Goal: Task Accomplishment & Management: Manage account settings

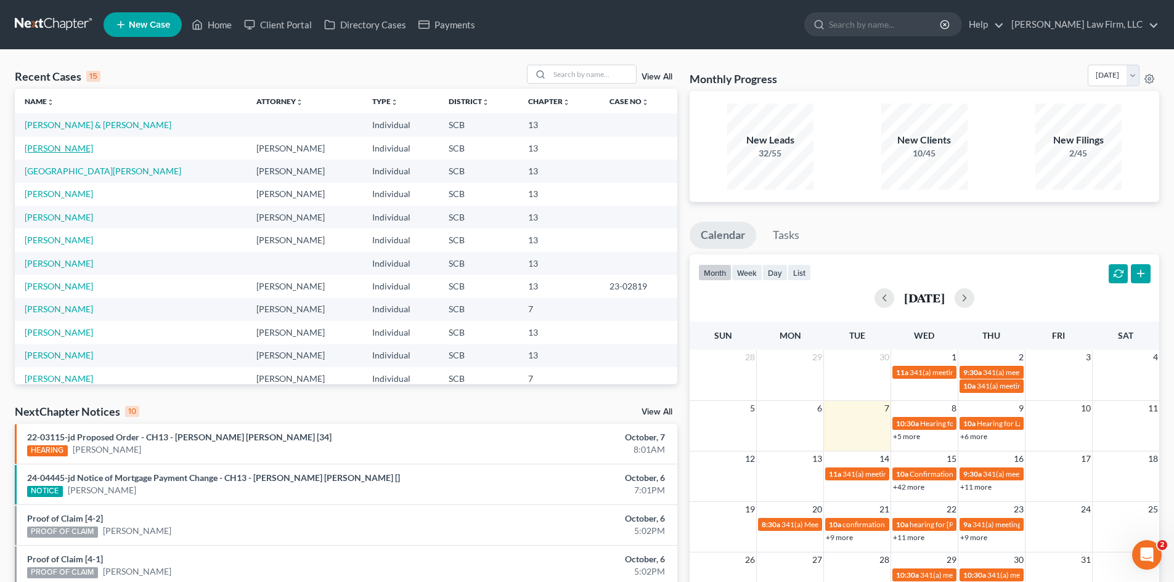
click at [43, 149] on link "Capers, Nigel" at bounding box center [59, 148] width 68 height 10
select select "0"
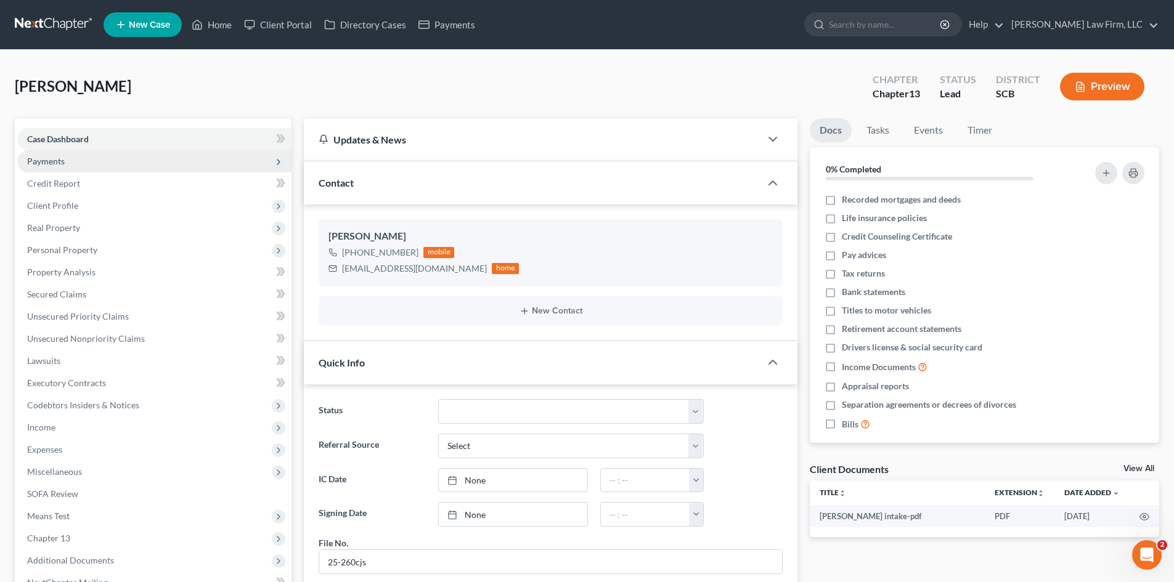
click at [60, 157] on span "Payments" at bounding box center [46, 161] width 38 height 10
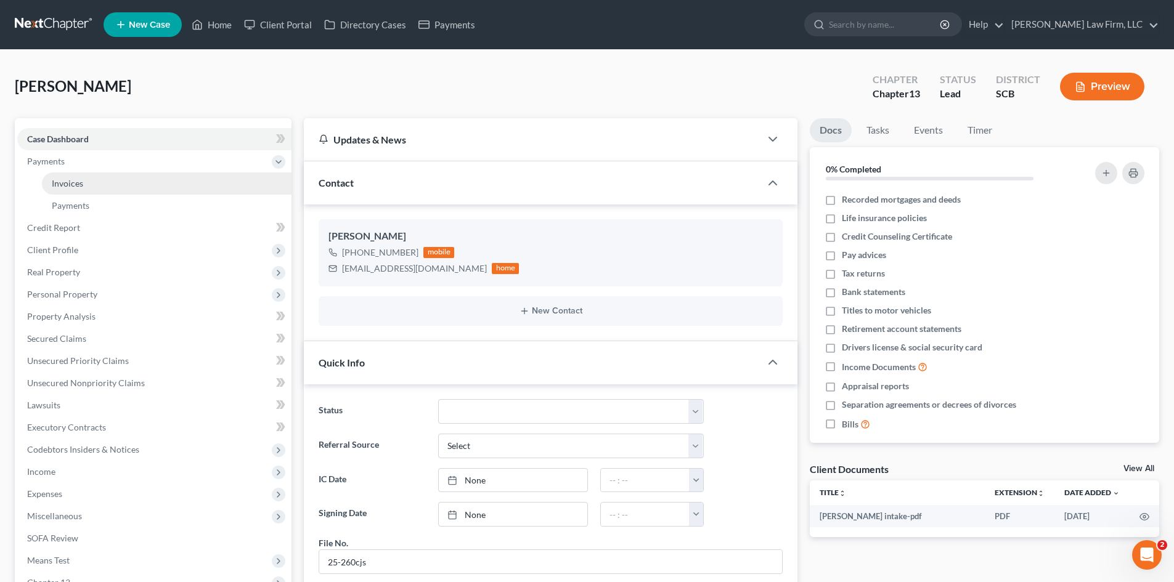
click at [68, 178] on span "Invoices" at bounding box center [67, 183] width 31 height 10
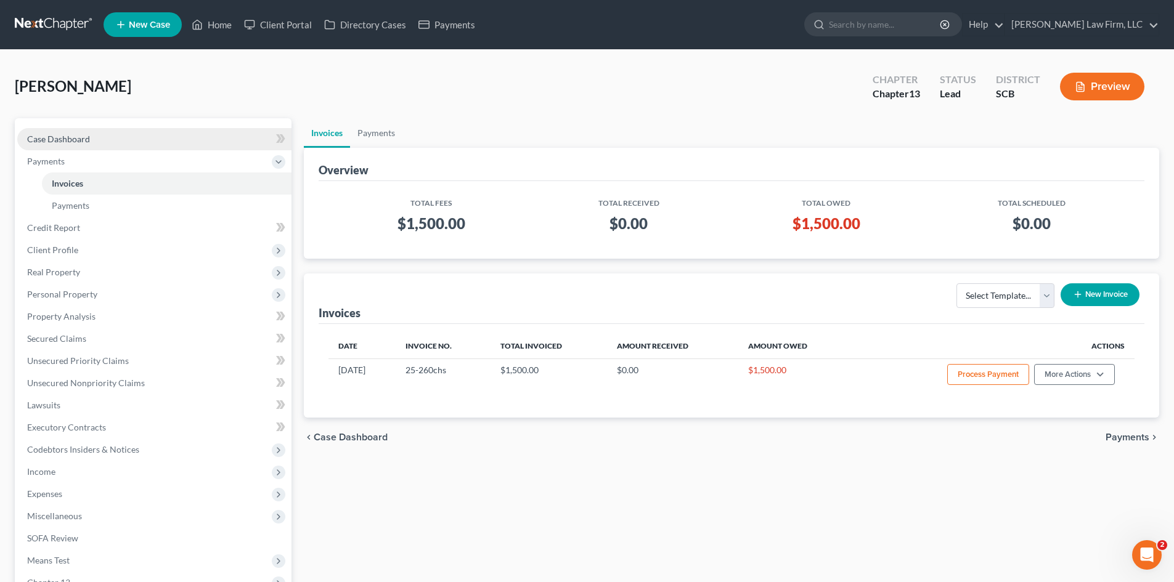
click at [77, 142] on span "Case Dashboard" at bounding box center [58, 139] width 63 height 10
select select "0"
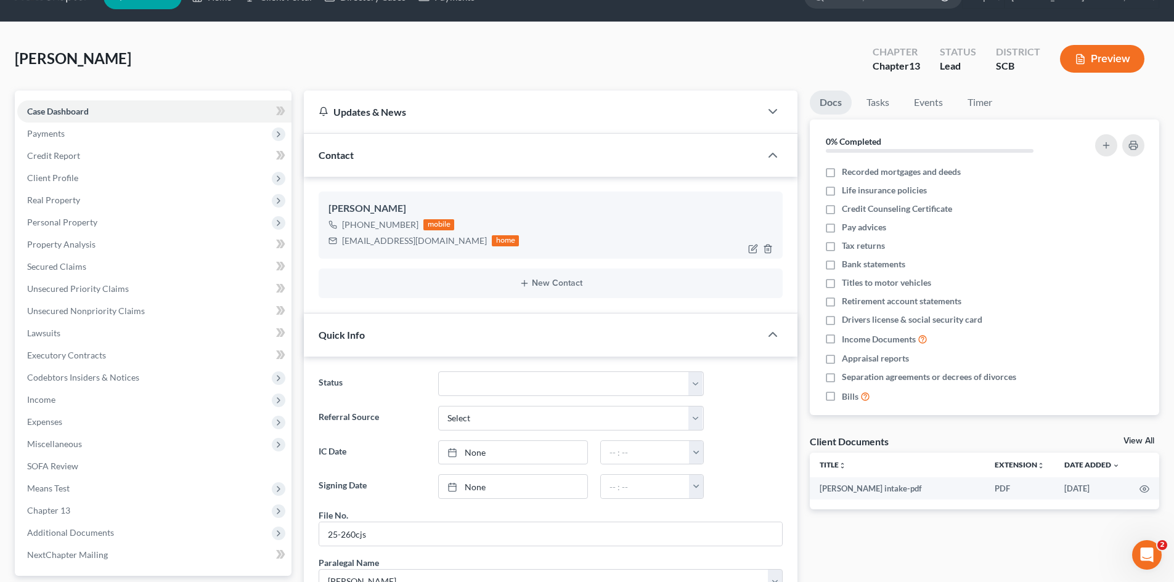
scroll to position [4, 0]
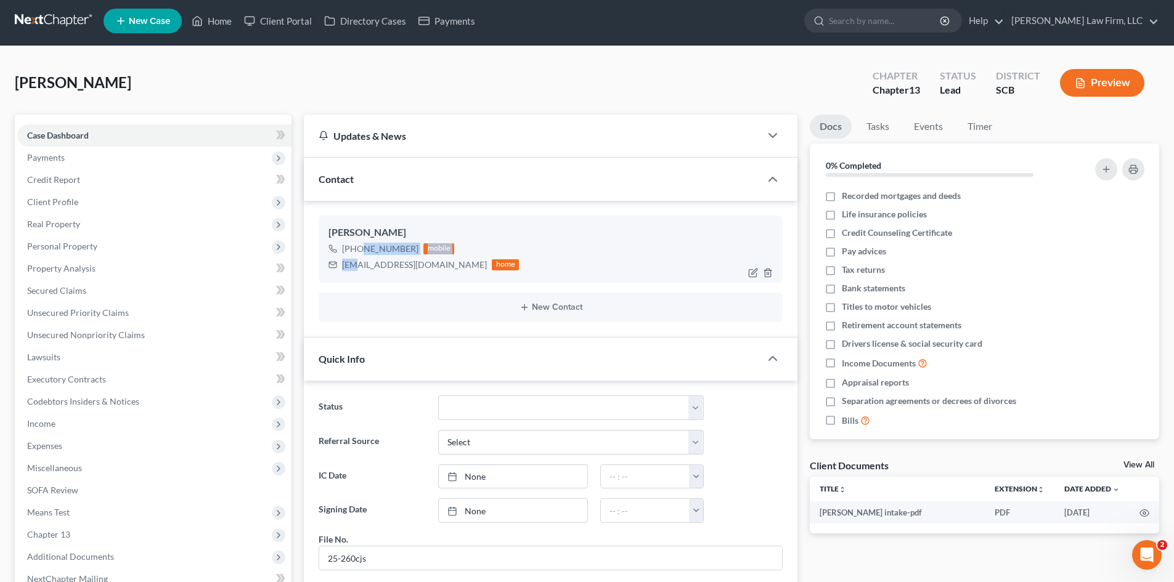
click at [356, 267] on div "+1 (843) 206-3285 mobile capersnigel@yahoo.com home" at bounding box center [423, 257] width 190 height 32
click at [349, 267] on div "capersnigel@yahoo.com" at bounding box center [414, 265] width 145 height 12
drag, startPoint x: 343, startPoint y: 267, endPoint x: 433, endPoint y: 269, distance: 90.6
click at [433, 269] on div "capersnigel@yahoo.com" at bounding box center [414, 265] width 145 height 12
copy div "capersnigel@yahoo.com"
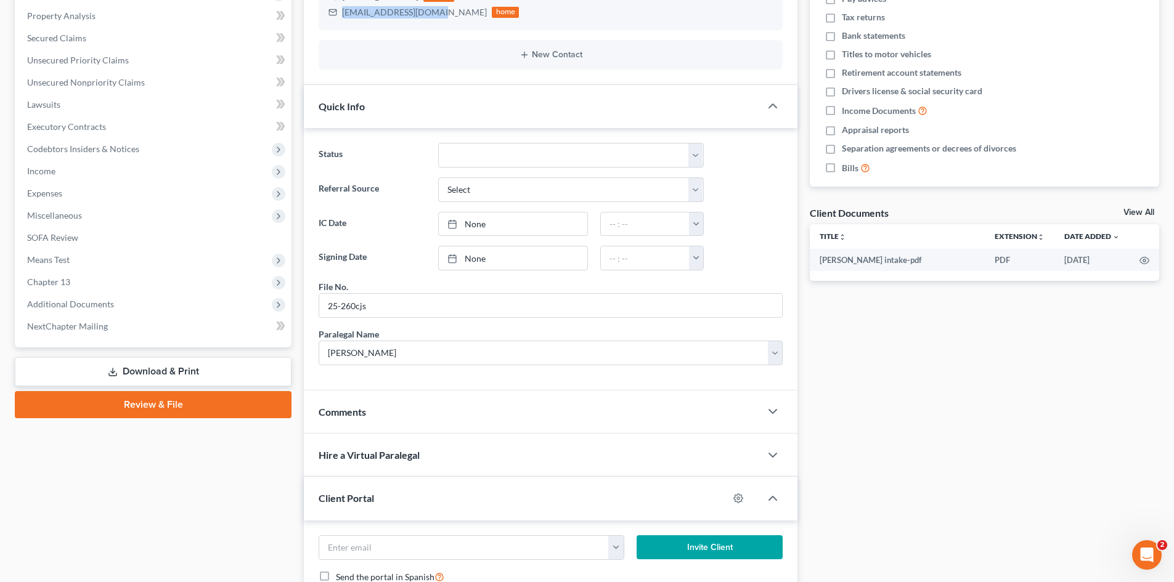
scroll to position [373, 0]
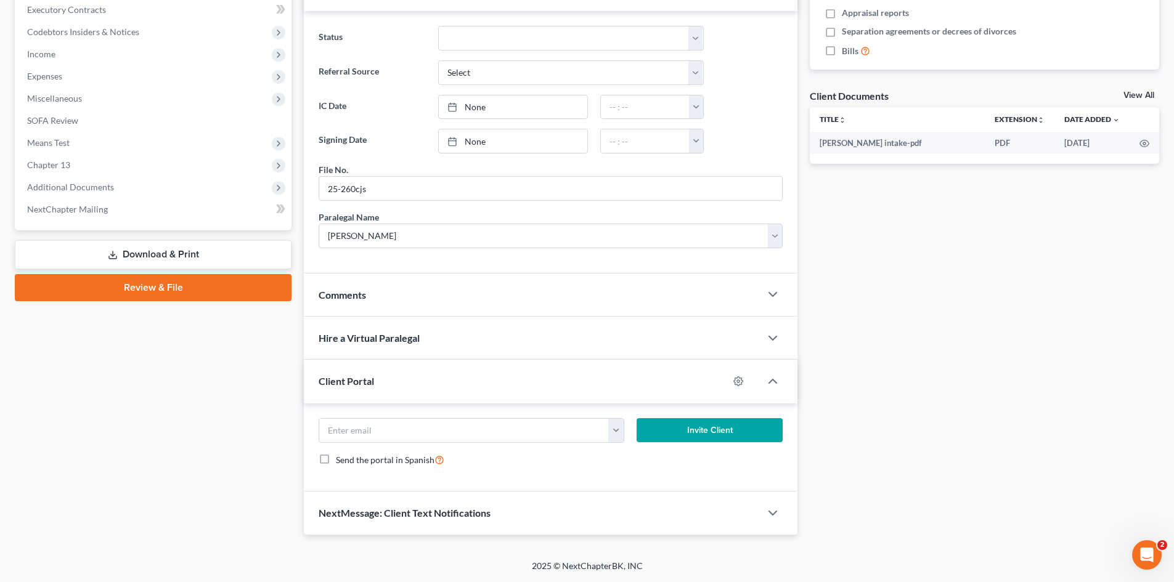
click at [402, 450] on form "capersnigel@yahoo.com Invite Client Send the portal in Spanish" at bounding box center [550, 447] width 476 height 59
click at [401, 439] on input "email" at bounding box center [464, 430] width 290 height 23
paste input "capersnigel@yahoo.com"
type input "capersnigel@yahoo.com"
click at [685, 426] on button "Invite Client" at bounding box center [710, 430] width 147 height 25
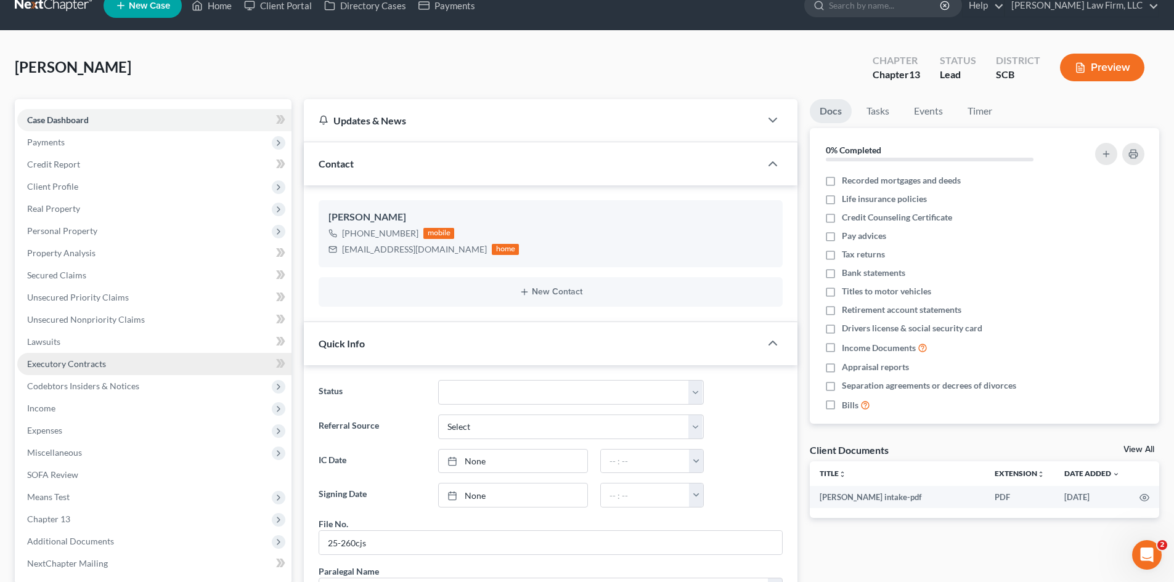
scroll to position [0, 0]
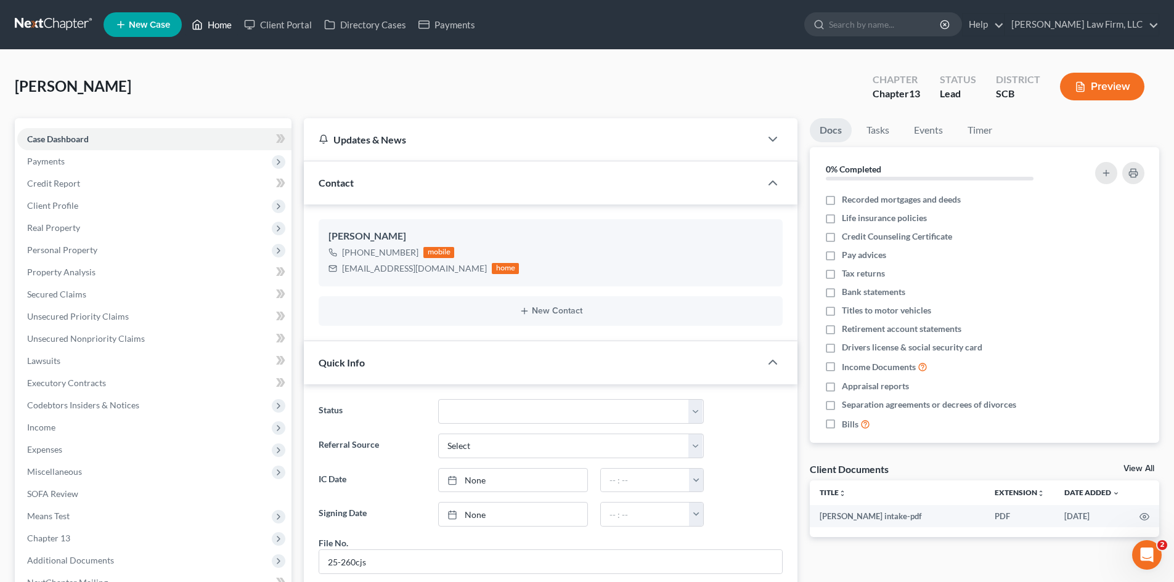
click at [218, 27] on link "Home" at bounding box center [212, 25] width 52 height 22
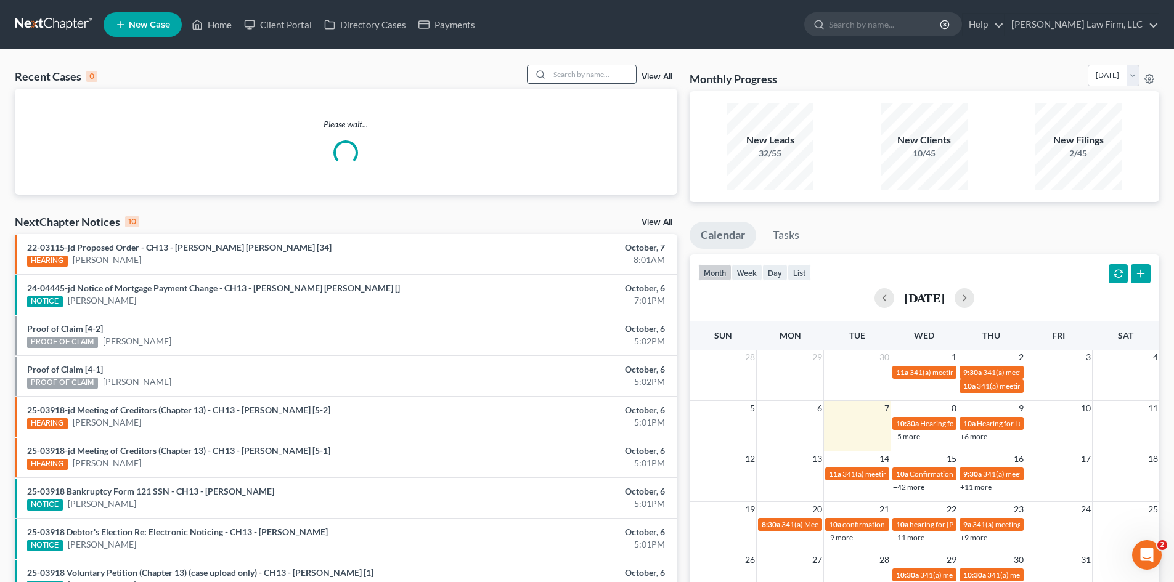
click at [615, 81] on input "search" at bounding box center [593, 74] width 86 height 18
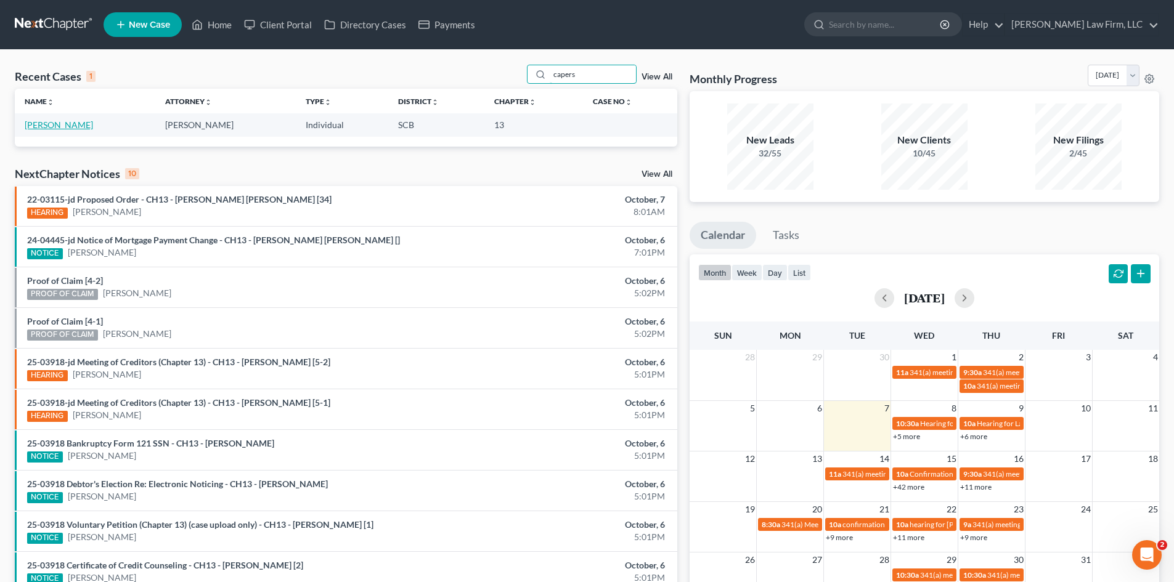
type input "capers"
click at [70, 124] on link "Capers, Nigel" at bounding box center [59, 125] width 68 height 10
select select "4"
select select "0"
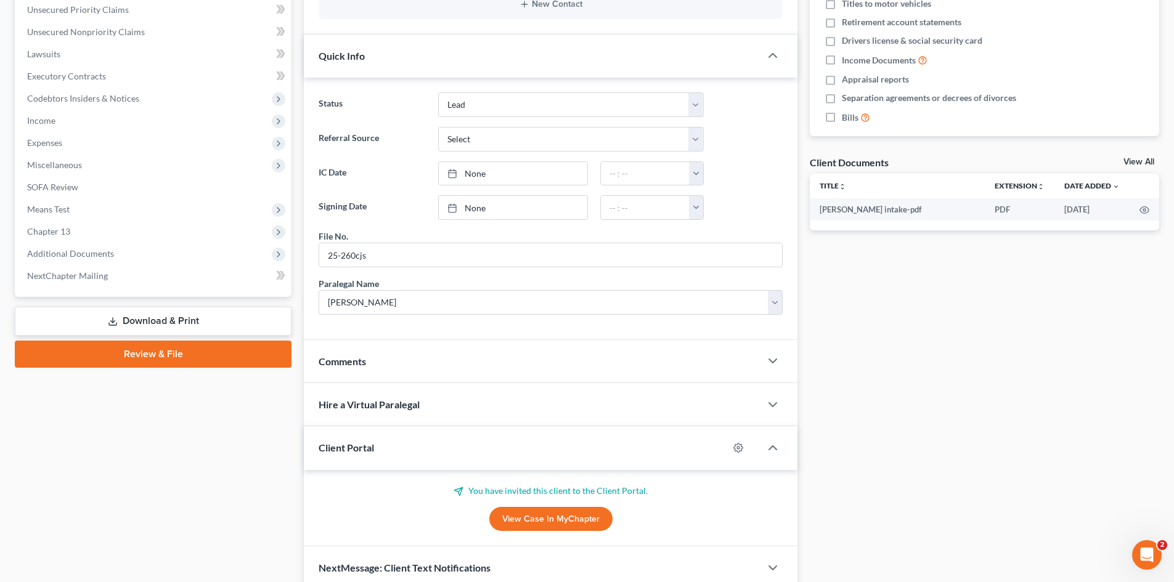
scroll to position [362, 0]
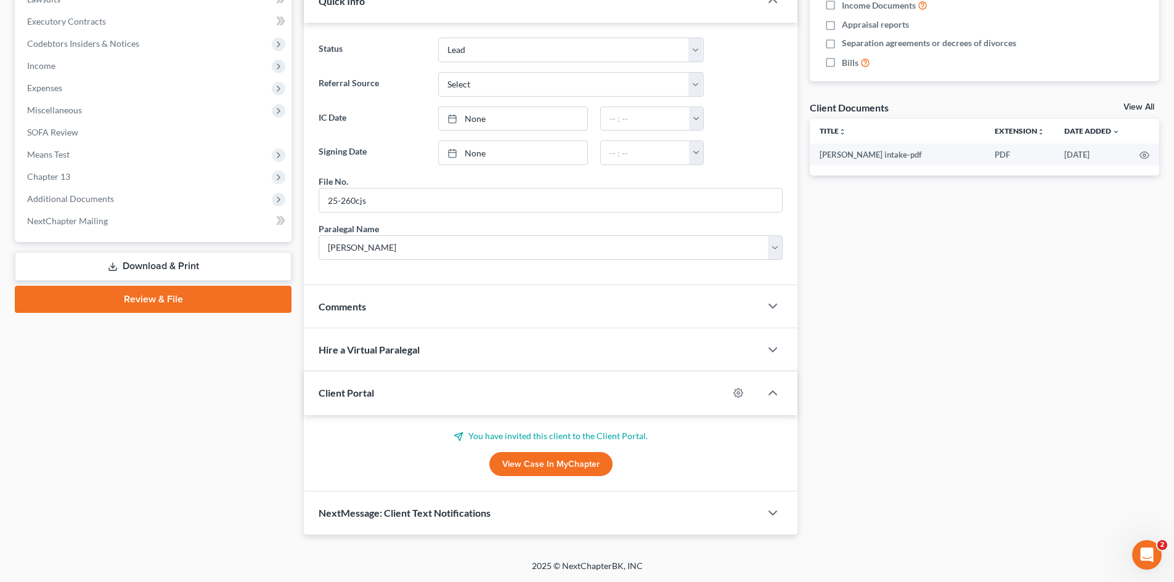
click at [557, 454] on div "You have invited this client to the Client Portal. View Case in MyChapter" at bounding box center [551, 453] width 464 height 47
click at [557, 466] on link "View Case in MyChapter" at bounding box center [550, 464] width 123 height 25
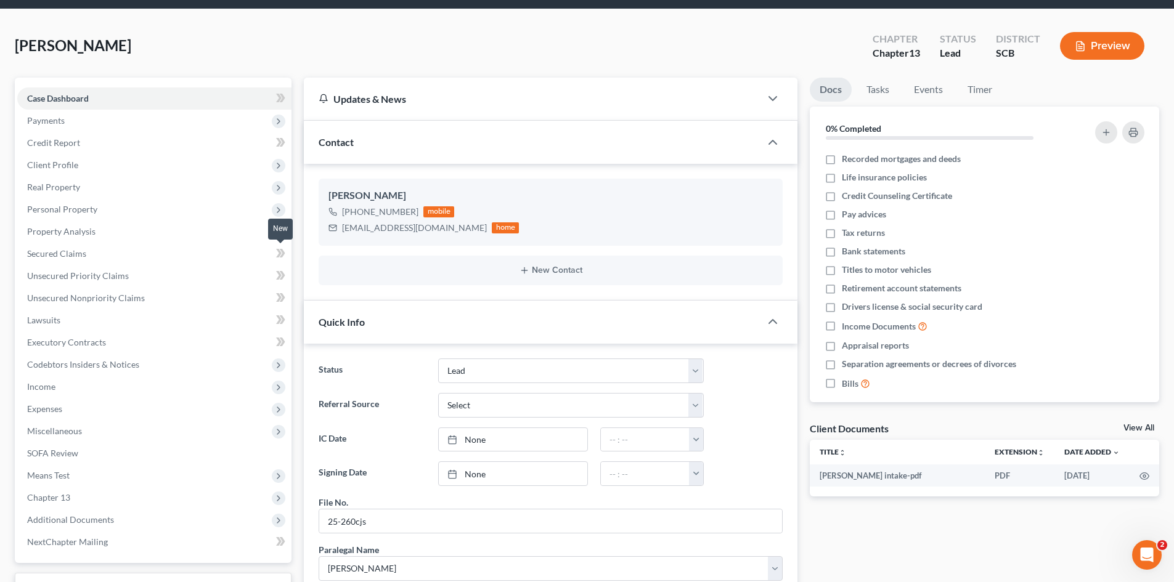
scroll to position [0, 0]
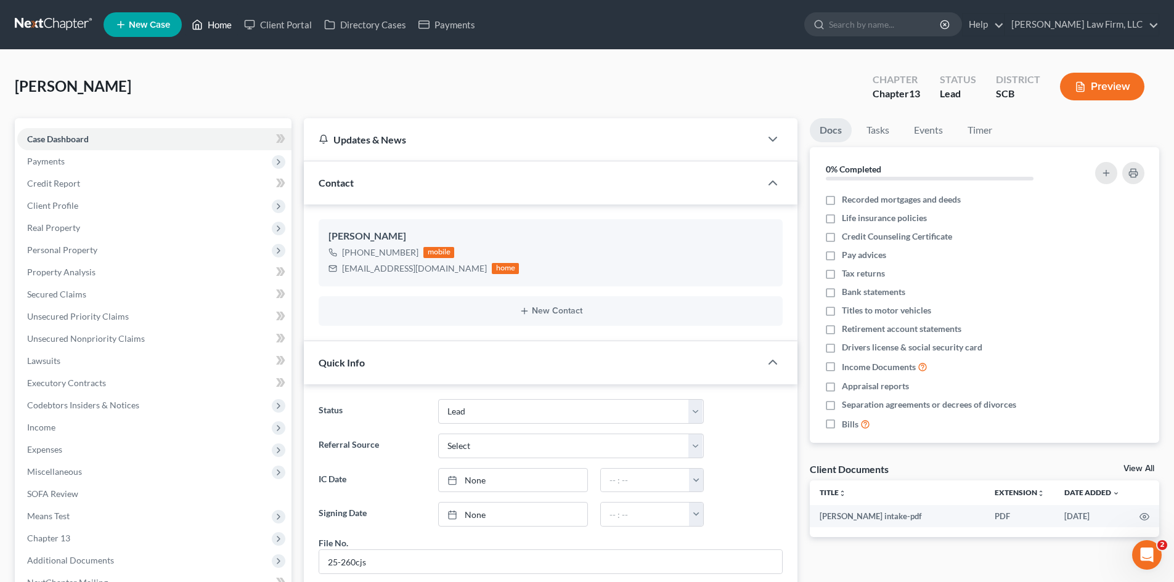
click at [207, 27] on link "Home" at bounding box center [212, 25] width 52 height 22
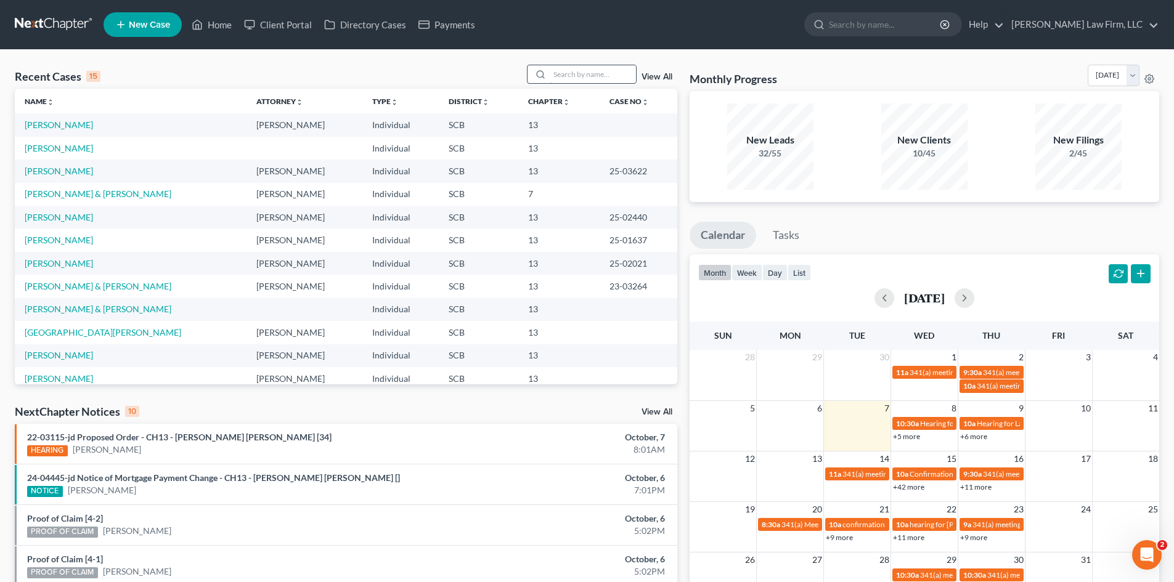
click at [600, 68] on input "search" at bounding box center [593, 74] width 86 height 18
click at [618, 79] on input "search" at bounding box center [593, 74] width 86 height 18
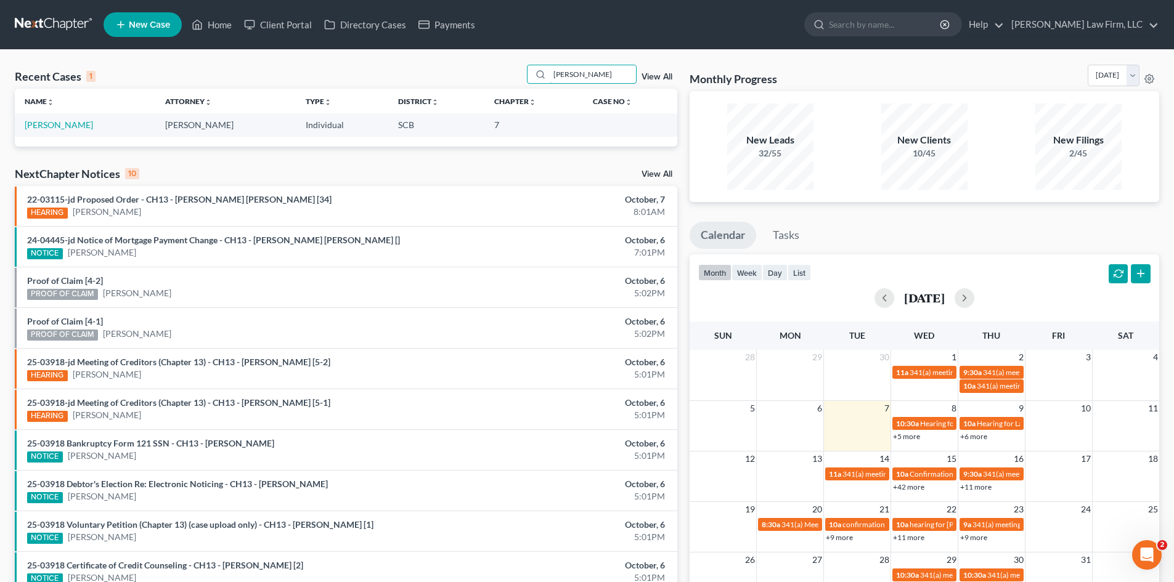
type input "burr"
click at [663, 80] on link "View All" at bounding box center [657, 77] width 31 height 9
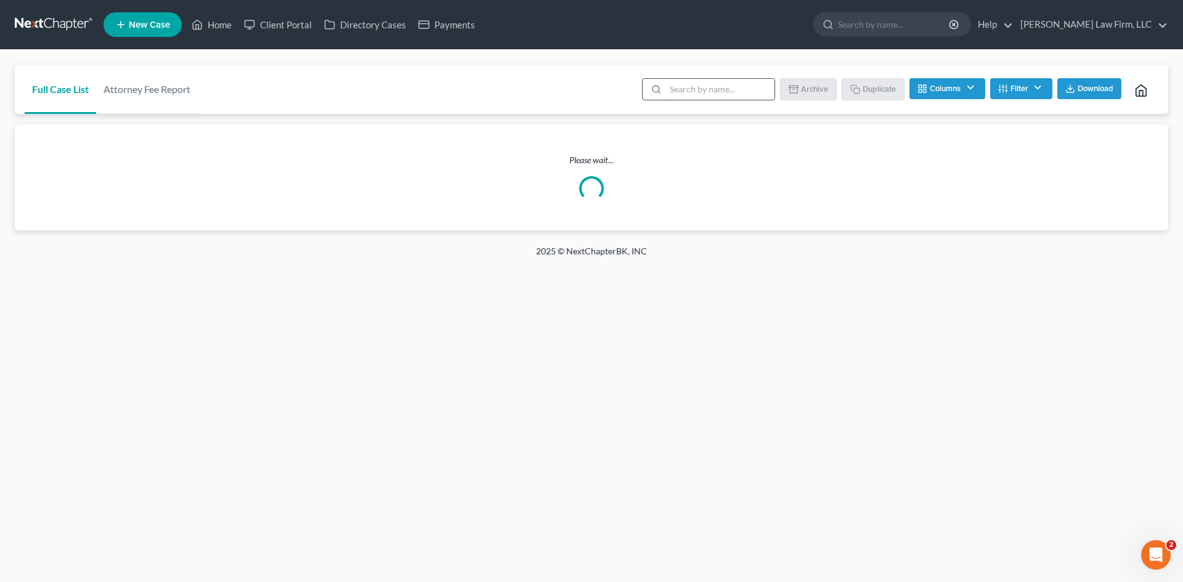
click at [735, 94] on input "search" at bounding box center [720, 89] width 109 height 21
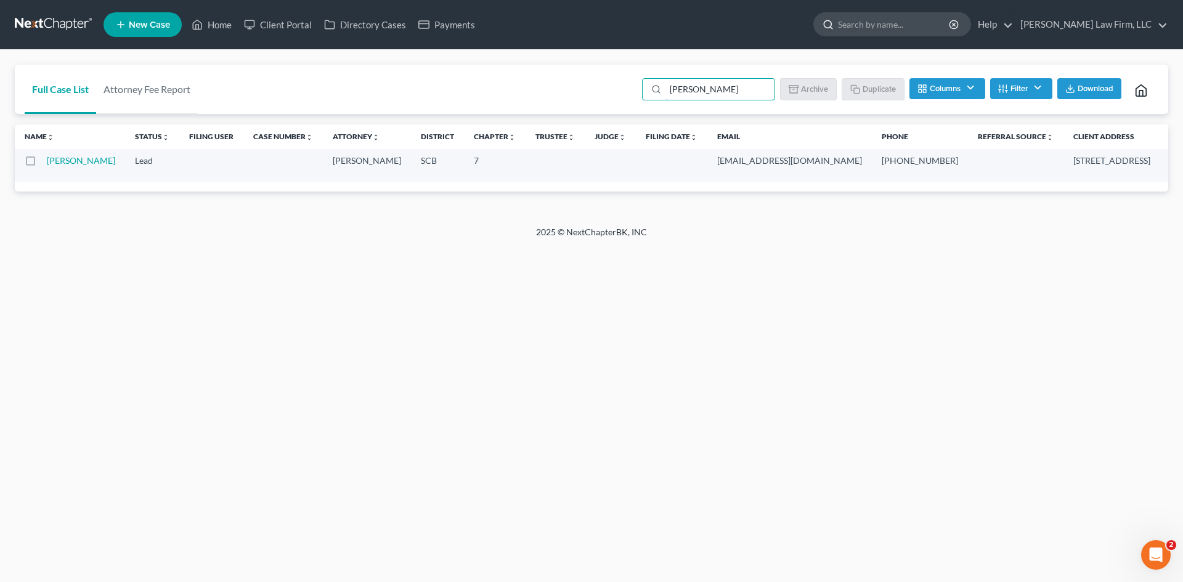
type input "burr"
click at [890, 30] on input "search" at bounding box center [894, 24] width 113 height 23
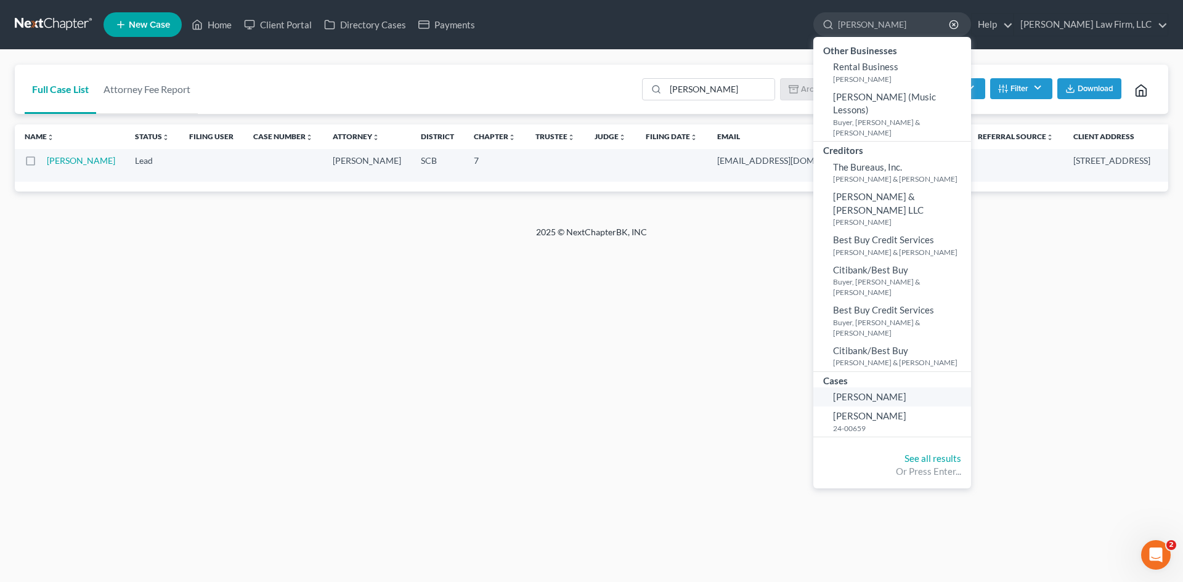
type input "burris"
click at [904, 391] on span "[PERSON_NAME]" at bounding box center [869, 396] width 73 height 11
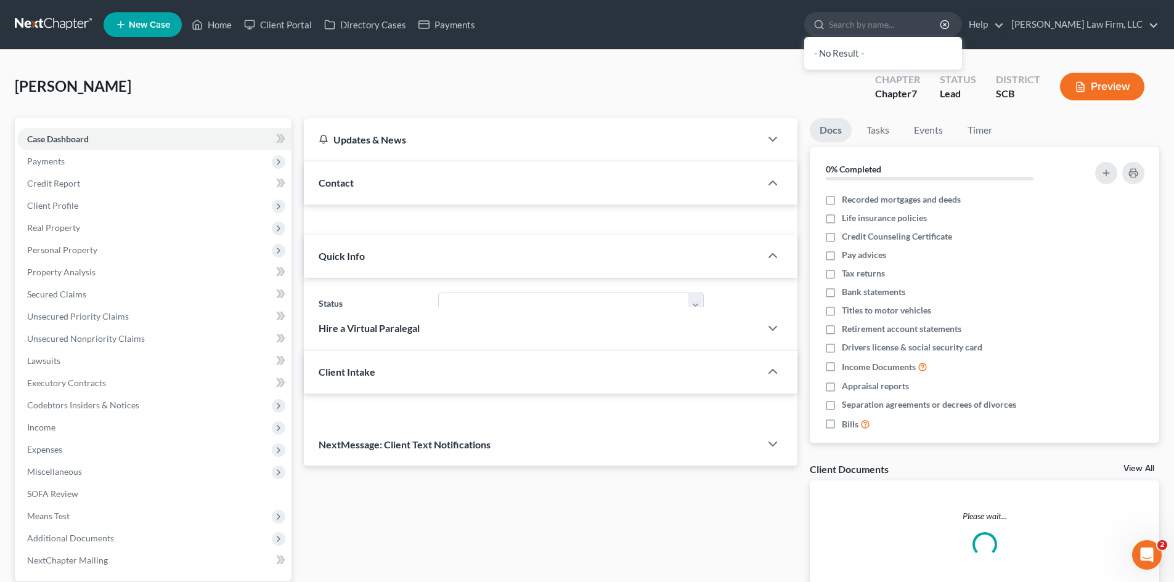
select select "0"
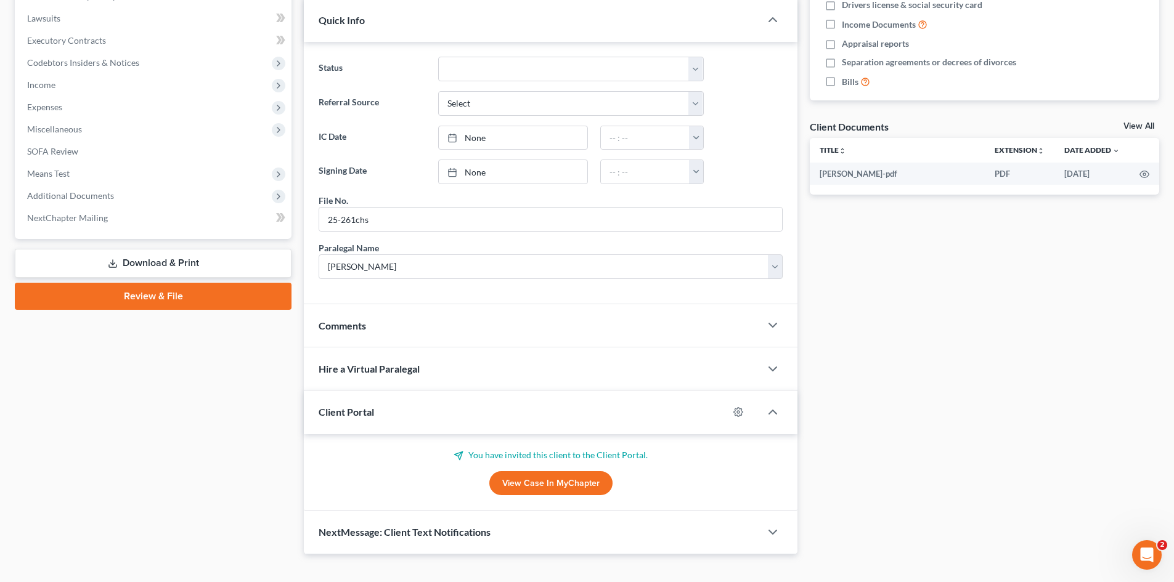
scroll to position [362, 0]
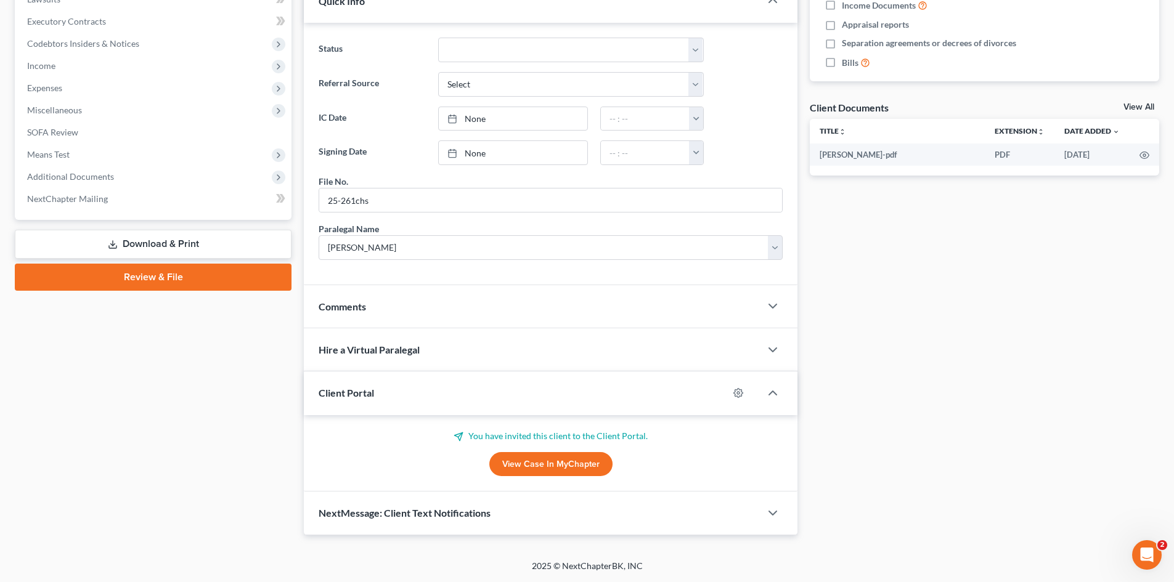
click at [560, 463] on link "View Case in MyChapter" at bounding box center [550, 464] width 123 height 25
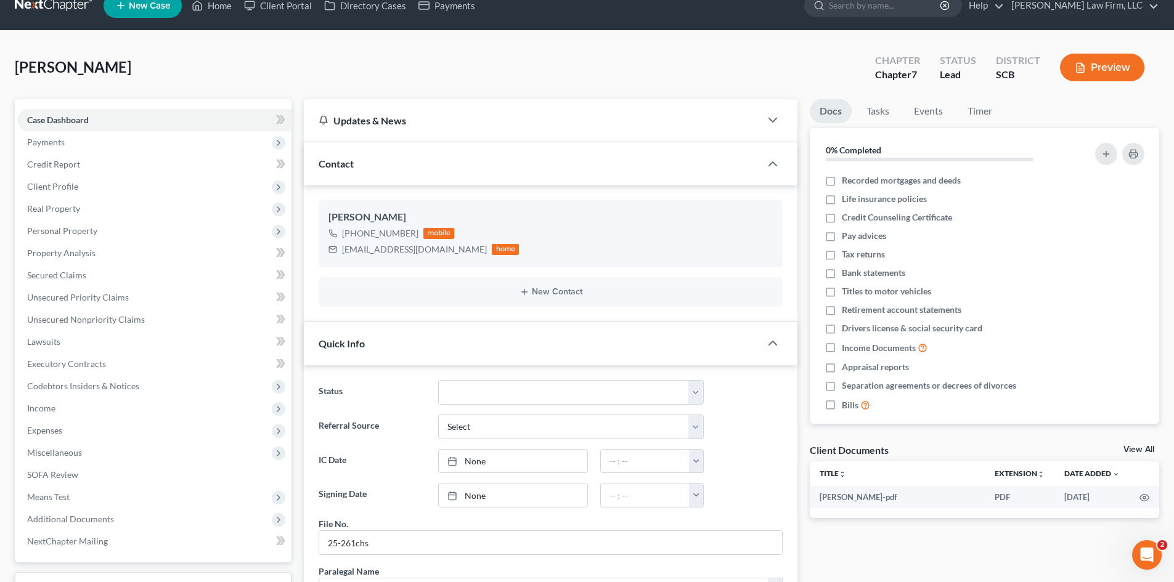
scroll to position [0, 0]
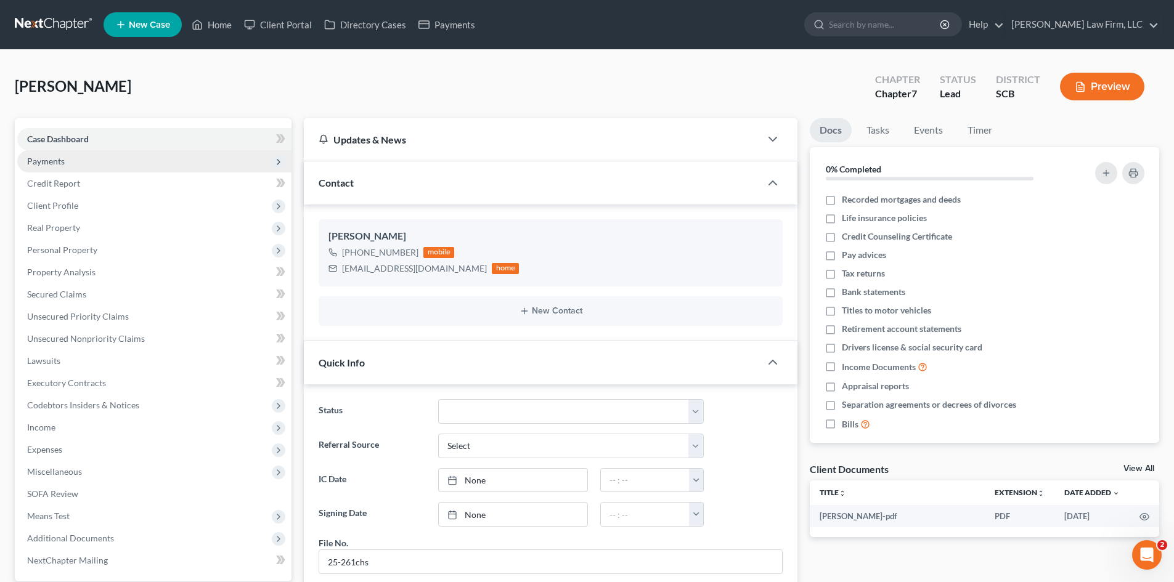
click at [36, 157] on span "Payments" at bounding box center [46, 161] width 38 height 10
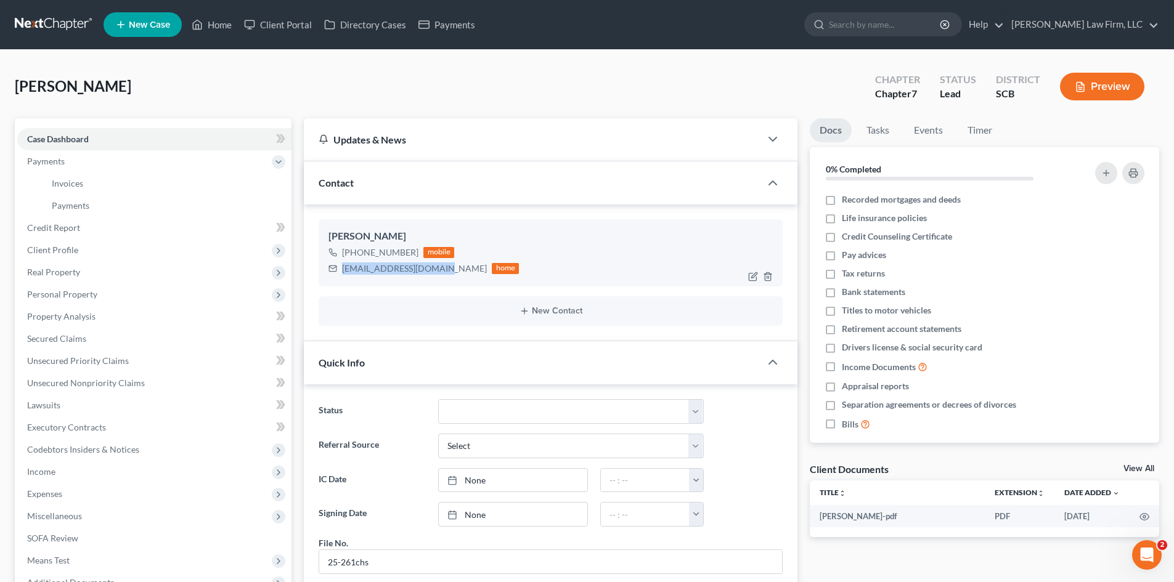
drag, startPoint x: 343, startPoint y: 269, endPoint x: 432, endPoint y: 269, distance: 89.4
click at [432, 269] on div "ieshaburris1@gmail.com" at bounding box center [414, 269] width 145 height 12
copy div "ieshaburris1@gmail.com"
click at [229, 30] on link "Home" at bounding box center [212, 25] width 52 height 22
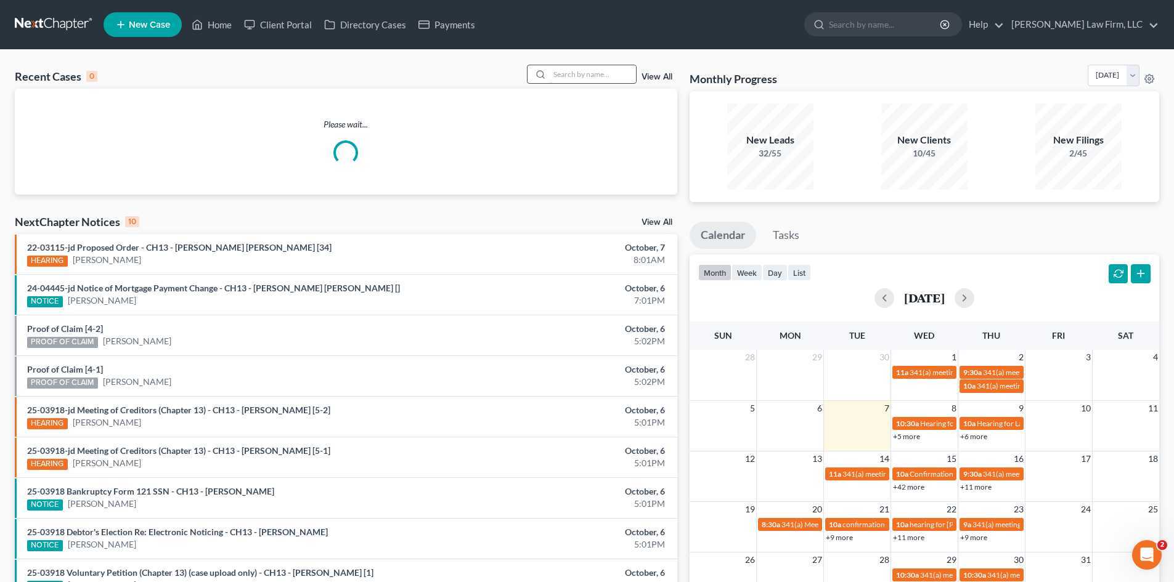
click at [574, 79] on input "search" at bounding box center [593, 74] width 86 height 18
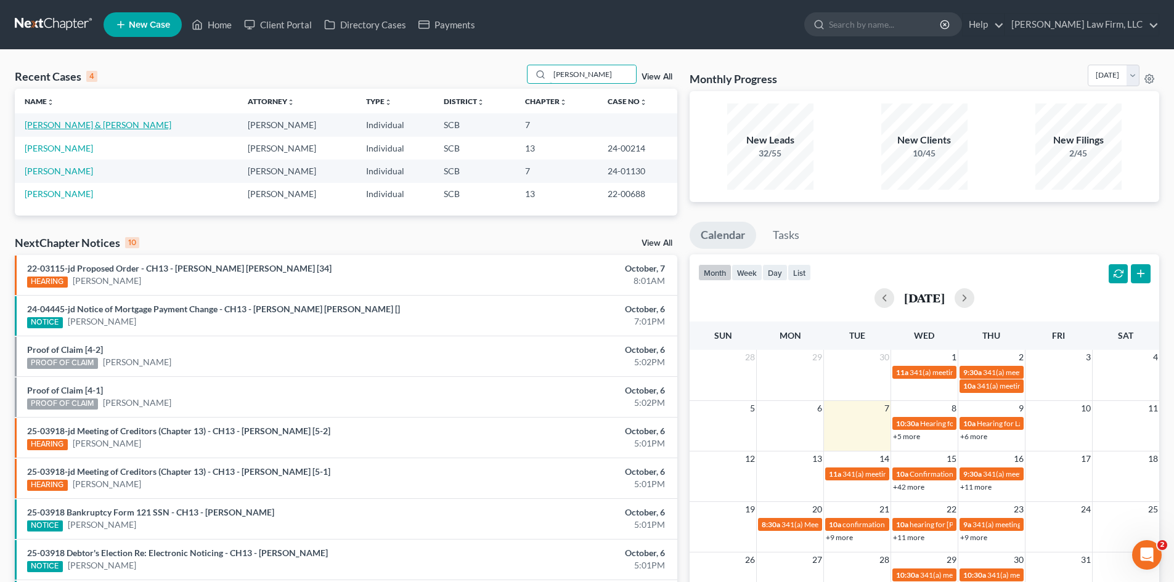
type input "[PERSON_NAME]"
click at [60, 128] on link "[PERSON_NAME] & [PERSON_NAME]" at bounding box center [98, 125] width 147 height 10
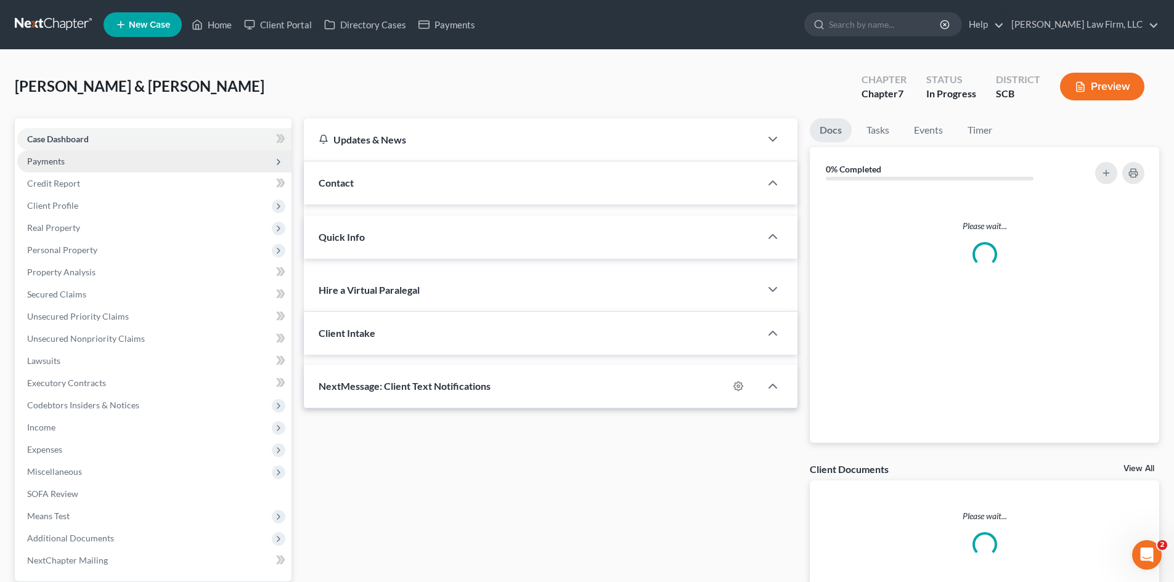
select select "0"
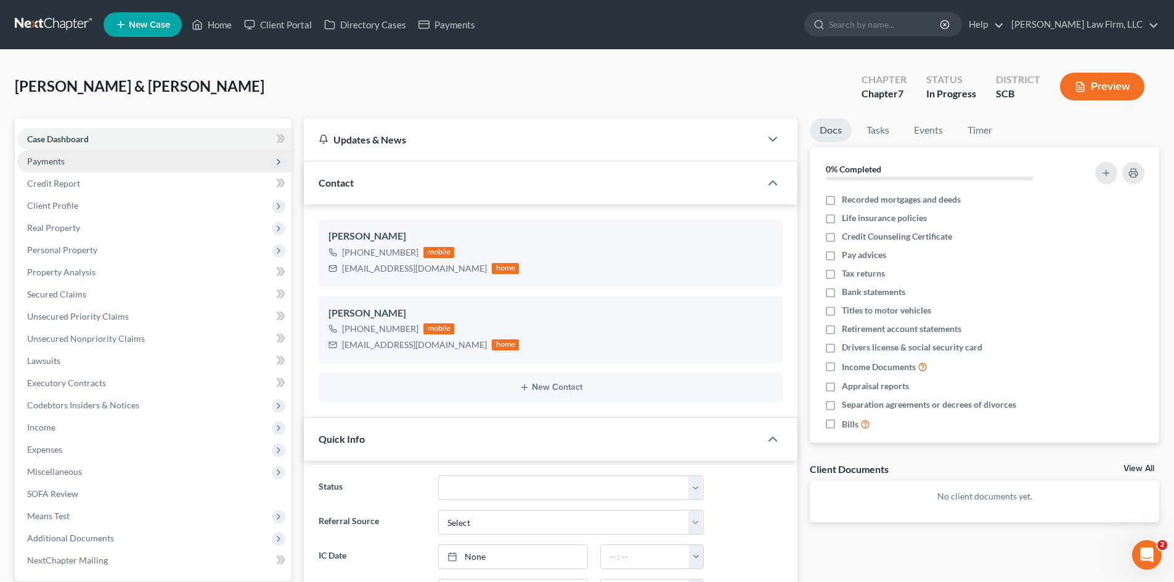
click at [55, 157] on span "Payments" at bounding box center [46, 161] width 38 height 10
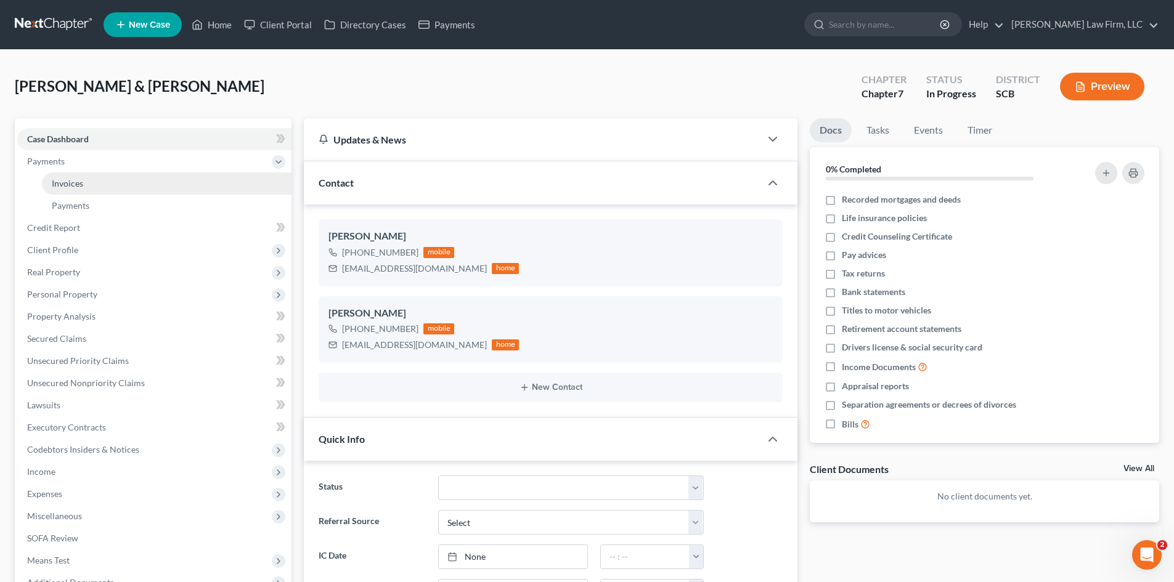
click at [56, 175] on link "Invoices" at bounding box center [167, 184] width 250 height 22
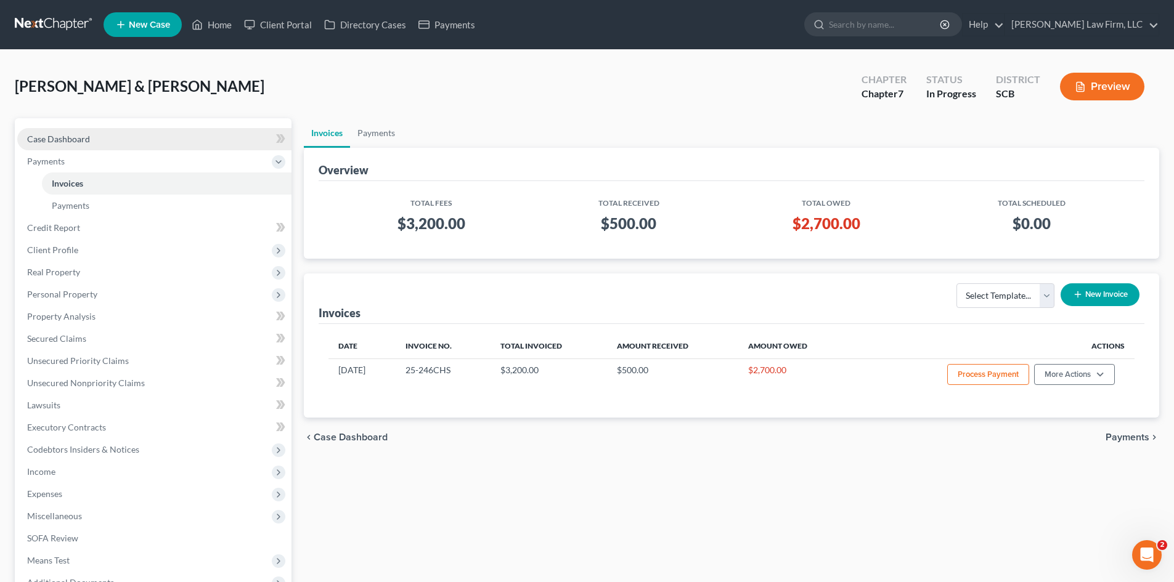
click at [78, 129] on link "Case Dashboard" at bounding box center [154, 139] width 274 height 22
select select "3"
select select "0"
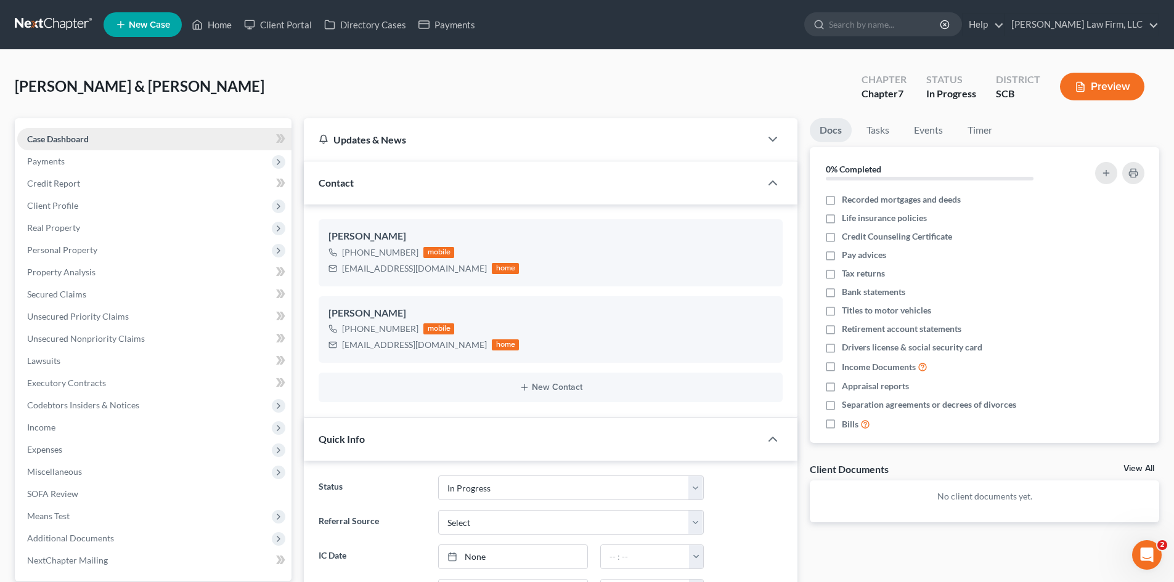
scroll to position [97, 0]
click at [218, 25] on link "Home" at bounding box center [212, 25] width 52 height 22
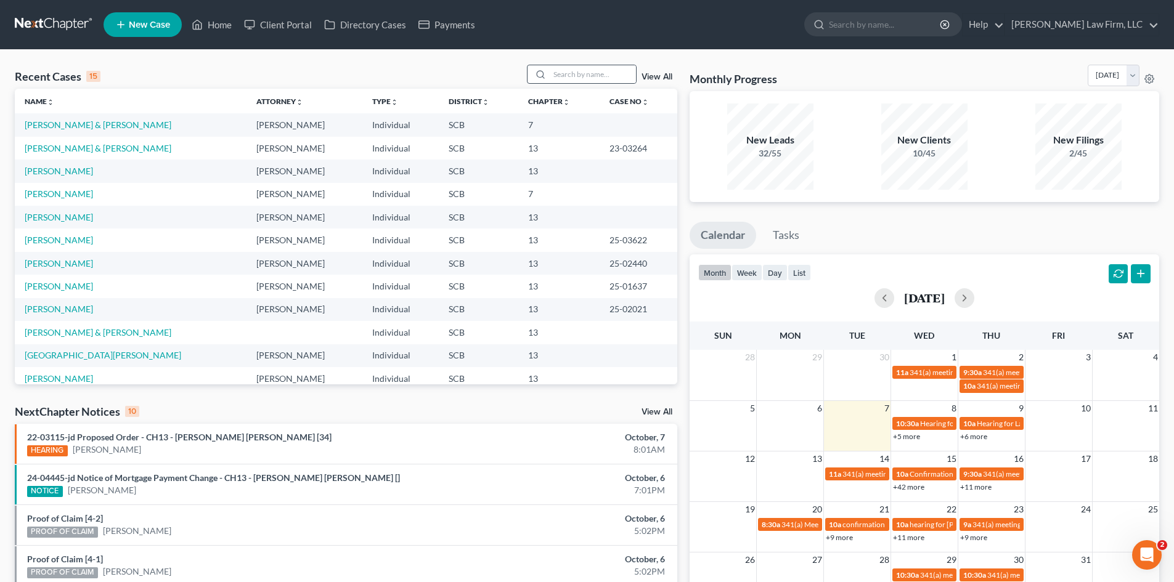
click at [562, 84] on div at bounding box center [582, 74] width 110 height 19
click at [555, 76] on input "search" at bounding box center [593, 74] width 86 height 18
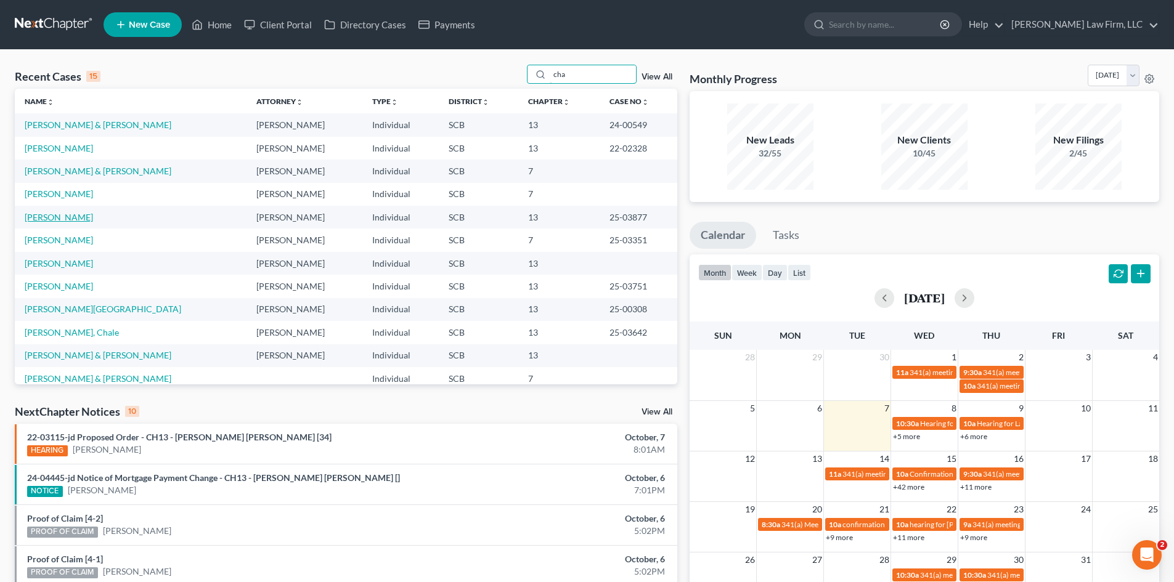
type input "cha"
click at [65, 217] on link "[PERSON_NAME]" at bounding box center [59, 217] width 68 height 10
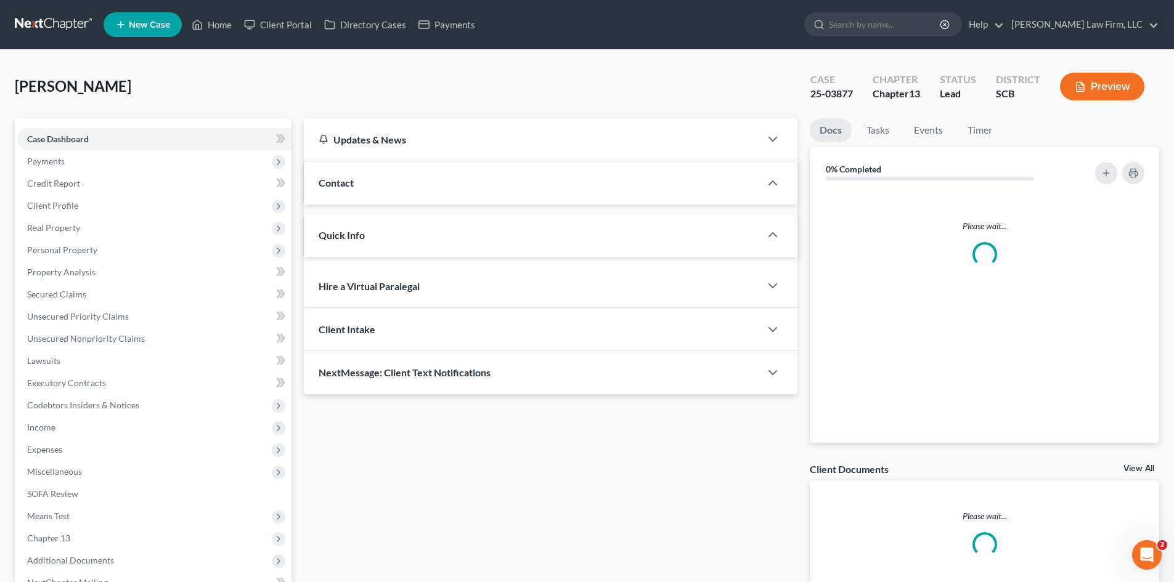
select select "2"
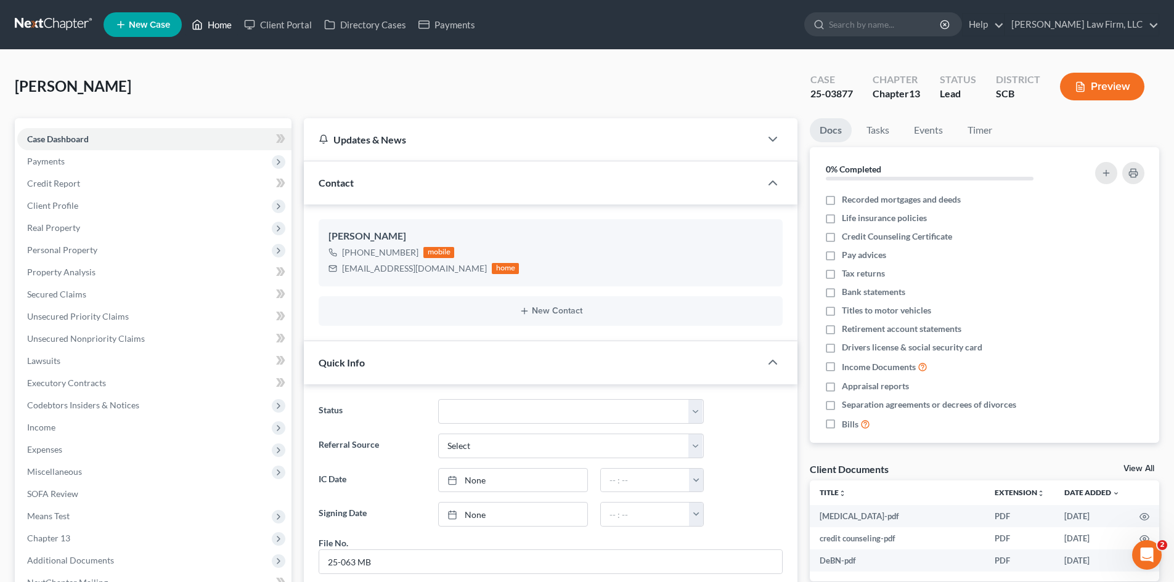
click at [213, 31] on link "Home" at bounding box center [212, 25] width 52 height 22
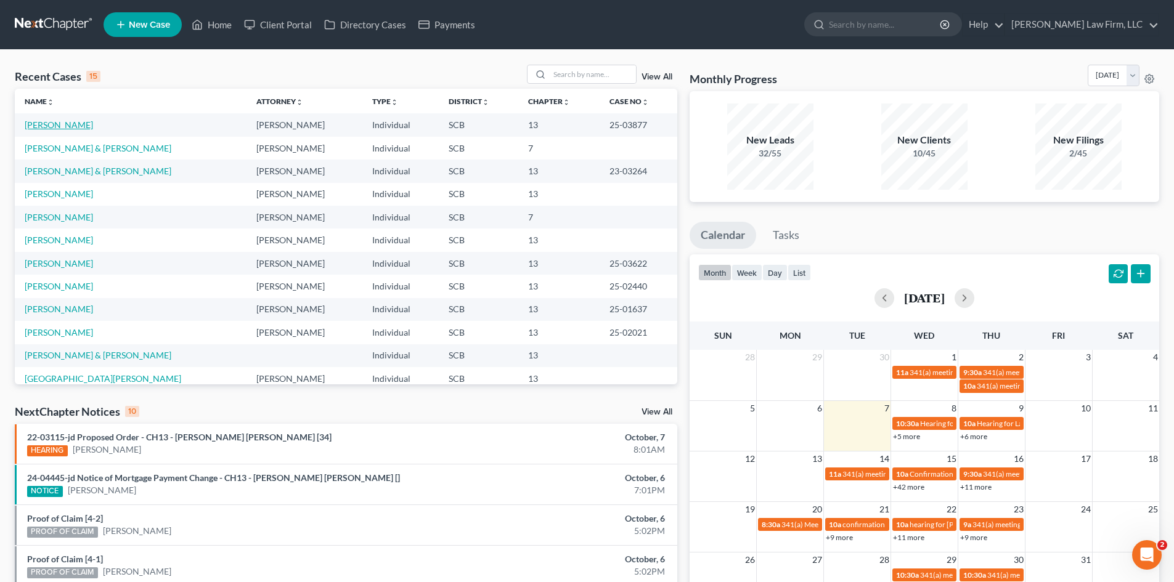
click at [90, 125] on link "[PERSON_NAME]" at bounding box center [59, 125] width 68 height 10
select select "4"
select select "2"
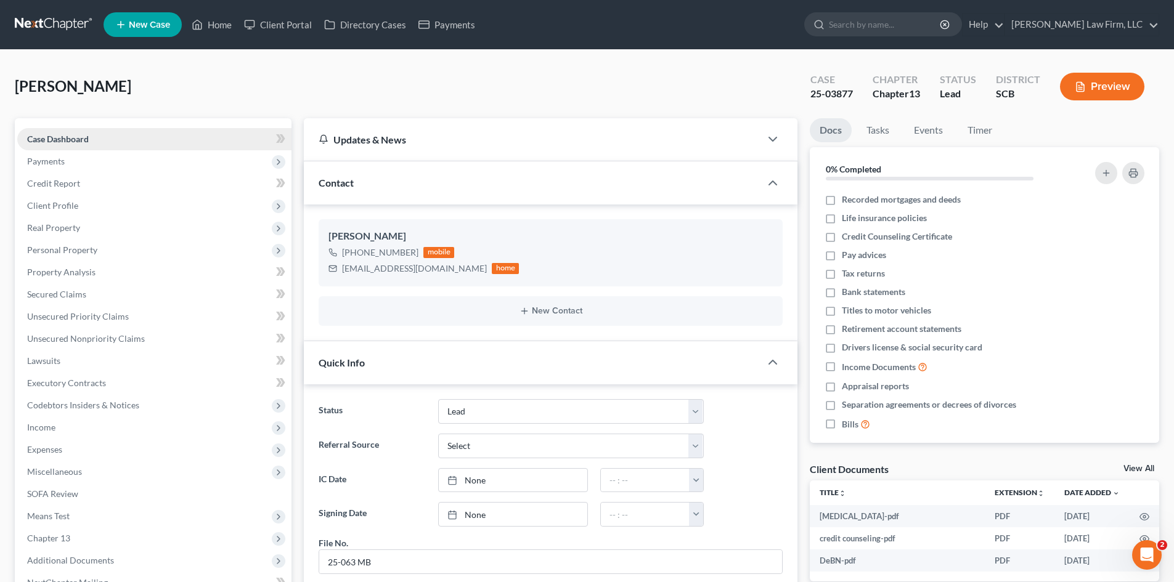
click at [63, 143] on span "Case Dashboard" at bounding box center [58, 139] width 62 height 10
click at [218, 28] on link "Home" at bounding box center [212, 25] width 52 height 22
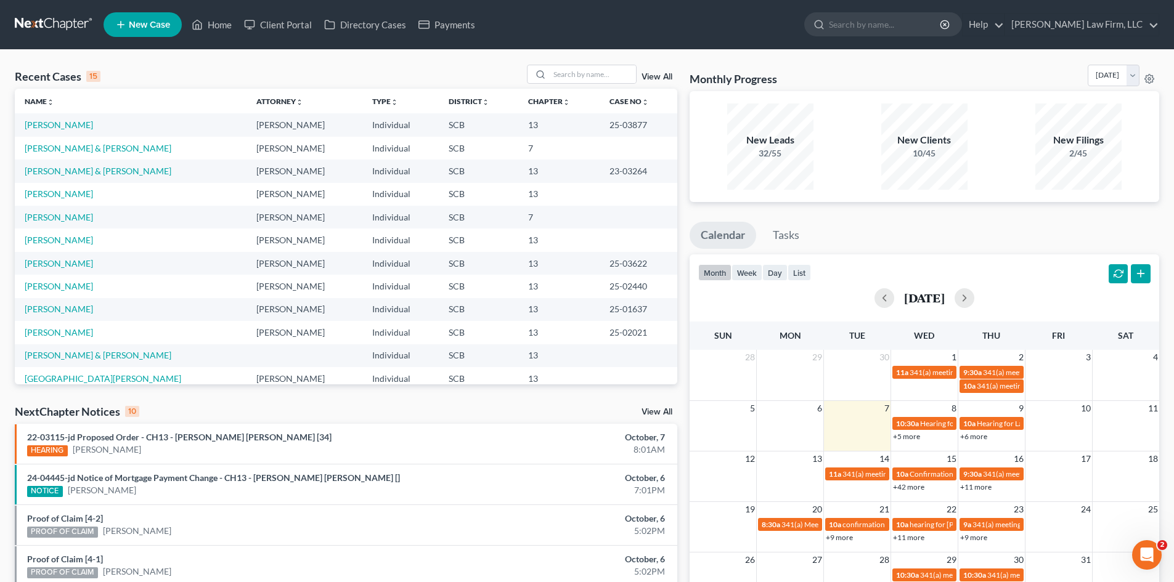
click at [657, 80] on link "View All" at bounding box center [657, 77] width 31 height 9
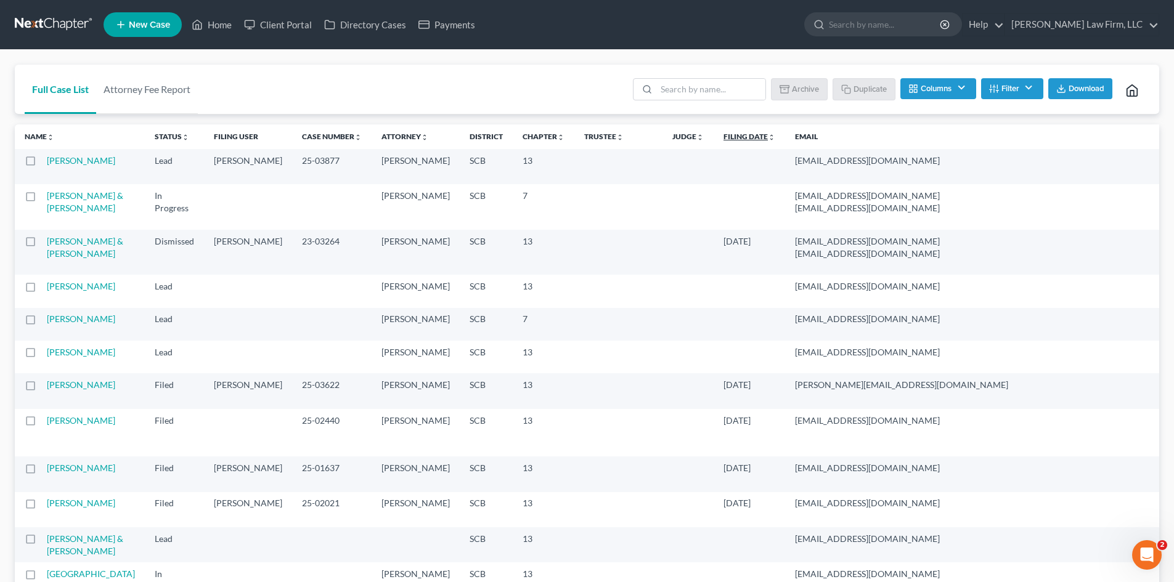
click at [768, 138] on icon "unfold_more" at bounding box center [771, 137] width 7 height 7
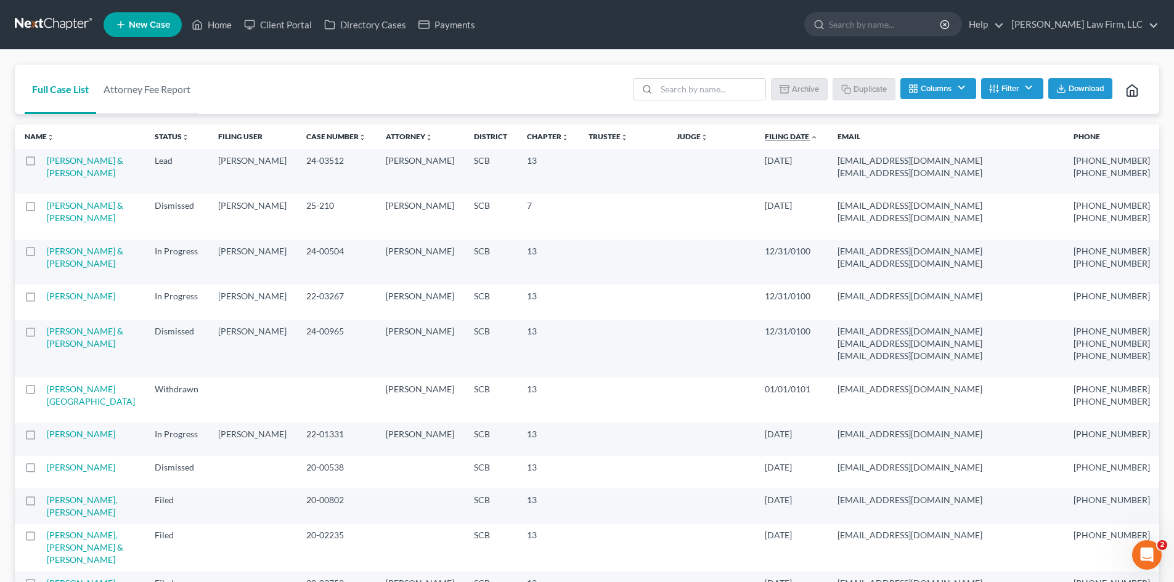
click at [810, 136] on icon "expand_less" at bounding box center [813, 137] width 7 height 7
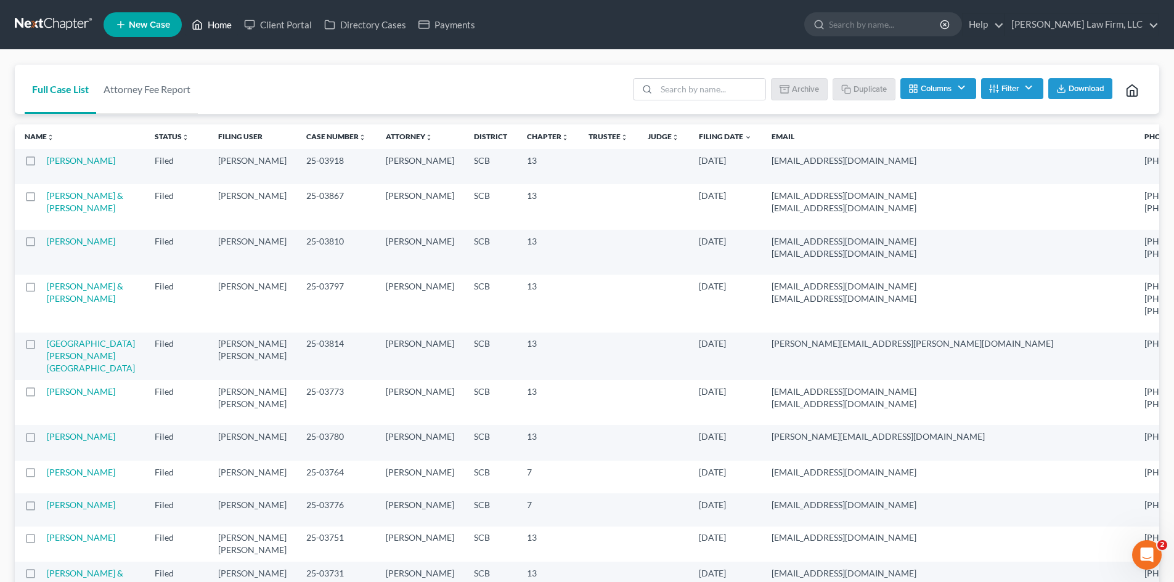
click at [220, 31] on link "Home" at bounding box center [212, 25] width 52 height 22
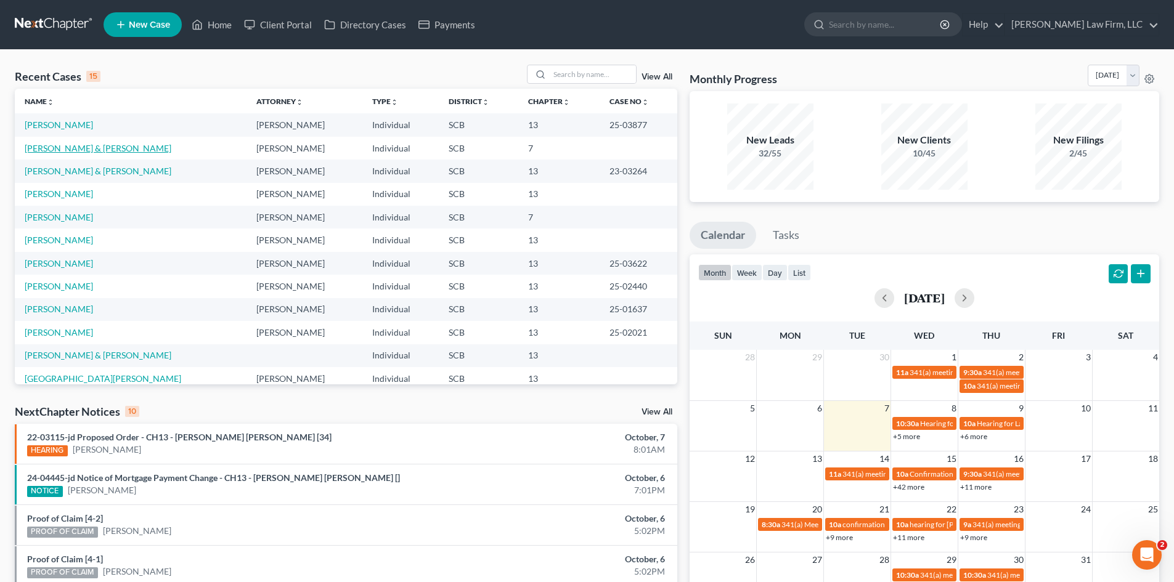
click at [52, 147] on link "[PERSON_NAME] & [PERSON_NAME]" at bounding box center [98, 148] width 147 height 10
select select "0"
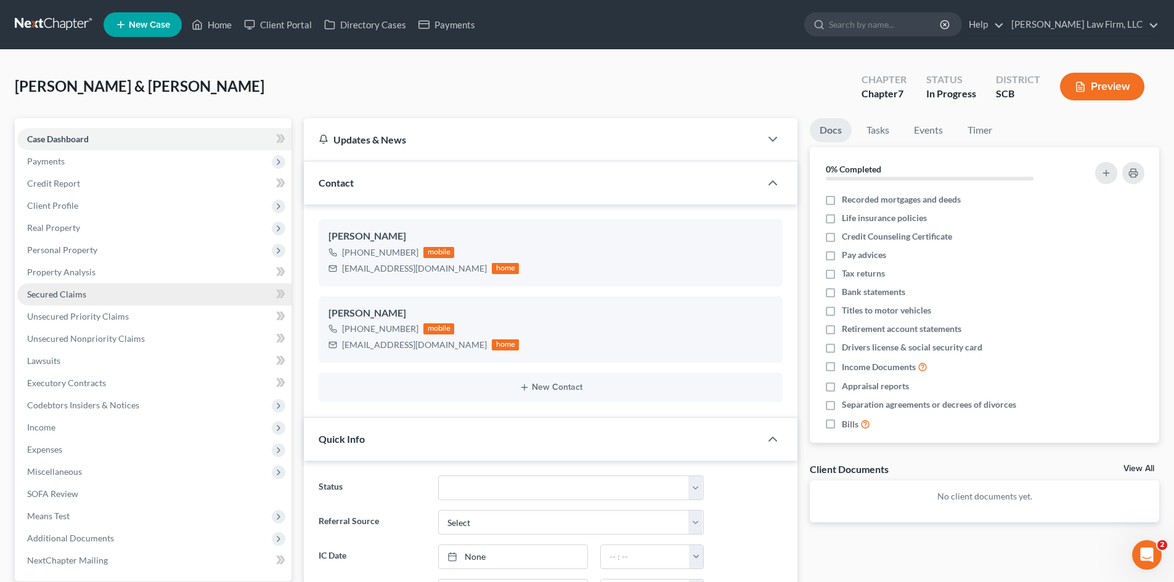
scroll to position [97, 0]
click at [57, 140] on span "Case Dashboard" at bounding box center [58, 139] width 62 height 10
drag, startPoint x: 230, startPoint y: 30, endPoint x: 341, endPoint y: 28, distance: 111.6
click at [229, 30] on link "Home" at bounding box center [212, 25] width 52 height 22
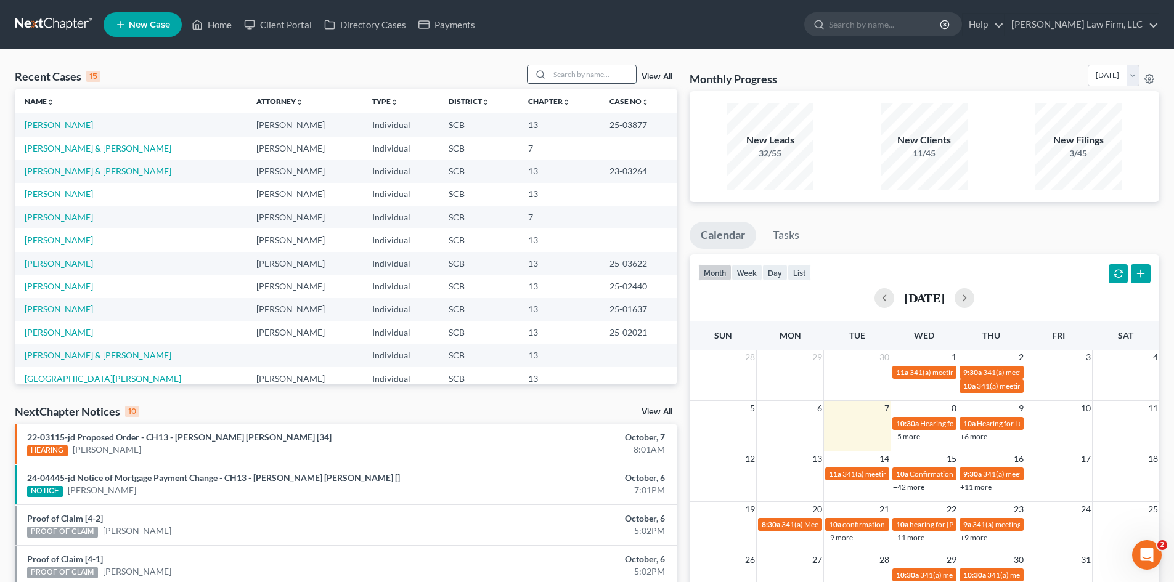
click at [598, 78] on input "search" at bounding box center [593, 74] width 86 height 18
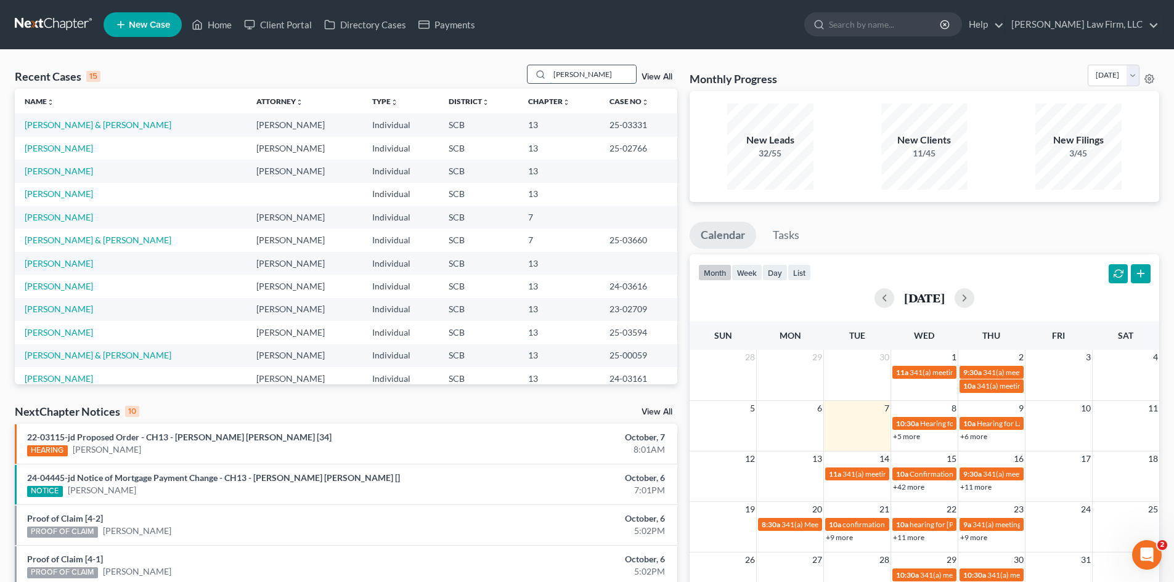
drag, startPoint x: 557, startPoint y: 75, endPoint x: 545, endPoint y: 78, distance: 12.7
click at [545, 78] on div "willi" at bounding box center [582, 74] width 110 height 19
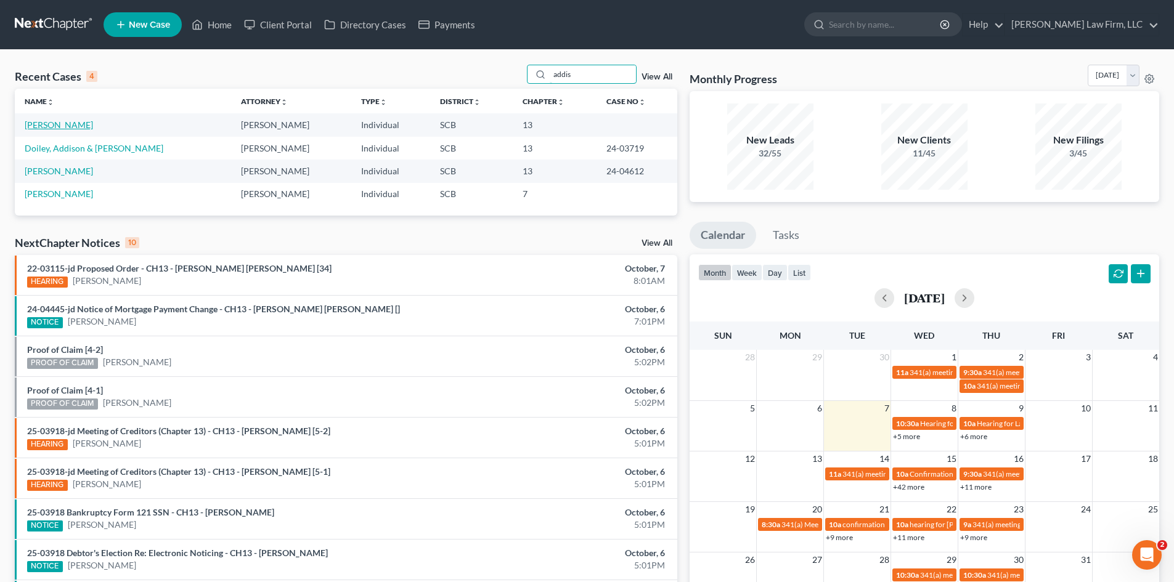
type input "addis"
click at [59, 124] on link "[PERSON_NAME]" at bounding box center [59, 125] width 68 height 10
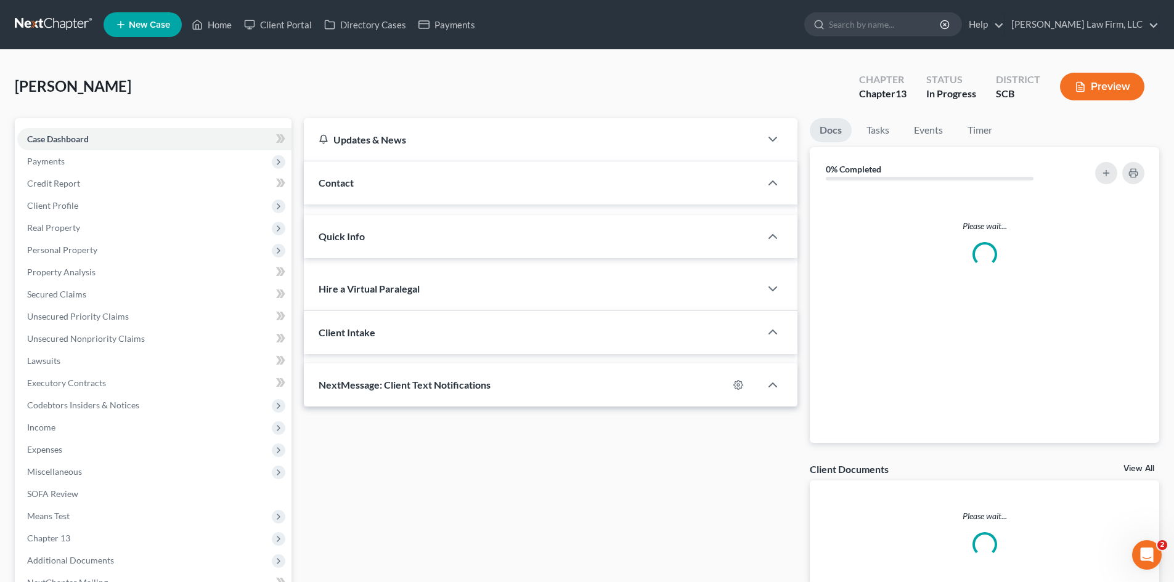
select select "0"
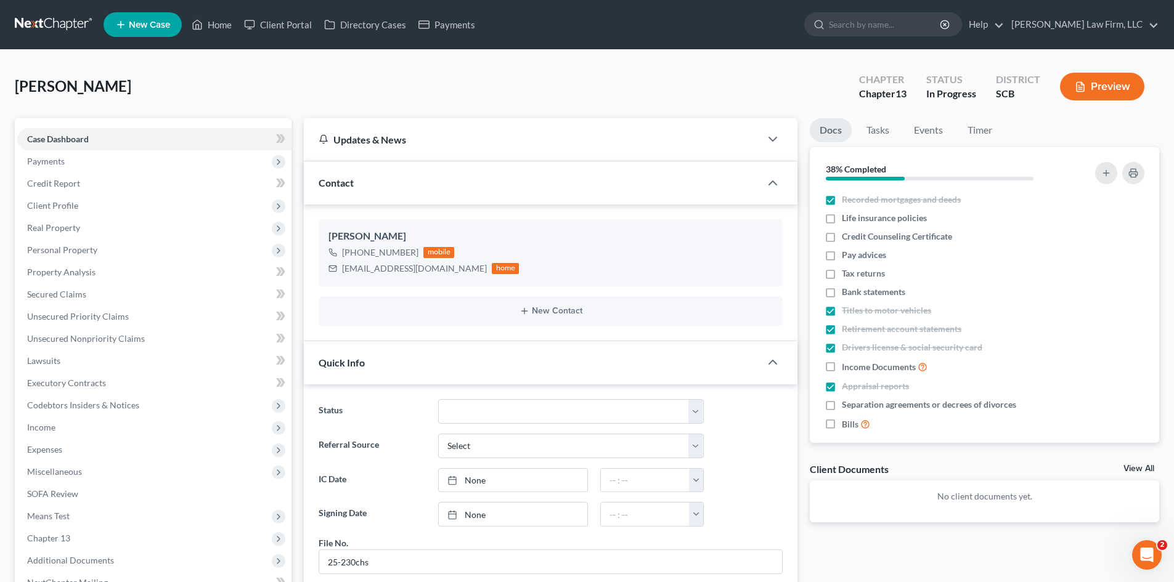
scroll to position [463, 0]
click at [48, 443] on span "Expenses" at bounding box center [154, 450] width 274 height 22
drag, startPoint x: 50, startPoint y: 431, endPoint x: 55, endPoint y: 441, distance: 10.5
click at [51, 435] on span "Income" at bounding box center [154, 428] width 274 height 22
click at [222, 24] on link "Home" at bounding box center [212, 25] width 52 height 22
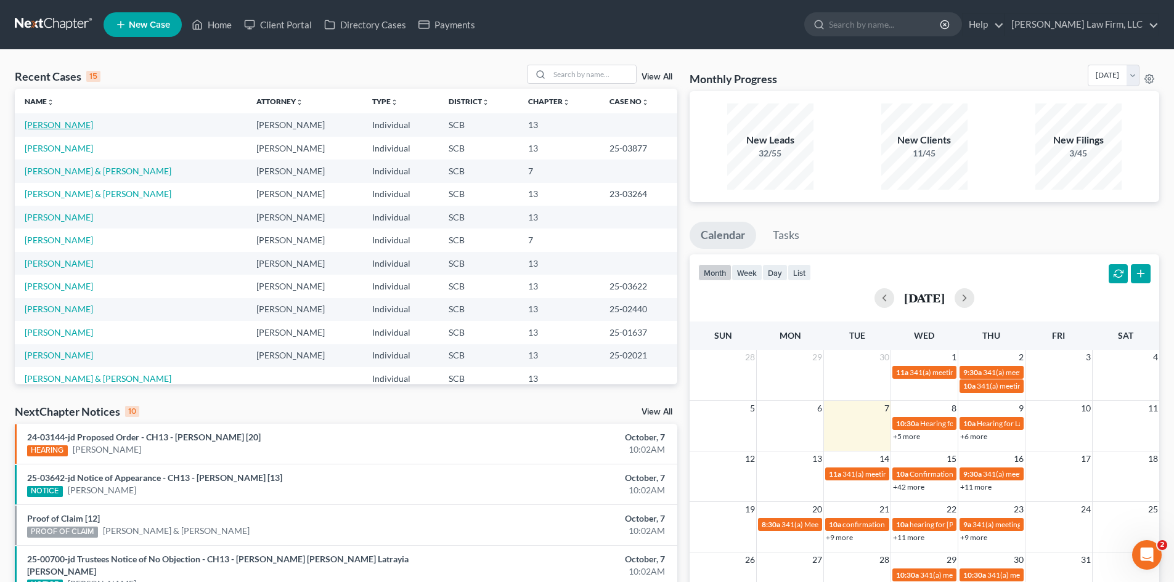
click at [47, 127] on link "[PERSON_NAME]" at bounding box center [59, 125] width 68 height 10
select select "3"
select select "0"
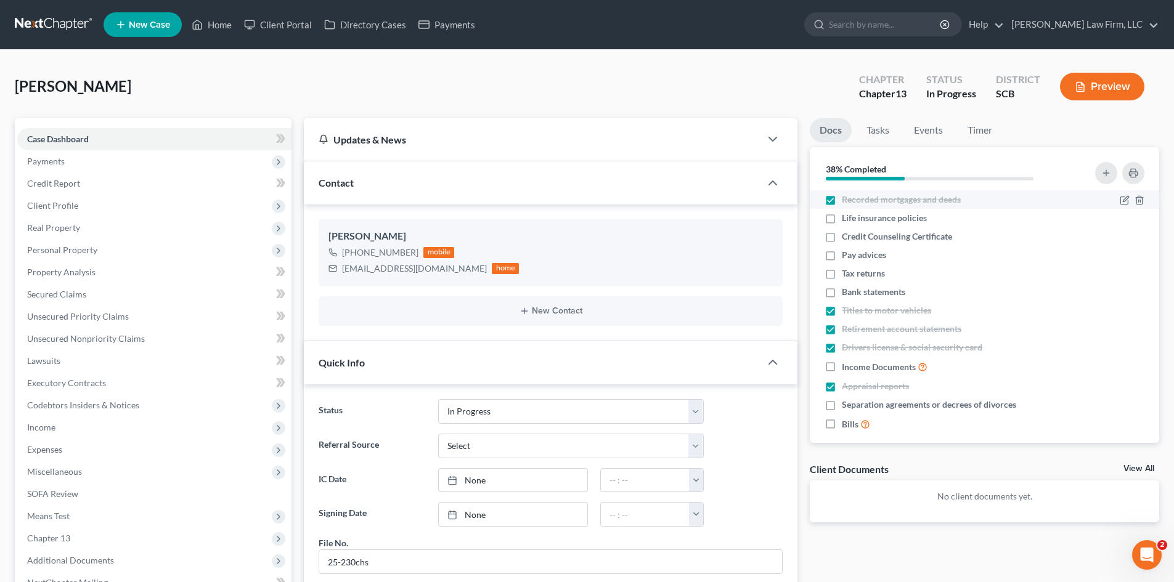
scroll to position [463, 0]
click at [842, 221] on label "Life insurance policies" at bounding box center [884, 218] width 85 height 12
click at [847, 220] on input "Life insurance policies" at bounding box center [851, 216] width 8 height 8
checkbox input "true"
click at [842, 235] on label "Credit Counseling Certificate" at bounding box center [897, 237] width 110 height 12
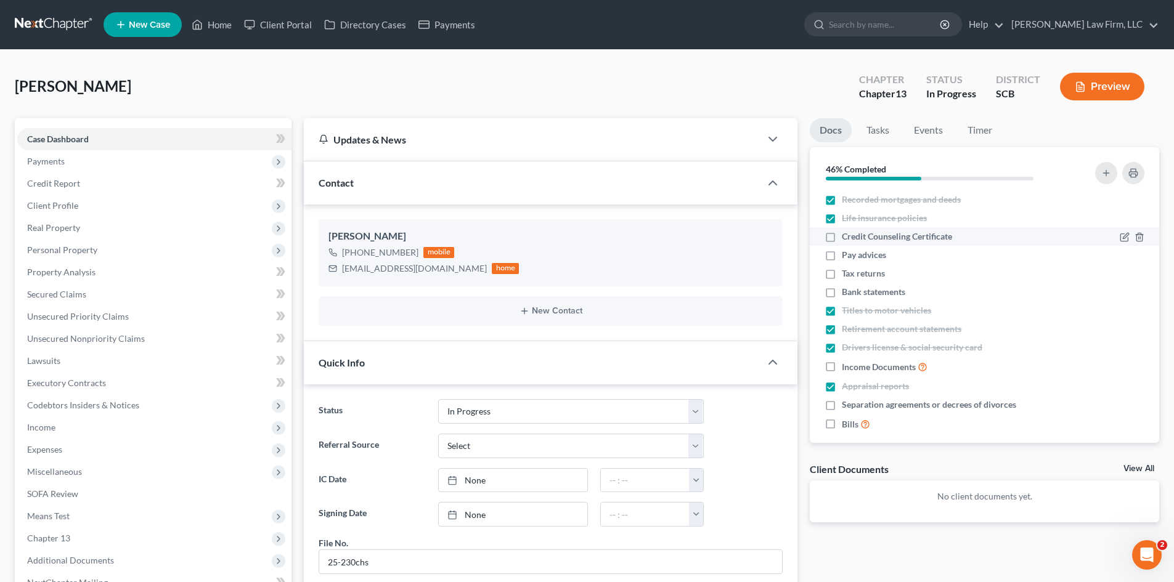
click at [847, 235] on input "Credit Counseling Certificate" at bounding box center [851, 235] width 8 height 8
checkbox input "true"
click at [842, 253] on label "Pay advices" at bounding box center [864, 255] width 44 height 12
click at [847, 253] on input "Pay advices" at bounding box center [851, 253] width 8 height 8
checkbox input "true"
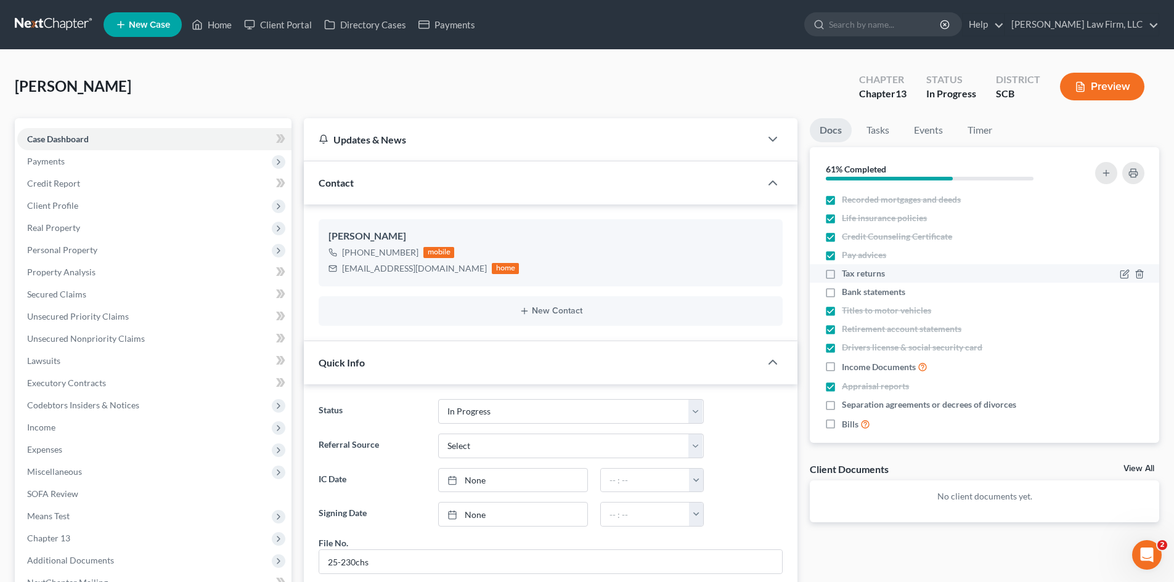
click at [842, 273] on label "Tax returns" at bounding box center [863, 273] width 43 height 12
click at [847, 273] on input "Tax returns" at bounding box center [851, 271] width 8 height 8
checkbox input "true"
click at [842, 367] on label "Income Documents" at bounding box center [885, 367] width 86 height 14
click at [847, 367] on input "Income Documents" at bounding box center [851, 364] width 8 height 8
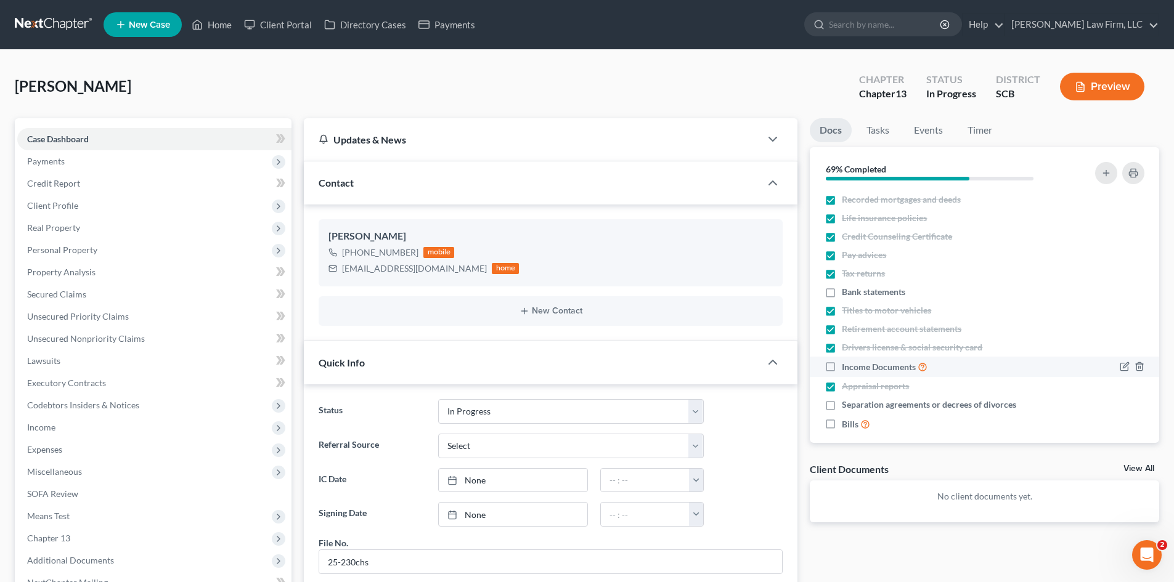
checkbox input "true"
click at [842, 406] on label "Separation agreements or decrees of divorces" at bounding box center [929, 405] width 174 height 12
click at [847, 406] on input "Separation agreements or decrees of divorces" at bounding box center [851, 403] width 8 height 8
checkbox input "true"
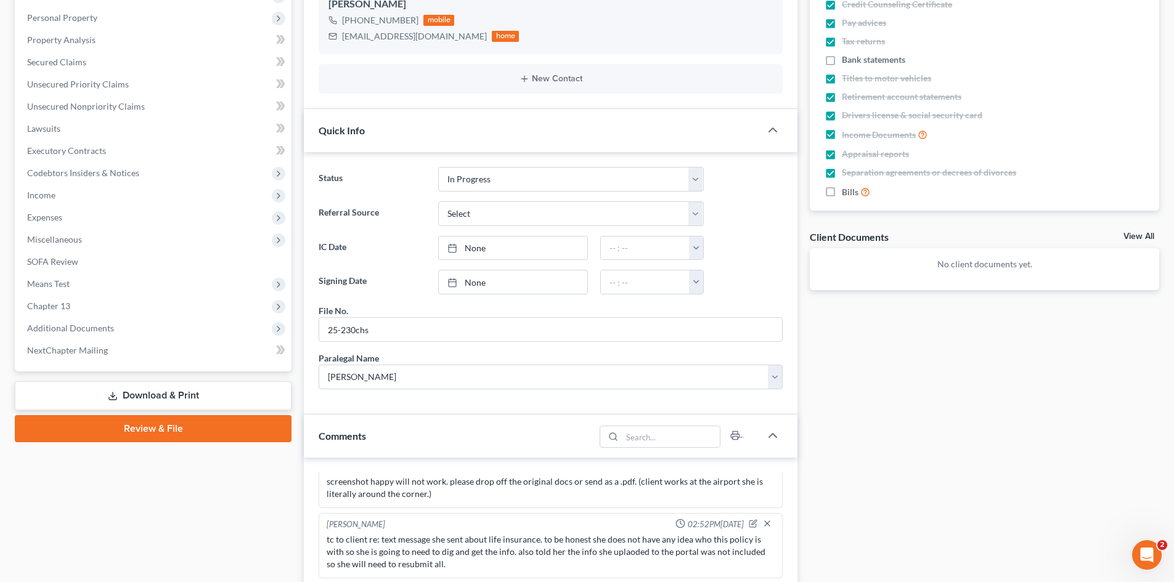
scroll to position [431, 0]
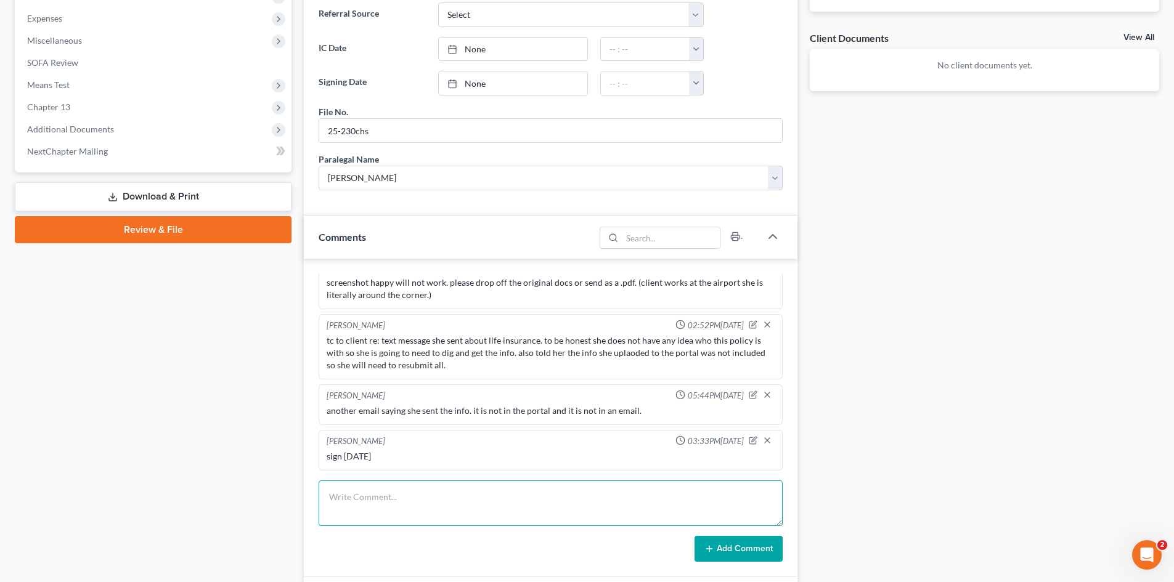
drag, startPoint x: 342, startPoint y: 494, endPoint x: 356, endPoint y: 489, distance: 14.2
click at [342, 494] on textarea at bounding box center [551, 504] width 464 height 46
type textarea "m"
paste textarea "Can you tell me the year, make and model of the car your son was driving when i…"
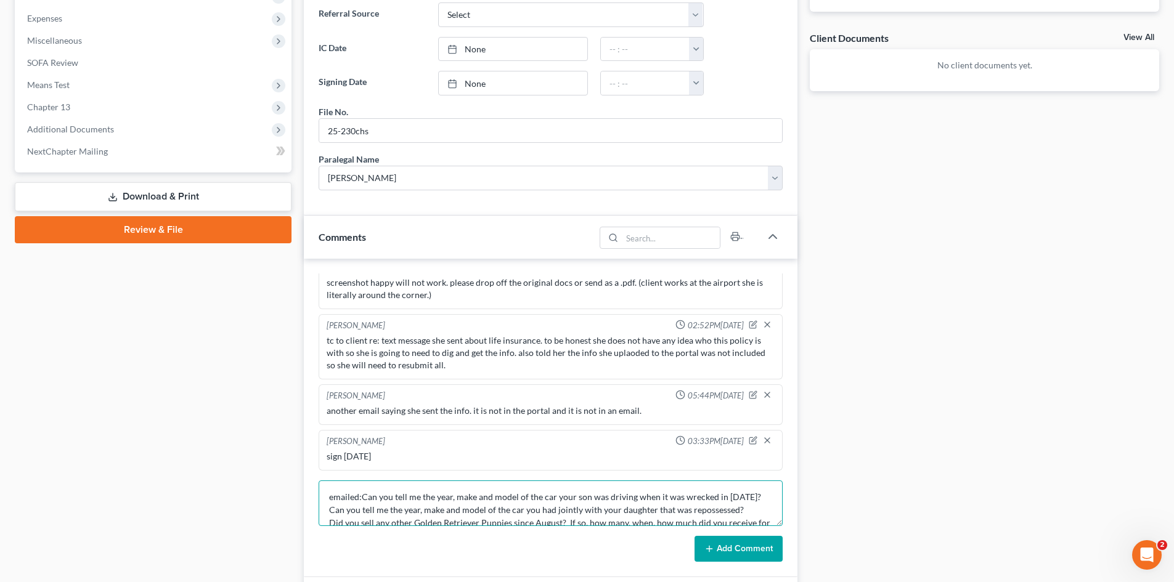
scroll to position [107, 0]
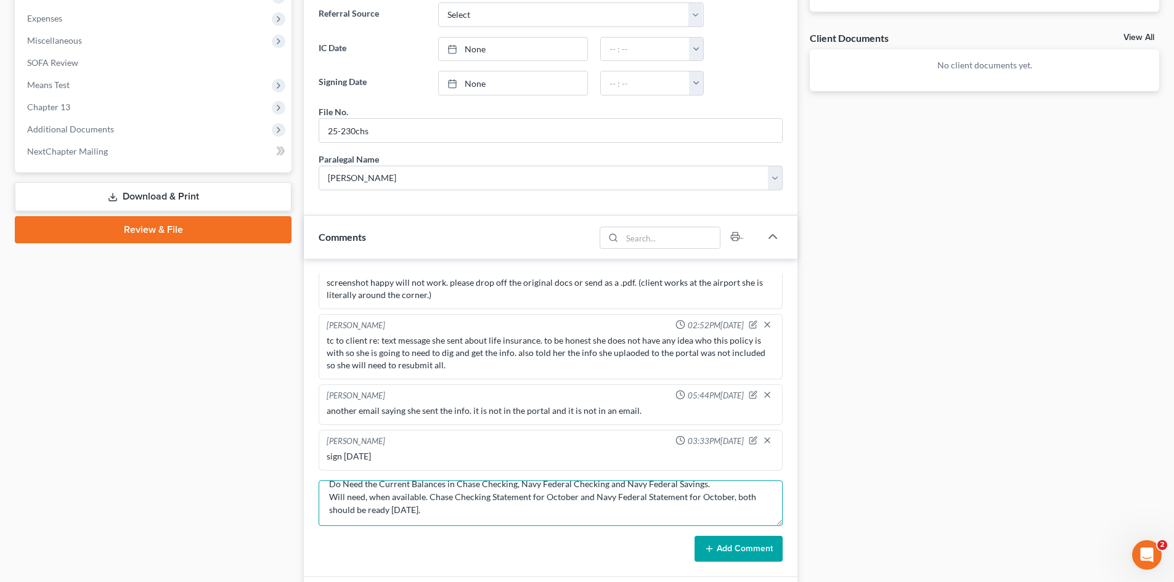
type textarea "emailed:Can you tell me the year, make and model of the car your son was drivin…"
click at [709, 547] on icon at bounding box center [709, 549] width 10 height 10
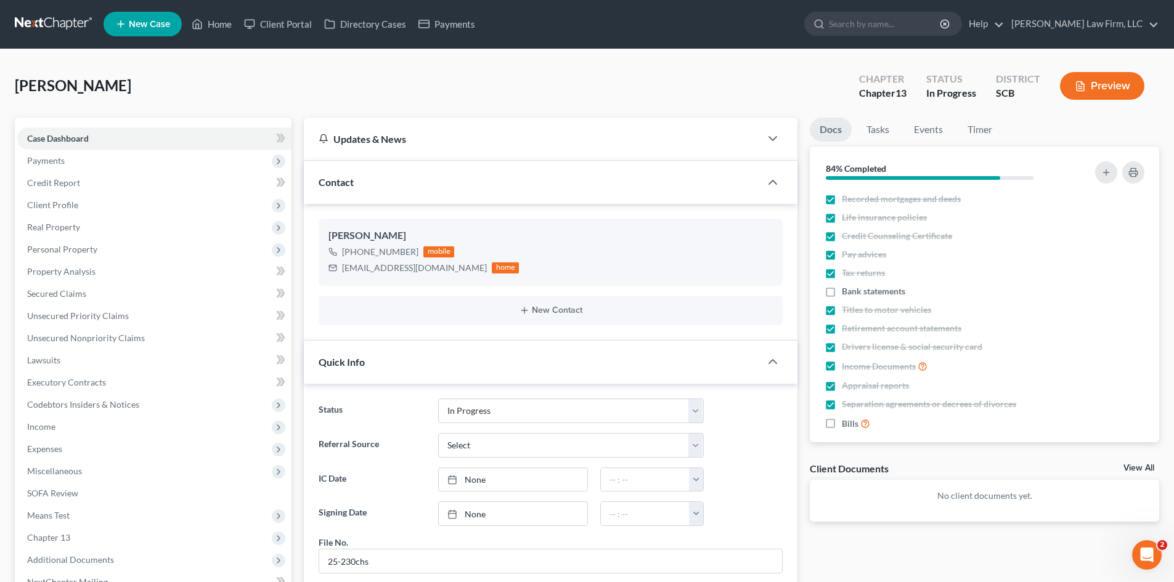
scroll to position [0, 0]
click at [217, 26] on link "Home" at bounding box center [212, 25] width 52 height 22
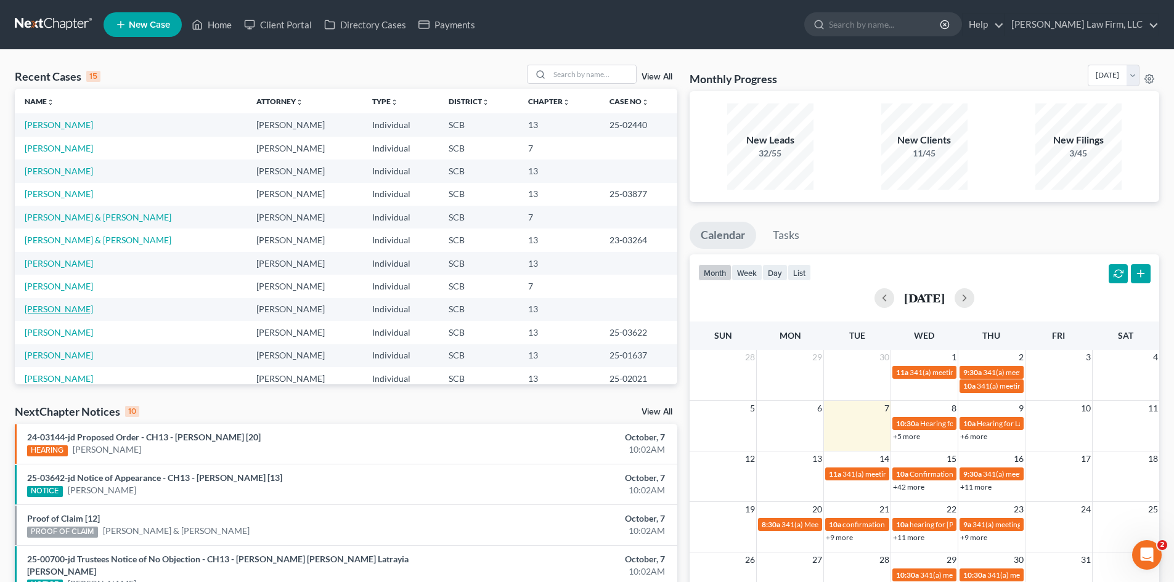
click at [51, 311] on link "Capers, Nigel" at bounding box center [59, 309] width 68 height 10
select select "4"
select select "0"
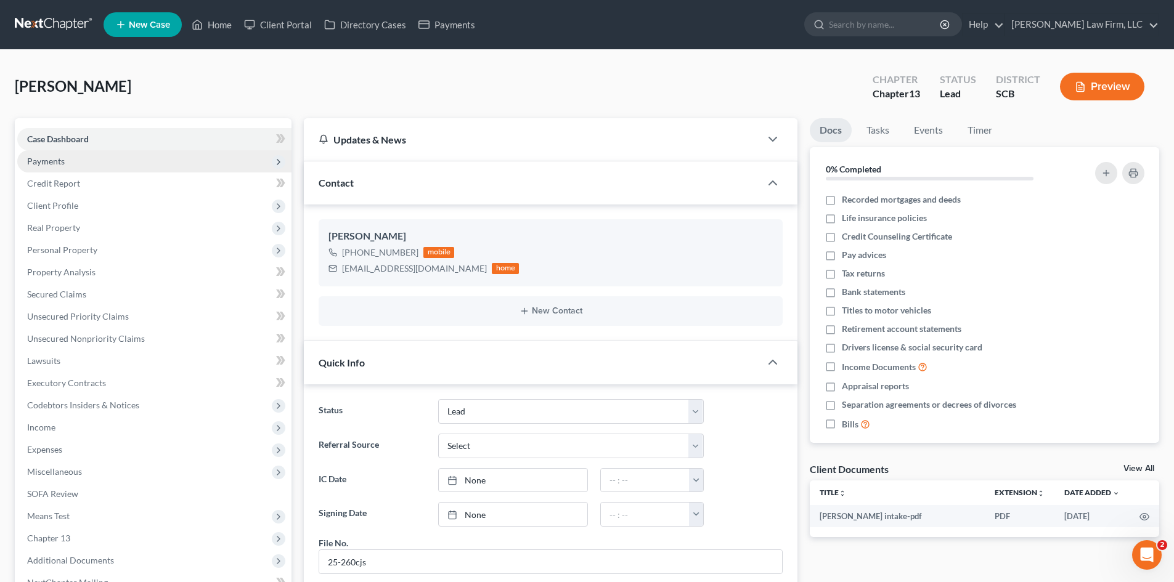
click at [43, 163] on span "Payments" at bounding box center [46, 161] width 38 height 10
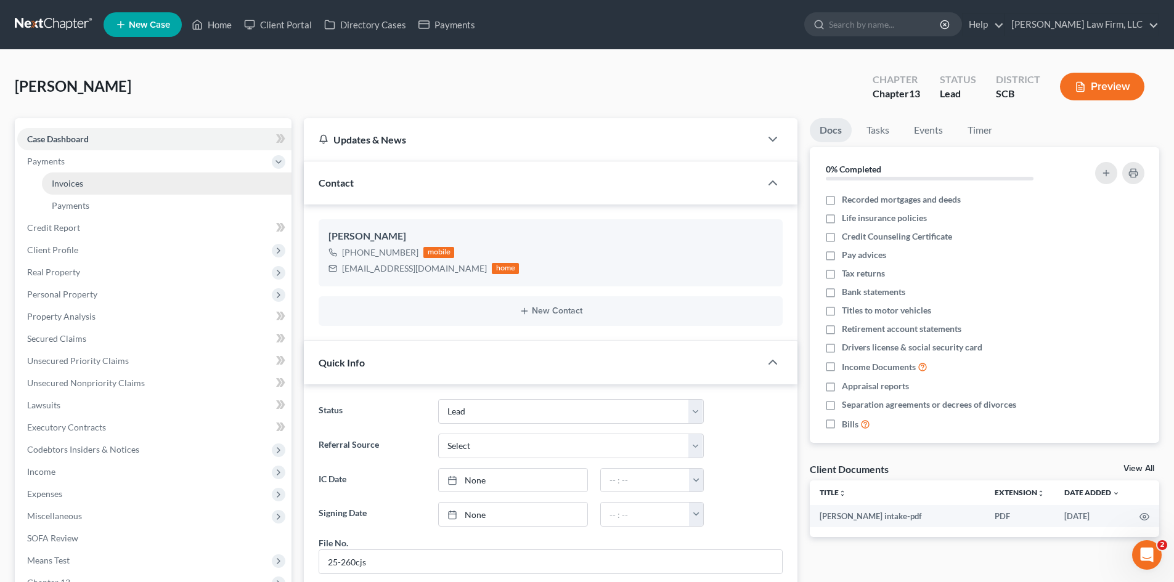
click at [46, 180] on link "Invoices" at bounding box center [167, 184] width 250 height 22
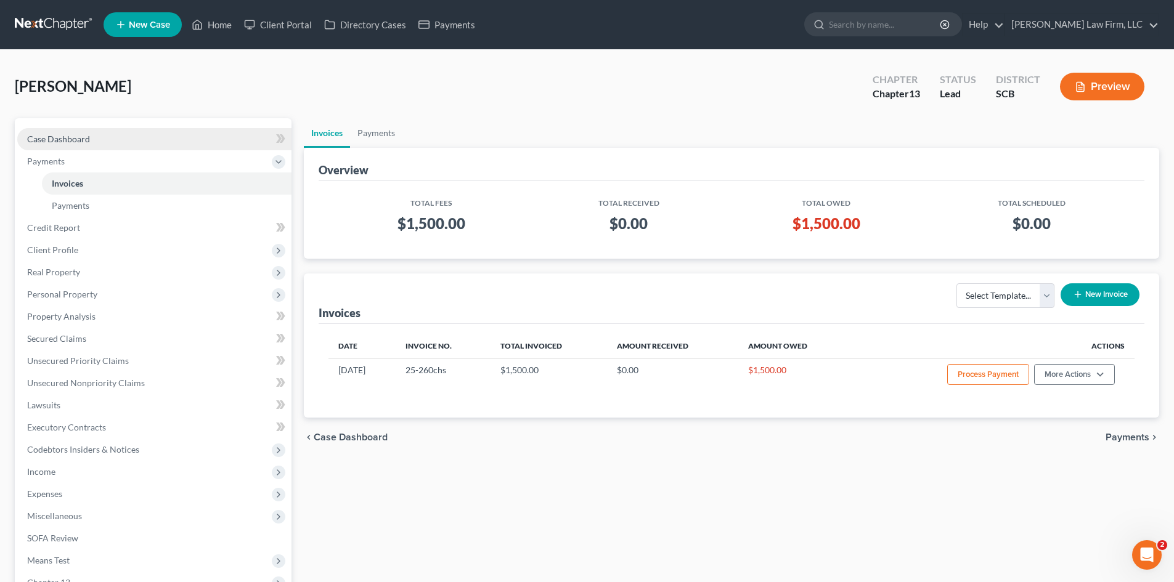
click at [66, 135] on span "Case Dashboard" at bounding box center [58, 139] width 63 height 10
select select "0"
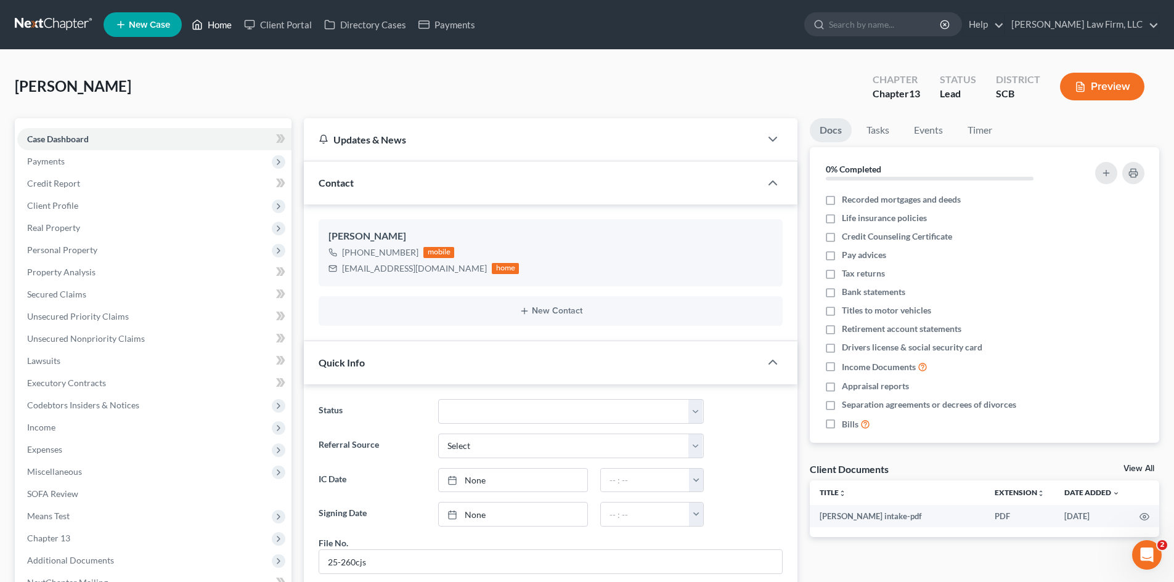
click at [212, 29] on link "Home" at bounding box center [212, 25] width 52 height 22
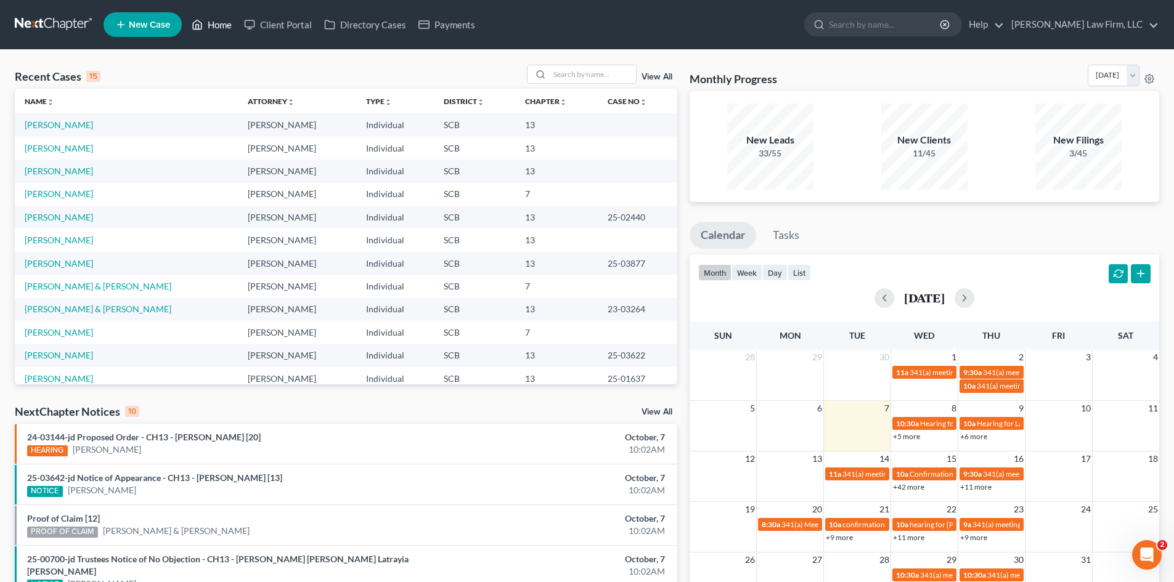
click at [221, 23] on link "Home" at bounding box center [212, 25] width 52 height 22
click at [570, 76] on input "search" at bounding box center [593, 74] width 86 height 18
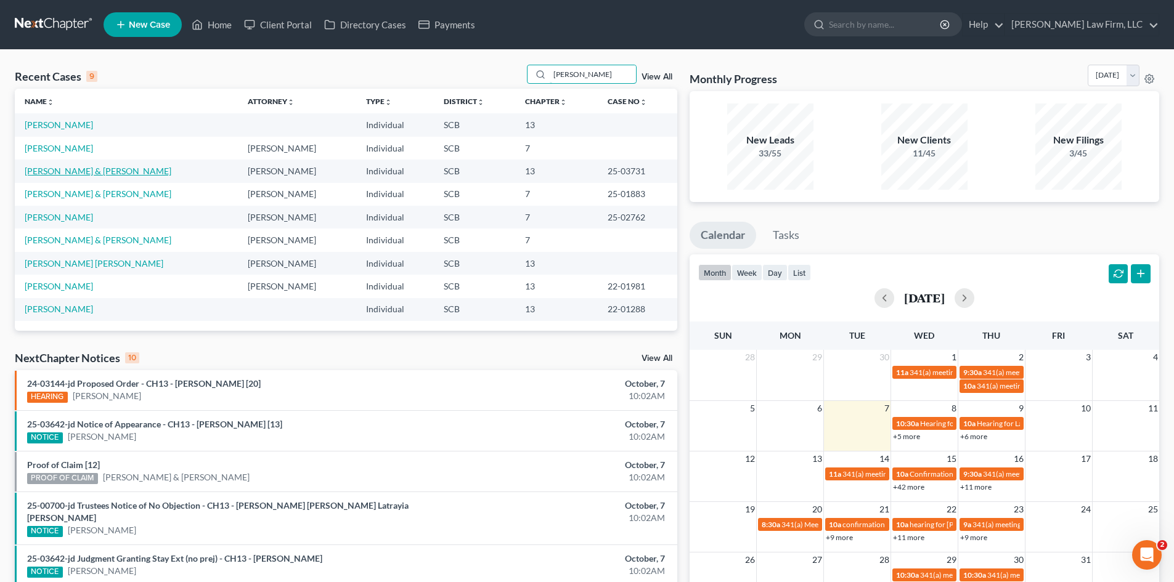
type input "ellis"
click at [45, 166] on link "[PERSON_NAME] & [PERSON_NAME]" at bounding box center [98, 171] width 147 height 10
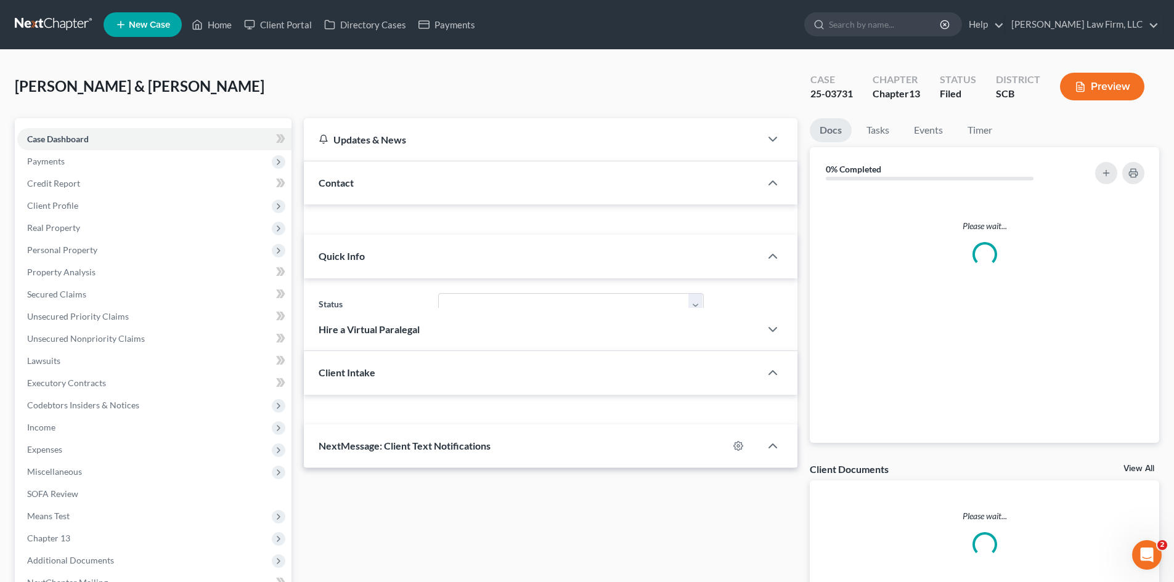
select select "0"
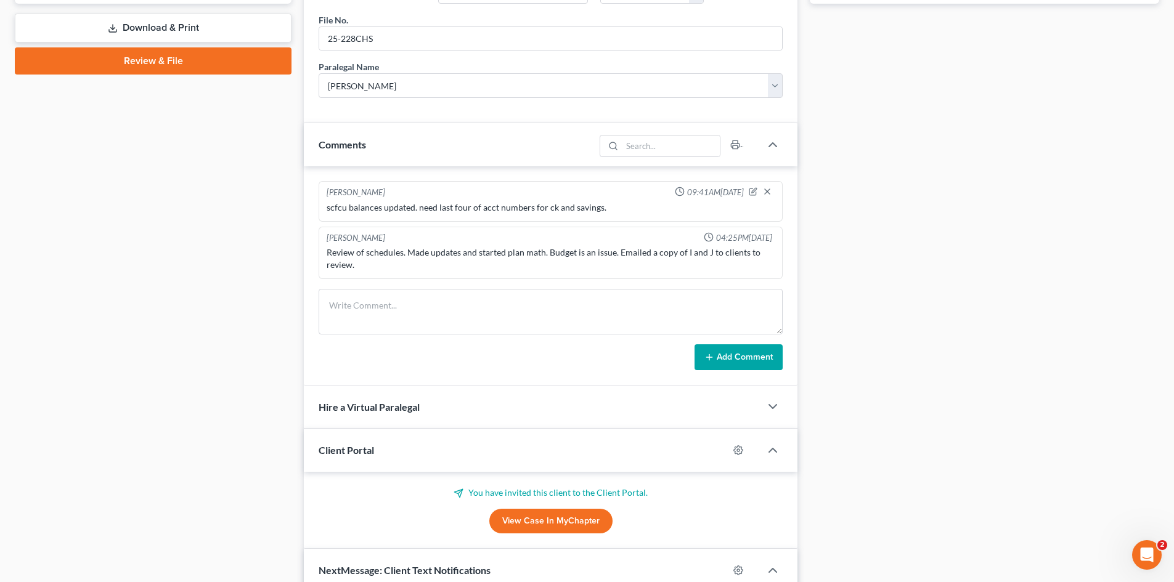
scroll to position [678, 0]
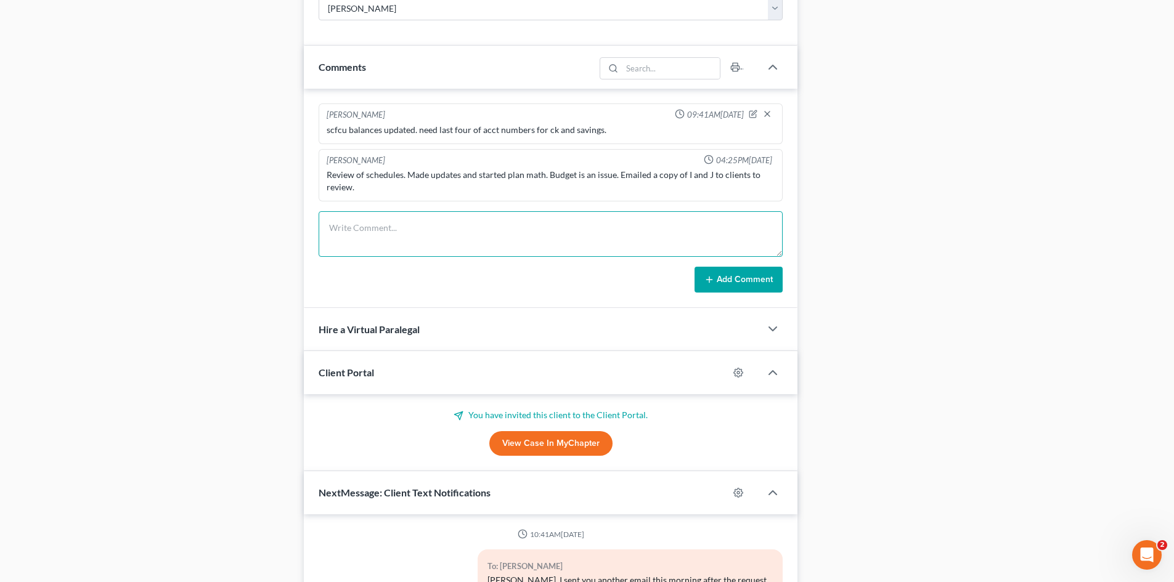
click at [407, 241] on textarea at bounding box center [551, 234] width 464 height 46
click at [614, 228] on textarea "amending schedules to include previously omitted creditor:" at bounding box center [551, 234] width 464 height 46
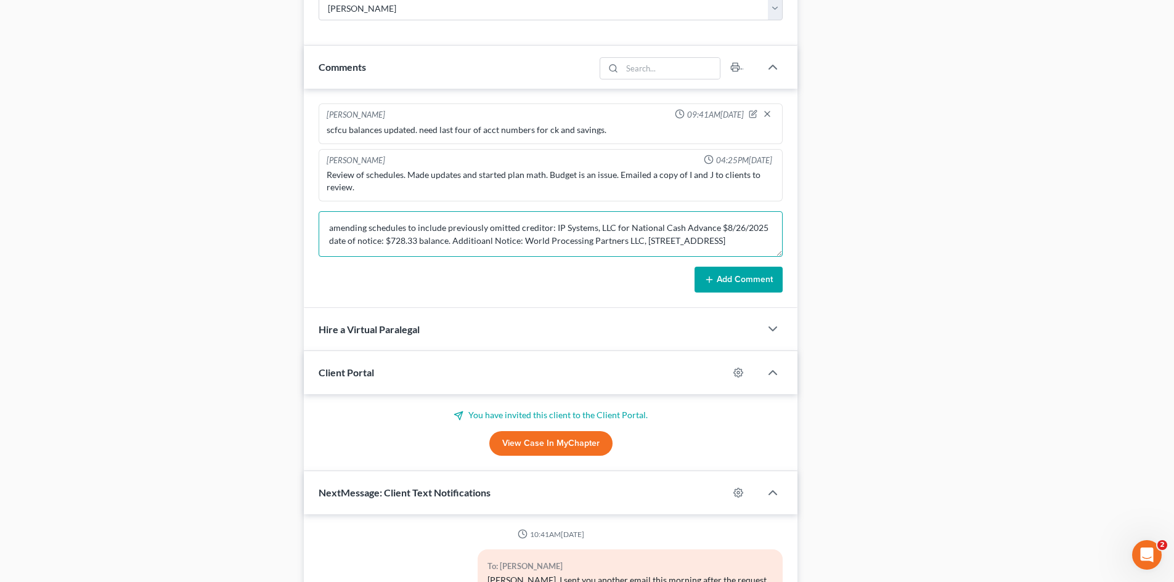
scroll to position [2, 0]
click at [488, 243] on textarea "amending schedules to include previously omitted creditor: IP Systems, LLC for …" at bounding box center [551, 234] width 464 height 46
click at [479, 240] on textarea "amending schedules to include previously omitted creditor: IP Systems, LLC for …" at bounding box center [551, 234] width 464 height 46
click at [488, 241] on textarea "amending schedules to include previously omitted creditor: IP Systems, LLC for …" at bounding box center [551, 234] width 464 height 46
click at [481, 239] on textarea "amending schedules to include previously omitted creditor: IP Systems, LLC for …" at bounding box center [551, 234] width 464 height 46
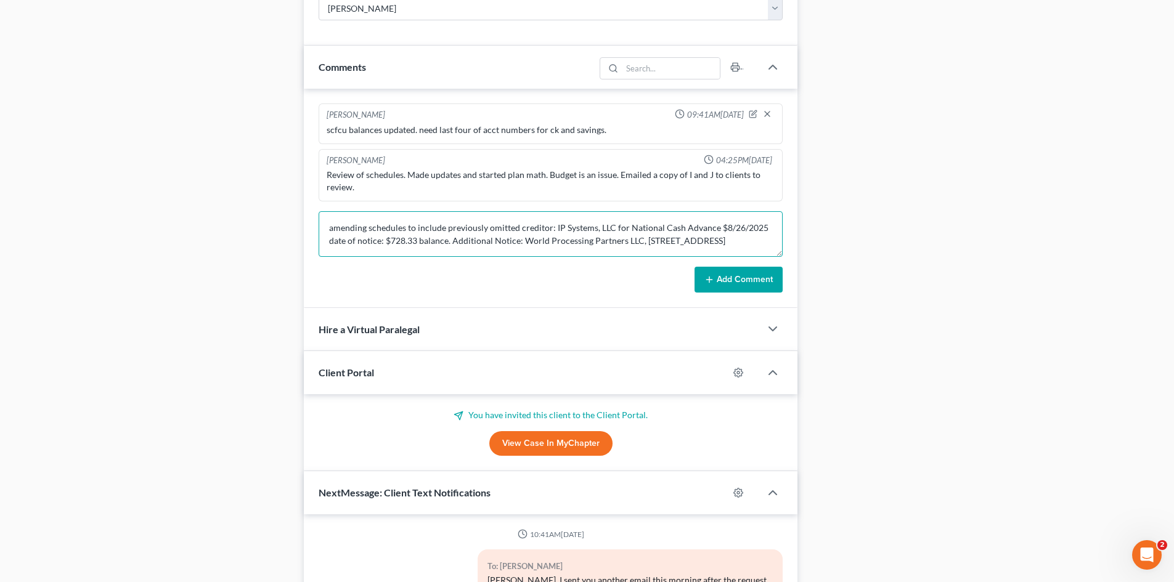
type textarea "amending schedules to include previously omitted creditor: IP Systems, LLC for …"
drag, startPoint x: 720, startPoint y: 276, endPoint x: 650, endPoint y: 274, distance: 70.3
click at [720, 277] on button "Add Comment" at bounding box center [739, 280] width 88 height 26
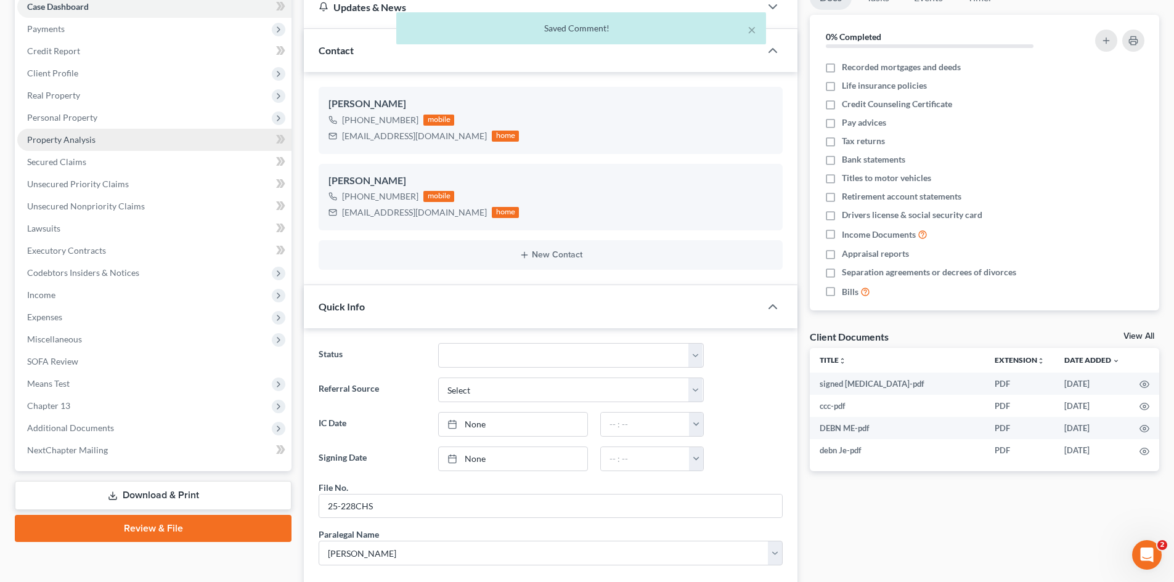
scroll to position [62, 0]
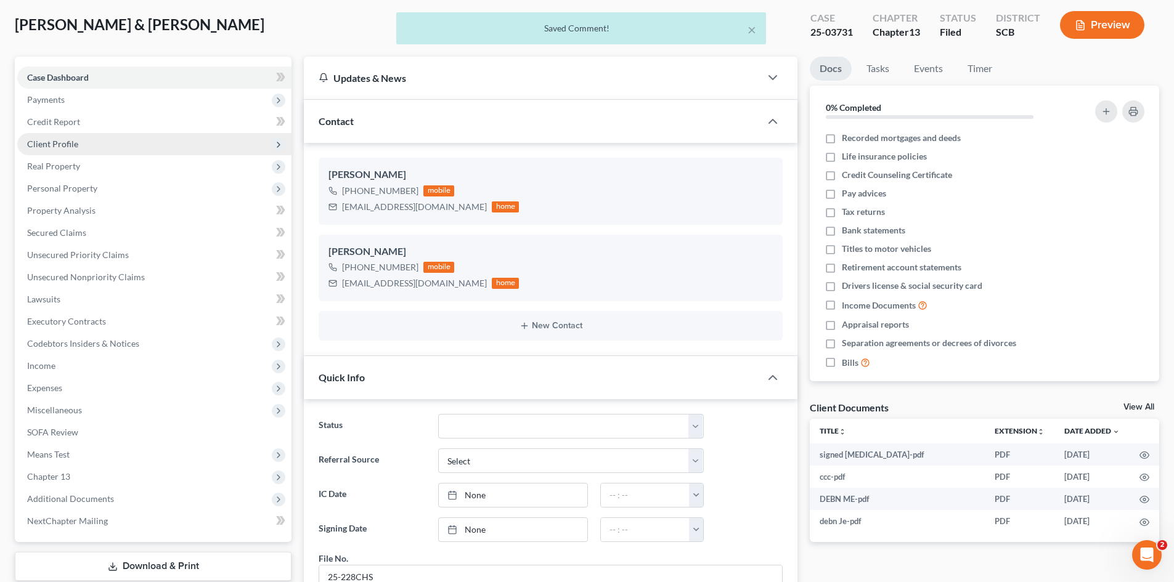
drag, startPoint x: 66, startPoint y: 141, endPoint x: 67, endPoint y: 153, distance: 13.0
click at [66, 141] on span "Client Profile" at bounding box center [52, 144] width 51 height 10
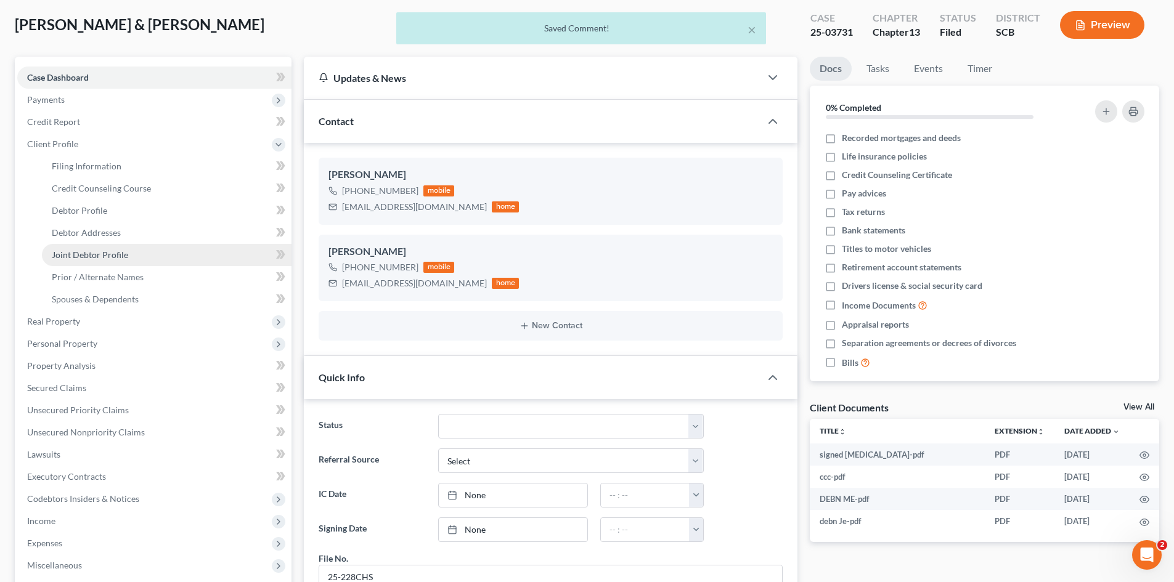
click at [75, 250] on span "Joint Debtor Profile" at bounding box center [90, 255] width 76 height 10
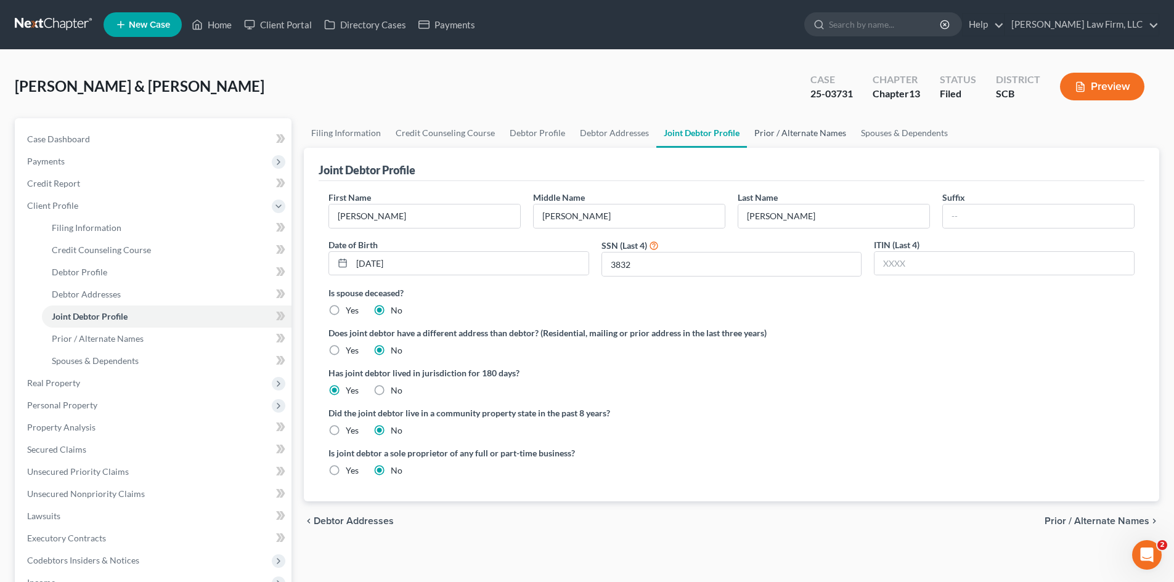
click at [762, 131] on link "Prior / Alternate Names" at bounding box center [800, 133] width 107 height 30
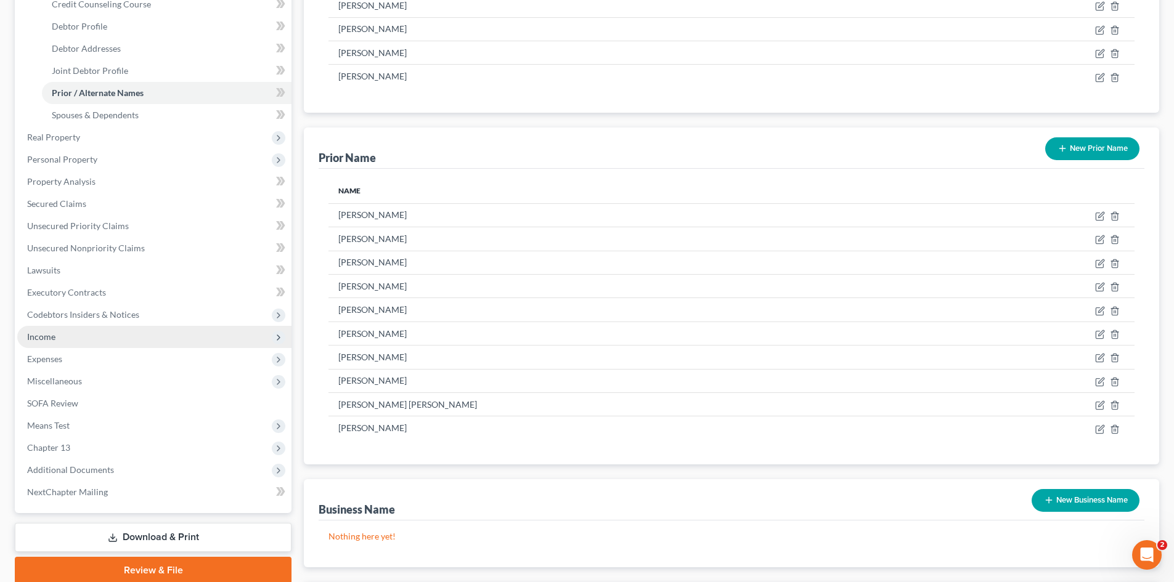
scroll to position [247, 0]
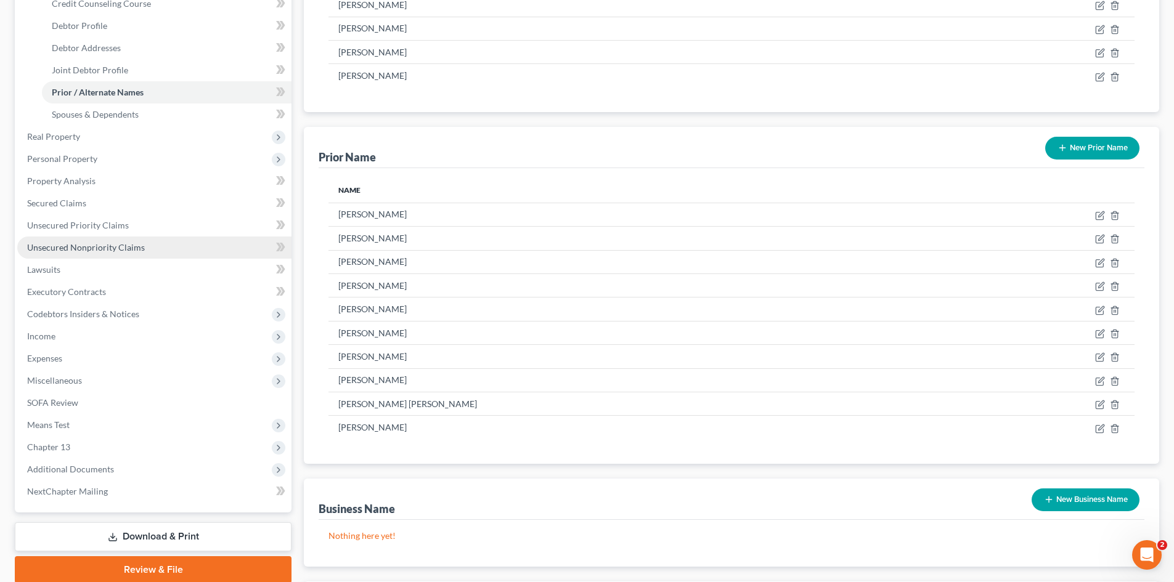
click at [62, 239] on link "Unsecured Nonpriority Claims" at bounding box center [154, 248] width 274 height 22
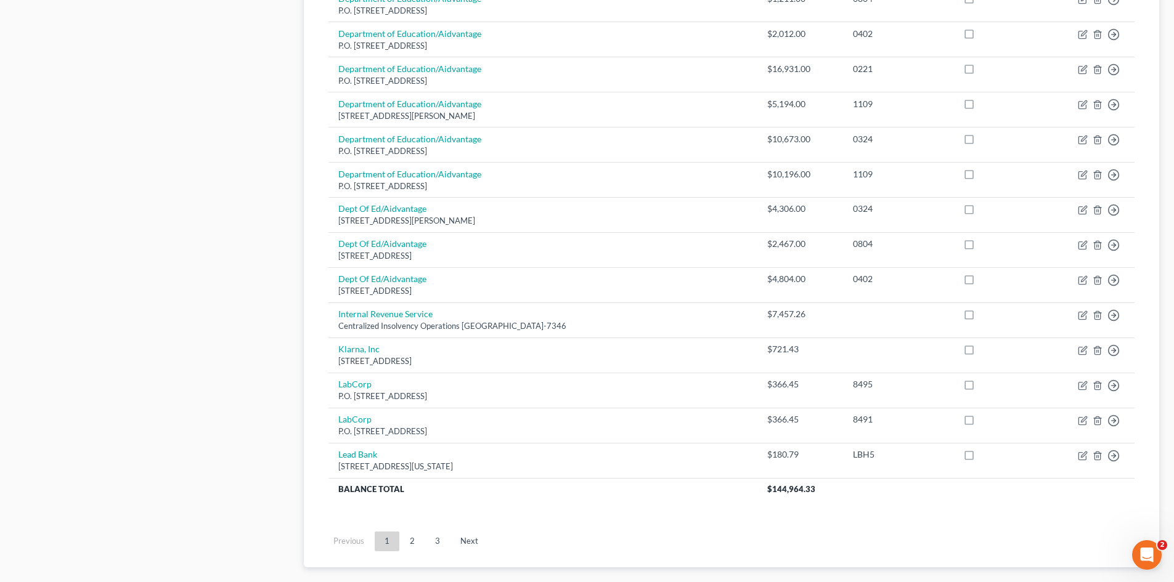
scroll to position [801, 0]
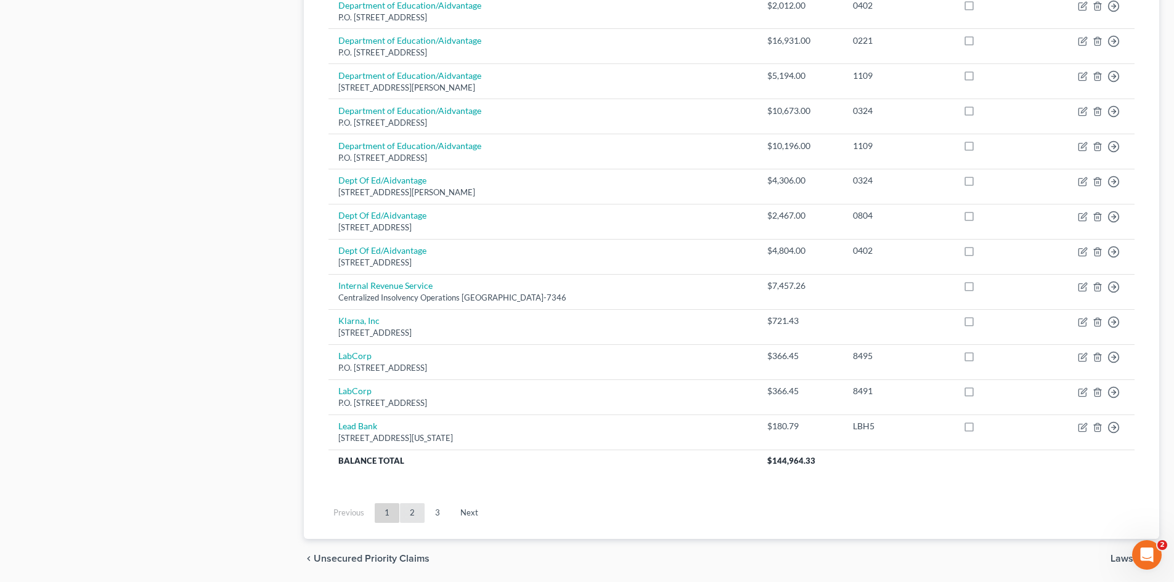
click at [416, 511] on link "2" at bounding box center [412, 514] width 25 height 20
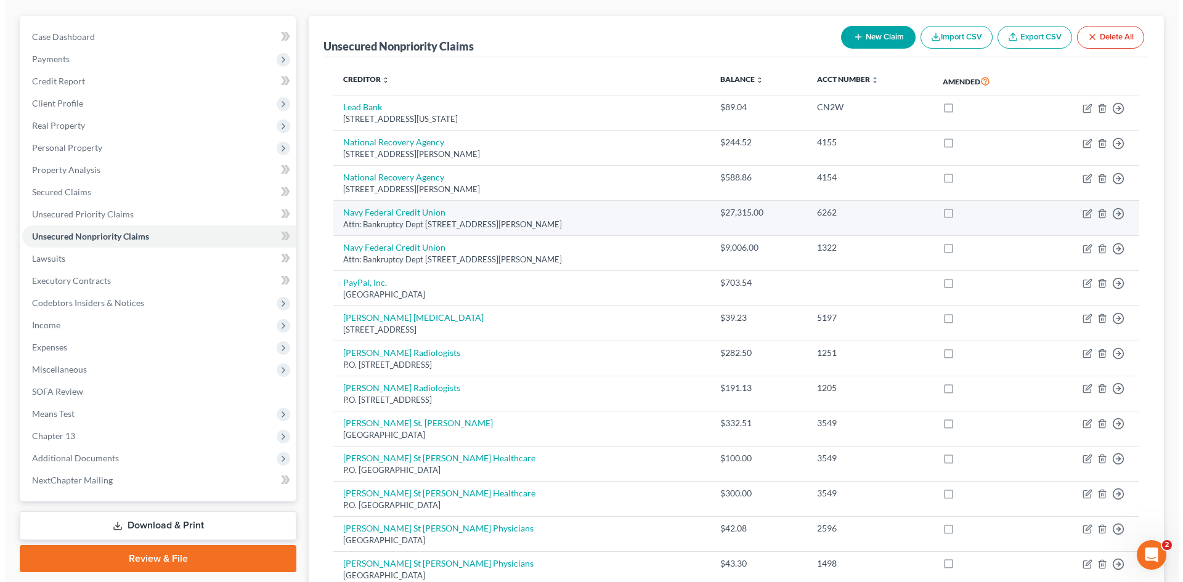
scroll to position [0, 0]
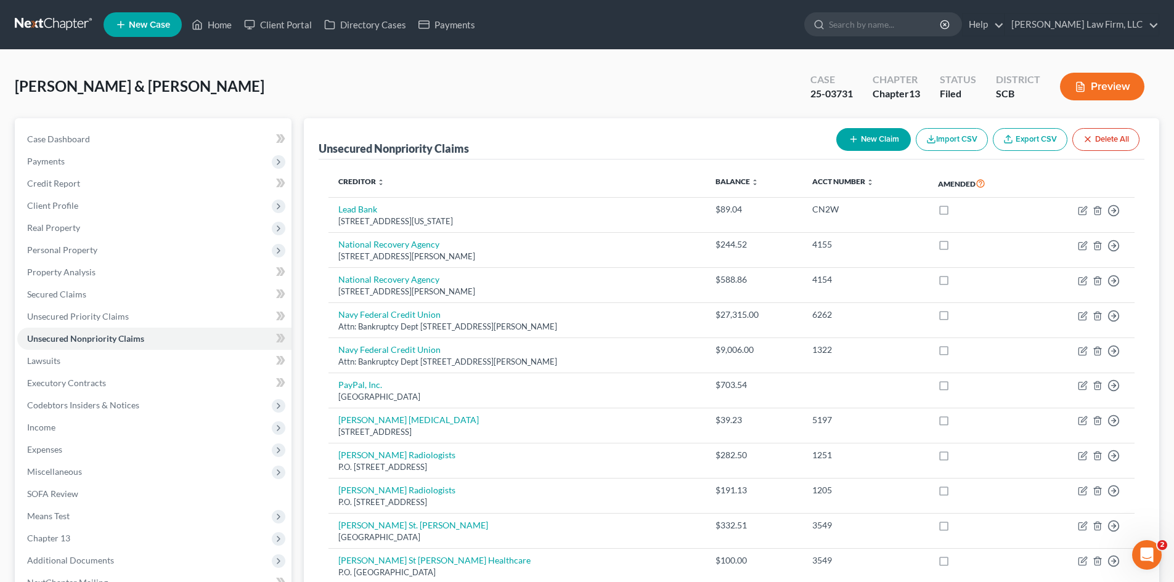
click at [869, 139] on button "New Claim" at bounding box center [873, 139] width 75 height 23
select select "2"
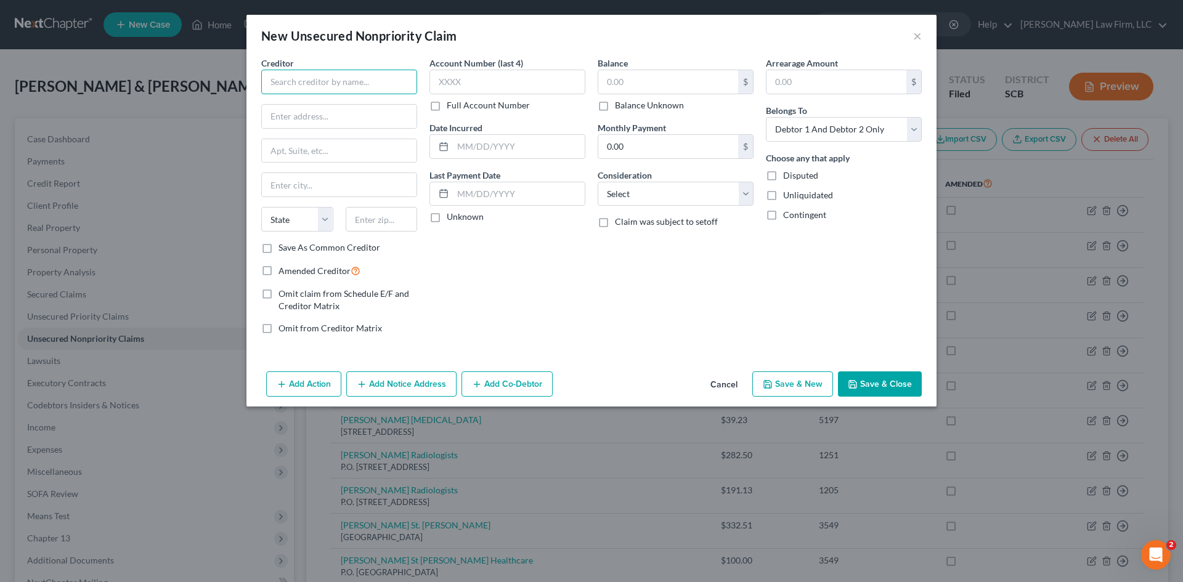
click at [378, 73] on input "text" at bounding box center [339, 82] width 156 height 25
type input "IP Systems, LLC"
type input "q"
type input "PO Box 667830"
type input "33066"
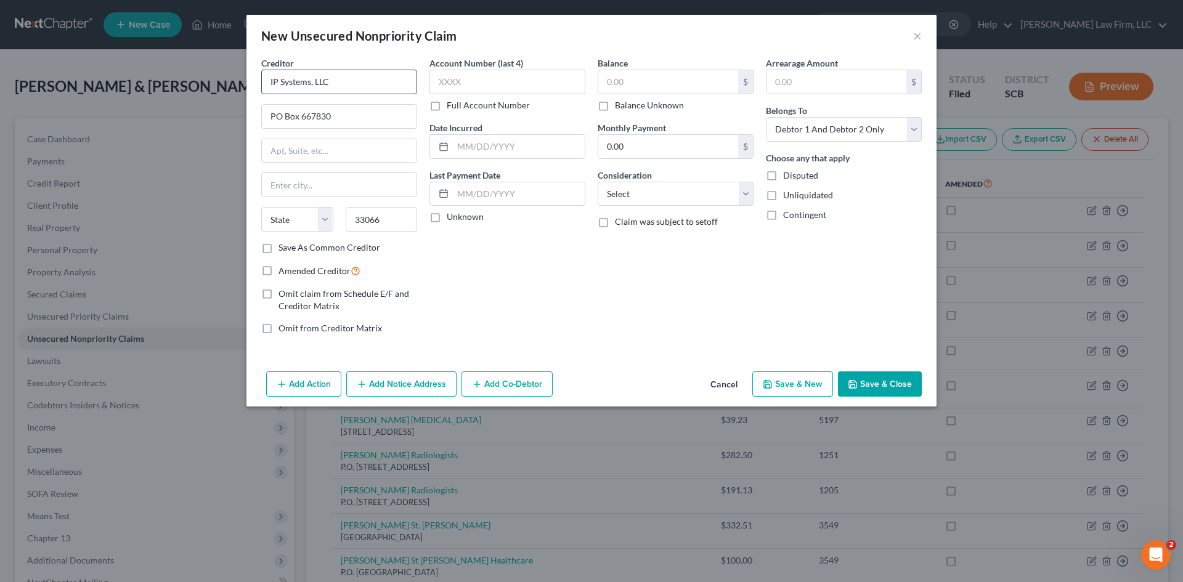
type input "Pompano Beach"
select select "9"
click at [279, 269] on label "Amended Creditor" at bounding box center [320, 271] width 82 height 14
click at [284, 269] on input "Amended Creditor" at bounding box center [288, 268] width 8 height 8
checkbox input "true"
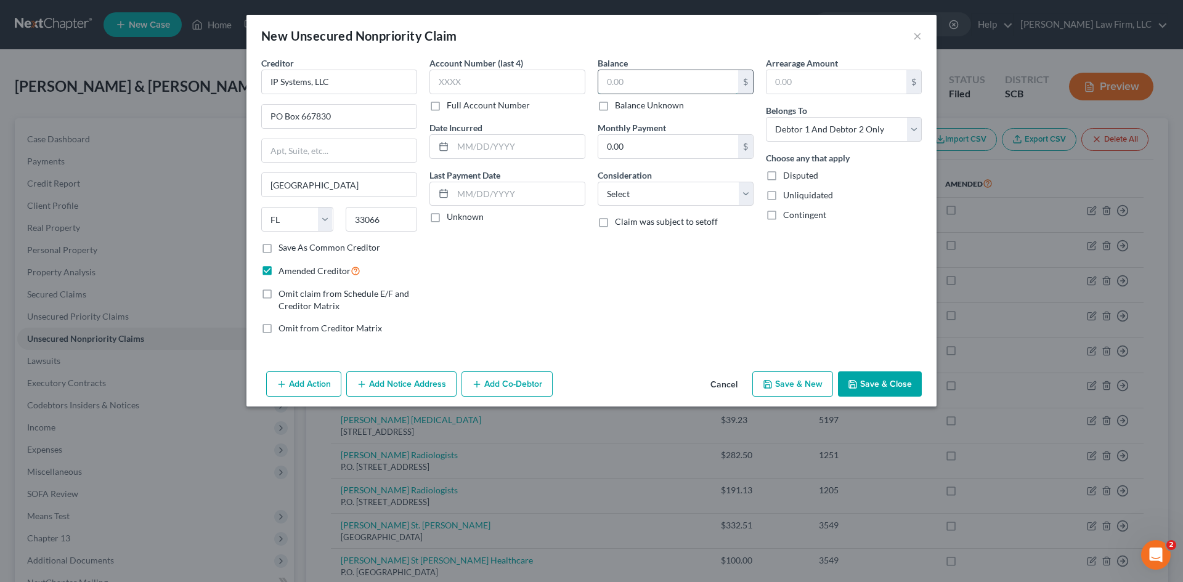
click at [621, 83] on input "text" at bounding box center [668, 81] width 140 height 23
type input "728.33"
drag, startPoint x: 856, startPoint y: 132, endPoint x: 852, endPoint y: 139, distance: 8.0
click at [856, 133] on select "Select Debtor 1 Only Debtor 2 Only Debtor 1 And Debtor 2 Only At Least One Of T…" at bounding box center [844, 129] width 156 height 25
select select "1"
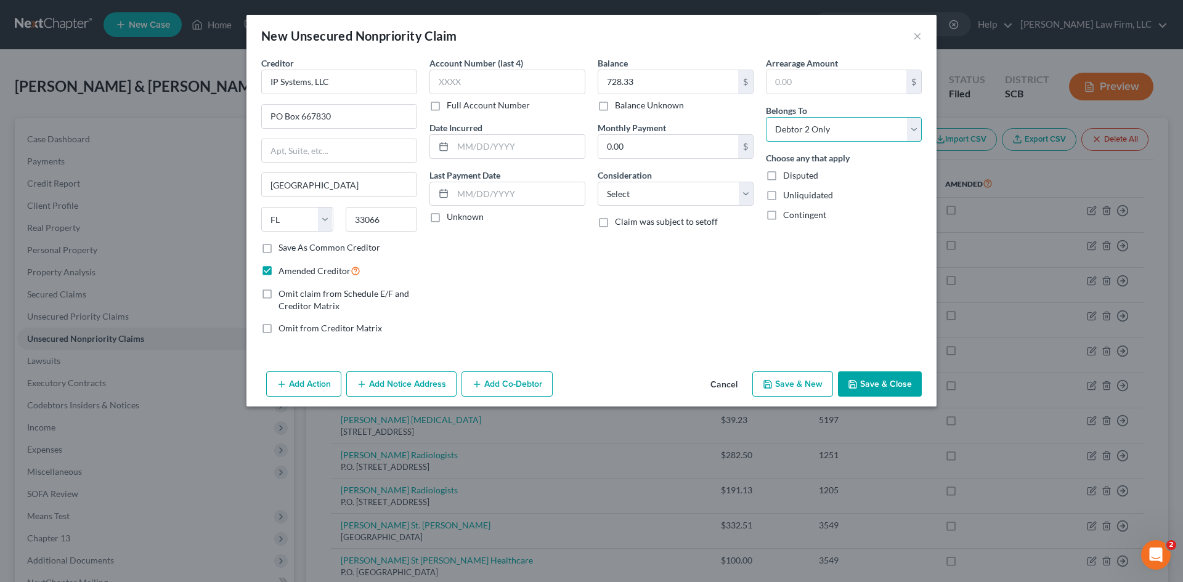
click at [766, 117] on select "Select Debtor 1 Only Debtor 2 Only Debtor 1 And Debtor 2 Only At Least One Of T…" at bounding box center [844, 129] width 156 height 25
click at [709, 198] on select "Select Cable / Satellite Services Collection Agency Credit Card Debt Debt Couns…" at bounding box center [676, 194] width 156 height 25
click at [598, 182] on select "Select Cable / Satellite Services Collection Agency Credit Card Debt Debt Couns…" at bounding box center [676, 194] width 156 height 25
click at [639, 248] on input "text" at bounding box center [675, 240] width 155 height 23
click at [637, 247] on input "text" at bounding box center [675, 240] width 155 height 23
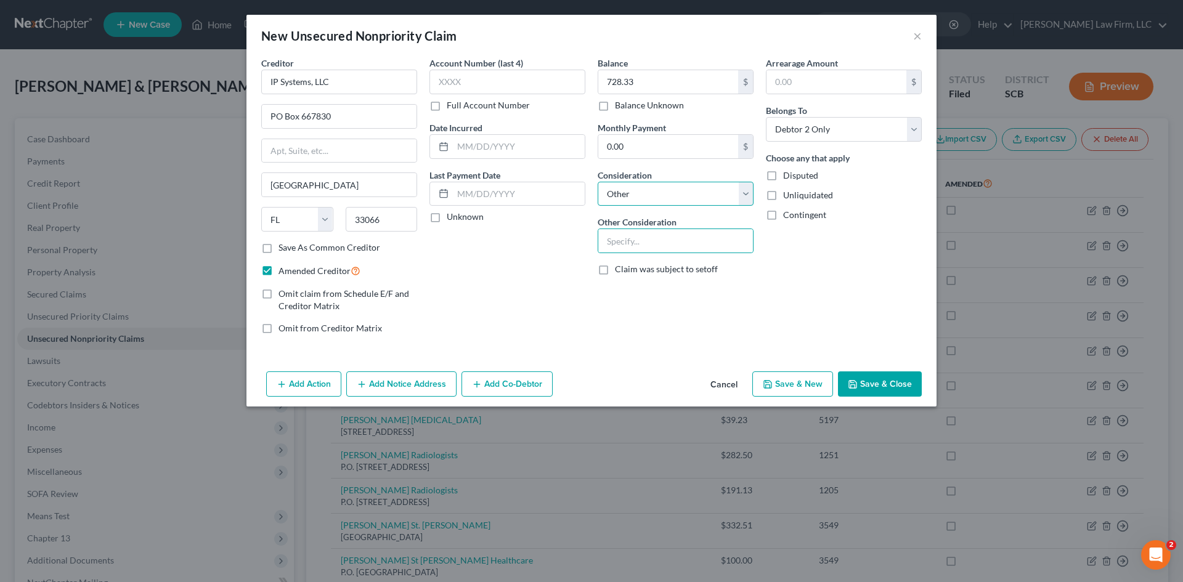
click at [643, 202] on select "Select Cable / Satellite Services Collection Agency Credit Card Debt Debt Couns…" at bounding box center [676, 194] width 156 height 25
select select "1"
click at [598, 182] on select "Select Cable / Satellite Services Collection Agency Credit Card Debt Debt Couns…" at bounding box center [676, 194] width 156 height 25
click at [415, 393] on button "Add Notice Address" at bounding box center [401, 385] width 110 height 26
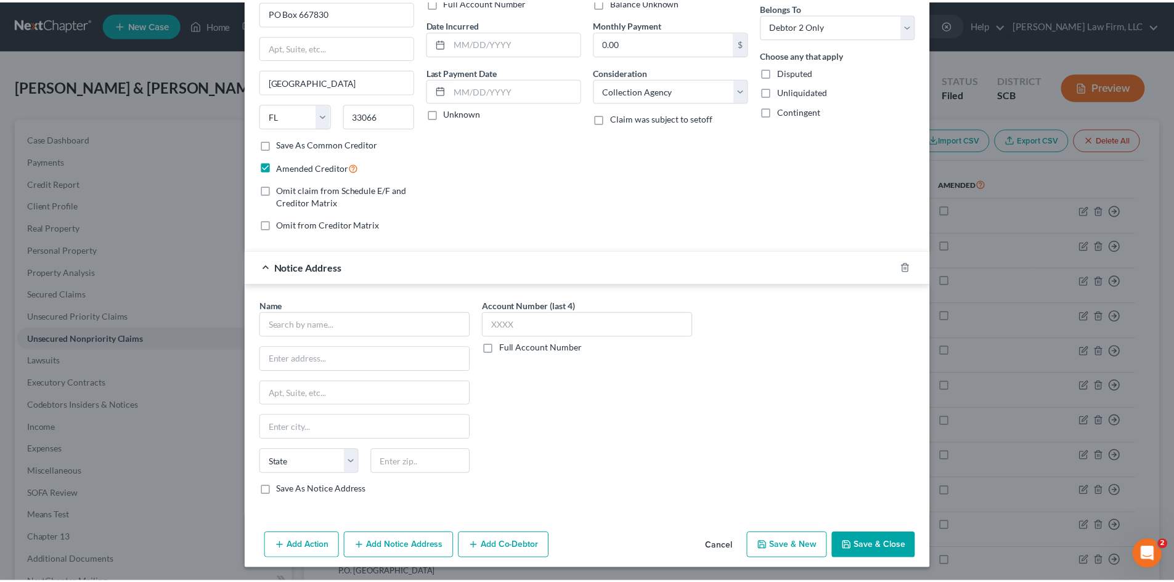
scroll to position [105, 0]
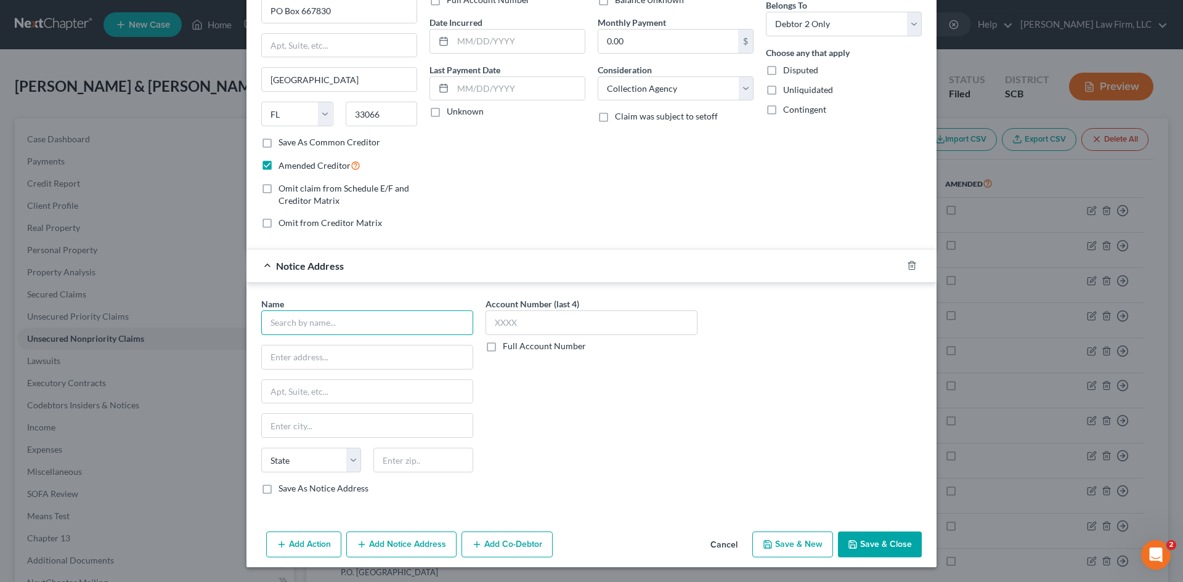
click at [358, 331] on input "text" at bounding box center [367, 323] width 212 height 25
type input "World Processing Partners, LLC"
type input "PO Box 667830"
type input "33066"
type input "Pompano Beach"
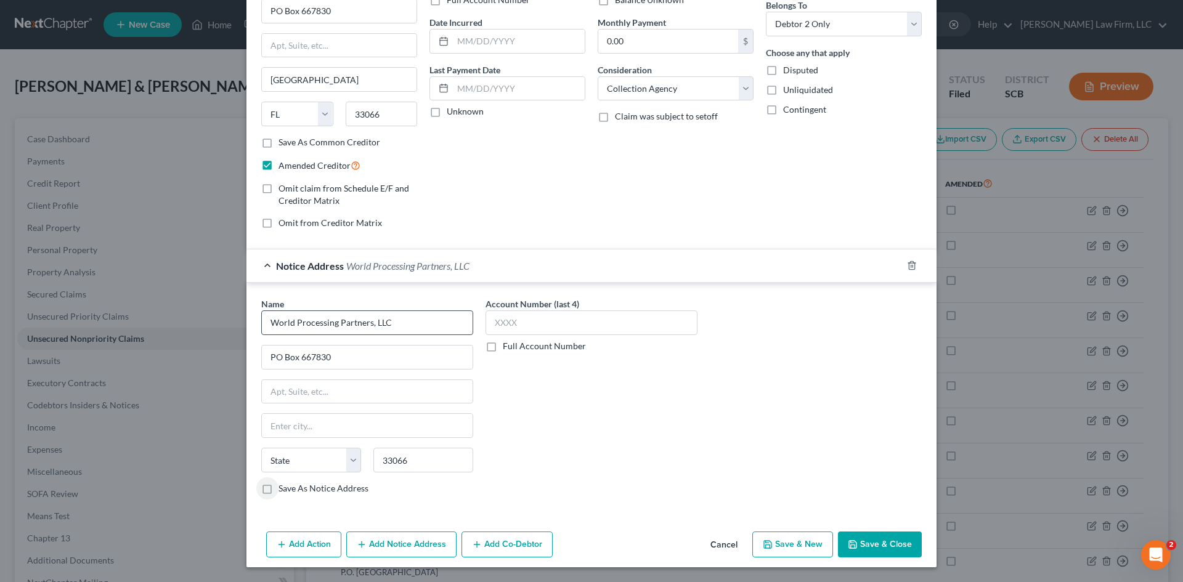
select select "9"
click at [887, 535] on button "Save & Close" at bounding box center [880, 545] width 84 height 26
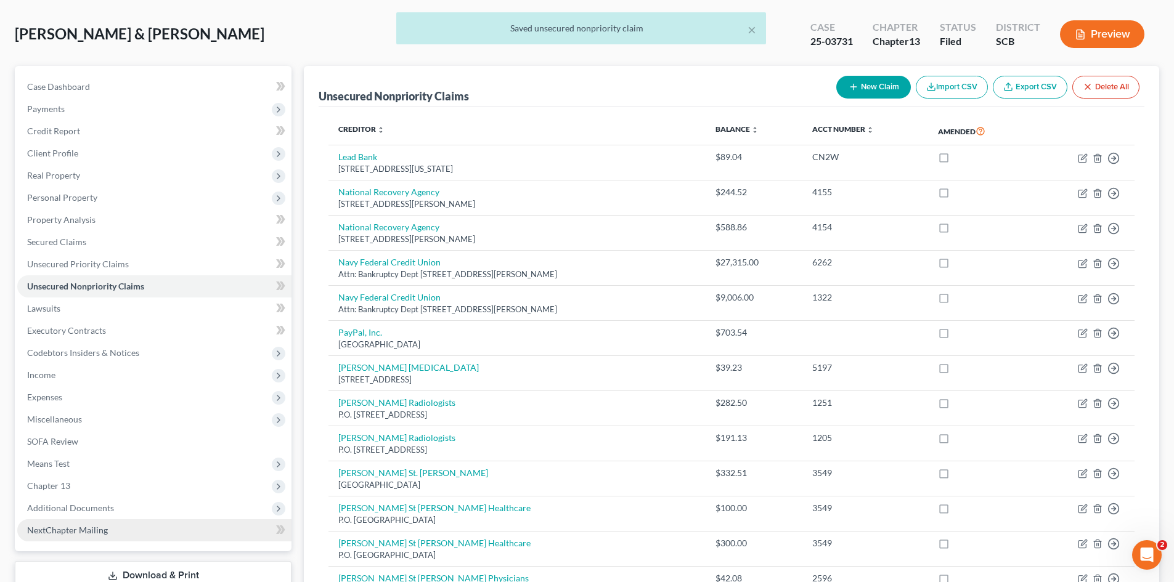
scroll to position [123, 0]
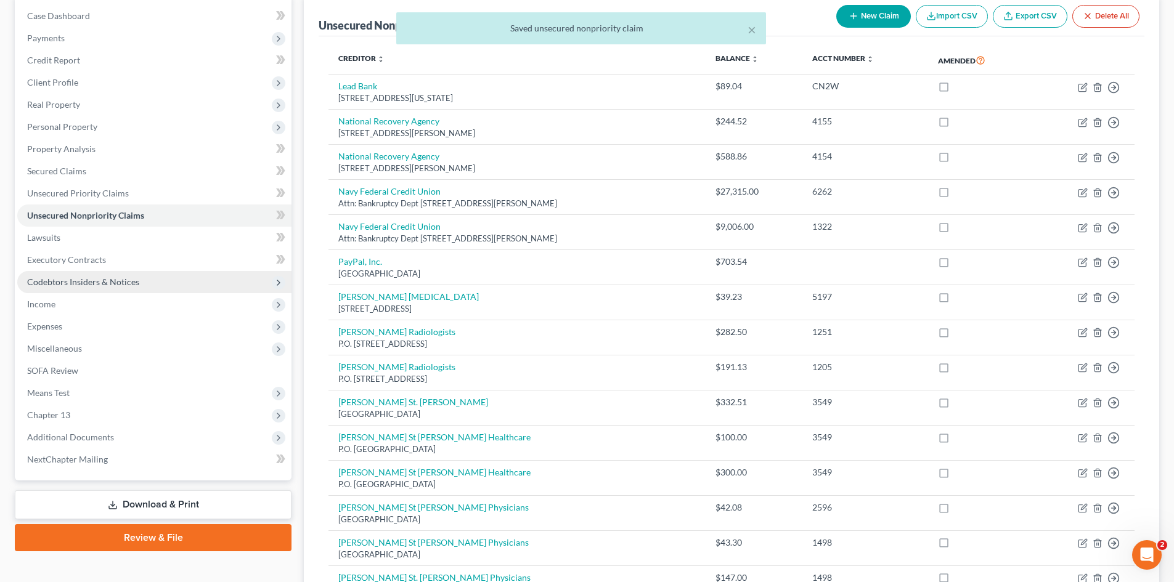
click at [83, 291] on span "Codebtors Insiders & Notices" at bounding box center [154, 282] width 274 height 22
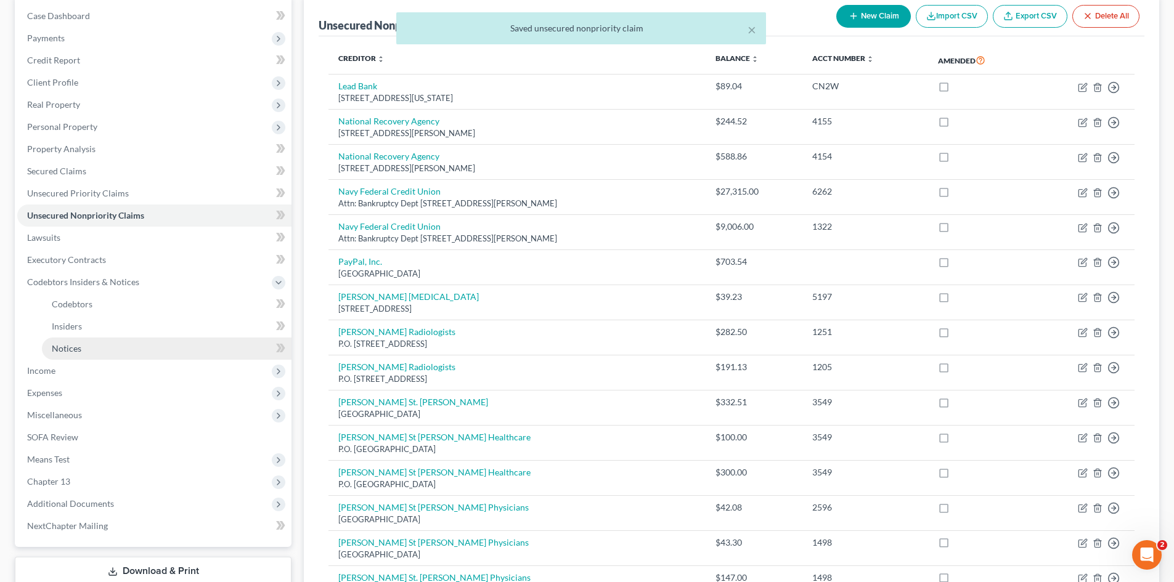
click at [63, 347] on span "Notices" at bounding box center [67, 348] width 30 height 10
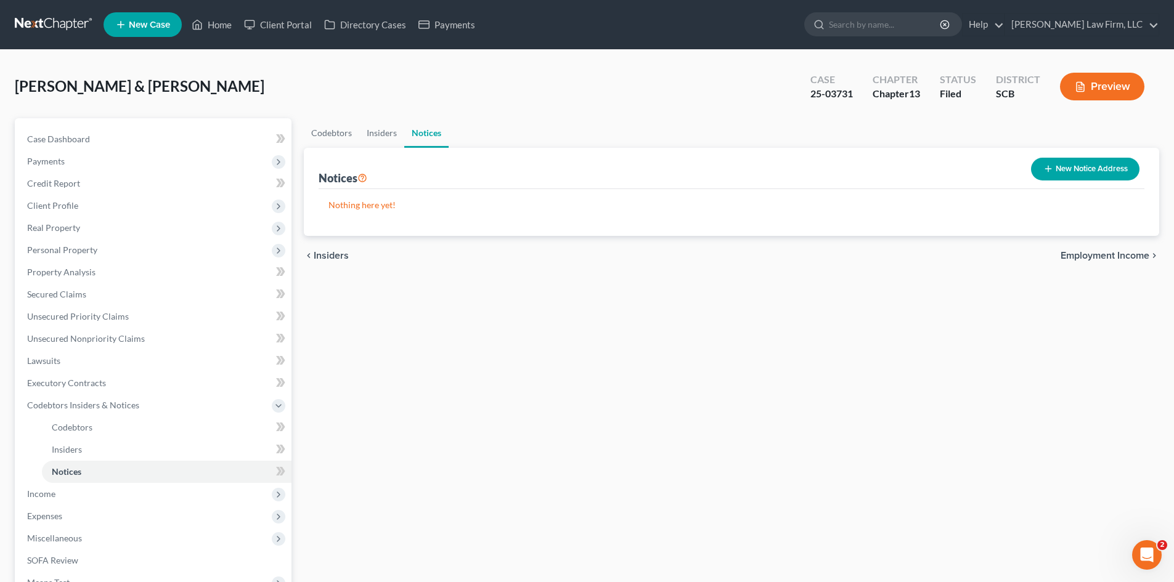
click at [1074, 174] on button "New Notice Address" at bounding box center [1085, 169] width 108 height 23
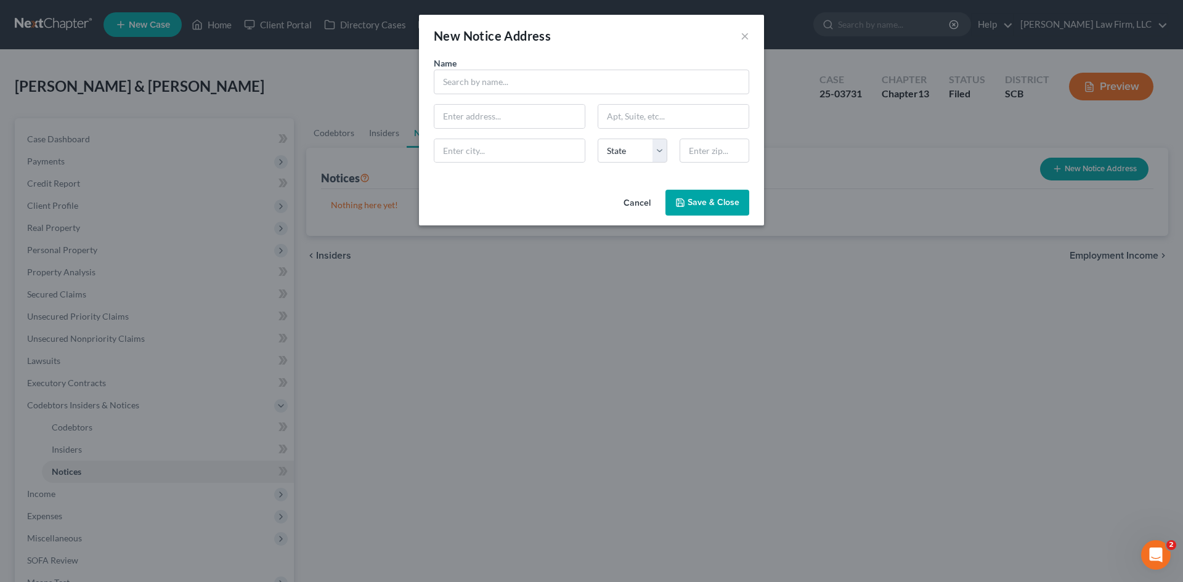
click at [630, 199] on button "Cancel" at bounding box center [637, 203] width 47 height 25
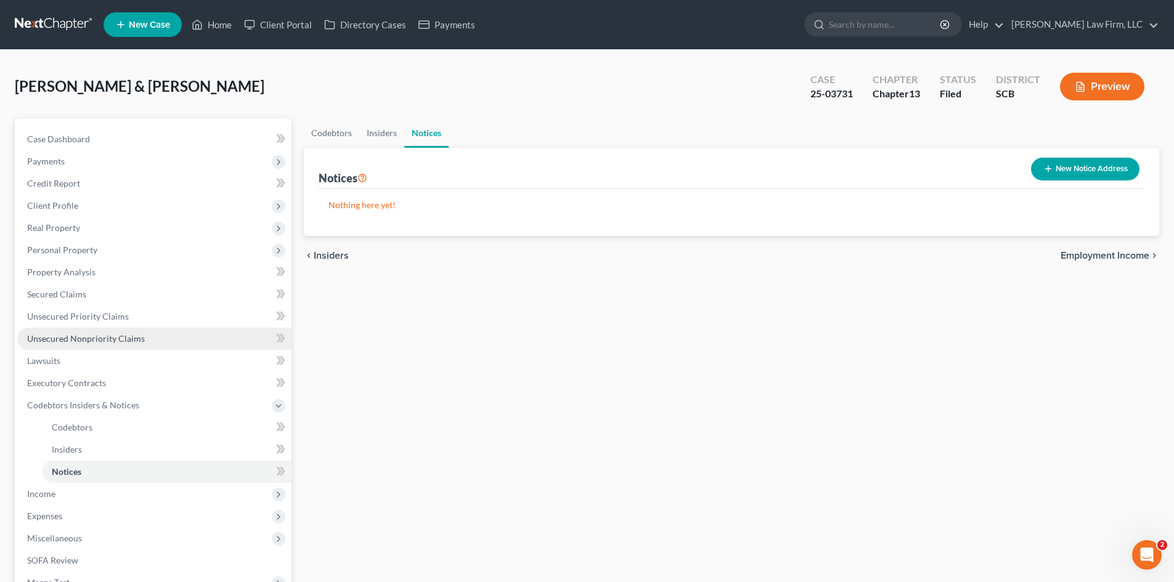
click at [87, 333] on span "Unsecured Nonpriority Claims" at bounding box center [86, 338] width 118 height 10
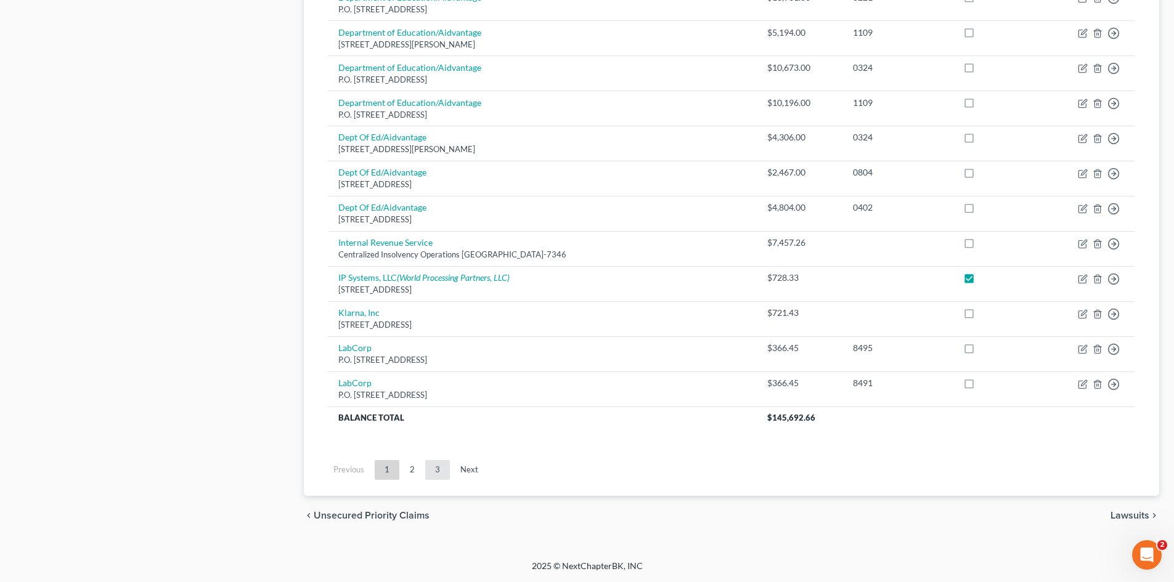
click at [436, 470] on link "3" at bounding box center [437, 470] width 25 height 20
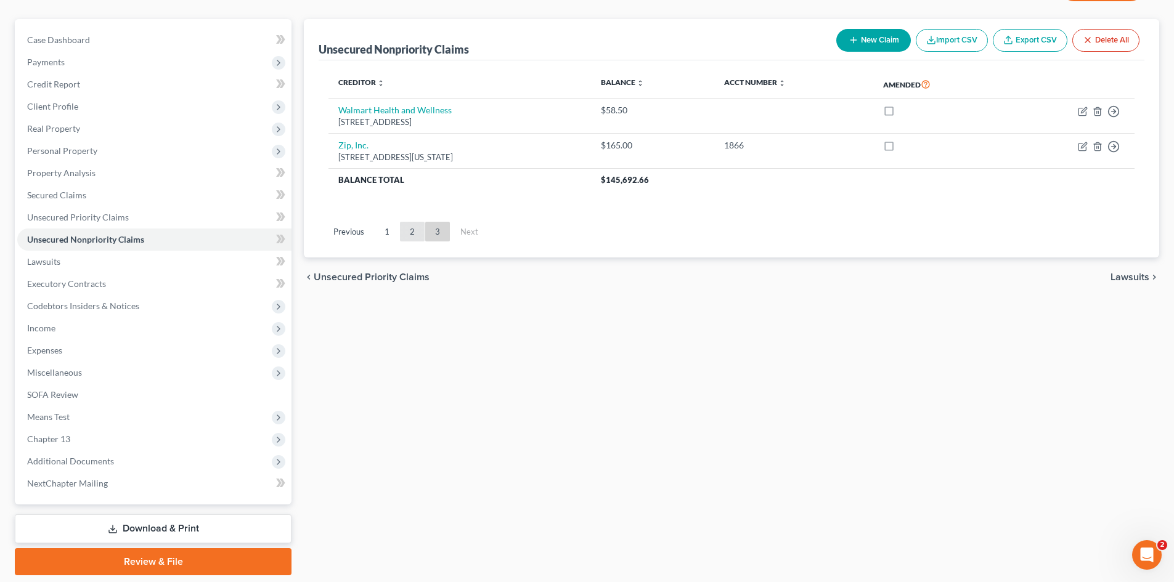
scroll to position [78, 0]
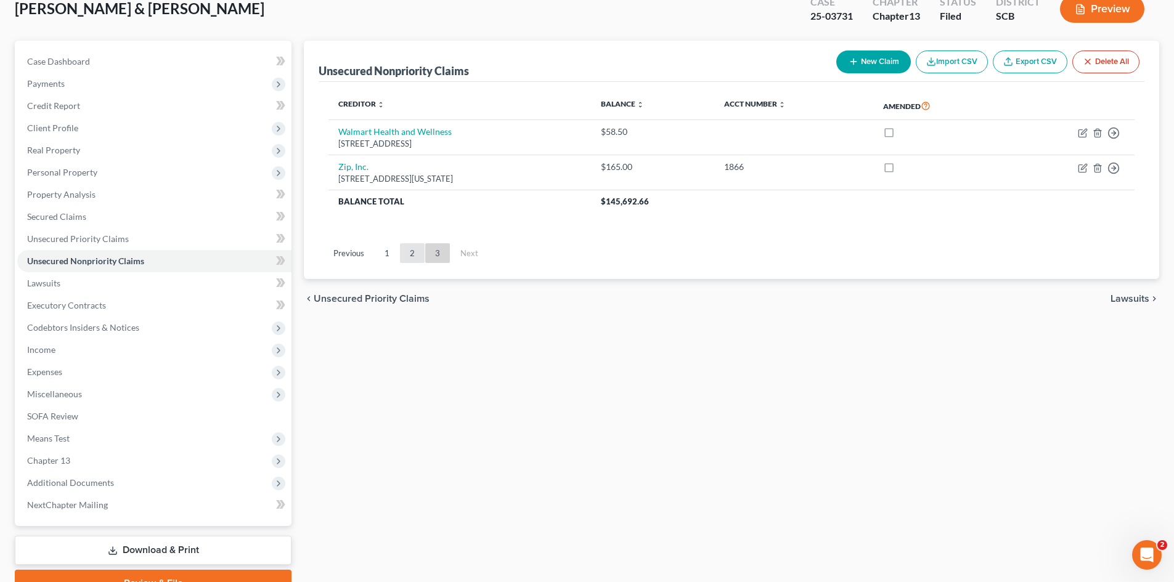
click at [416, 259] on link "2" at bounding box center [412, 253] width 25 height 20
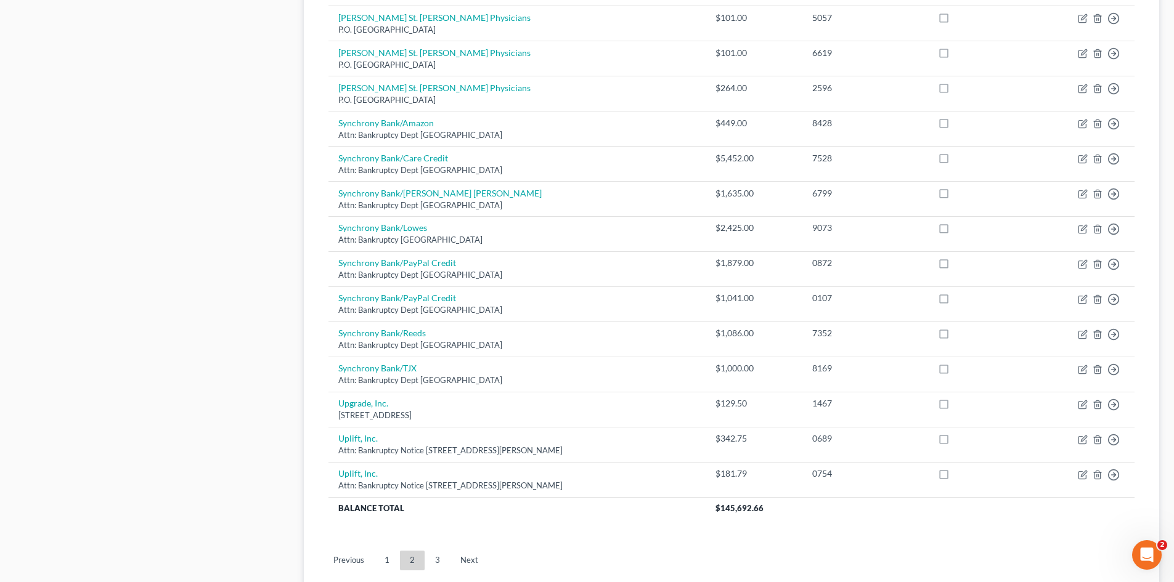
scroll to position [844, 0]
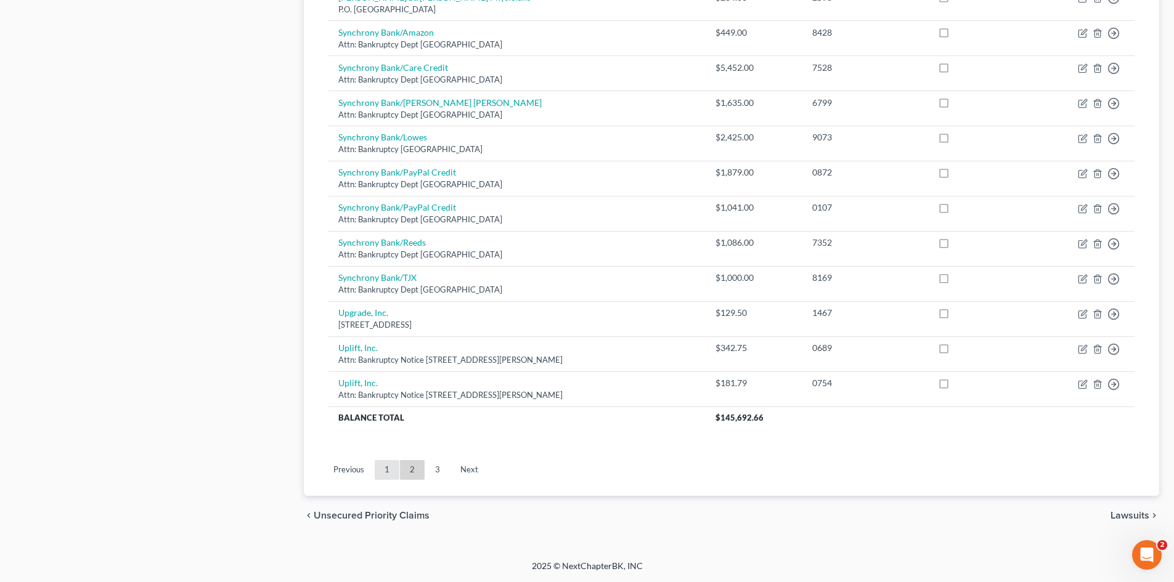
click at [388, 478] on link "1" at bounding box center [387, 470] width 25 height 20
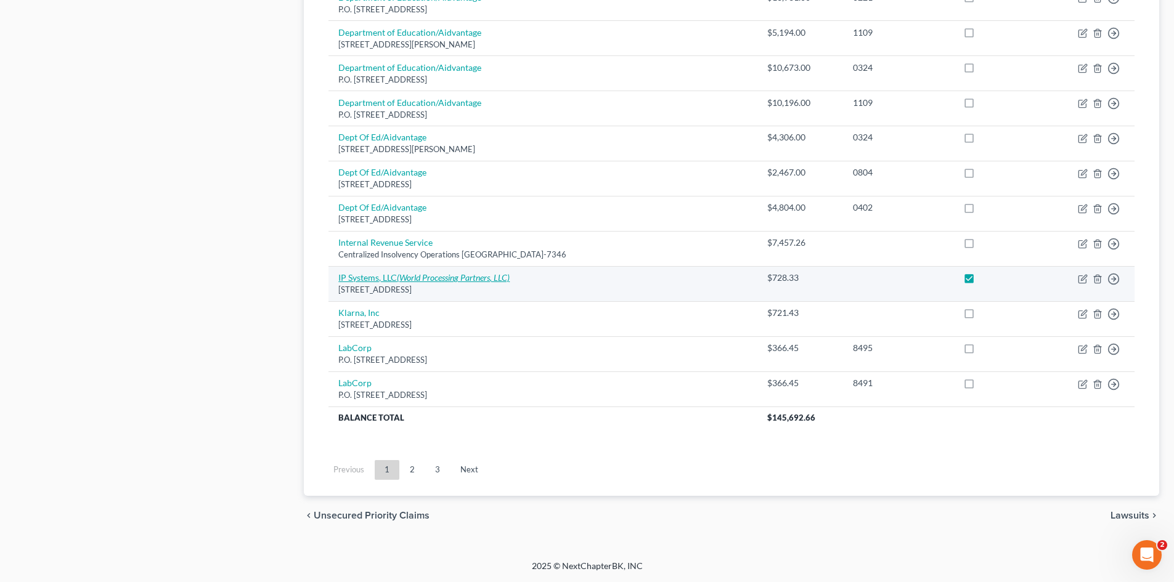
click at [491, 278] on icon "(World Processing Partners, LLC)" at bounding box center [453, 277] width 113 height 10
select select "9"
select select "1"
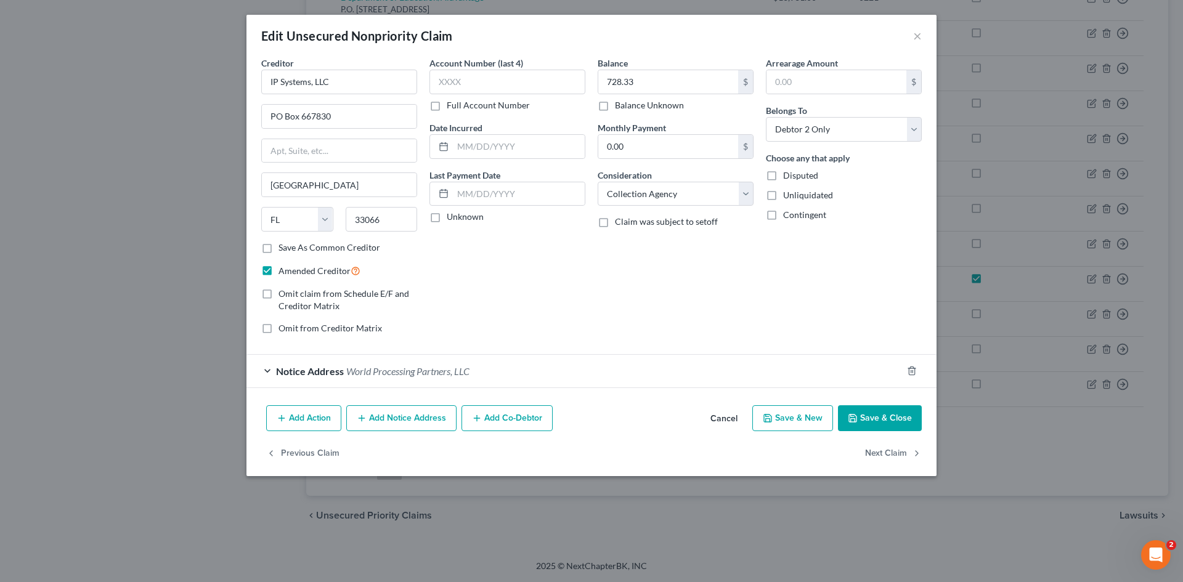
click at [868, 417] on button "Save & Close" at bounding box center [880, 419] width 84 height 26
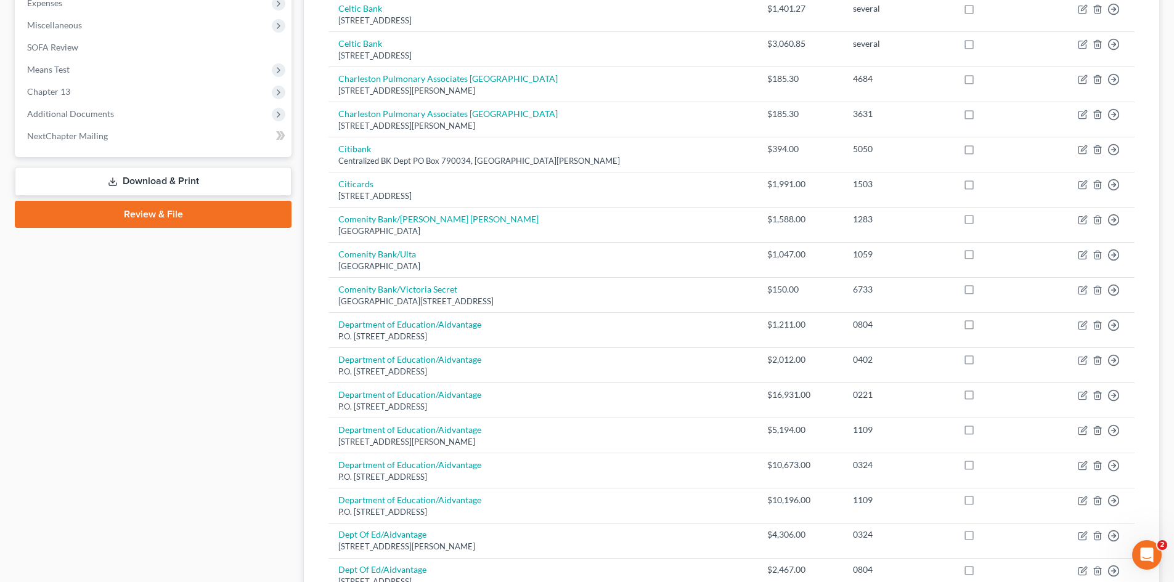
scroll to position [555, 0]
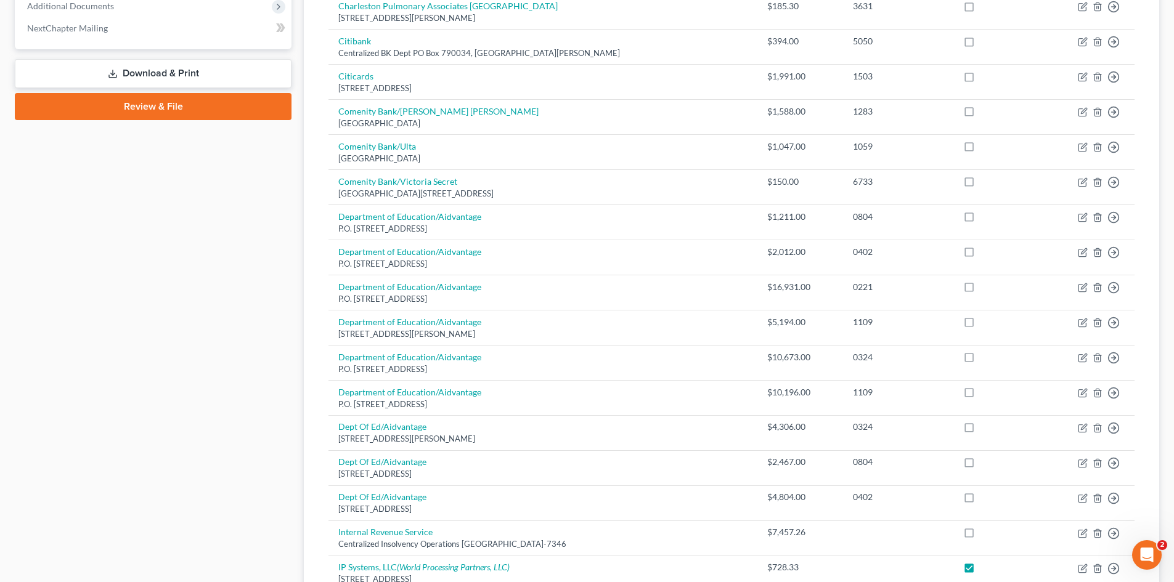
click at [141, 80] on link "Download & Print" at bounding box center [153, 73] width 277 height 29
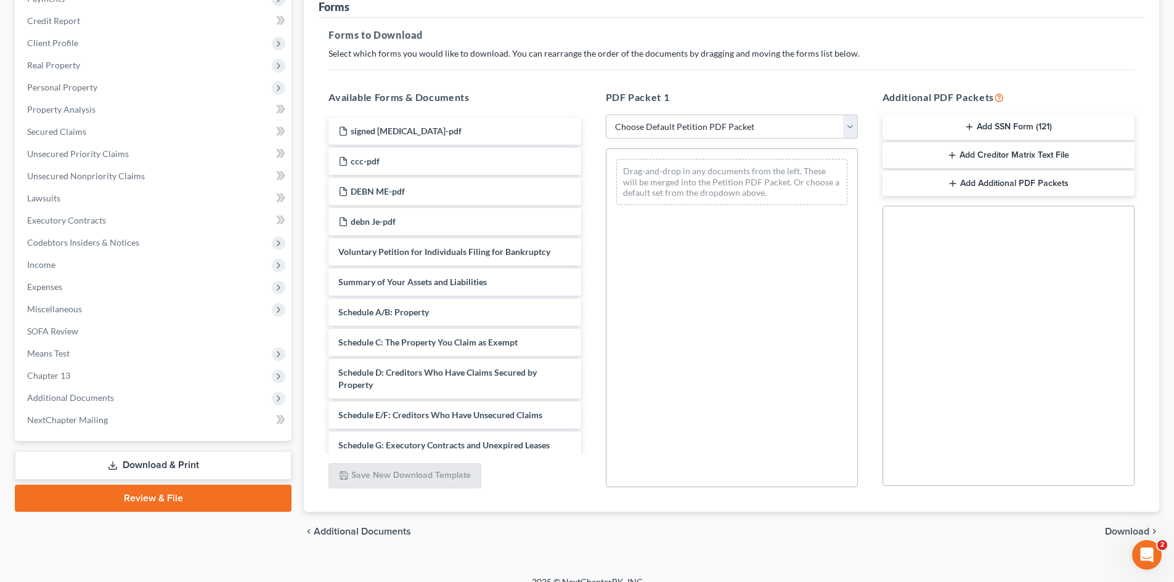
scroll to position [179, 0]
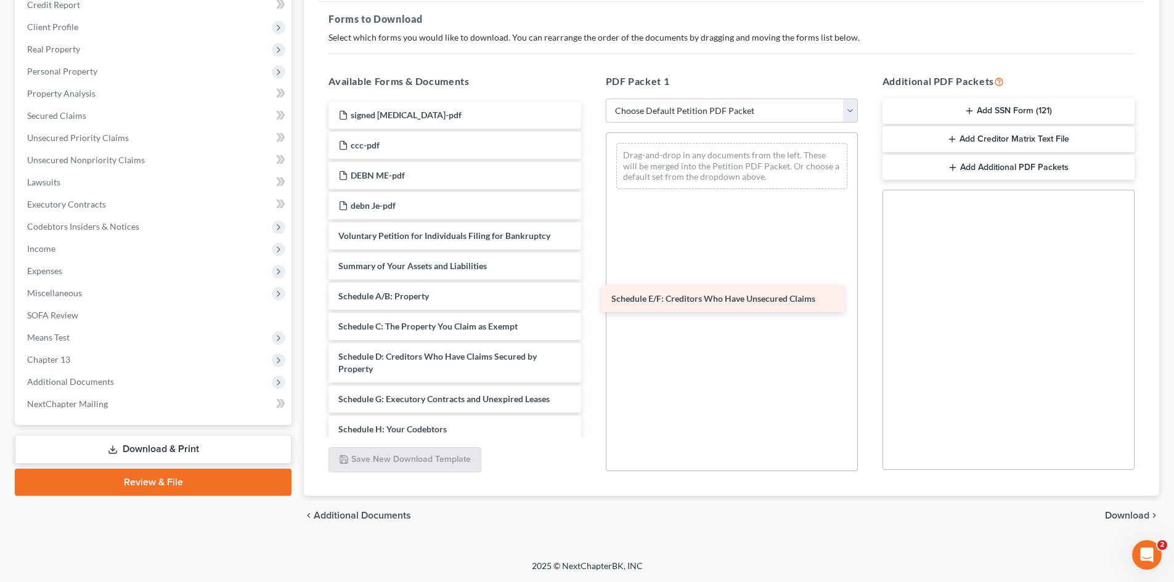
drag, startPoint x: 403, startPoint y: 399, endPoint x: 677, endPoint y: 292, distance: 294.5
click at [590, 295] on div "Schedule E/F: Creditors Who Have Unsecured Claims signed retainer-pdf ccc-pdf D…" at bounding box center [455, 436] width 272 height 668
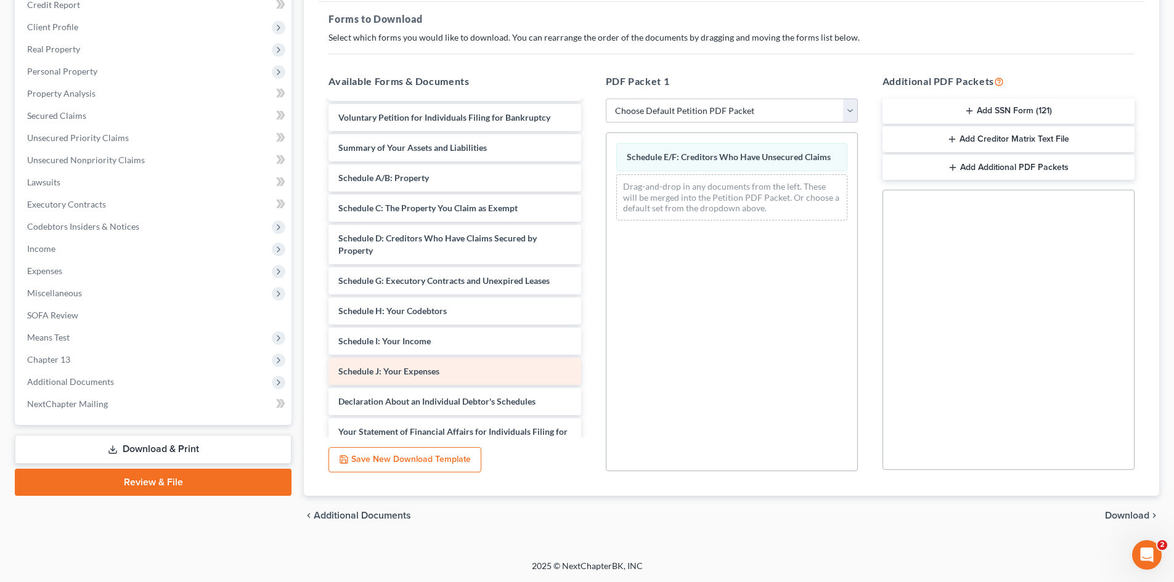
scroll to position [123, 0]
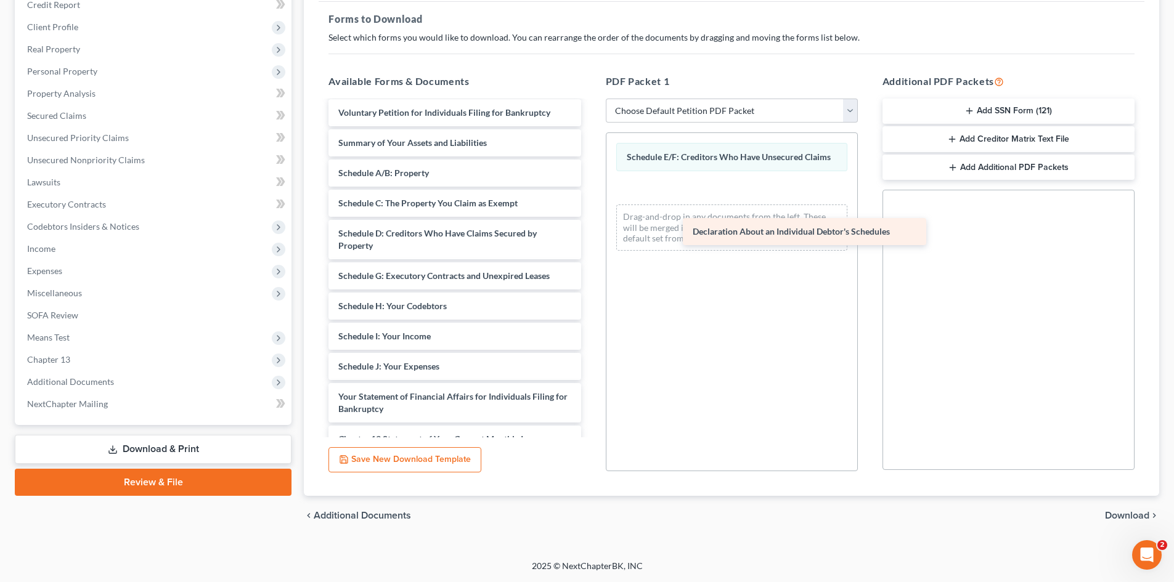
drag, startPoint x: 402, startPoint y: 394, endPoint x: 703, endPoint y: 196, distance: 359.8
click at [590, 197] on div "Declaration About an Individual Debtor's Schedules signed retainer-pdf ccc-pdf …" at bounding box center [455, 297] width 272 height 638
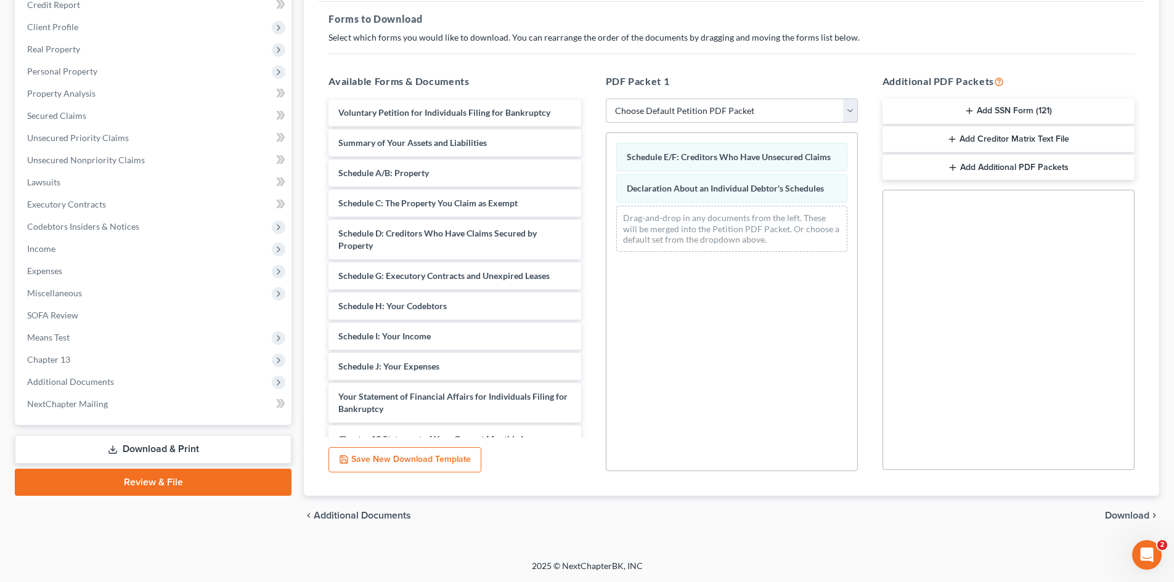
click at [769, 118] on select "Choose Default Petition PDF Packet Complete Bankruptcy Petition (all forms and …" at bounding box center [732, 111] width 252 height 25
click at [1131, 520] on span "Download" at bounding box center [1127, 516] width 44 height 10
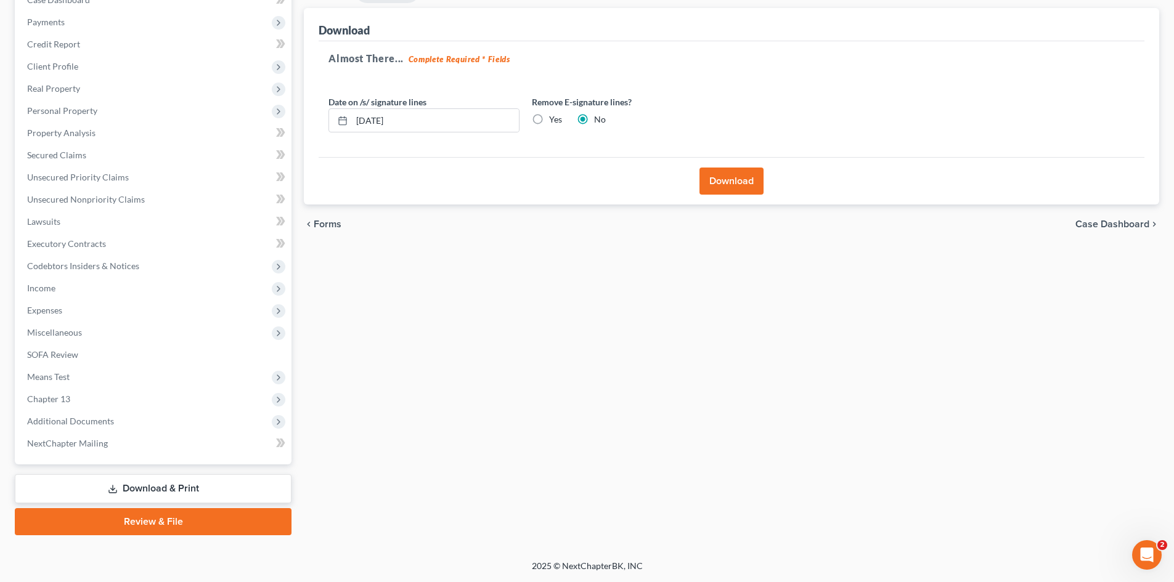
scroll to position [139, 0]
click at [436, 141] on div "Almost There... Complete Required * Fields Date on /s/ signature lines 10/07/20…" at bounding box center [732, 99] width 826 height 116
drag, startPoint x: 413, startPoint y: 133, endPoint x: 359, endPoint y: 127, distance: 54.6
click at [359, 127] on div "Date on /s/ signature lines 10/07/2025 Remove E-signature lines? Yes No" at bounding box center [525, 119] width 407 height 47
drag, startPoint x: 381, startPoint y: 121, endPoint x: 433, endPoint y: 121, distance: 52.4
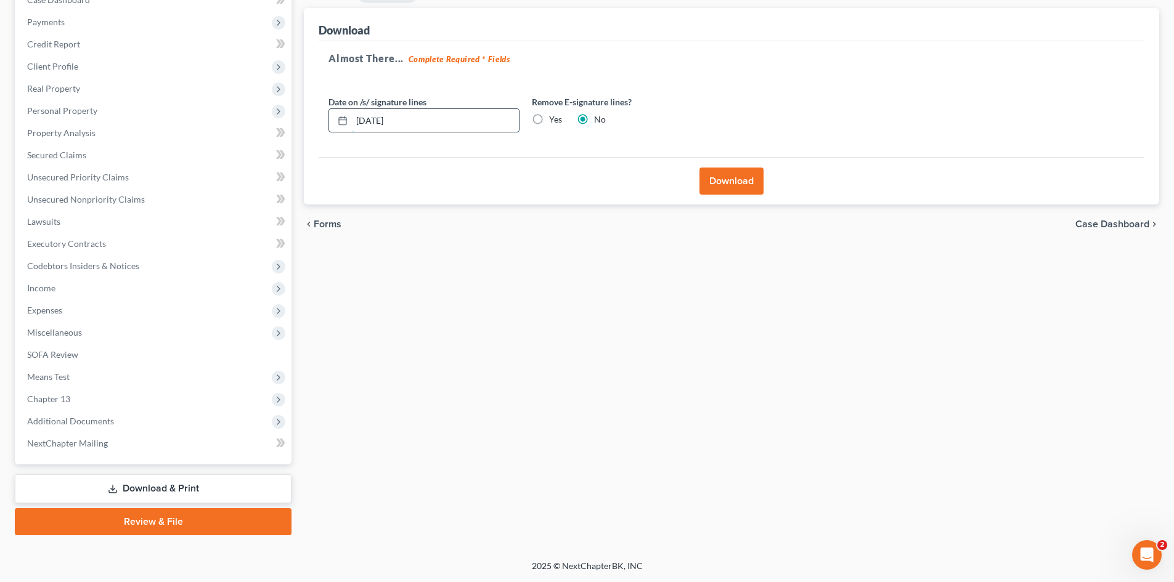
click at [433, 121] on input "10/07/2025" at bounding box center [435, 120] width 167 height 23
drag, startPoint x: 543, startPoint y: 122, endPoint x: 550, endPoint y: 123, distance: 6.8
click at [549, 123] on label "Yes" at bounding box center [555, 119] width 13 height 12
click at [549, 121] on label "Yes" at bounding box center [555, 119] width 13 height 12
click at [554, 121] on input "Yes" at bounding box center [558, 117] width 8 height 8
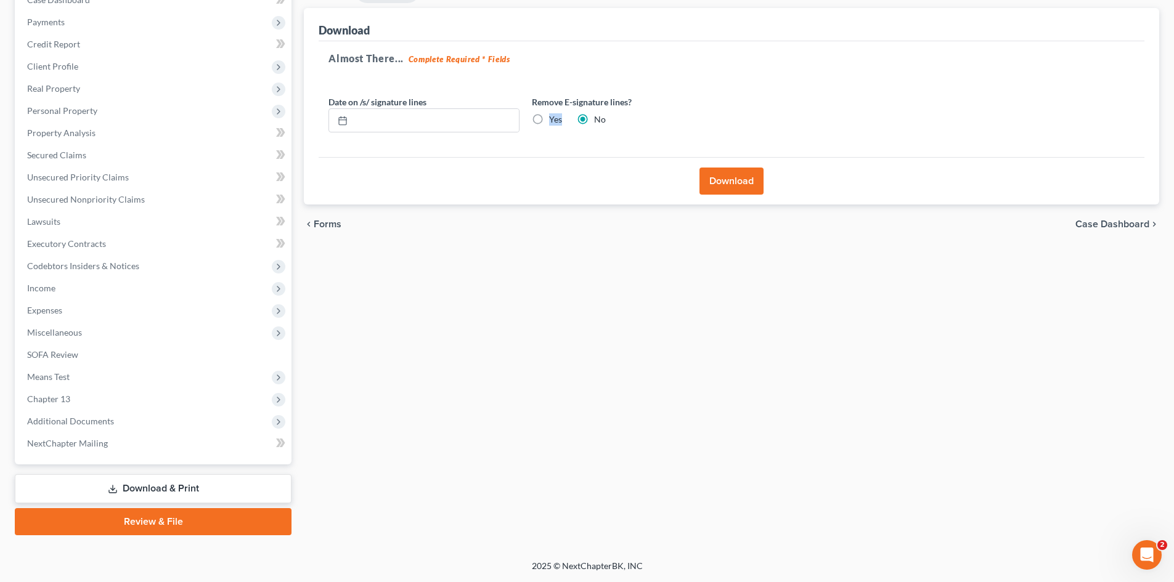
radio input "true"
radio input "false"
click at [755, 169] on button "Download" at bounding box center [732, 181] width 64 height 27
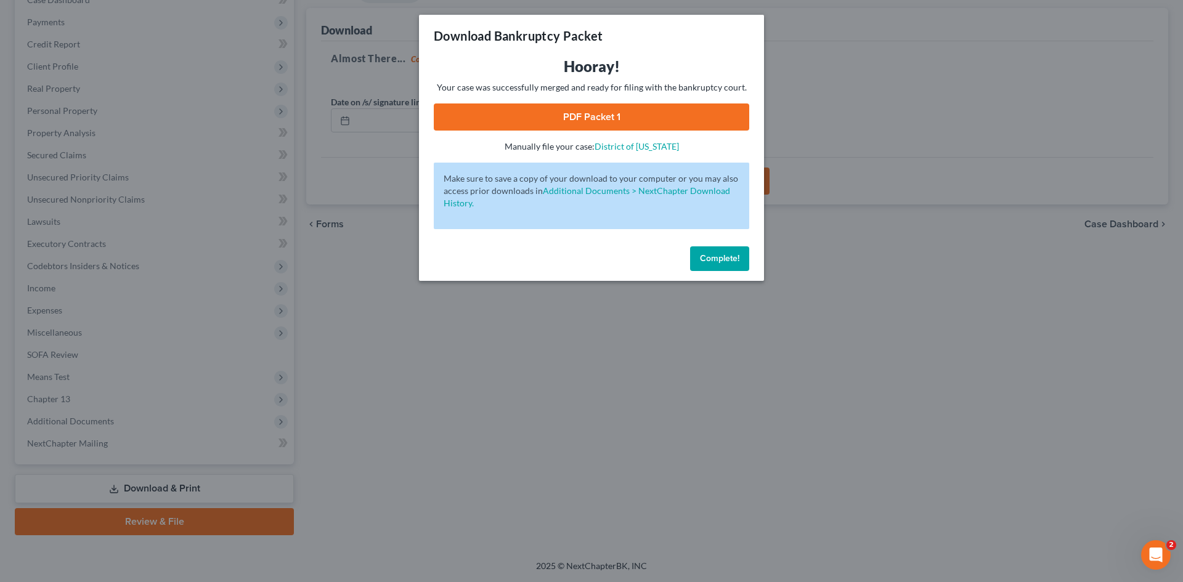
click at [536, 108] on link "PDF Packet 1" at bounding box center [592, 117] width 316 height 27
click at [725, 257] on span "Complete!" at bounding box center [719, 258] width 39 height 10
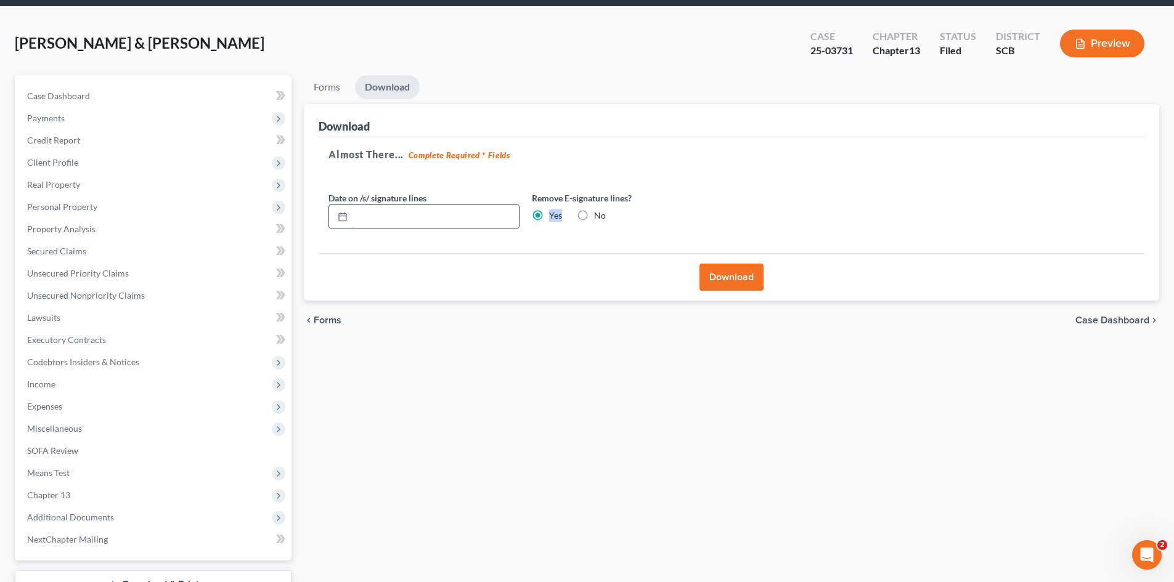
scroll to position [62, 0]
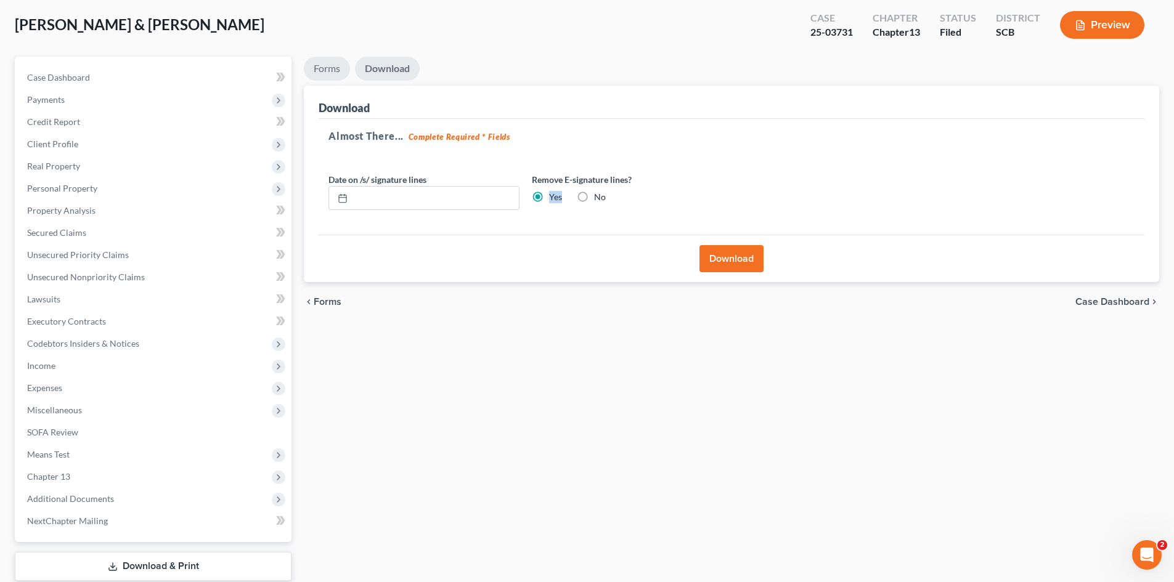
click at [336, 68] on link "Forms" at bounding box center [327, 69] width 46 height 24
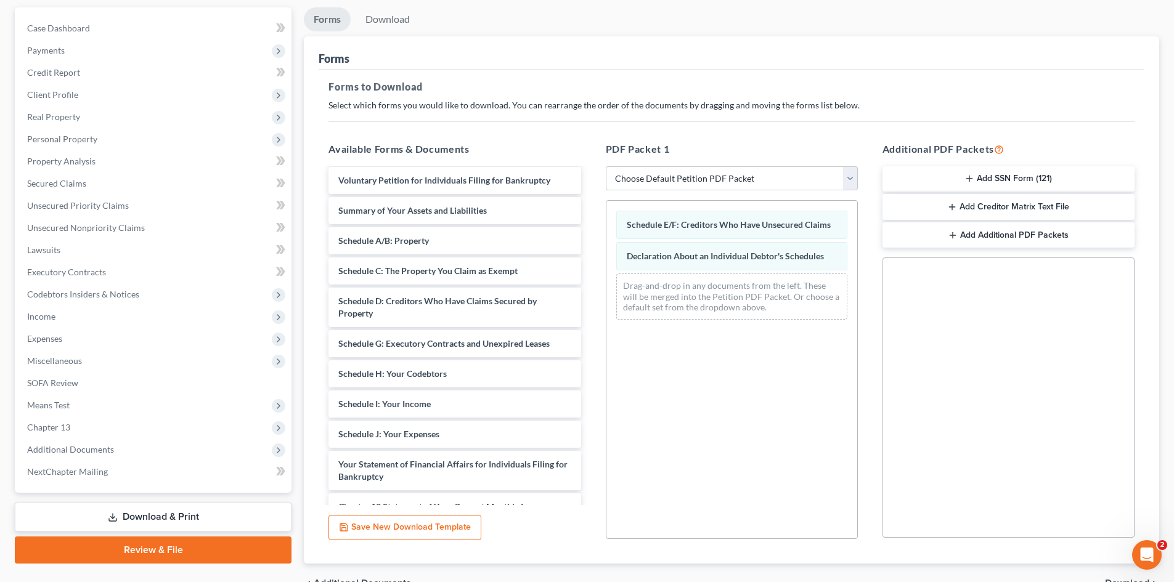
scroll to position [179, 0]
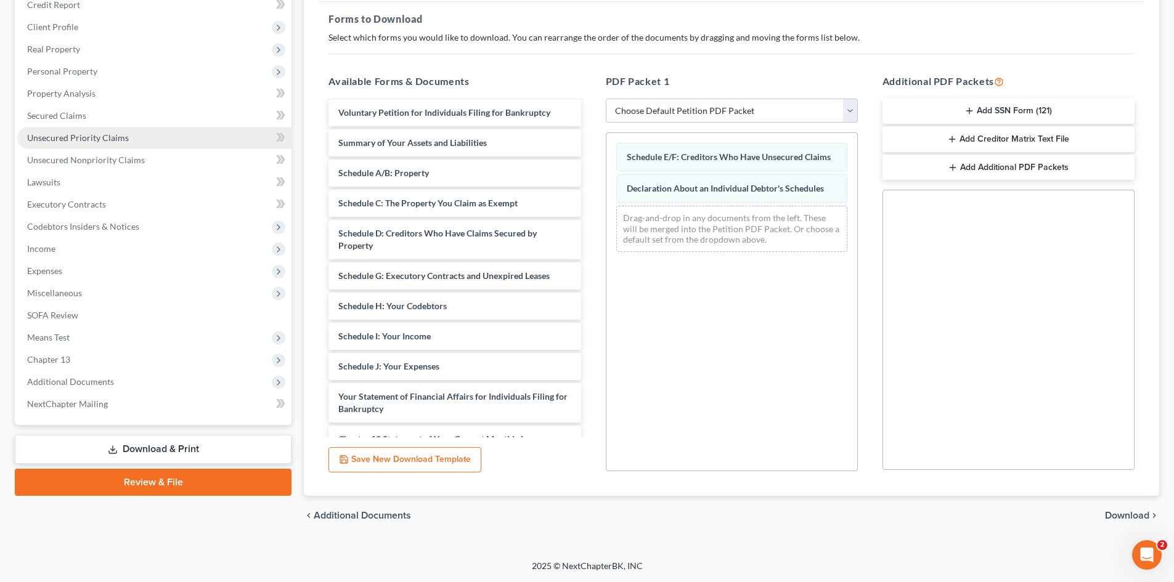
click at [57, 133] on span "Unsecured Priority Claims" at bounding box center [78, 138] width 102 height 10
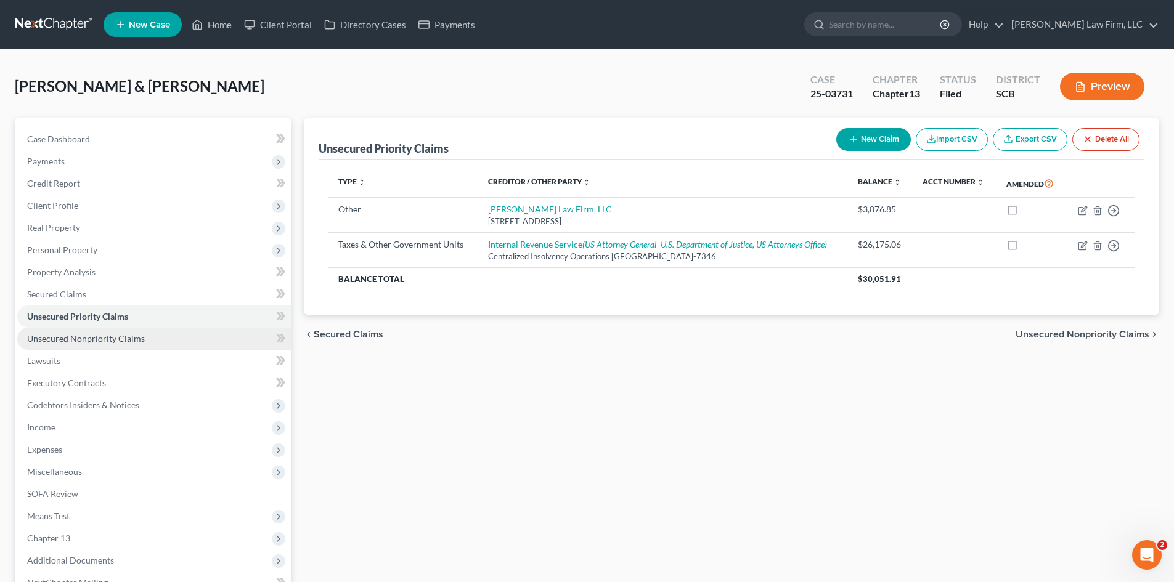
click at [43, 330] on link "Unsecured Nonpriority Claims" at bounding box center [154, 339] width 274 height 22
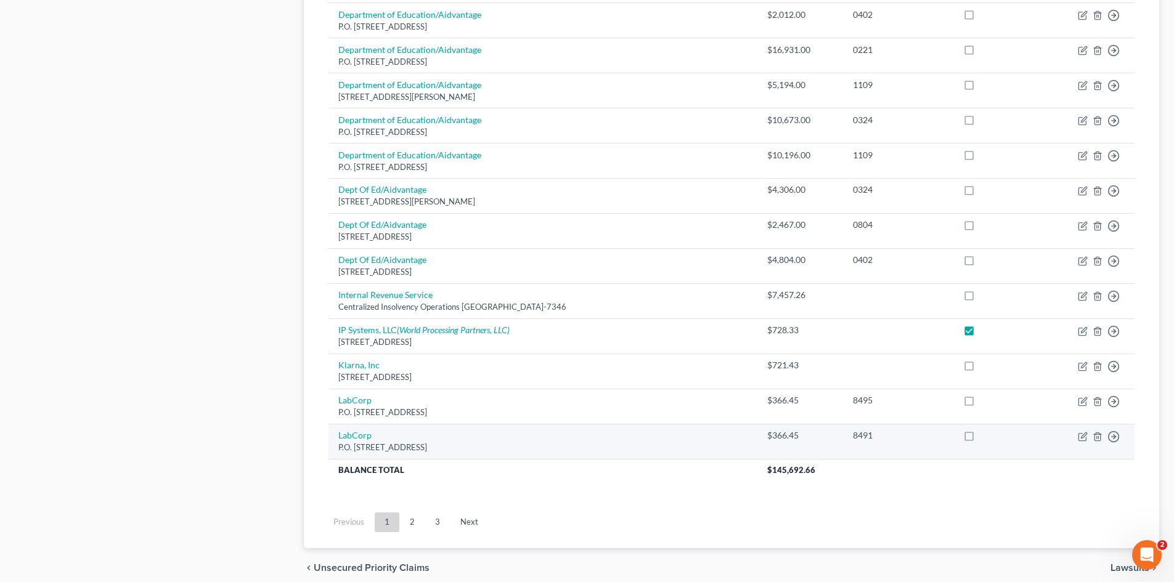
scroll to position [844, 0]
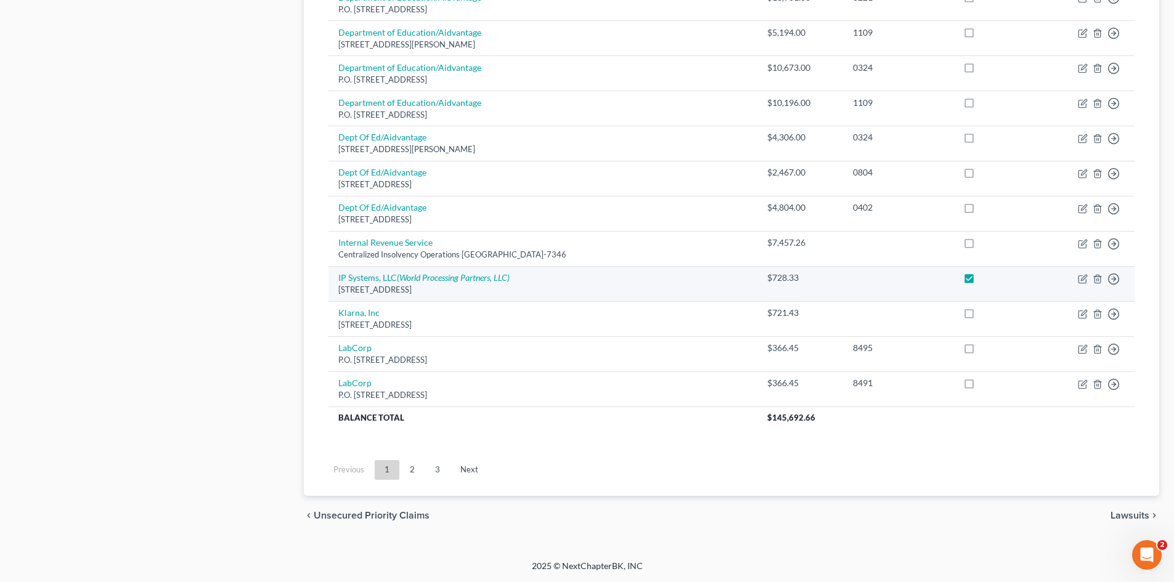
drag, startPoint x: 961, startPoint y: 277, endPoint x: 936, endPoint y: 301, distance: 34.5
click at [981, 281] on label at bounding box center [981, 281] width 0 height 0
click at [985, 278] on input "checkbox" at bounding box center [989, 276] width 8 height 8
checkbox input "false"
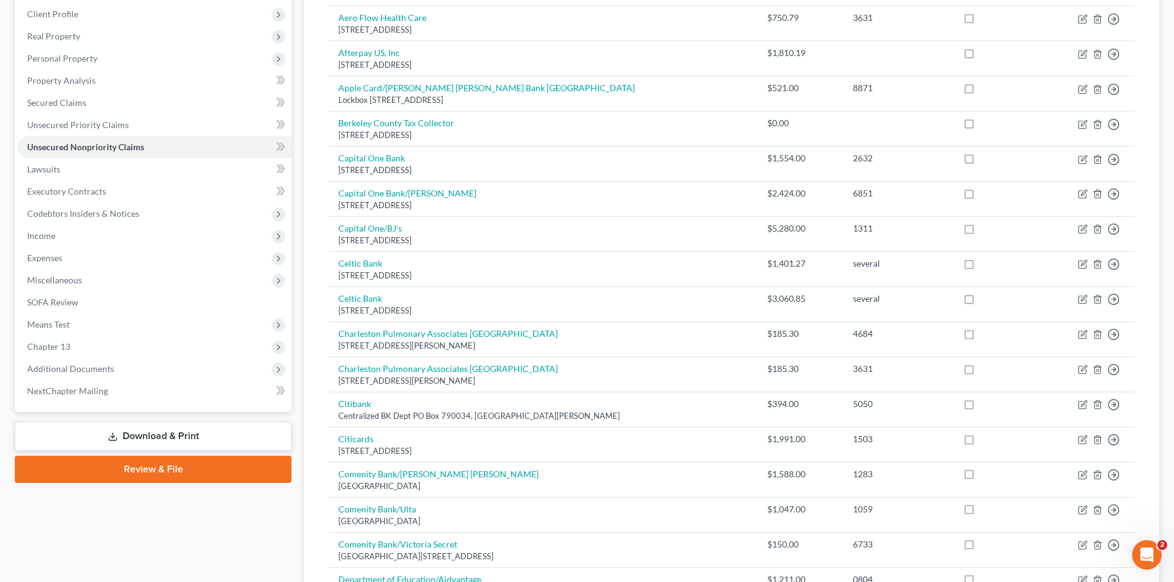
scroll to position [0, 0]
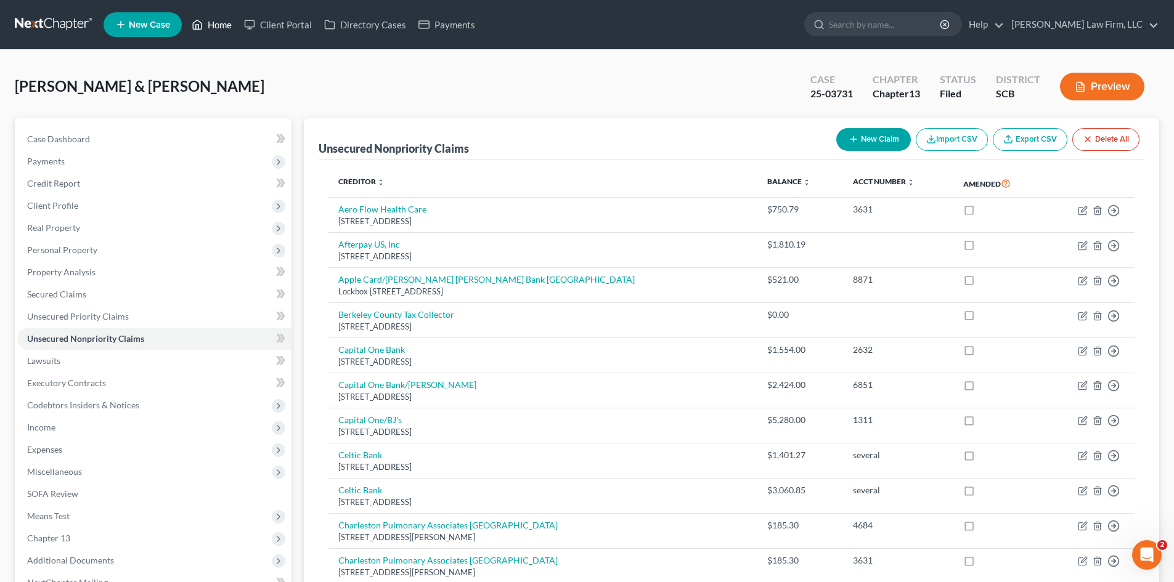
click at [232, 24] on link "Home" at bounding box center [212, 25] width 52 height 22
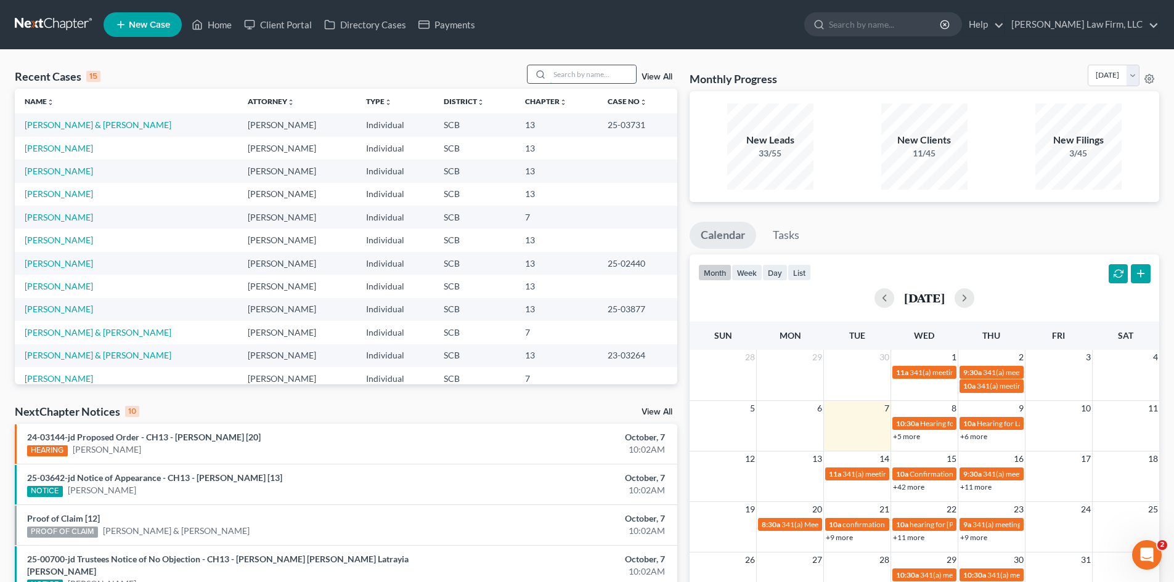
click at [597, 71] on input "search" at bounding box center [593, 74] width 86 height 18
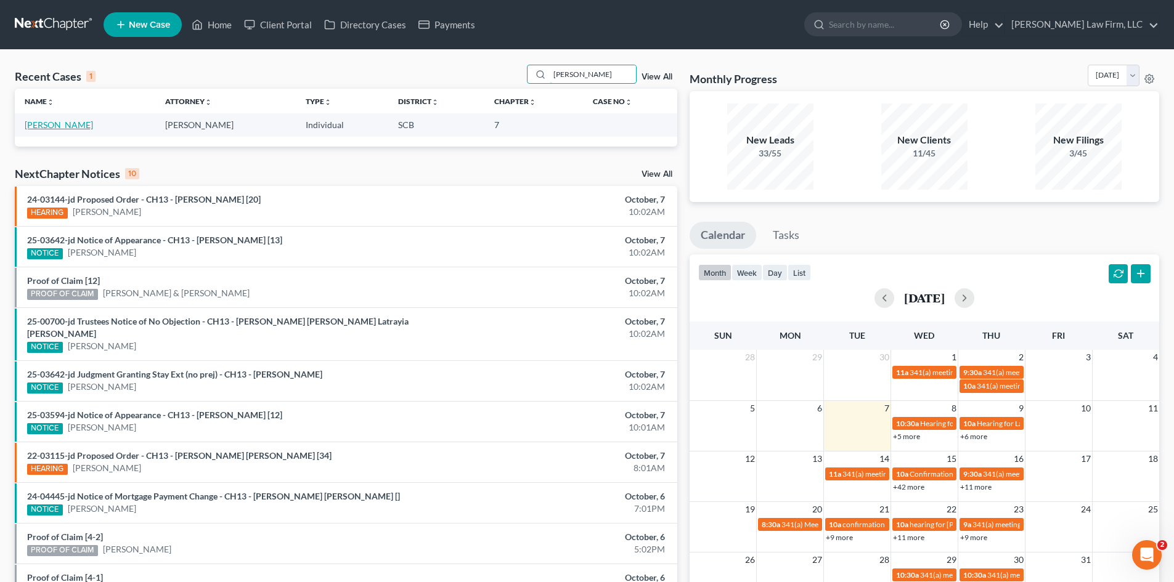
type input "wherry"
click at [65, 126] on link "[PERSON_NAME]" at bounding box center [59, 125] width 68 height 10
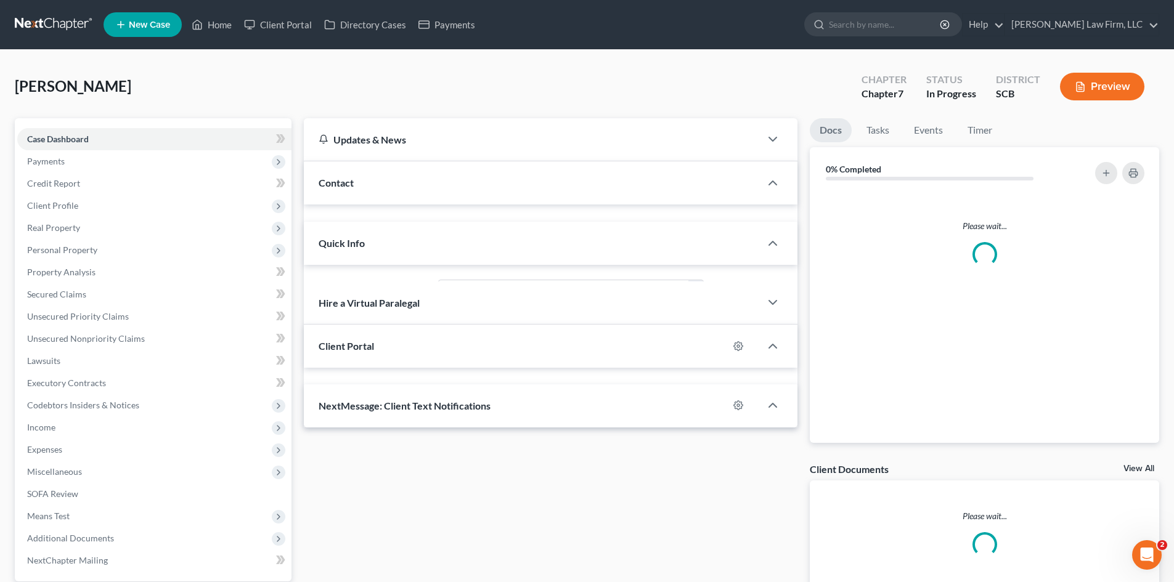
select select "0"
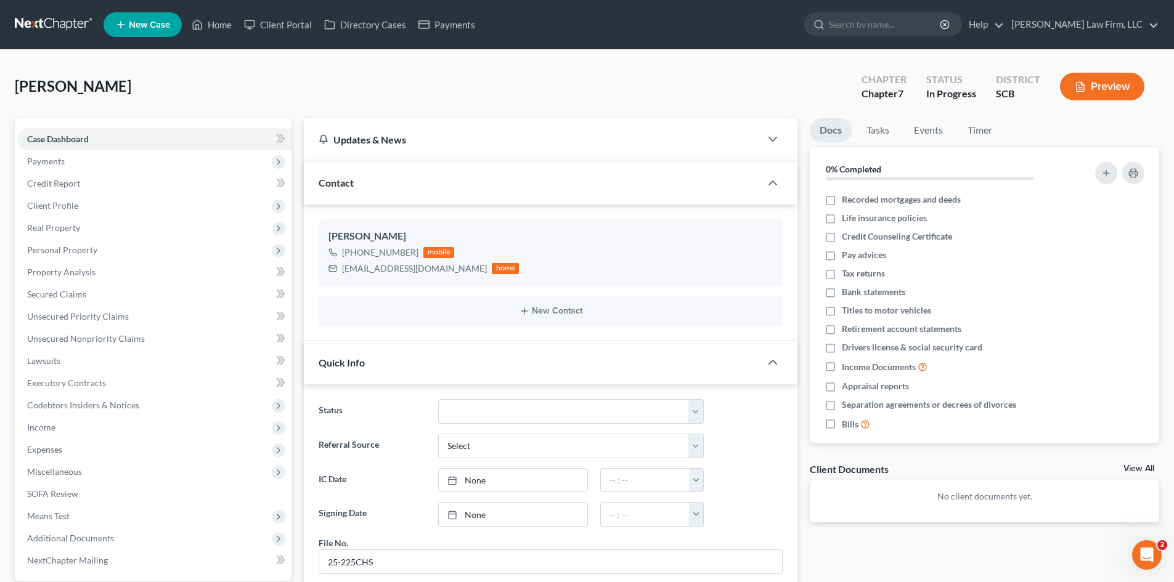
scroll to position [54, 0]
click at [226, 32] on link "Home" at bounding box center [212, 25] width 52 height 22
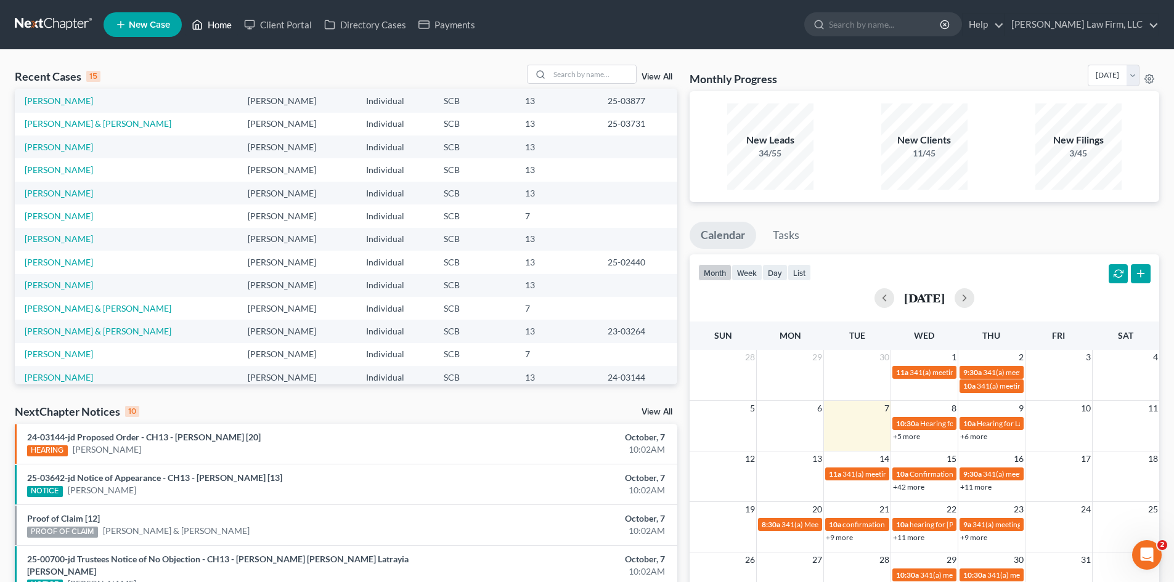
scroll to position [84, 0]
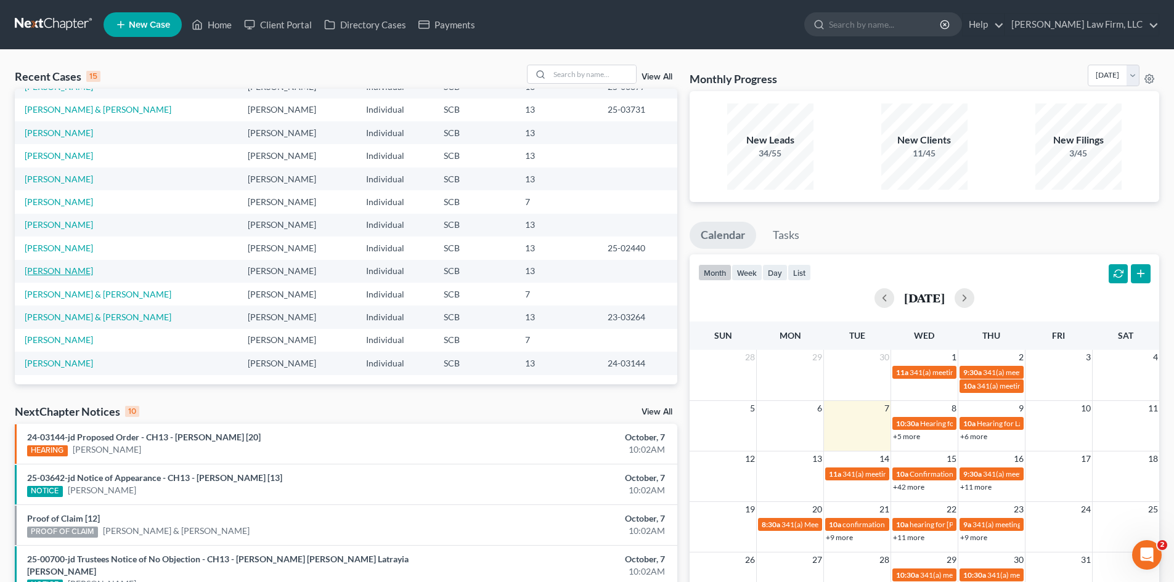
click at [63, 271] on link "[PERSON_NAME]" at bounding box center [59, 271] width 68 height 10
select select "0"
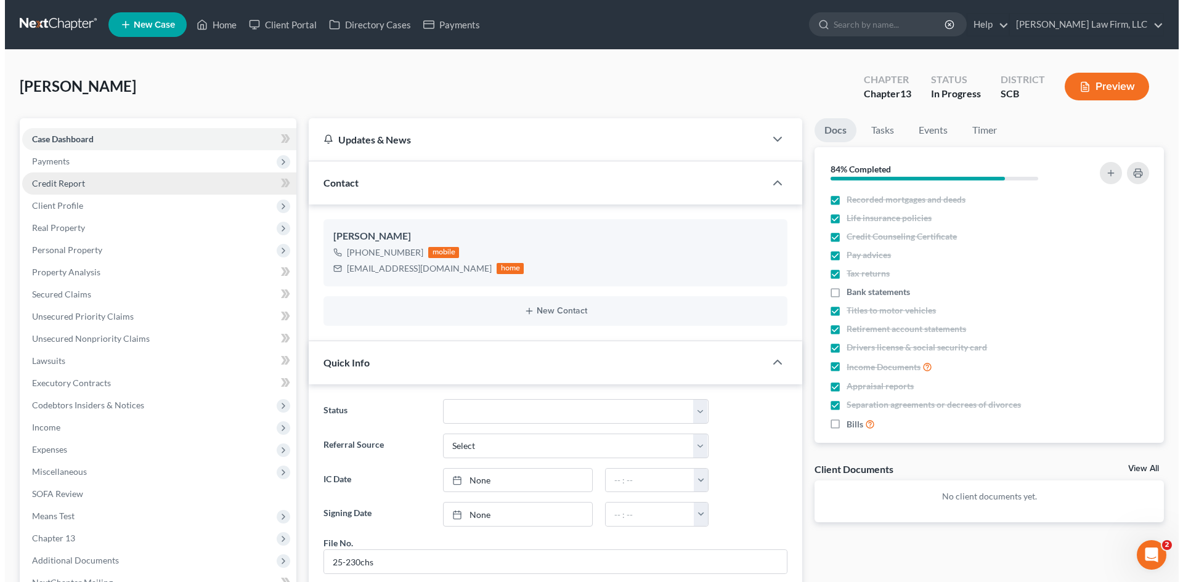
scroll to position [463, 0]
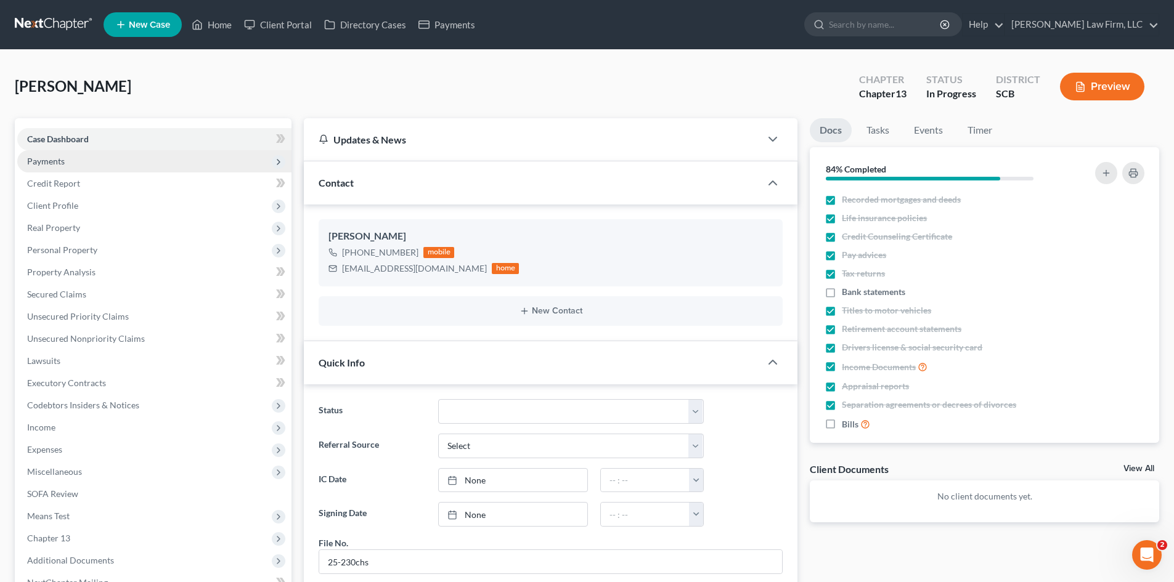
click at [51, 164] on span "Payments" at bounding box center [46, 161] width 38 height 10
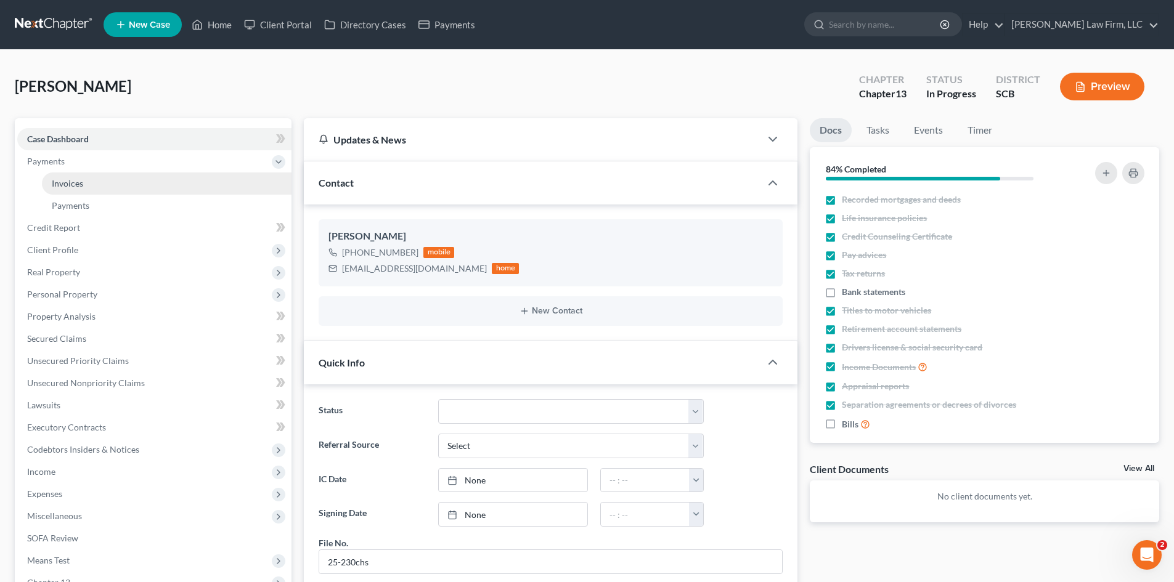
click at [57, 179] on span "Invoices" at bounding box center [67, 183] width 31 height 10
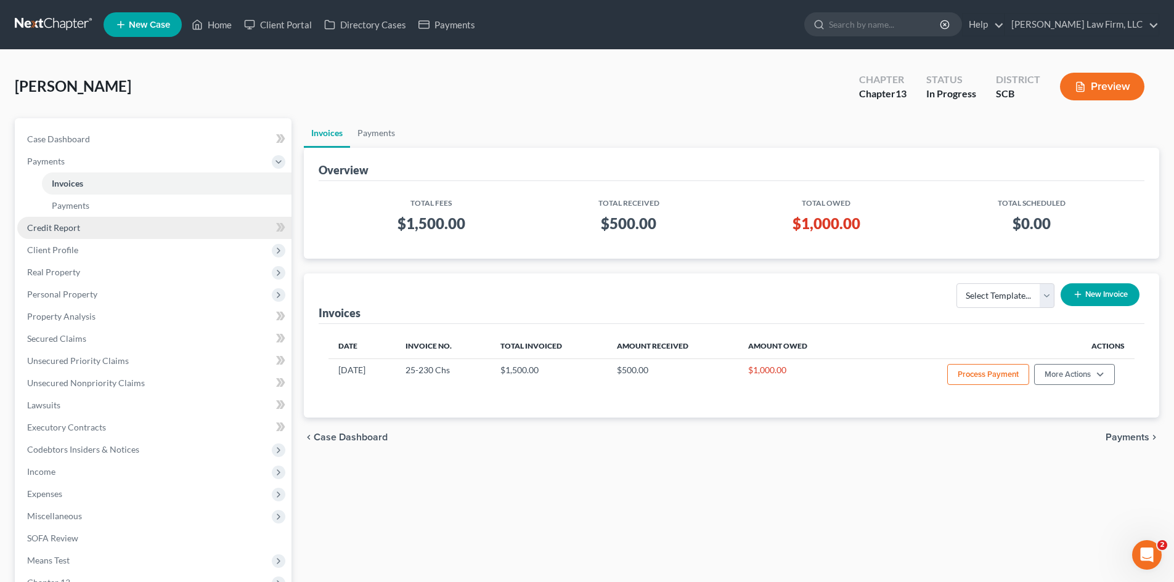
click at [46, 228] on span "Credit Report" at bounding box center [53, 227] width 53 height 10
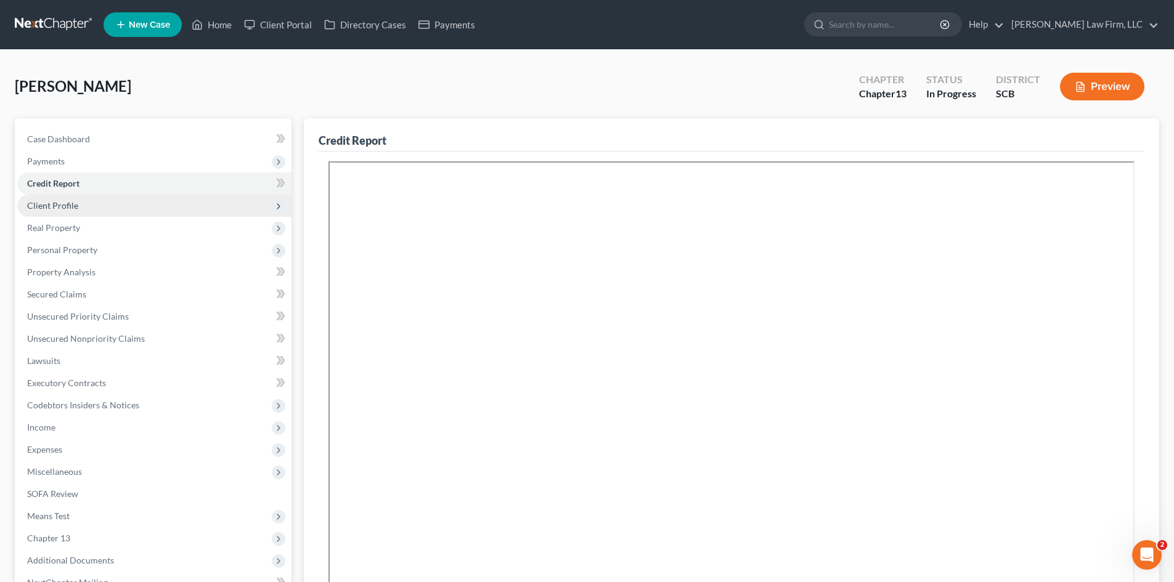
click at [53, 207] on span "Client Profile" at bounding box center [52, 205] width 51 height 10
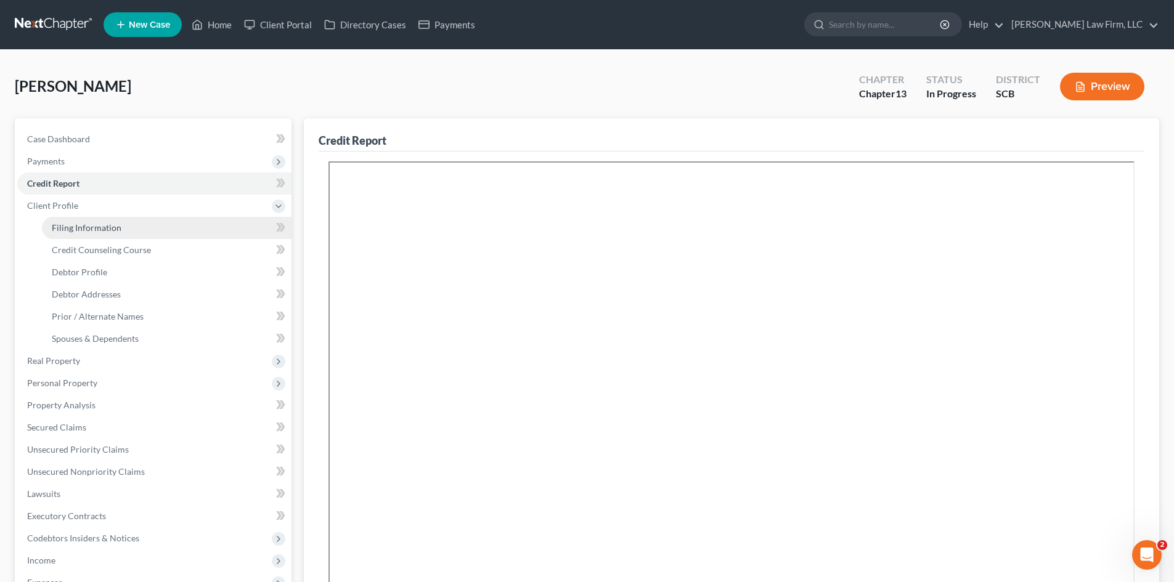
click at [82, 232] on span "Filing Information" at bounding box center [87, 227] width 70 height 10
select select "1"
select select "0"
select select "3"
select select "72"
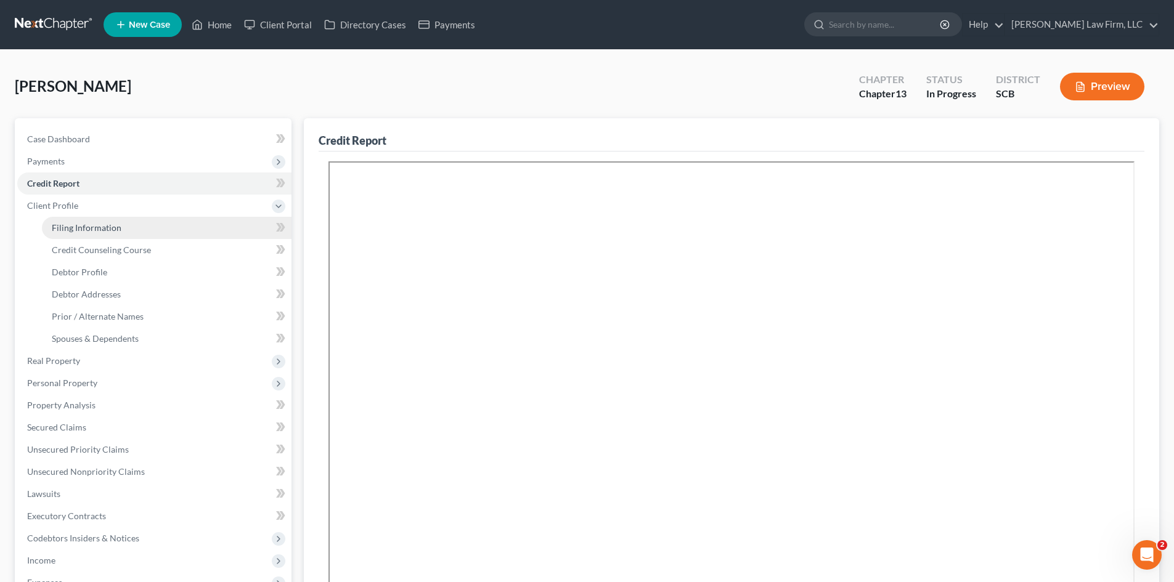
select select "0"
select select "42"
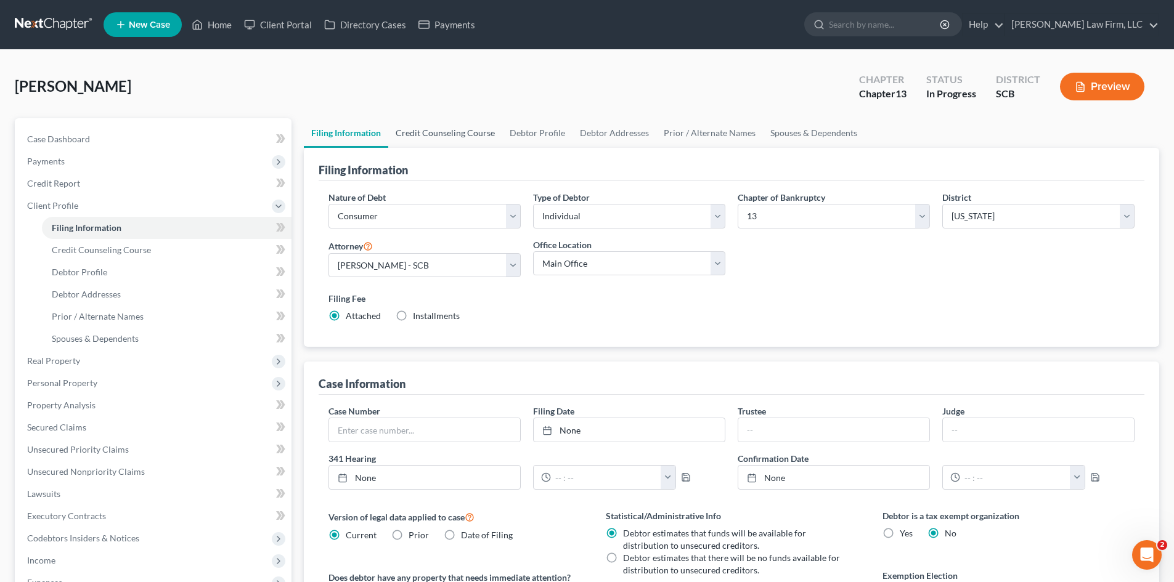
click at [468, 141] on link "Credit Counseling Course" at bounding box center [445, 133] width 114 height 30
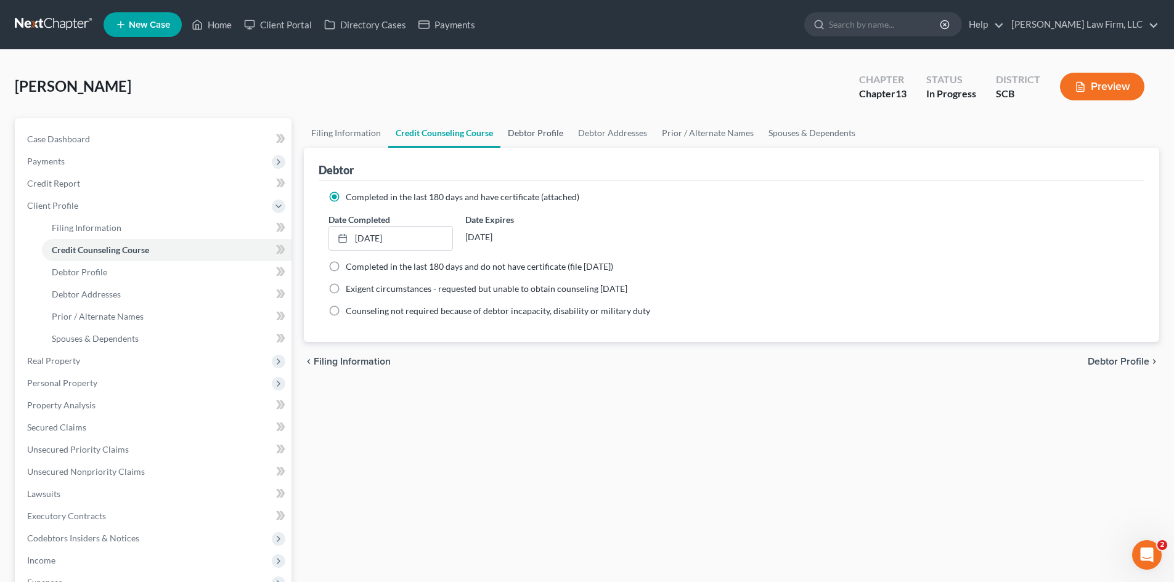
click at [524, 139] on link "Debtor Profile" at bounding box center [535, 133] width 70 height 30
select select "3"
select select "1"
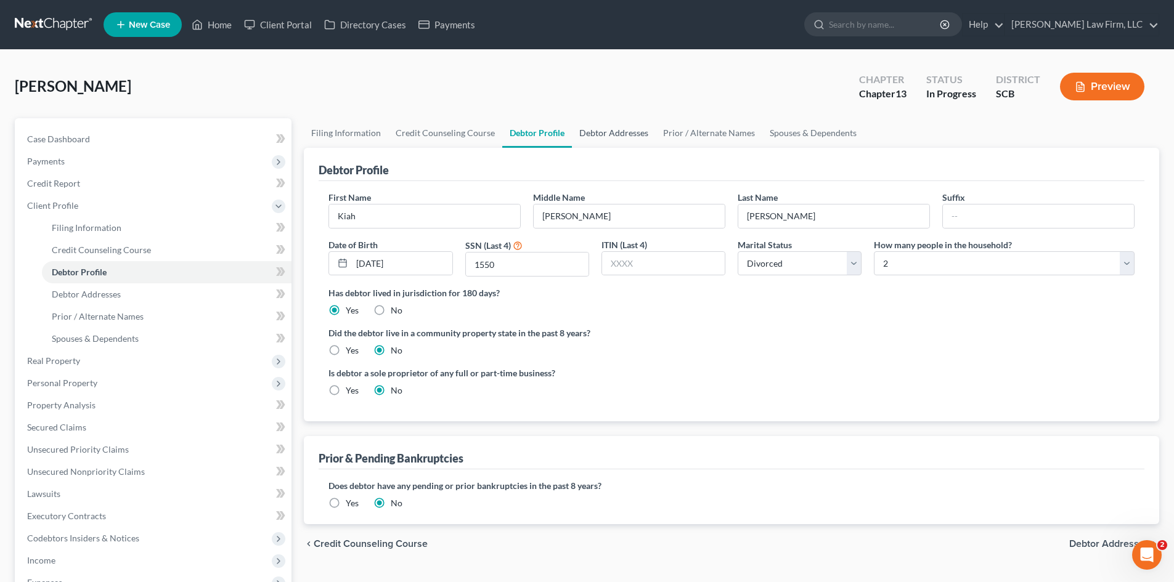
click at [581, 138] on link "Debtor Addresses" at bounding box center [614, 133] width 84 height 30
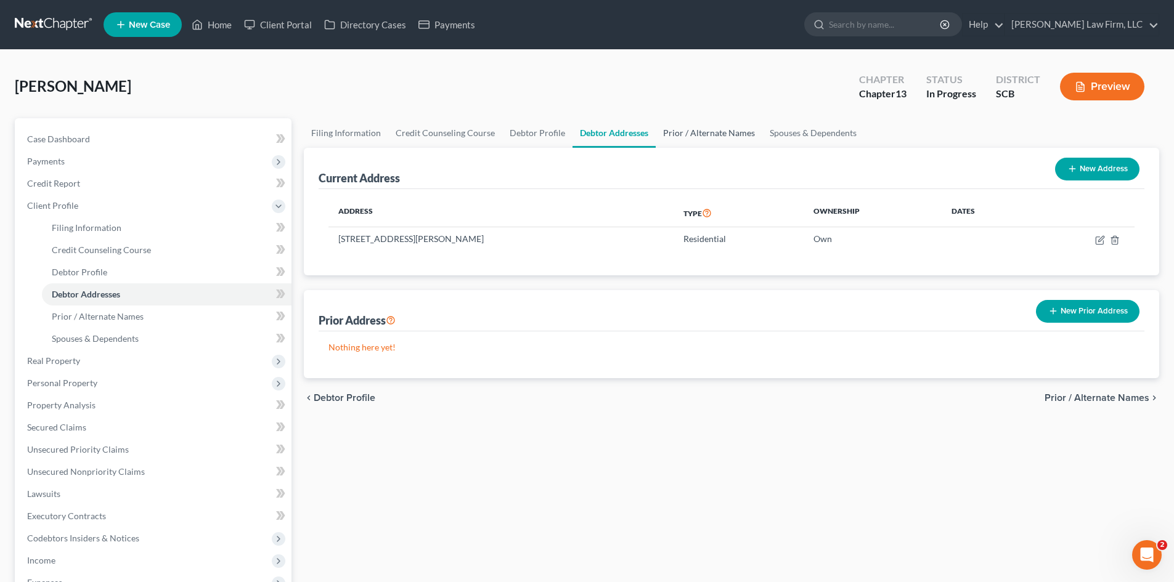
click at [675, 131] on link "Prior / Alternate Names" at bounding box center [709, 133] width 107 height 30
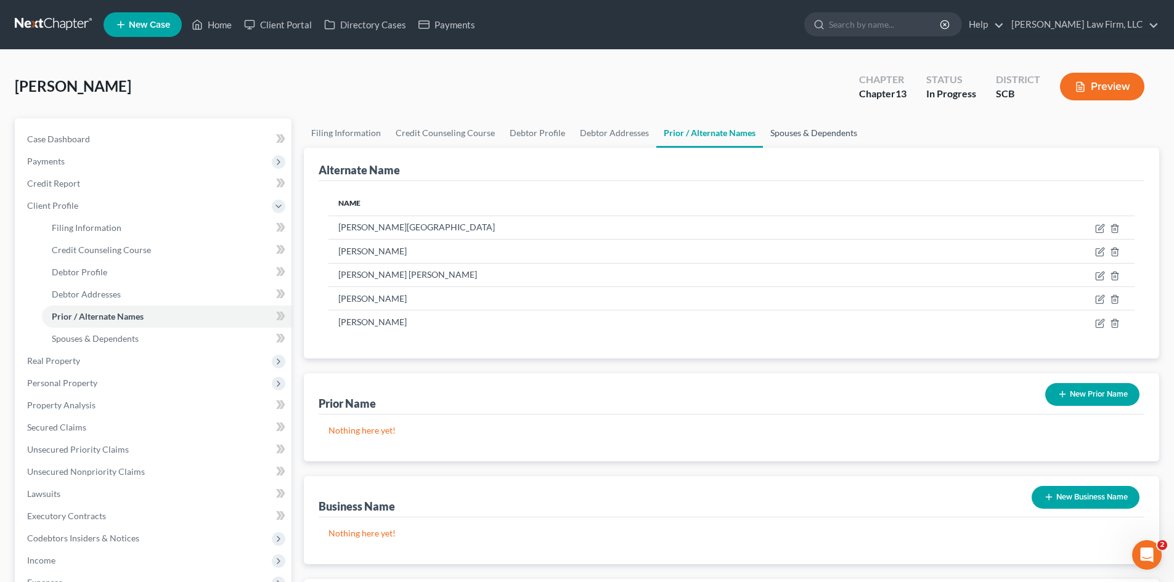
click at [789, 129] on link "Spouses & Dependents" at bounding box center [814, 133] width 102 height 30
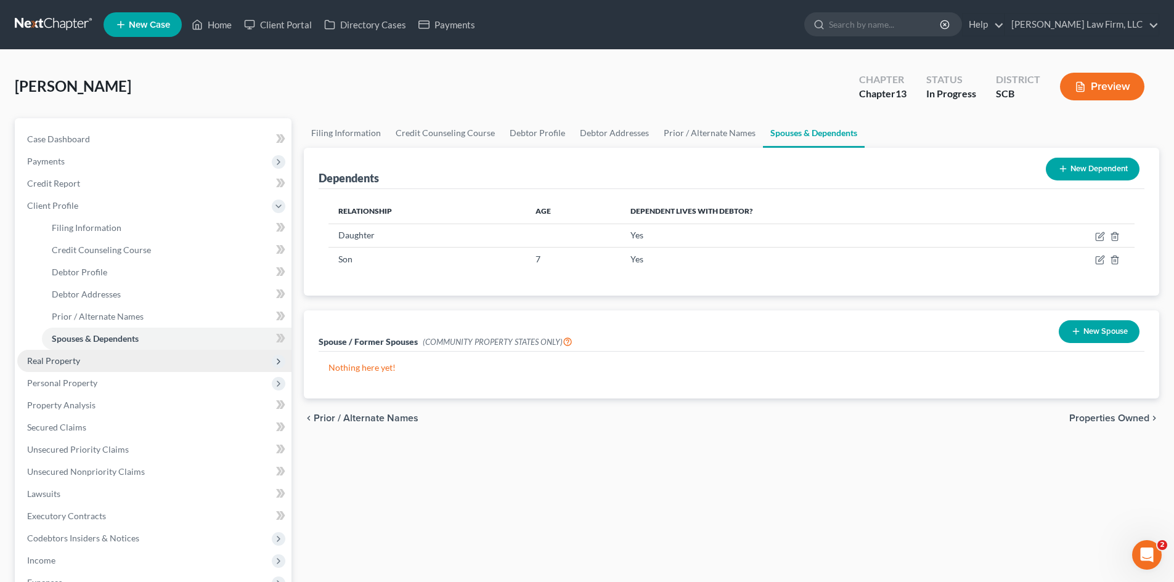
click at [62, 362] on span "Real Property" at bounding box center [53, 361] width 53 height 10
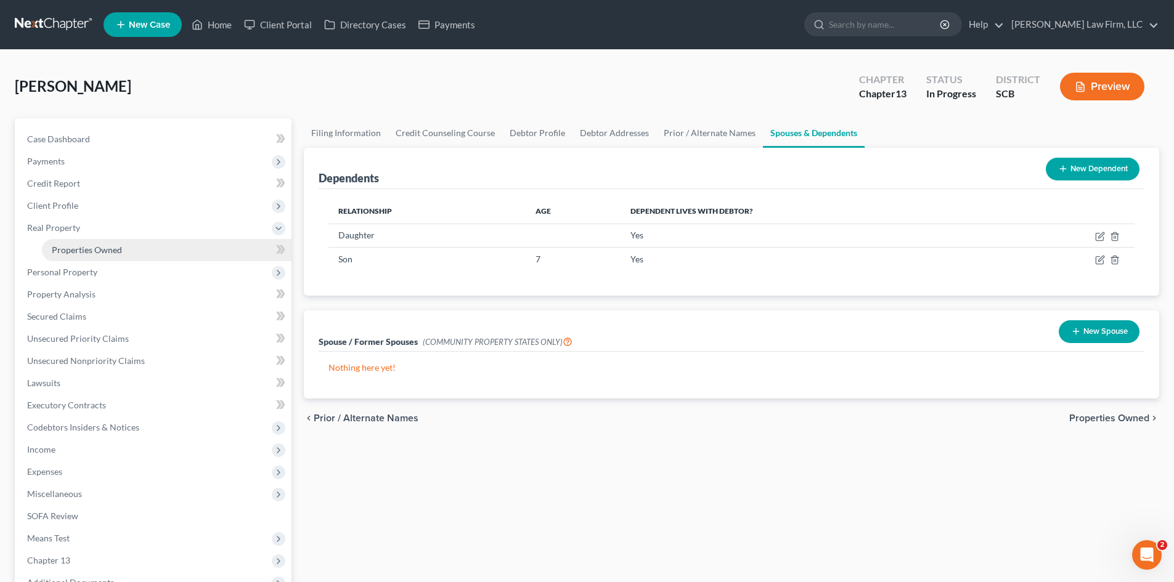
click at [72, 253] on span "Properties Owned" at bounding box center [87, 250] width 70 height 10
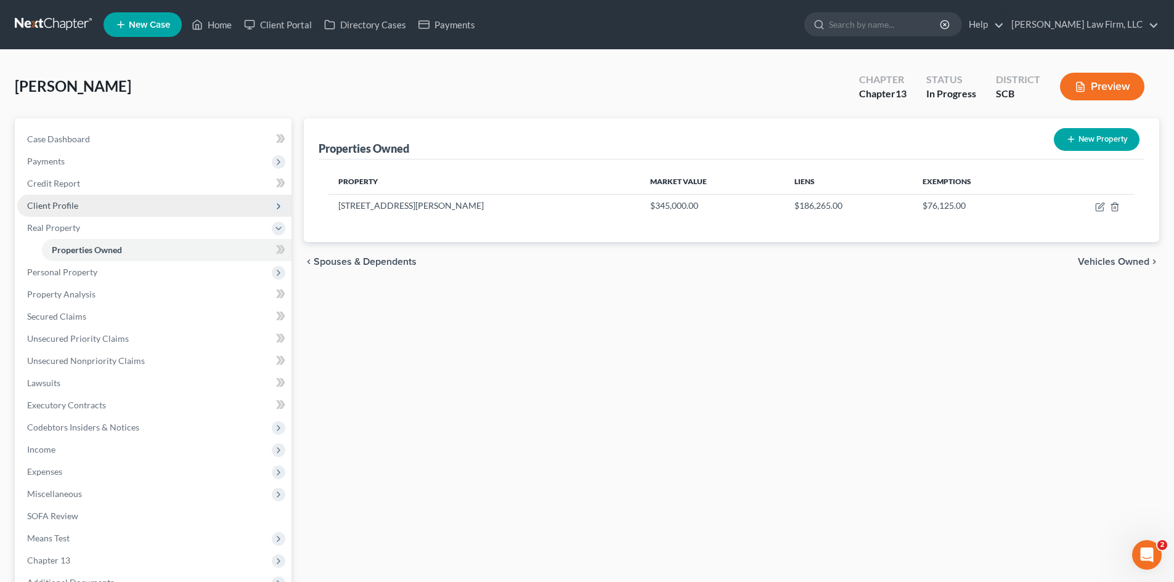
click at [75, 210] on span "Client Profile" at bounding box center [52, 205] width 51 height 10
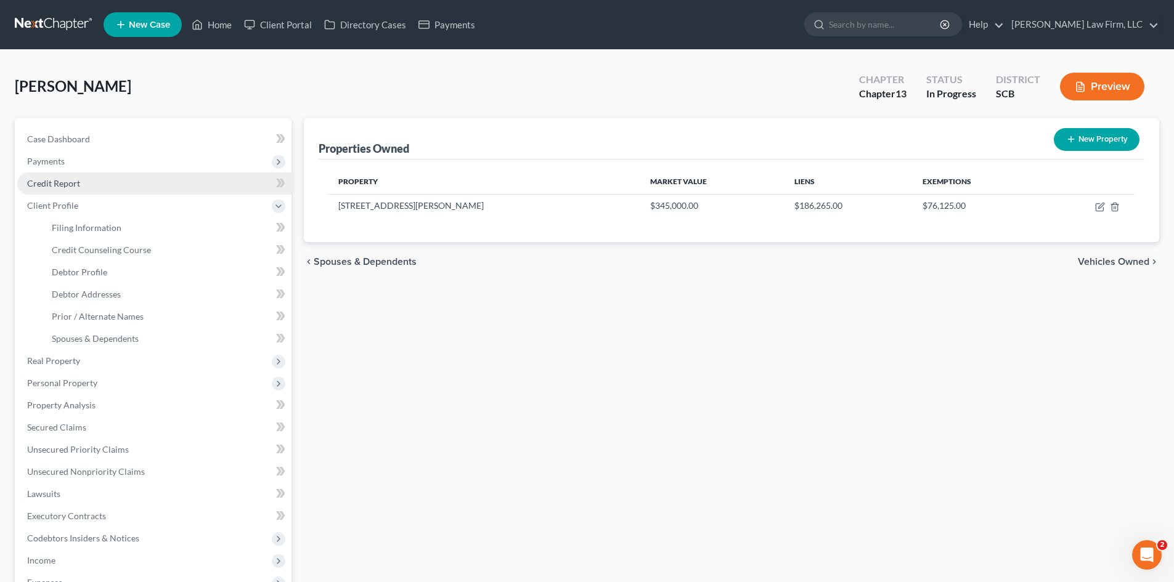
click at [52, 185] on span "Credit Report" at bounding box center [53, 183] width 53 height 10
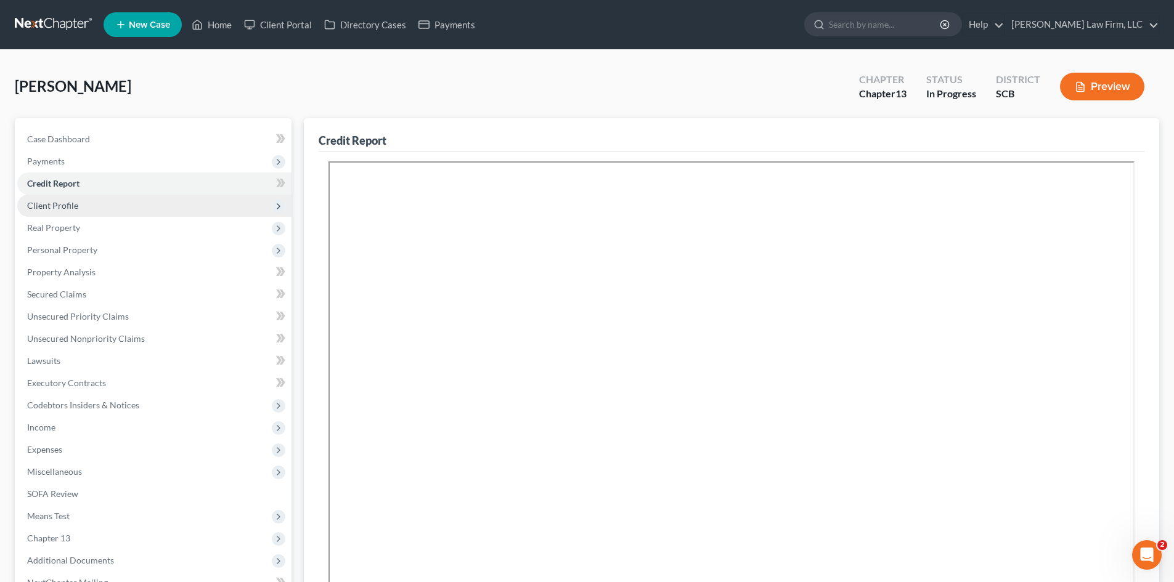
click at [61, 208] on span "Client Profile" at bounding box center [52, 205] width 51 height 10
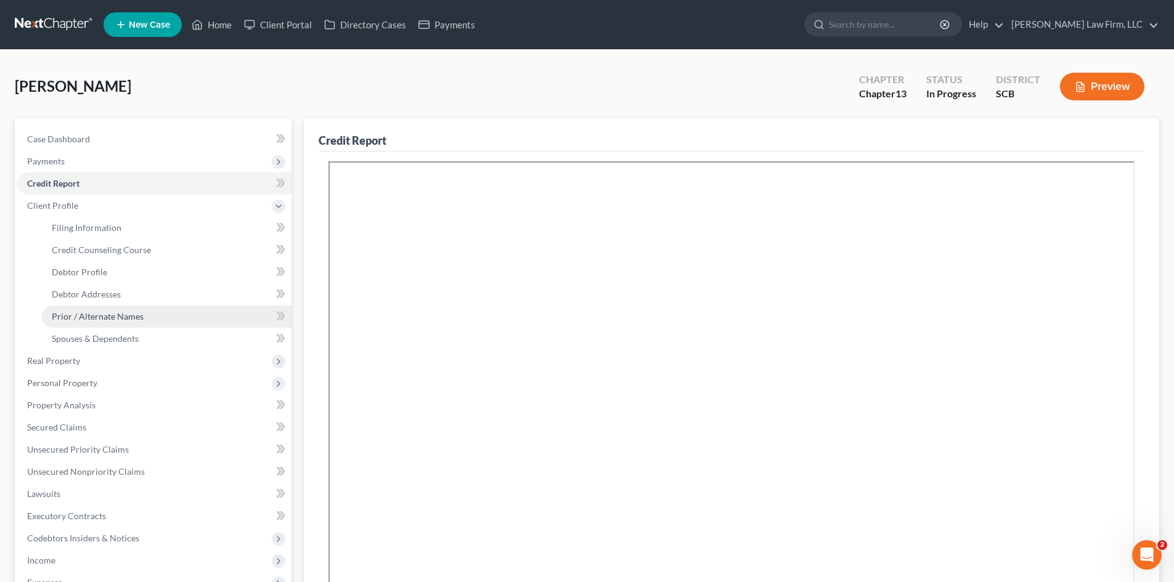
click at [74, 317] on span "Prior / Alternate Names" at bounding box center [98, 316] width 92 height 10
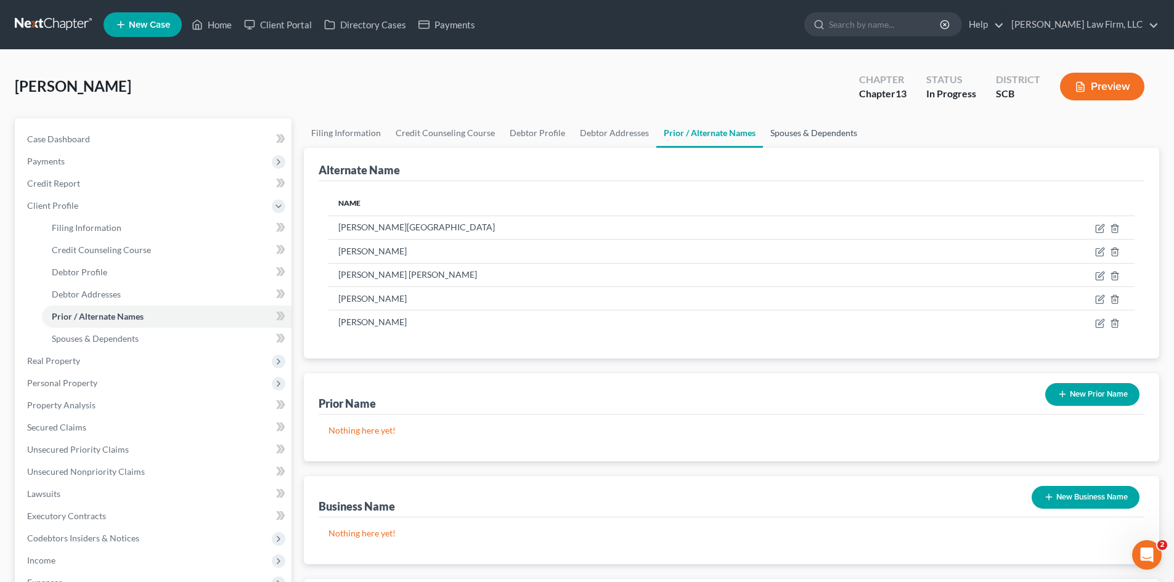
click at [832, 136] on link "Spouses & Dependents" at bounding box center [814, 133] width 102 height 30
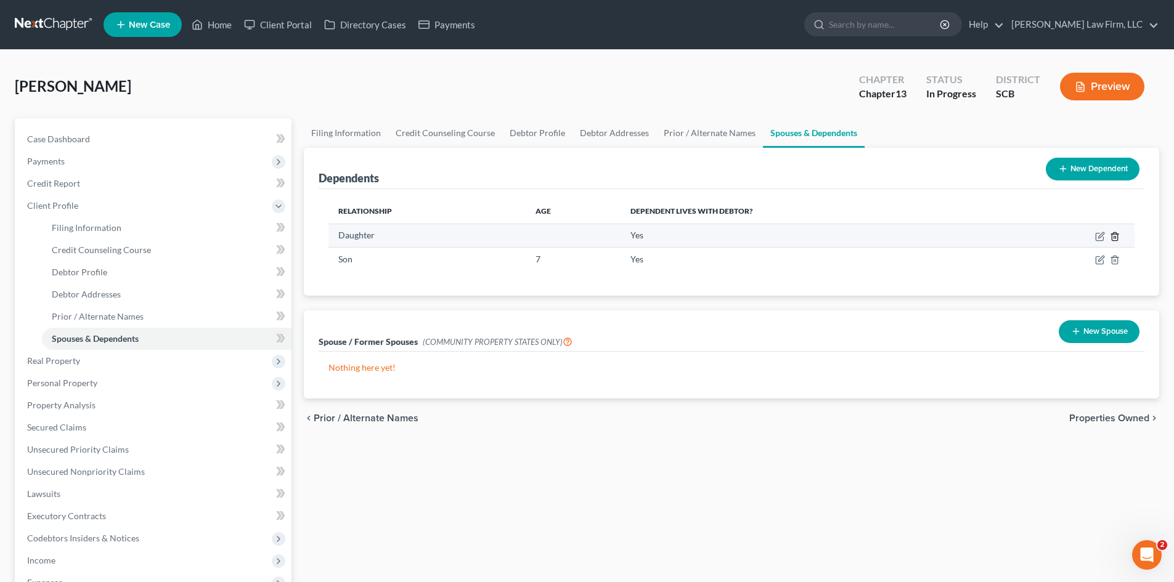
click at [1119, 234] on icon "button" at bounding box center [1115, 237] width 10 height 10
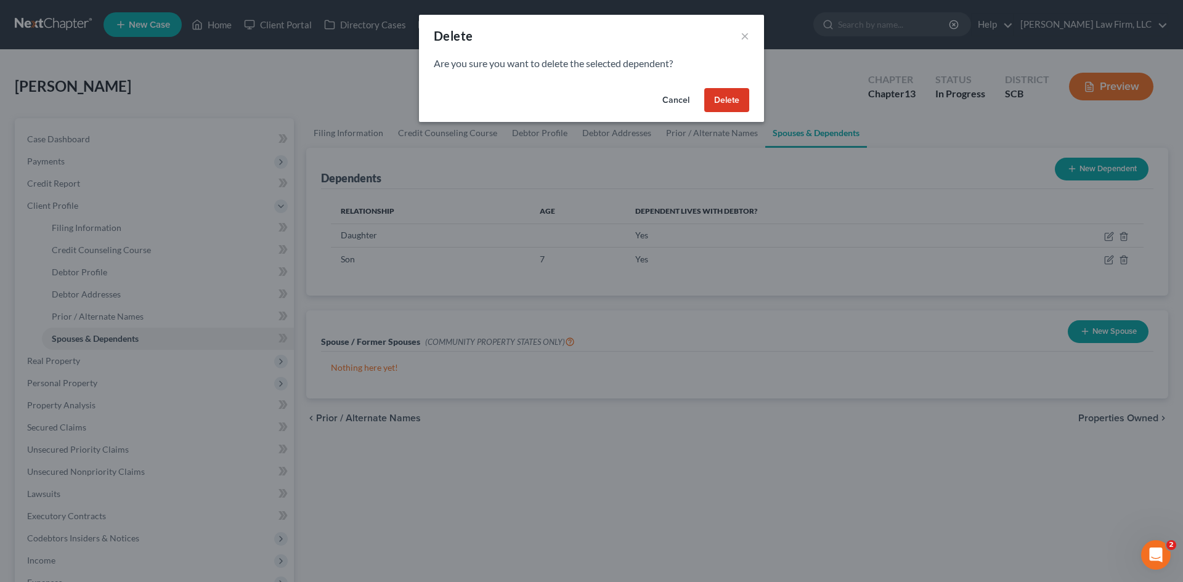
click at [724, 104] on button "Delete" at bounding box center [726, 100] width 45 height 25
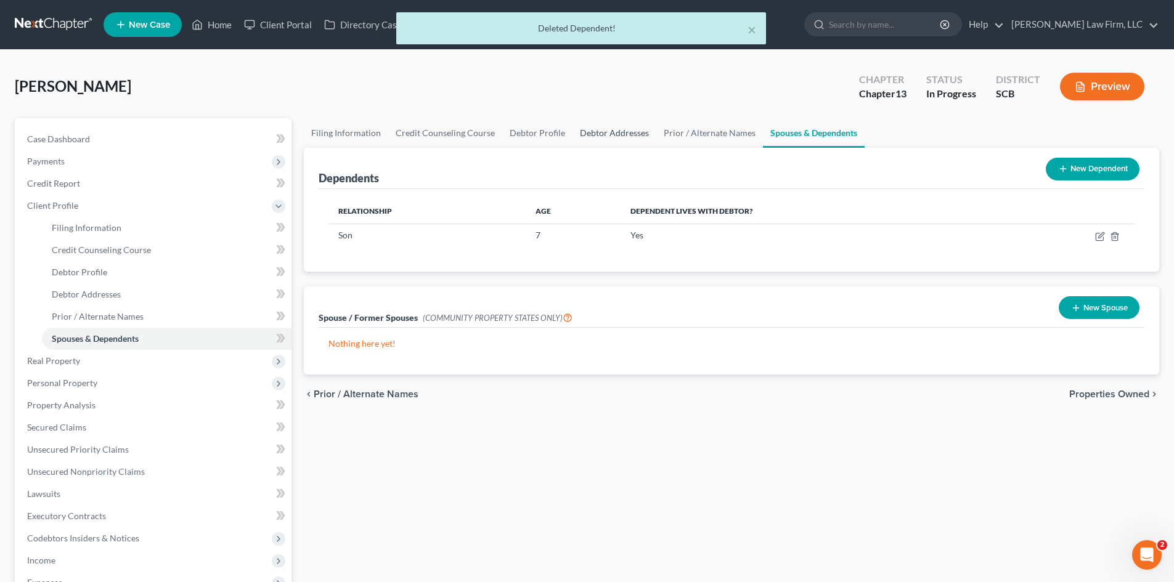
click at [605, 131] on link "Debtor Addresses" at bounding box center [615, 133] width 84 height 30
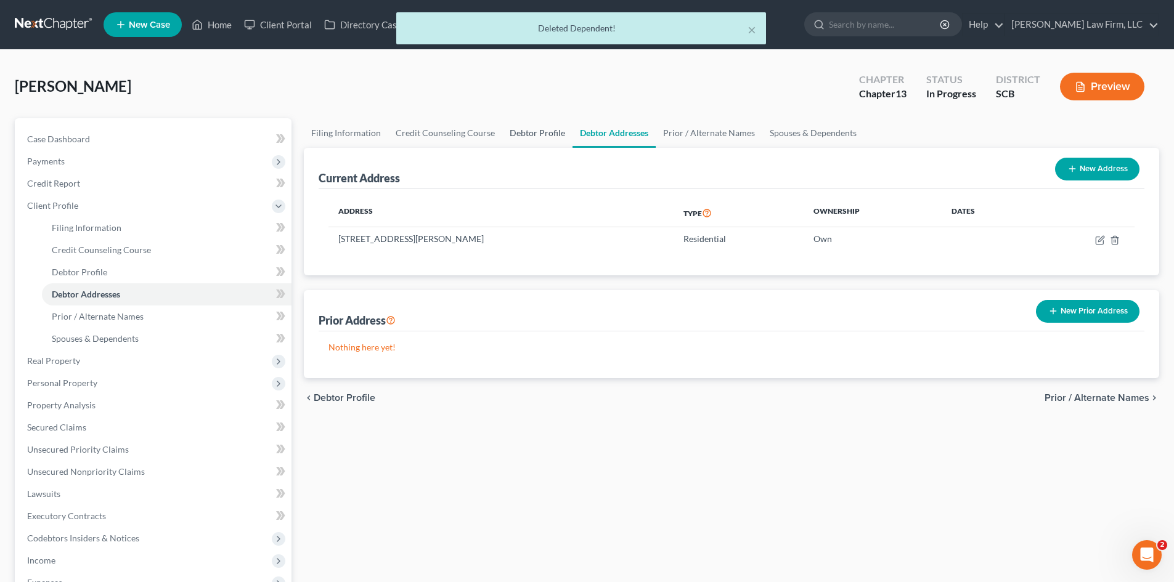
click at [552, 134] on link "Debtor Profile" at bounding box center [537, 133] width 70 height 30
select select "3"
select select "1"
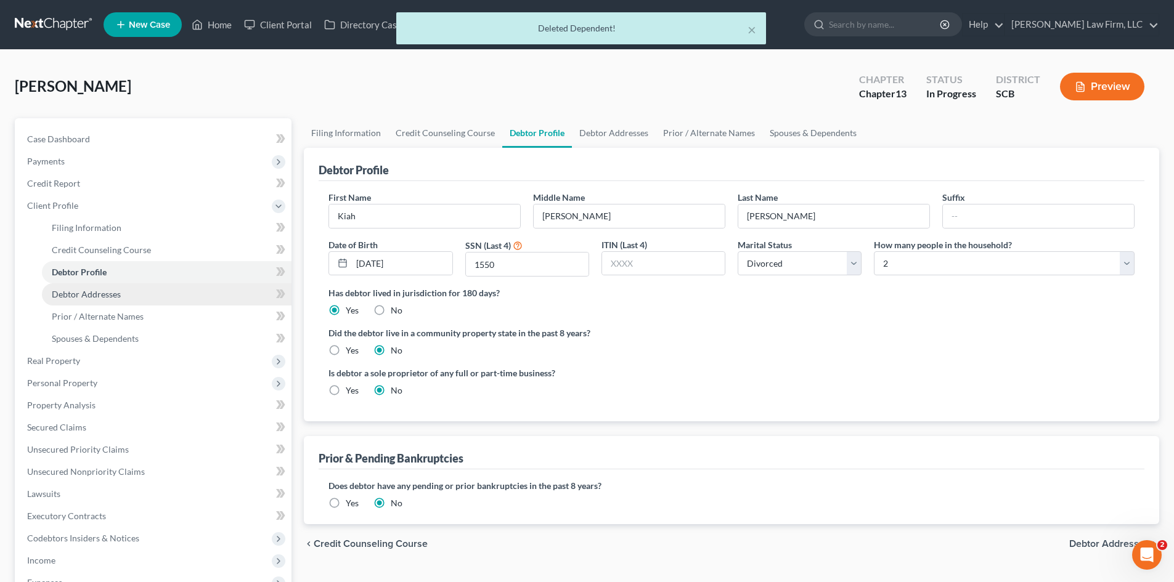
click at [70, 301] on link "Debtor Addresses" at bounding box center [167, 295] width 250 height 22
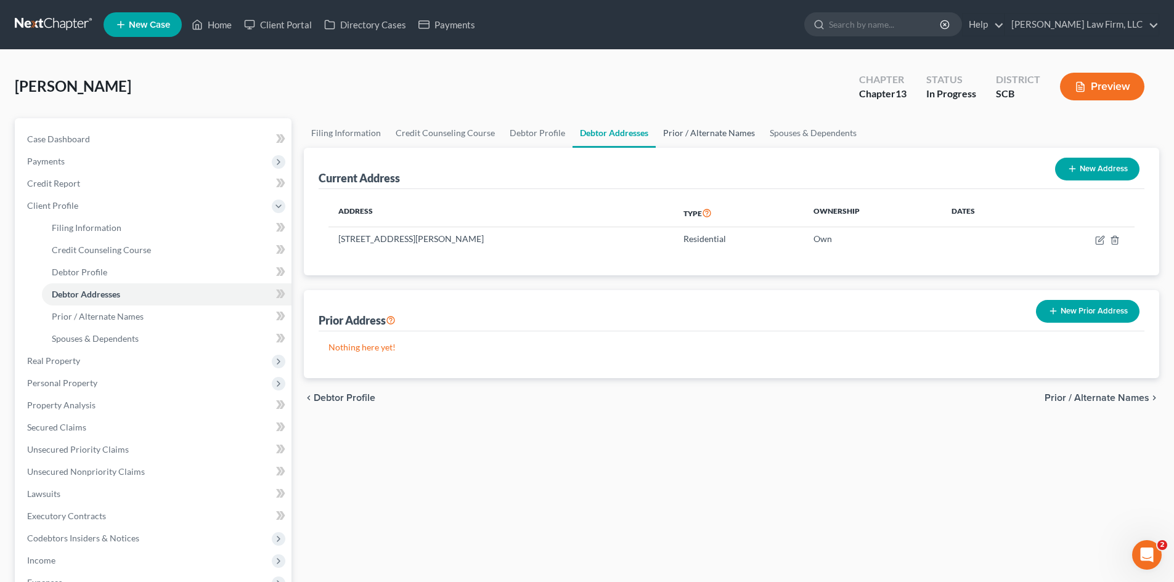
click at [706, 132] on link "Prior / Alternate Names" at bounding box center [709, 133] width 107 height 30
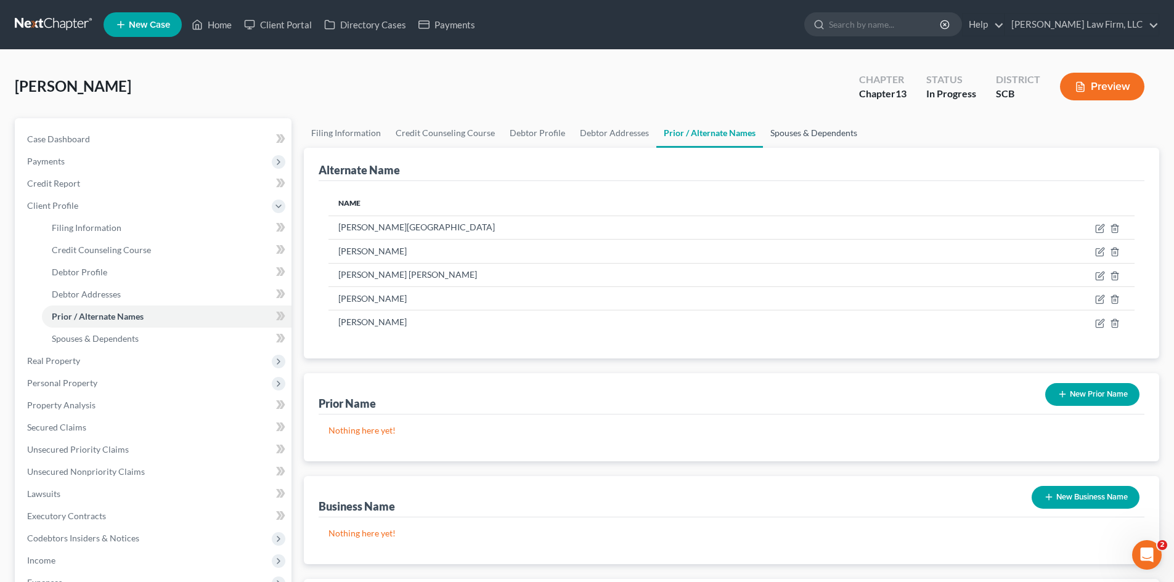
click at [814, 146] on link "Spouses & Dependents" at bounding box center [814, 133] width 102 height 30
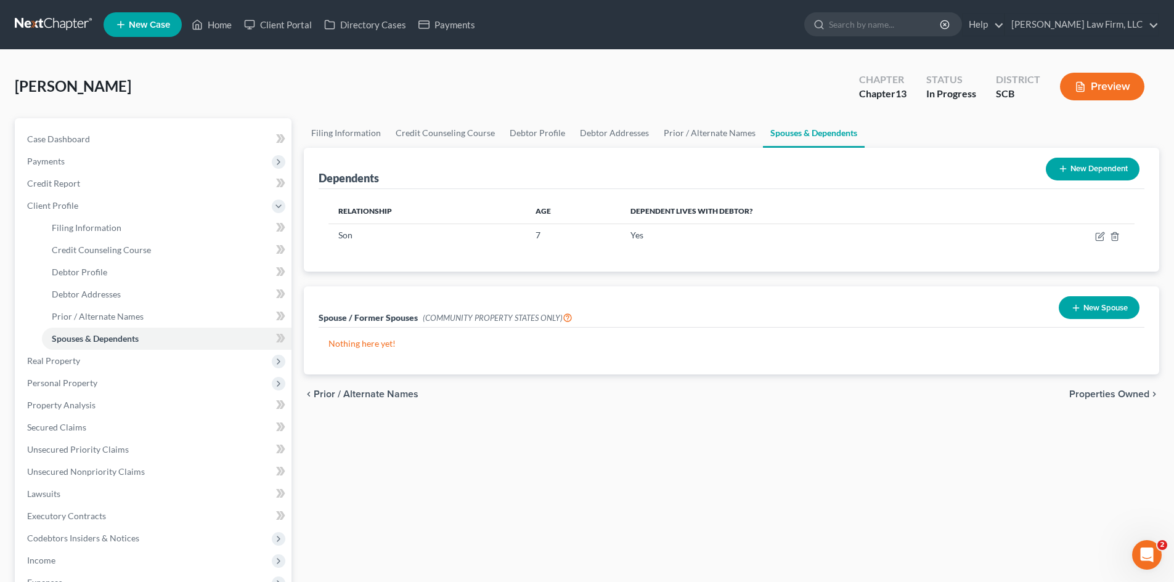
click at [1072, 394] on span "Properties Owned" at bounding box center [1109, 395] width 80 height 10
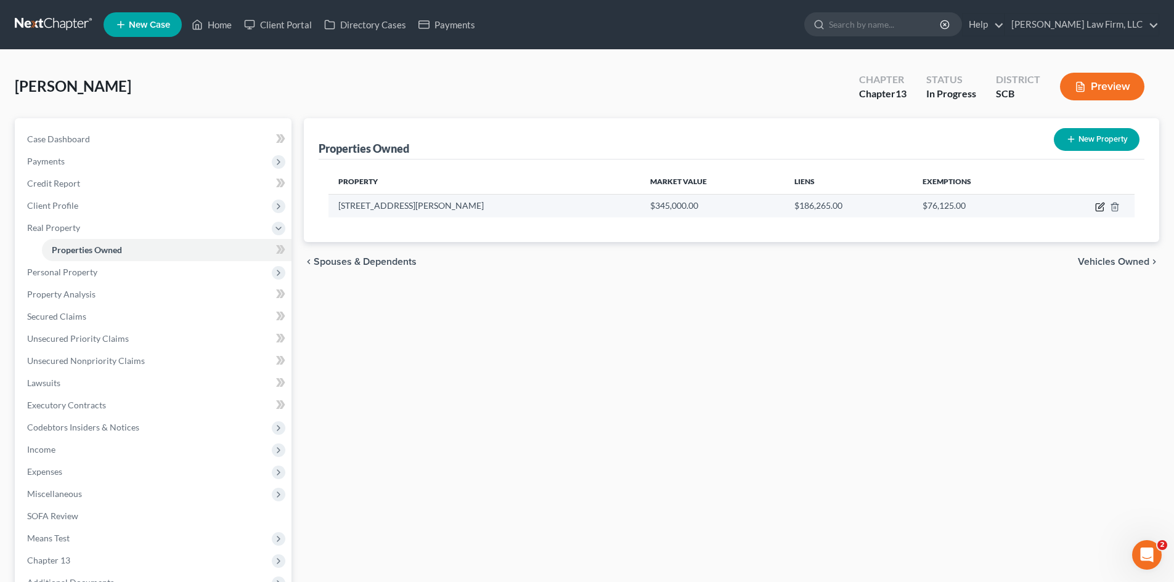
click at [1097, 210] on icon "button" at bounding box center [1100, 207] width 10 height 10
select select "42"
select select "0"
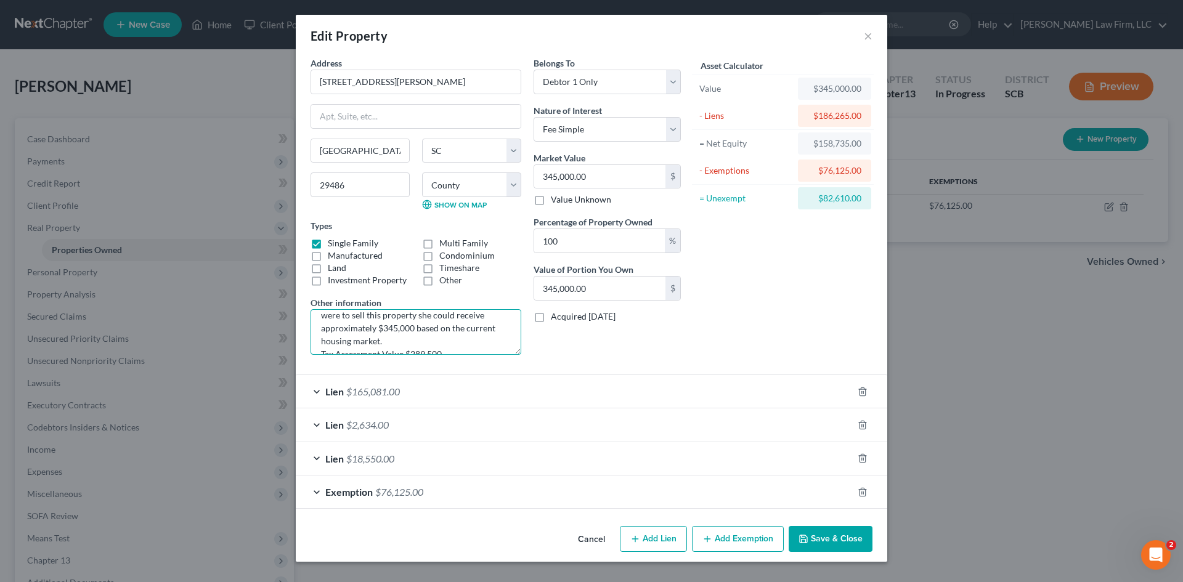
scroll to position [74, 0]
click at [630, 176] on input "345,000.00" at bounding box center [599, 176] width 131 height 23
type input "2"
type input "2.00"
type input "28"
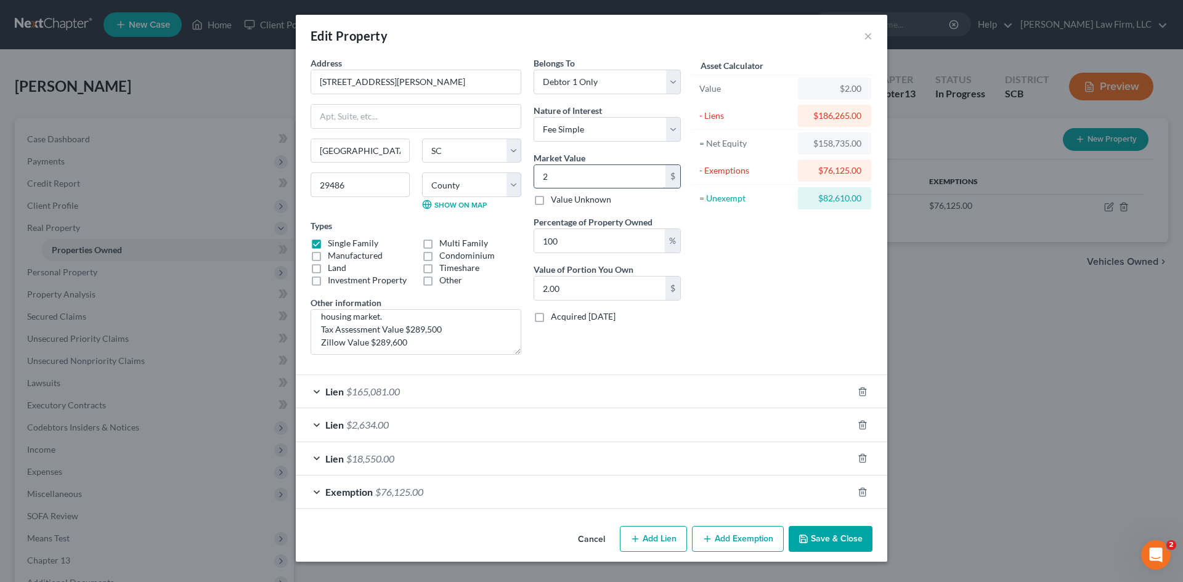
type input "28.00"
type input "289"
type input "289.00"
type input "2896"
type input "2,896.00"
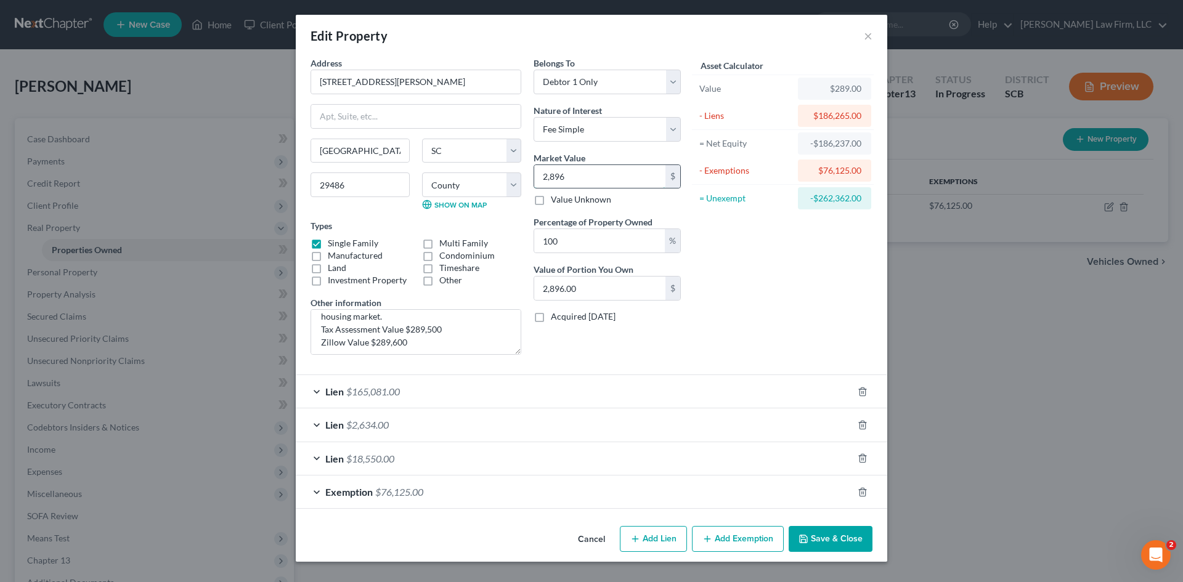
type input "2,8960"
type input "28,960.00"
type input "28,9600"
type input "289,600.00"
type input "289,600"
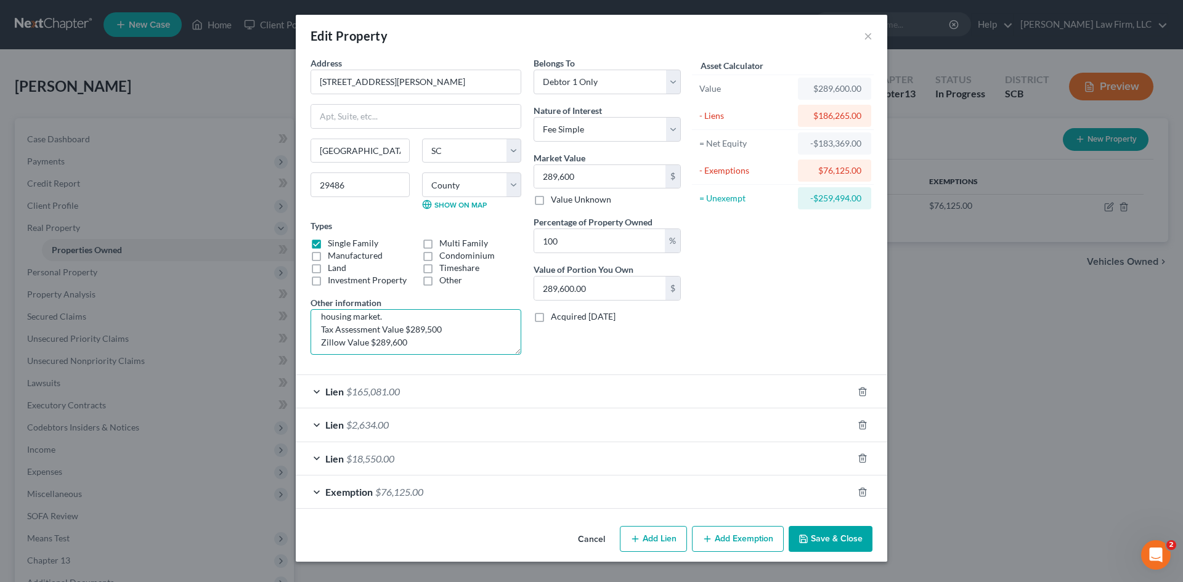
scroll to position [49, 0]
drag, startPoint x: 383, startPoint y: 328, endPoint x: 395, endPoint y: 328, distance: 11.7
click at [395, 328] on textarea "TMS# 233-01-04-013 The debtor purchased this home for 200,000 in 2019. The debt…" at bounding box center [416, 332] width 211 height 46
type textarea "TMS# [PHONE_NUMBER] The debtor purchased this home for 200,000 in [DATE]. The d…"
click at [803, 536] on polyline "button" at bounding box center [803, 537] width 3 height 2
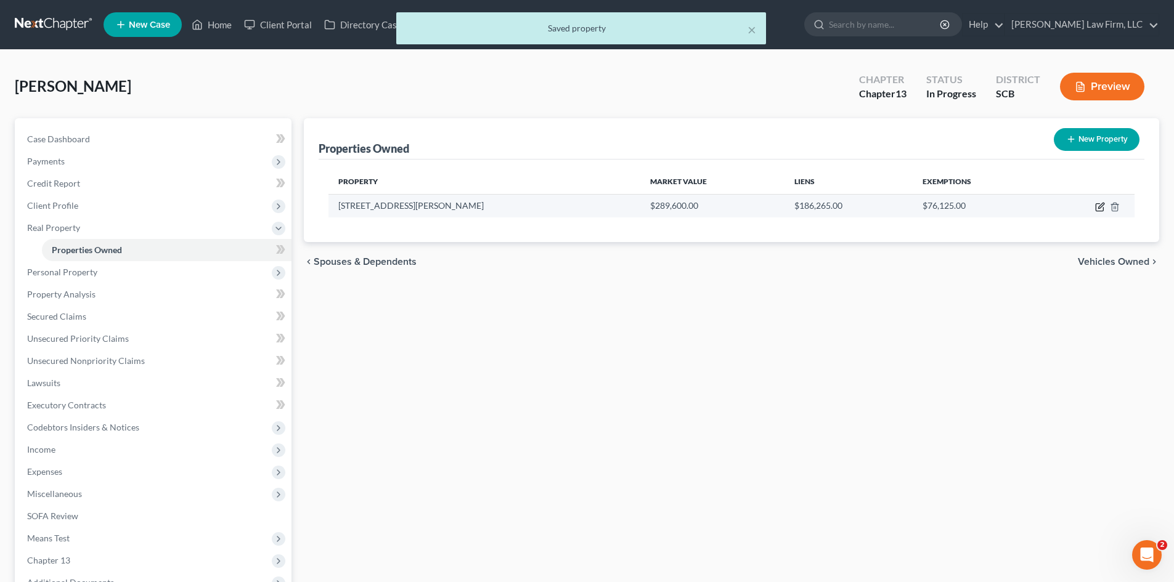
click at [1097, 208] on icon "button" at bounding box center [1100, 207] width 10 height 10
select select "42"
select select "7"
select select "0"
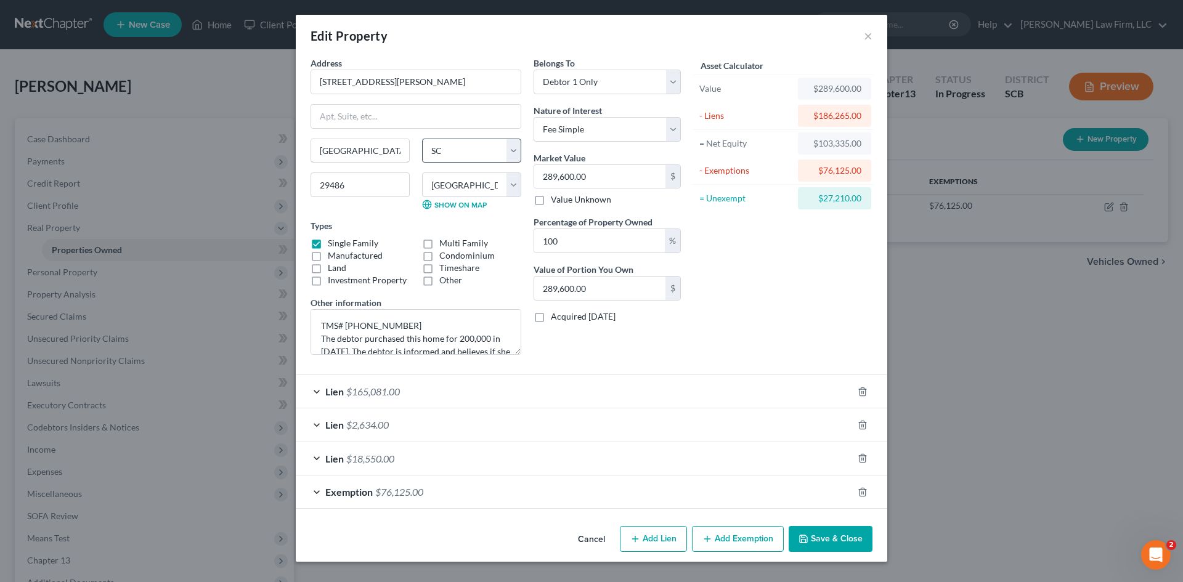
drag, startPoint x: 365, startPoint y: 149, endPoint x: 473, endPoint y: 156, distance: 107.5
click at [365, 150] on input "Summerville," at bounding box center [360, 150] width 98 height 23
drag, startPoint x: 390, startPoint y: 151, endPoint x: 282, endPoint y: 153, distance: 107.3
click at [282, 153] on div "Edit Property × Address * 115 Marion Road Summerville State AL AK AR AZ CA CO C…" at bounding box center [591, 291] width 1183 height 582
type input "u"
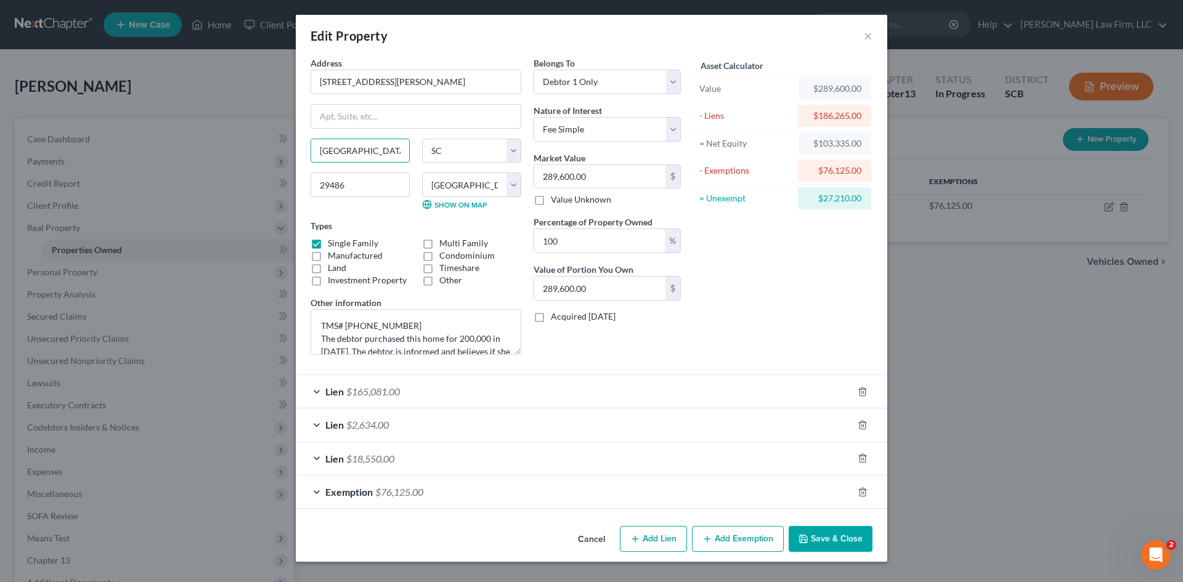
type input "[GEOGRAPHIC_DATA]"
drag, startPoint x: 830, startPoint y: 531, endPoint x: 836, endPoint y: 531, distance: 6.2
click at [830, 532] on button "Save & Close" at bounding box center [831, 539] width 84 height 26
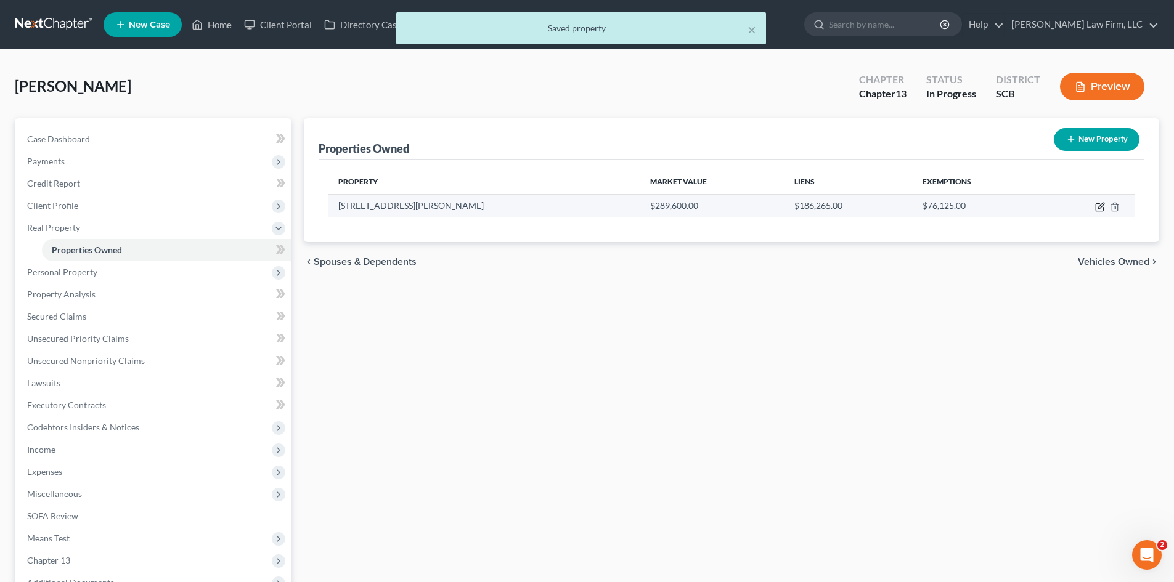
click at [1100, 206] on icon "button" at bounding box center [1101, 206] width 6 height 6
select select "42"
select select "7"
select select "0"
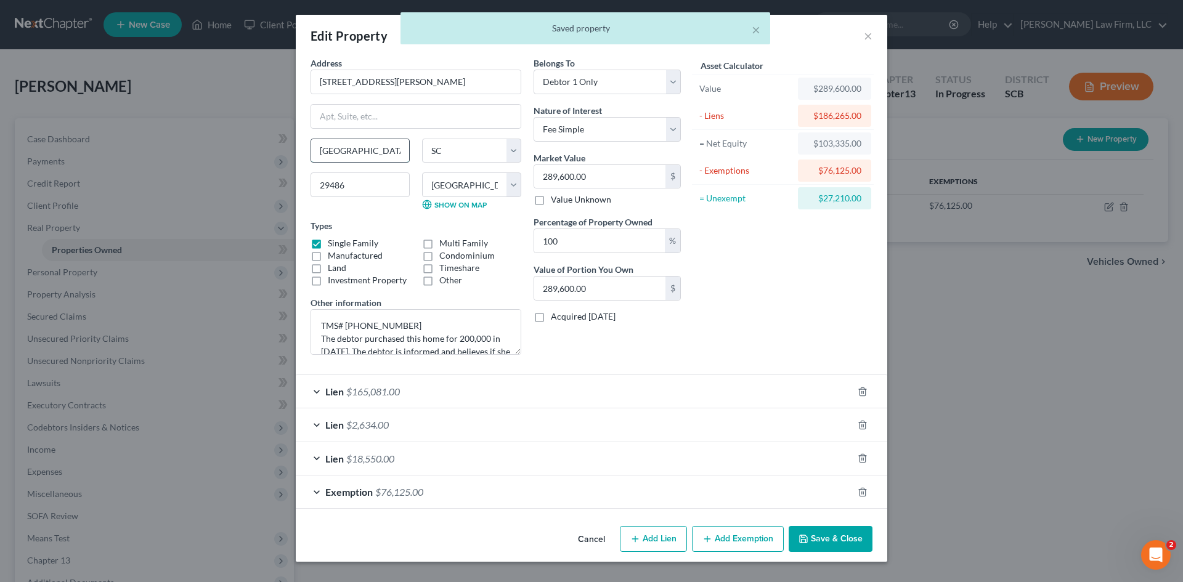
click at [404, 152] on input "[GEOGRAPHIC_DATA]" at bounding box center [360, 150] width 98 height 23
click at [370, 195] on input "29486" at bounding box center [360, 185] width 99 height 25
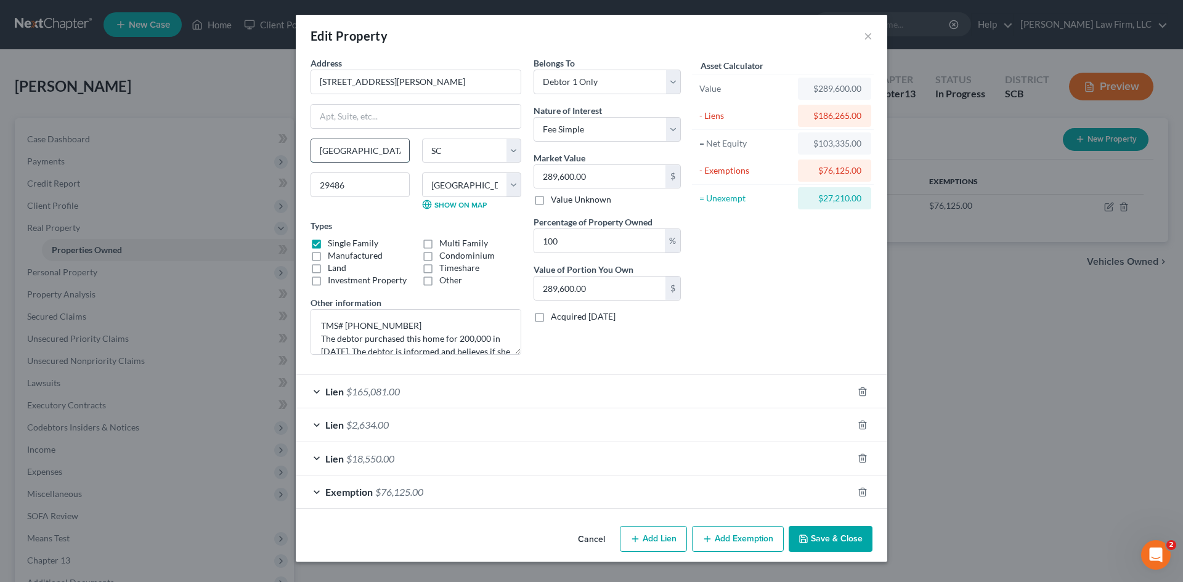
click at [380, 153] on input "[GEOGRAPHIC_DATA]" at bounding box center [360, 150] width 98 height 23
type input "Summerville,"
click at [835, 540] on button "Save & Close" at bounding box center [831, 539] width 84 height 26
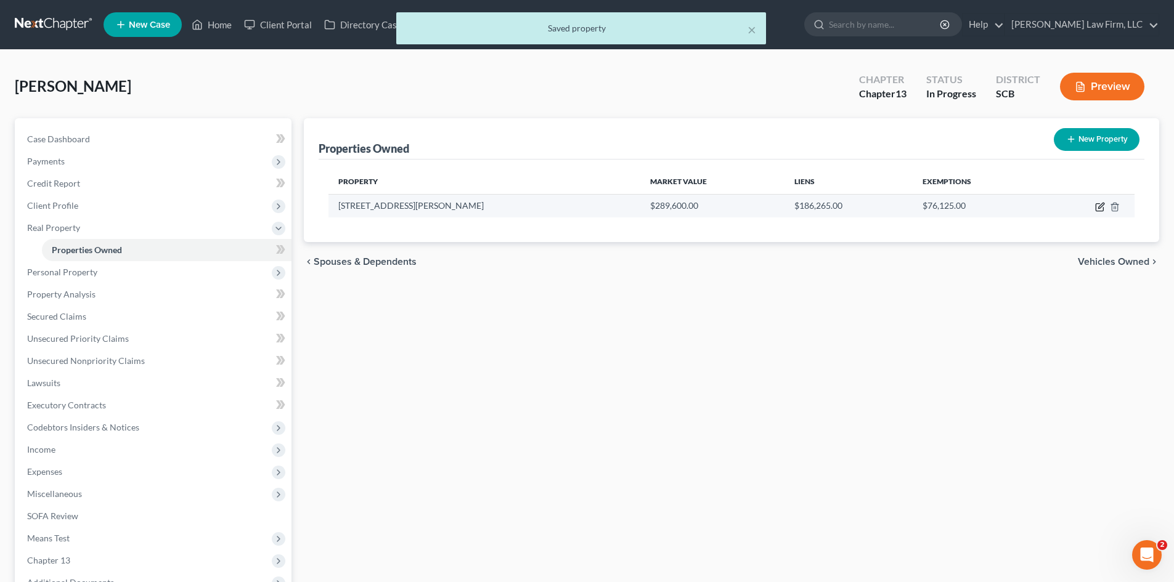
click at [1097, 210] on icon "button" at bounding box center [1100, 207] width 10 height 10
select select "42"
select select "7"
select select "0"
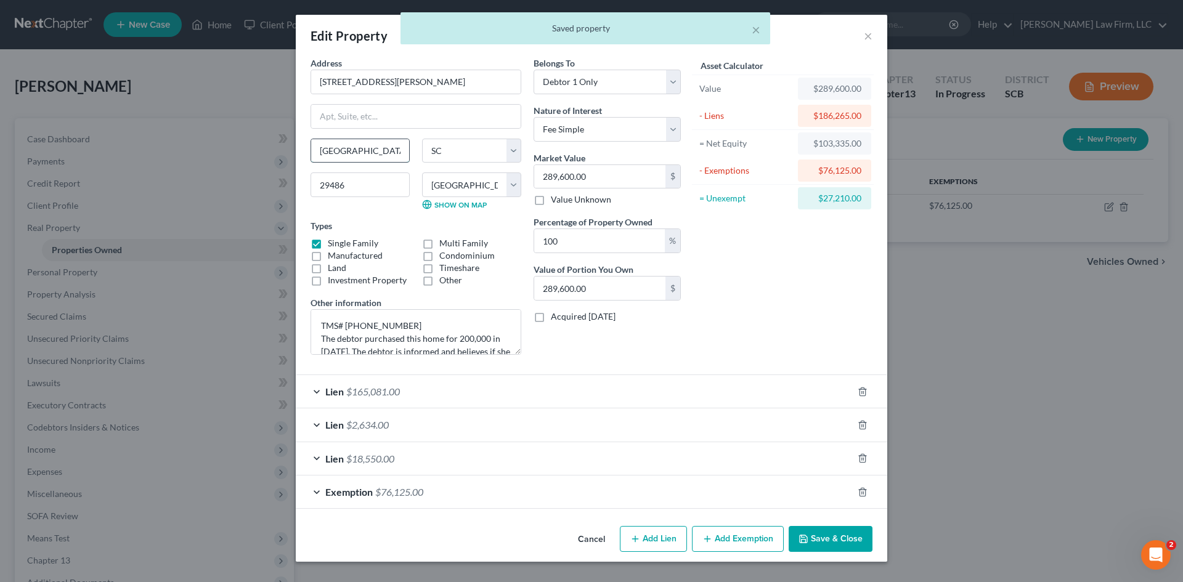
click at [400, 148] on input "Summerville," at bounding box center [360, 150] width 98 height 23
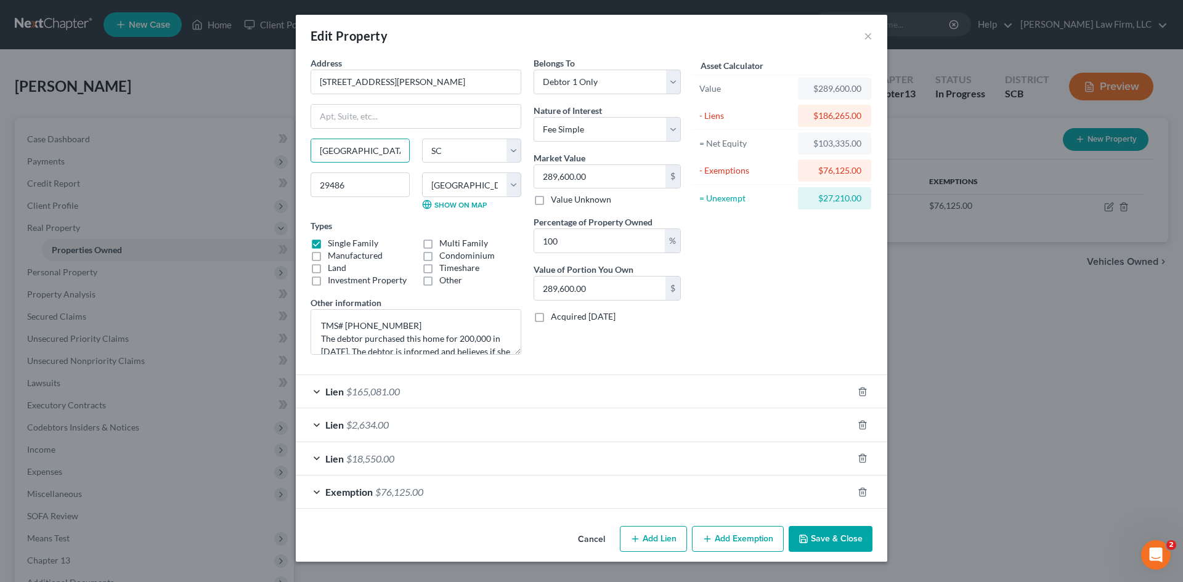
type input "[GEOGRAPHIC_DATA]"
click at [841, 543] on button "Save & Close" at bounding box center [831, 539] width 84 height 26
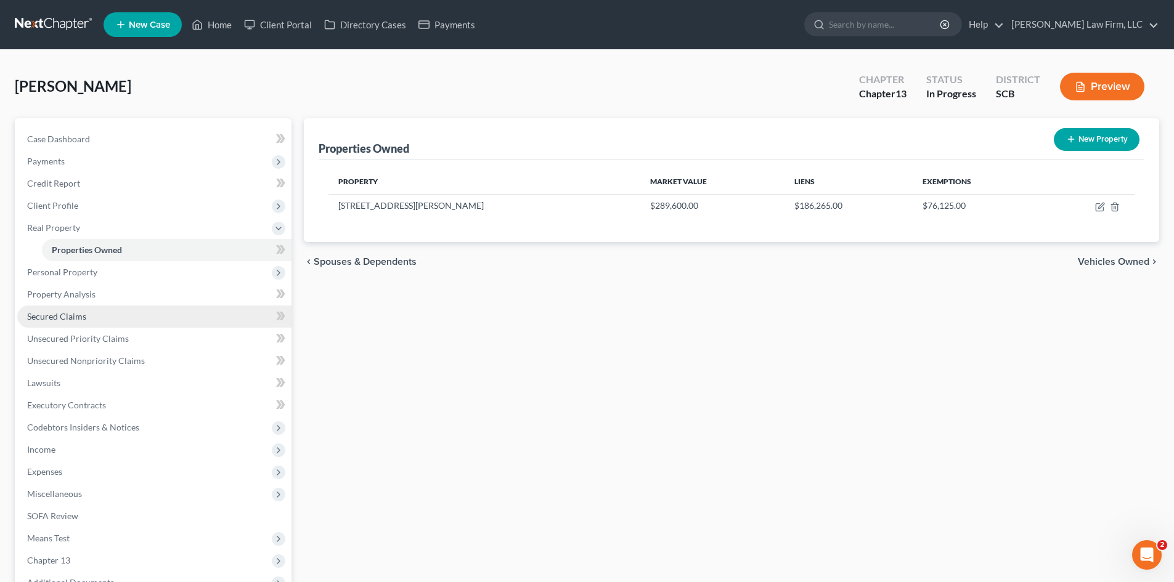
click at [64, 319] on span "Secured Claims" at bounding box center [56, 316] width 59 height 10
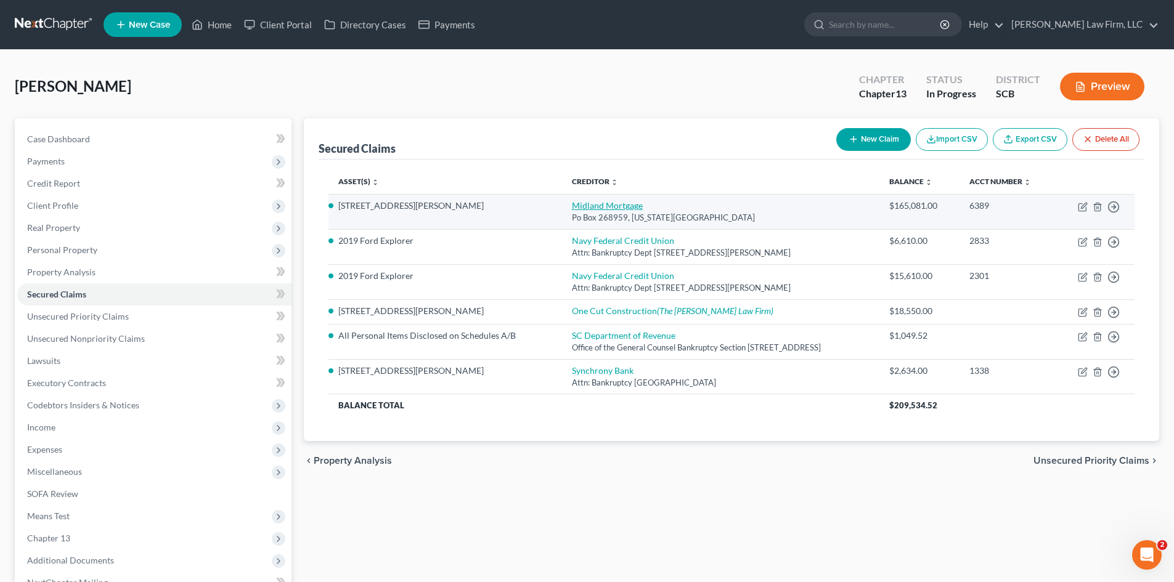
click at [578, 210] on link "Midland Mortgage" at bounding box center [607, 205] width 71 height 10
select select "37"
select select "0"
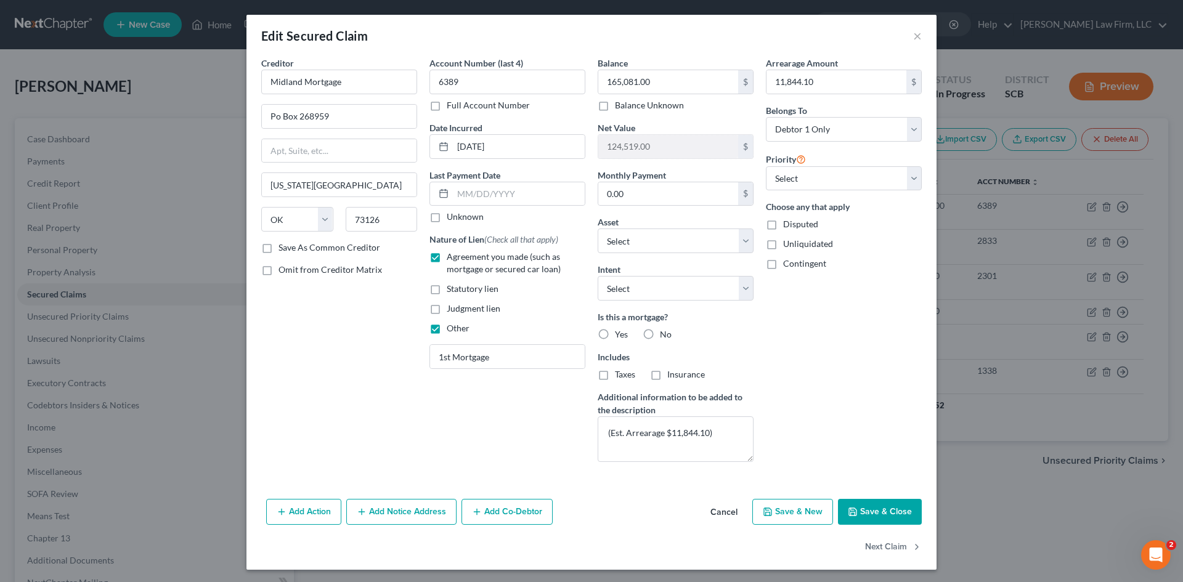
click at [428, 516] on button "Add Notice Address" at bounding box center [401, 512] width 110 height 26
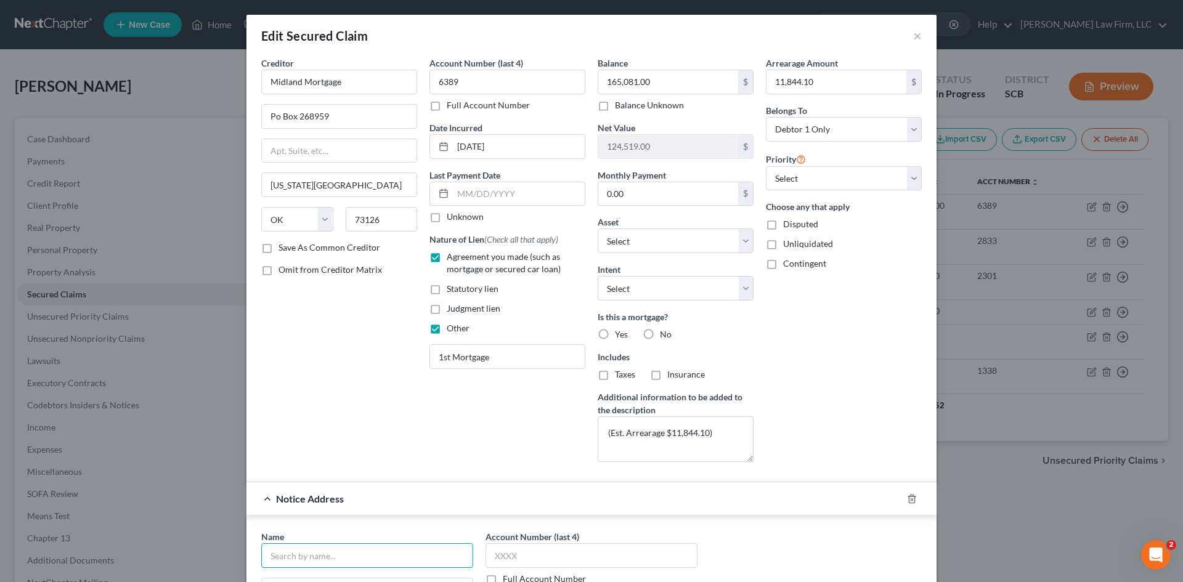
drag, startPoint x: 388, startPoint y: 551, endPoint x: 475, endPoint y: 510, distance: 96.8
click at [388, 551] on input "text" at bounding box center [367, 556] width 212 height 25
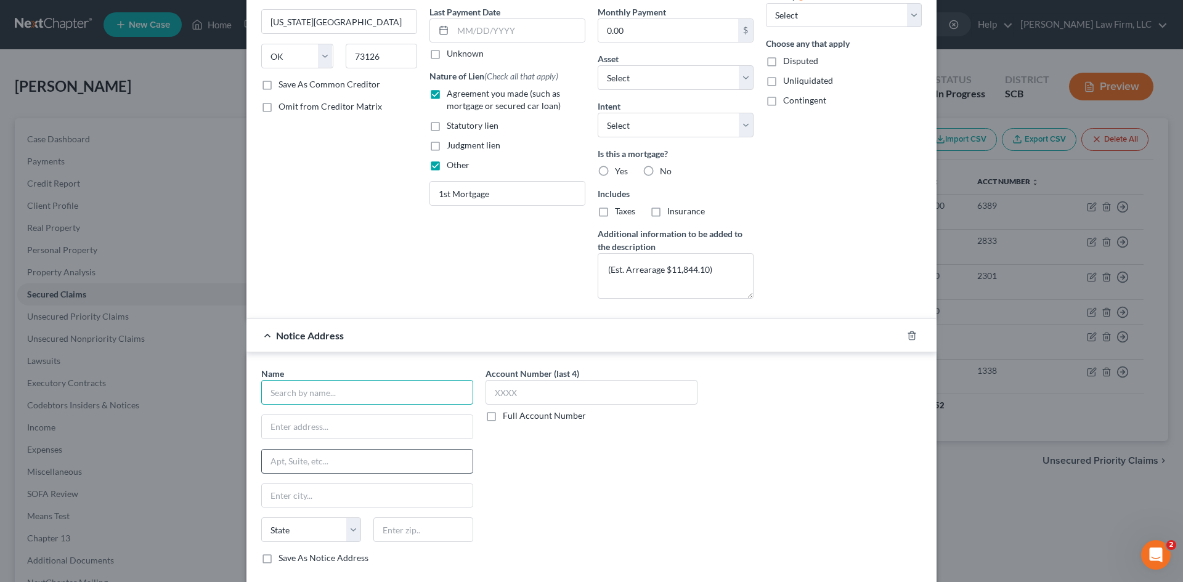
scroll to position [185, 0]
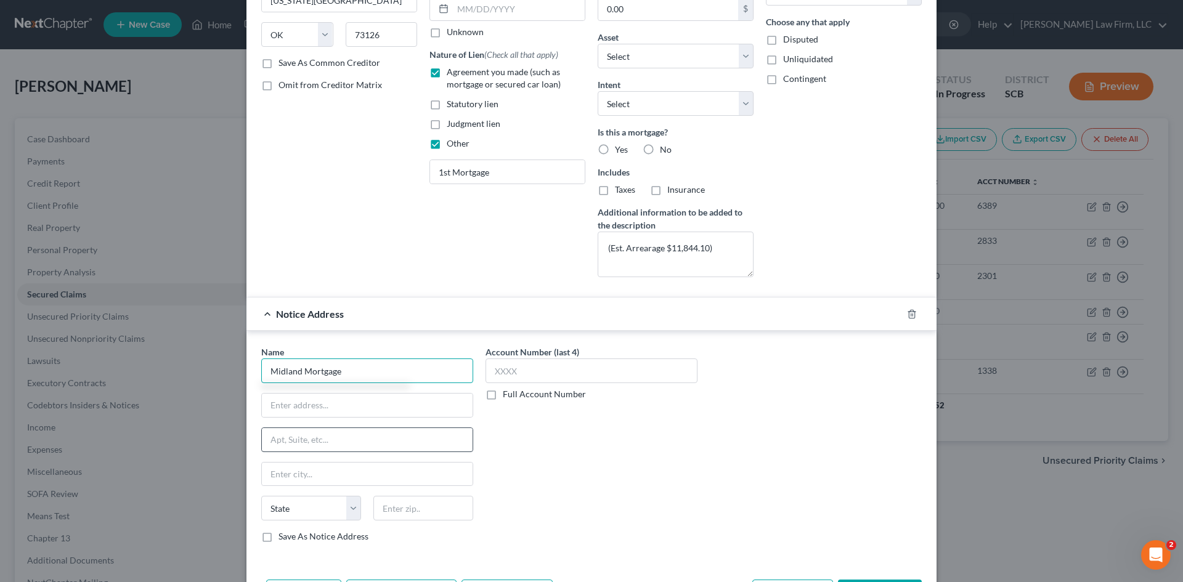
type input "Midland Mortgage"
type input "PO Box 268888"
type input "73126"
type input "[US_STATE][GEOGRAPHIC_DATA]"
select select "37"
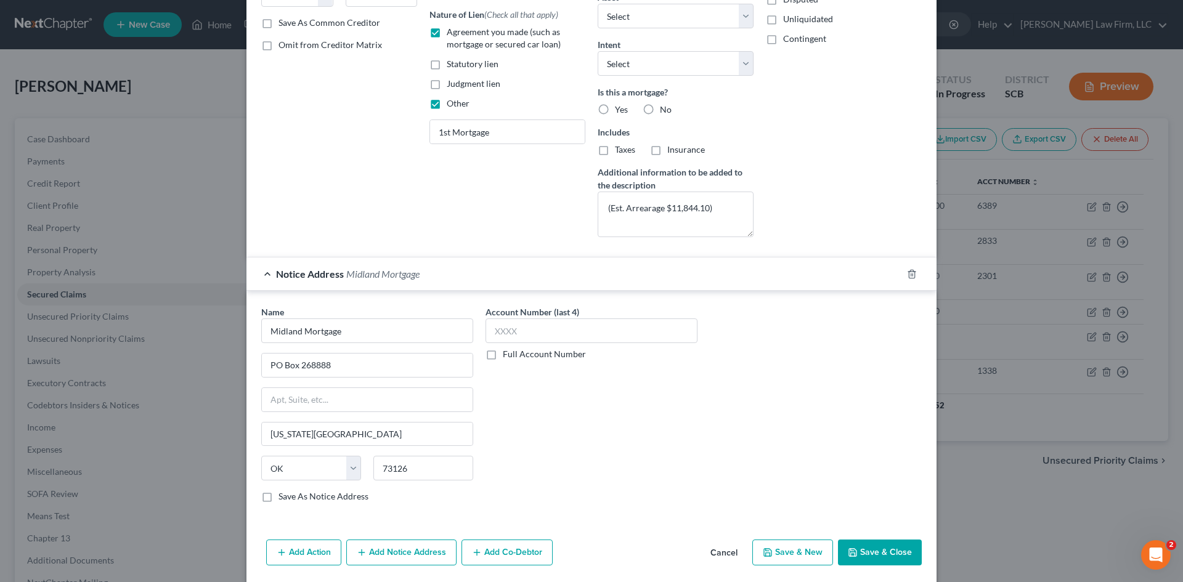
scroll to position [268, 0]
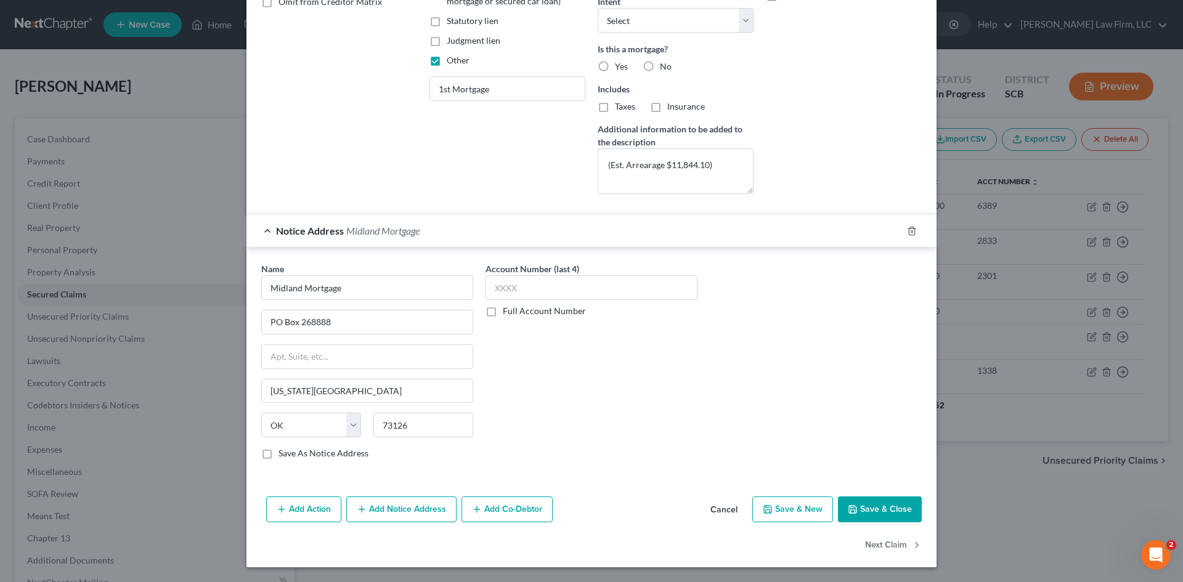
click at [882, 510] on button "Save & Close" at bounding box center [880, 510] width 84 height 26
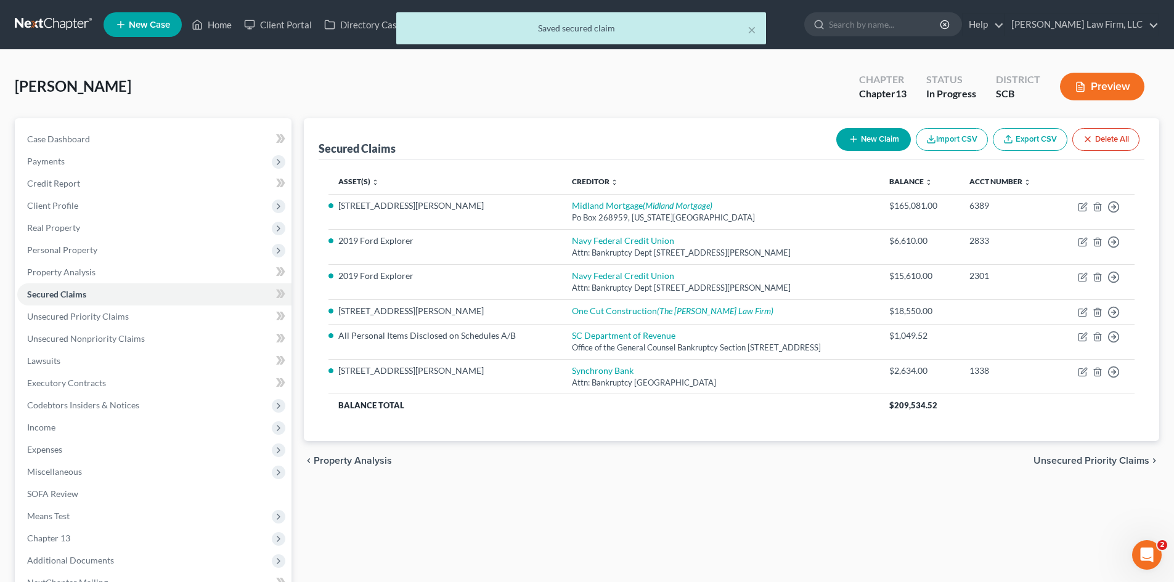
click at [864, 144] on button "New Claim" at bounding box center [873, 139] width 75 height 23
select select "0"
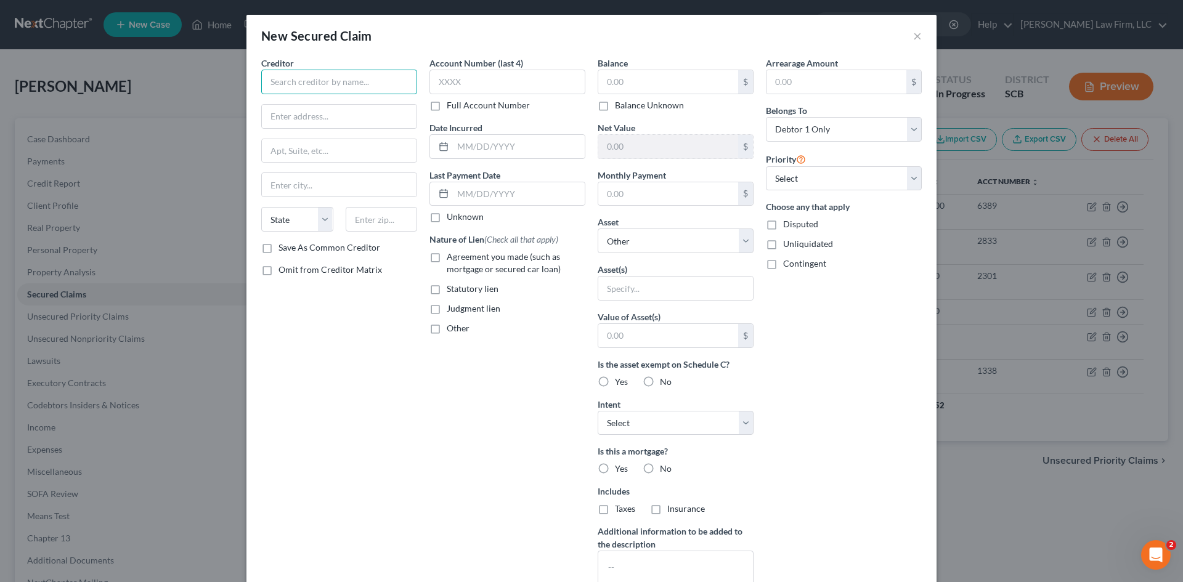
click at [384, 87] on input "text" at bounding box center [339, 82] width 156 height 25
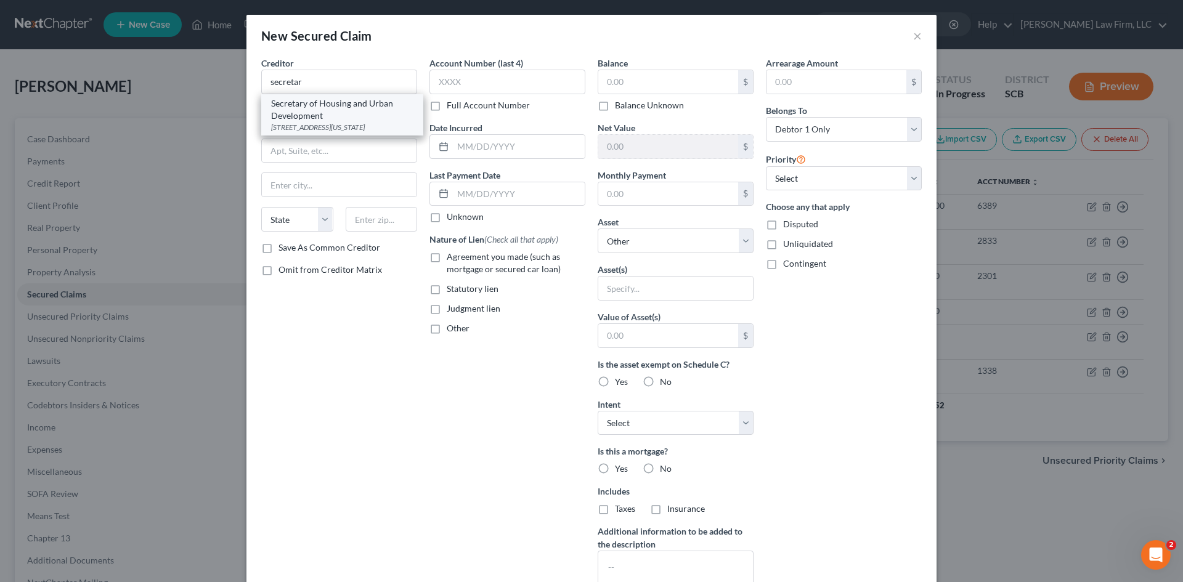
drag, startPoint x: 345, startPoint y: 113, endPoint x: 407, endPoint y: 97, distance: 64.9
click at [345, 114] on div "Secretary of Housing and Urban Development" at bounding box center [342, 109] width 142 height 25
type input "Secretary of Housing and Urban Development"
type input "[STREET_ADDRESS]"
type input "[US_STATE]"
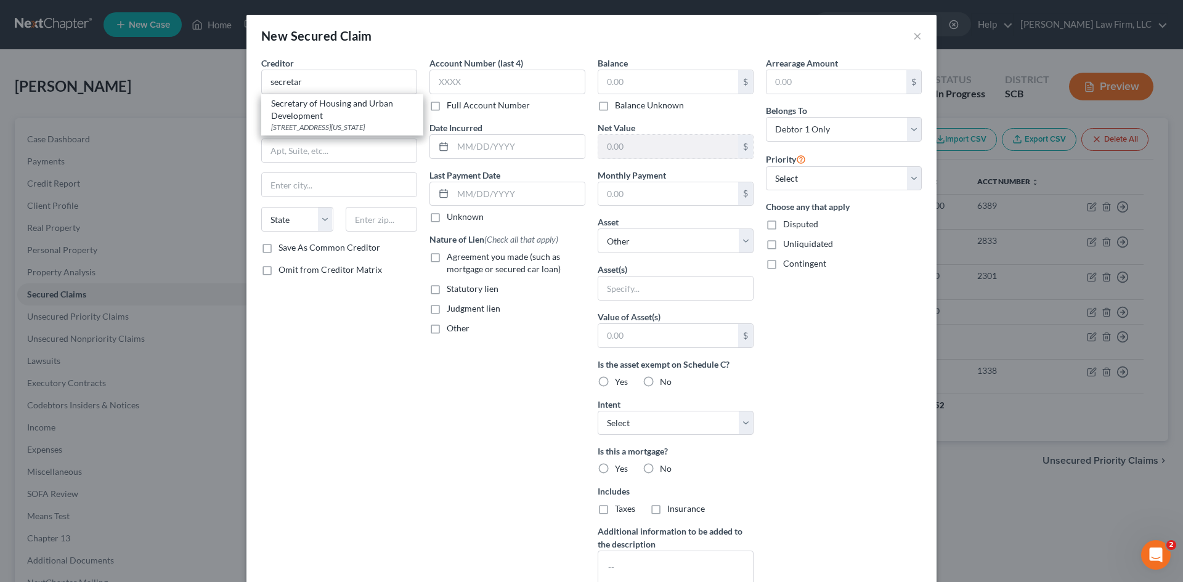
select select "8"
type input "20410"
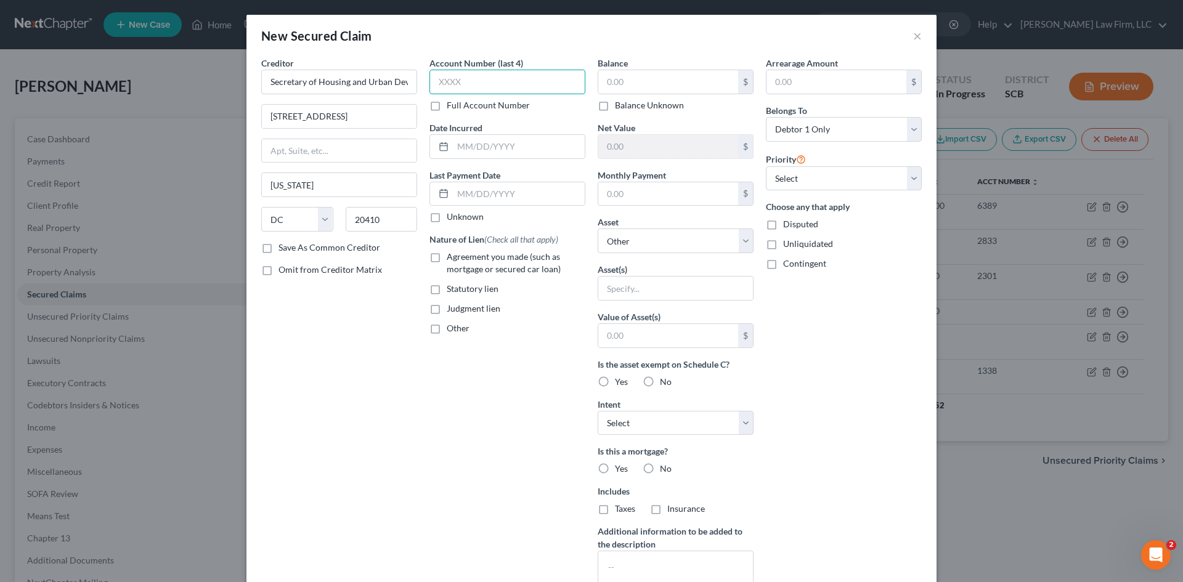
click at [455, 84] on input "text" at bounding box center [508, 82] width 156 height 25
drag, startPoint x: 531, startPoint y: 141, endPoint x: 536, endPoint y: 133, distance: 9.7
click at [531, 142] on input "text" at bounding box center [519, 146] width 132 height 23
type input "03/08/2022"
click at [708, 75] on input "text" at bounding box center [668, 81] width 140 height 23
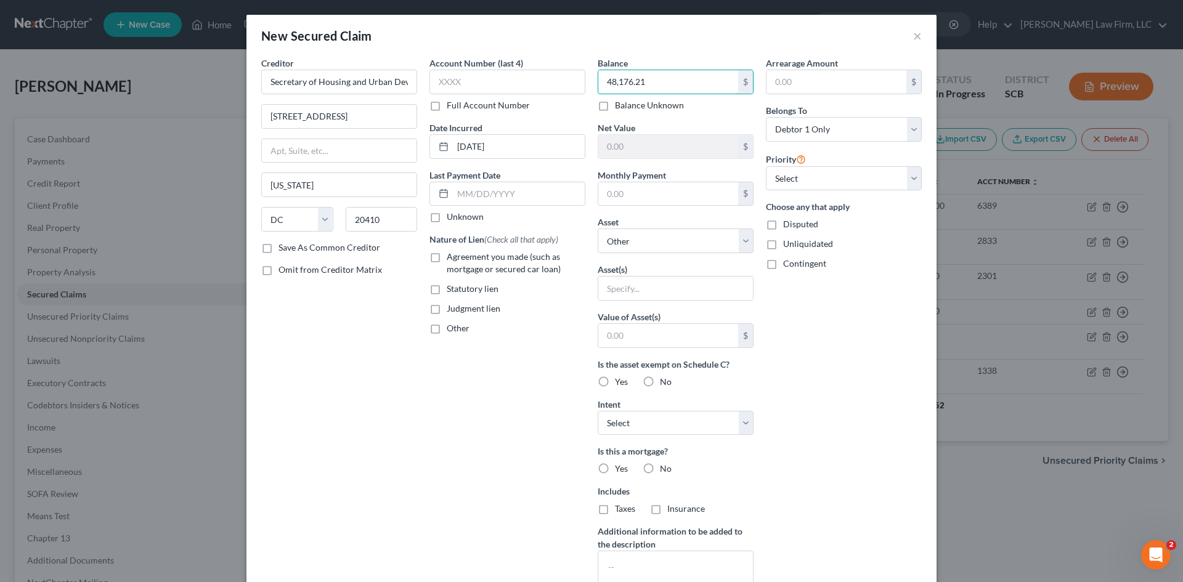
type input "48,176.21"
click at [447, 261] on label "Agreement you made (such as mortgage or secured car loan)" at bounding box center [516, 263] width 139 height 25
click at [452, 259] on input "Agreement you made (such as mortgage or secured car loan)" at bounding box center [456, 255] width 8 height 8
checkbox input "true"
click at [447, 333] on label "Other" at bounding box center [458, 328] width 23 height 12
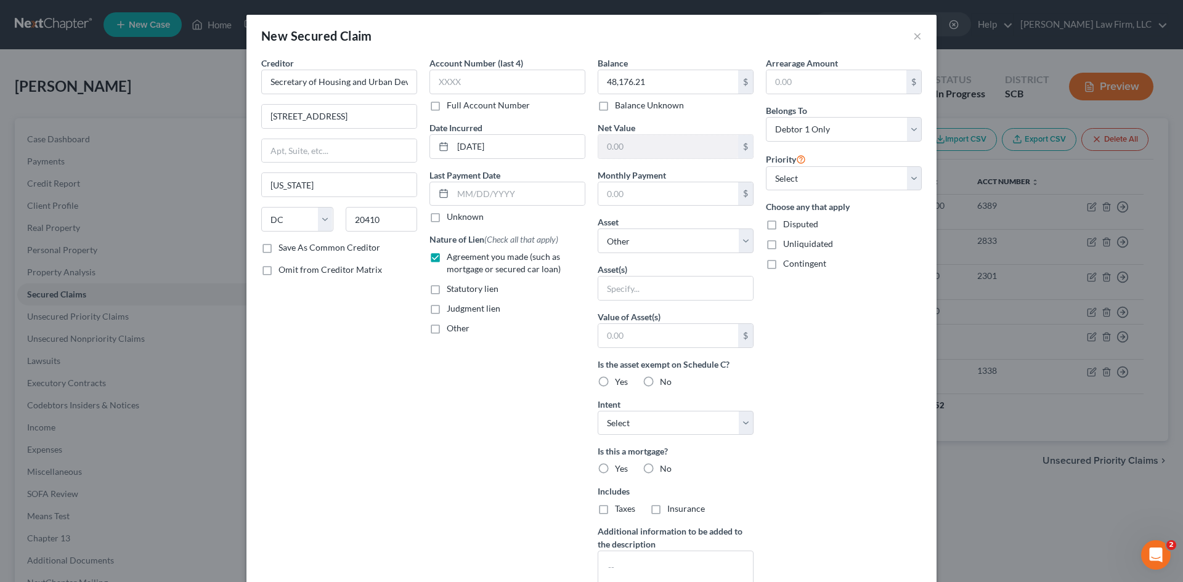
click at [452, 330] on input "Other" at bounding box center [456, 326] width 8 height 8
checkbox input "true"
click at [463, 354] on input "text" at bounding box center [507, 356] width 155 height 23
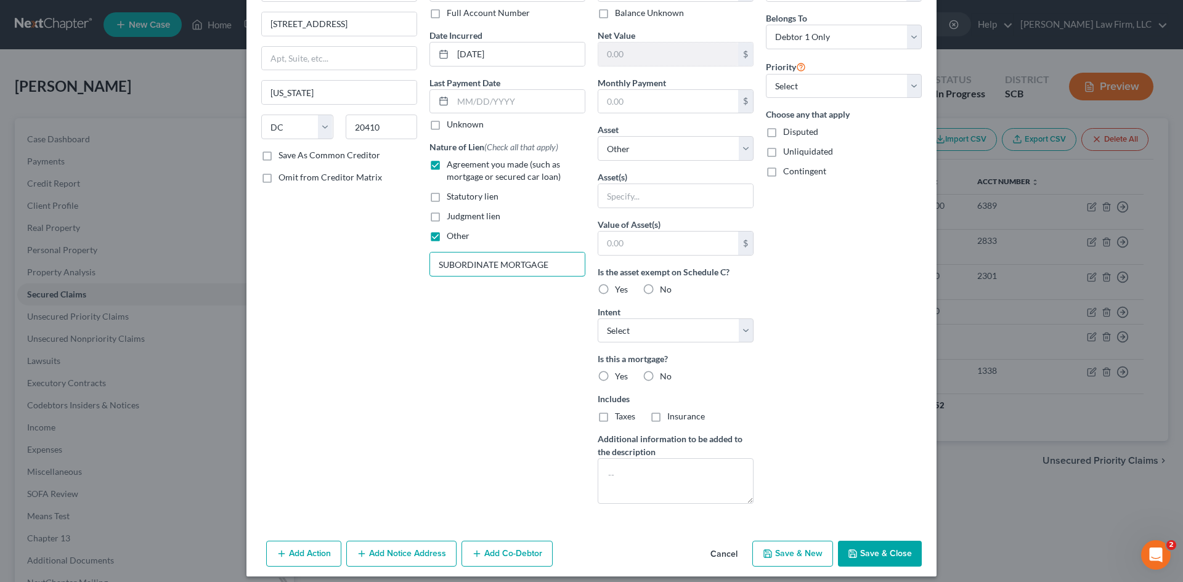
scroll to position [102, 0]
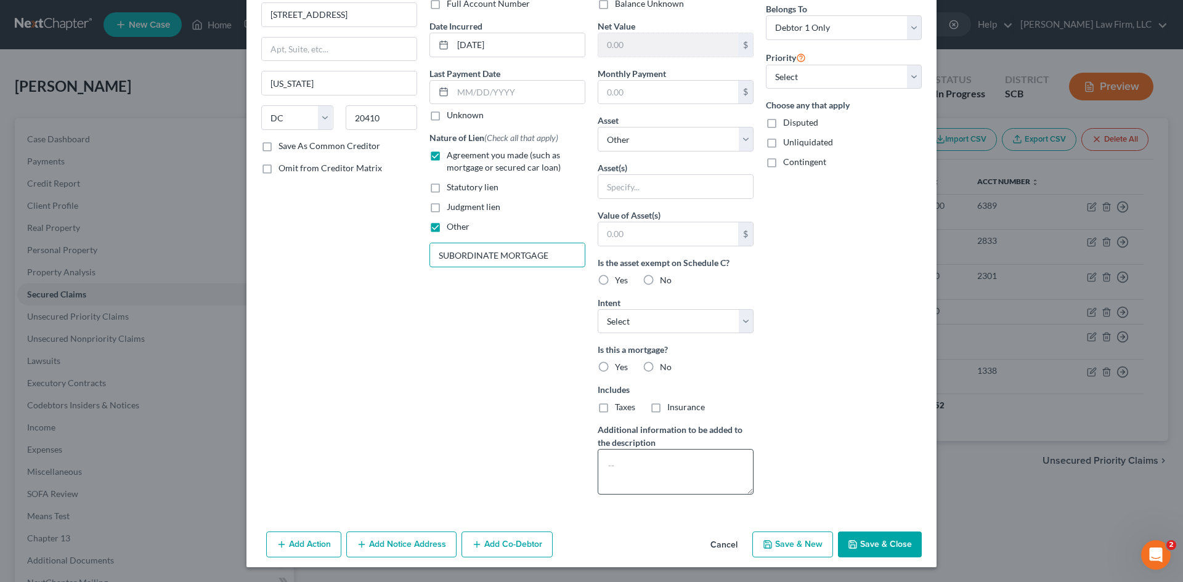
type input "SUBORDINATE MORTGAGE"
click at [712, 473] on textarea at bounding box center [676, 472] width 156 height 46
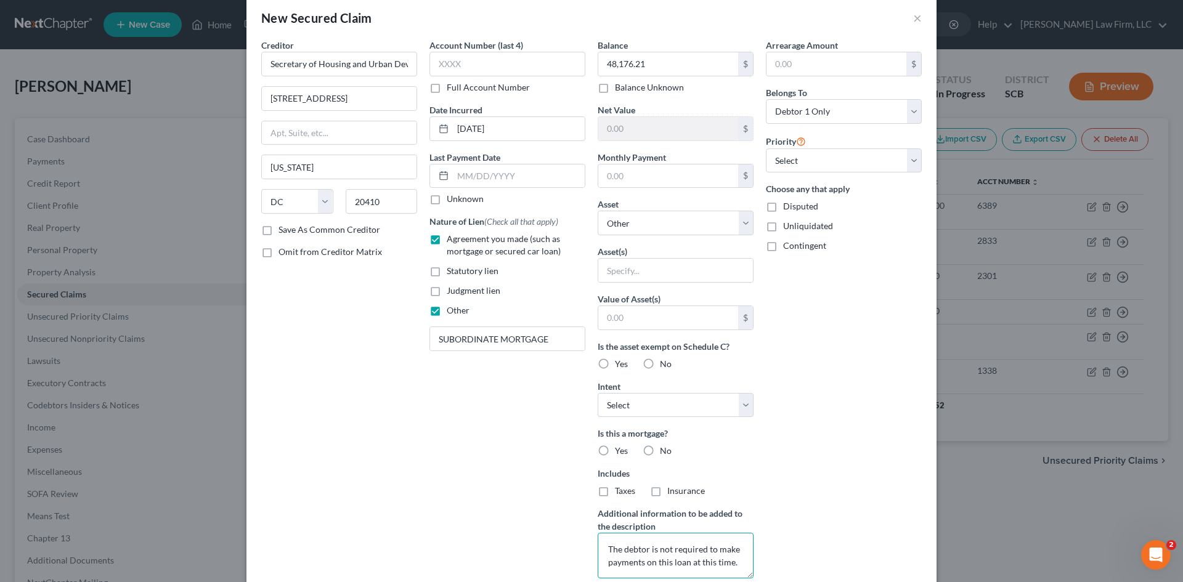
scroll to position [0, 0]
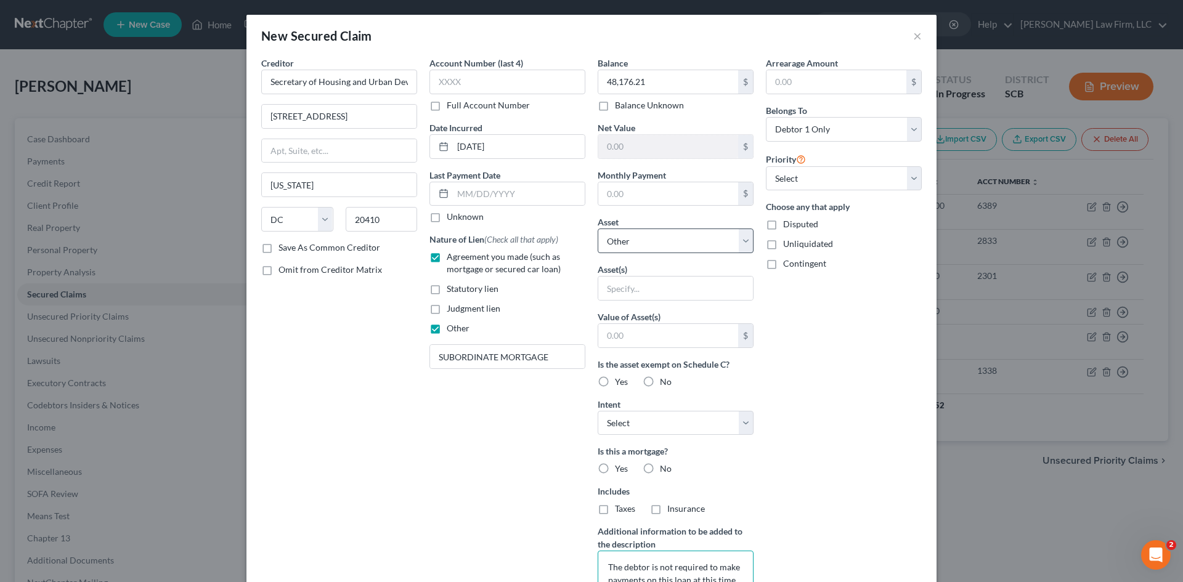
type textarea "The debtor is not required to make payments on this loan at this time."
click at [655, 240] on select "Select Other Multiple Assets Chase Acct# 4712 (Checking Account) - $803.57 115 …" at bounding box center [676, 241] width 156 height 25
select select "3"
click at [598, 229] on select "Select Other Multiple Assets Chase Acct# 4712 (Checking Account) - $803.57 115 …" at bounding box center [676, 241] width 156 height 25
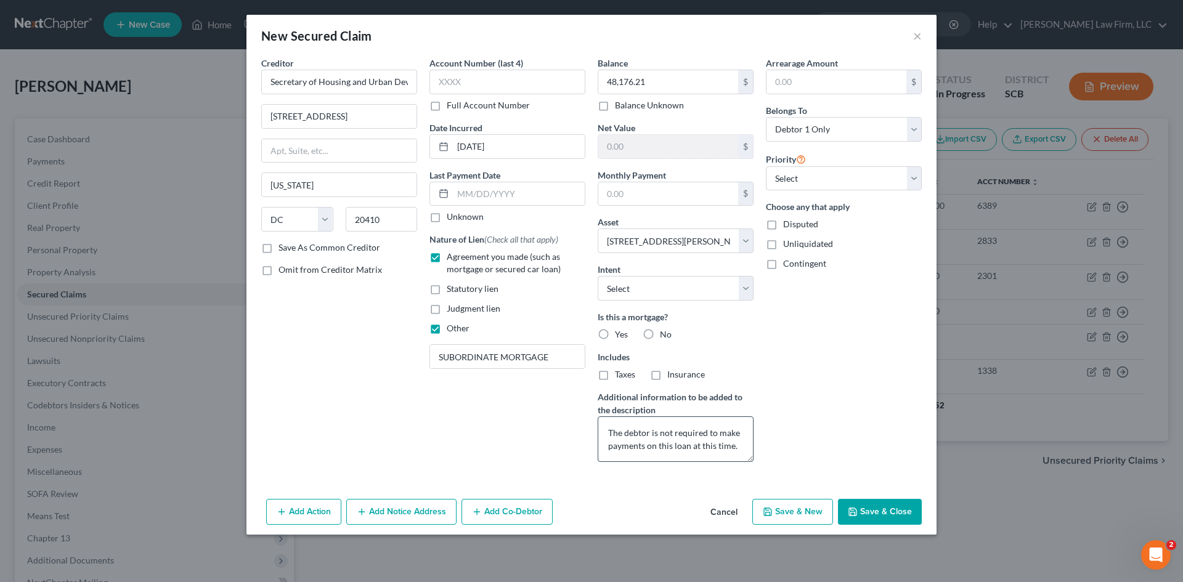
drag, startPoint x: 886, startPoint y: 513, endPoint x: 662, endPoint y: 454, distance: 231.9
click at [885, 513] on button "Save & Close" at bounding box center [880, 512] width 84 height 26
select select
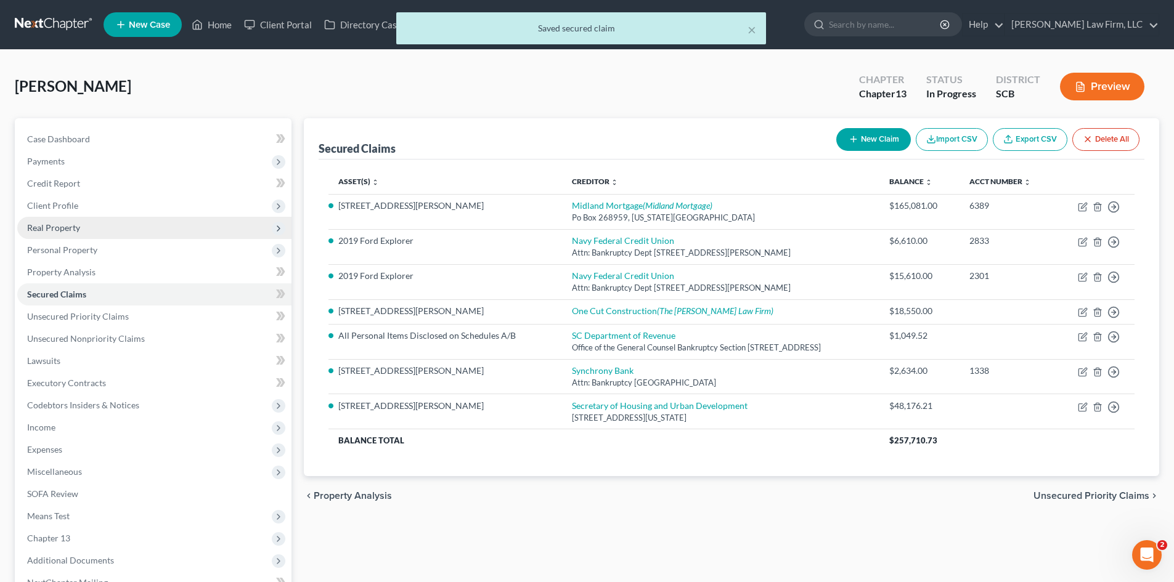
click at [62, 227] on span "Real Property" at bounding box center [53, 227] width 53 height 10
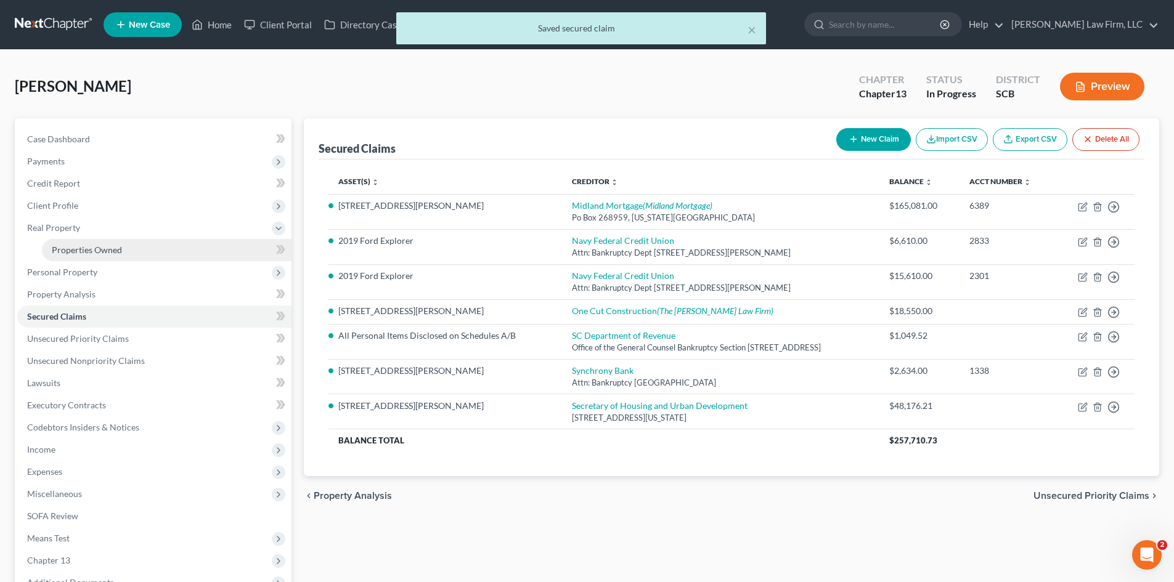
drag, startPoint x: 66, startPoint y: 243, endPoint x: 171, endPoint y: 244, distance: 104.8
click at [66, 244] on link "Properties Owned" at bounding box center [167, 250] width 250 height 22
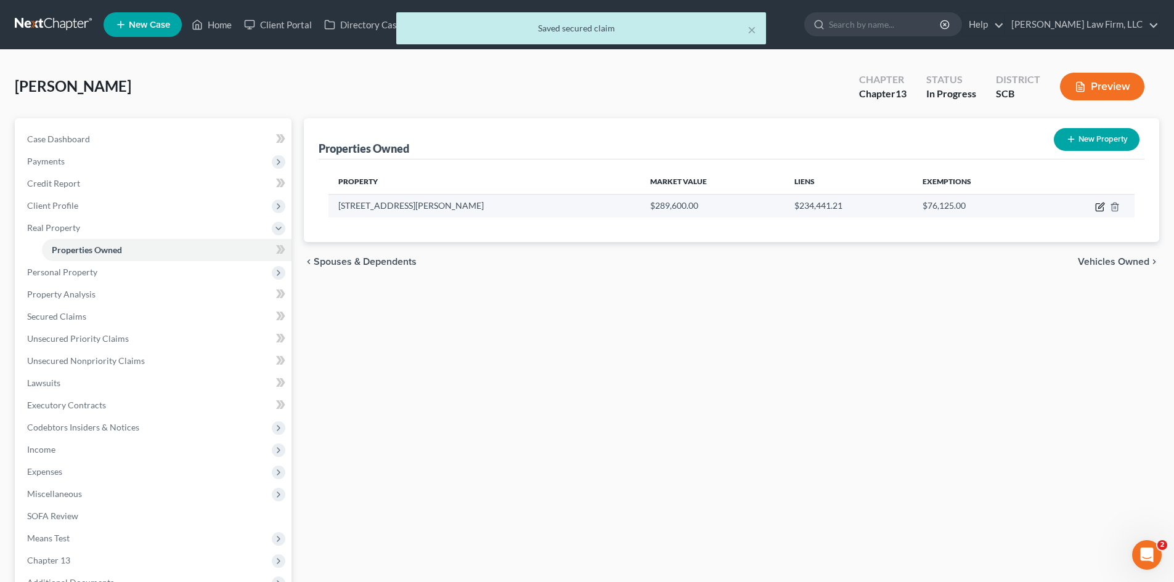
click at [1100, 211] on icon "button" at bounding box center [1099, 207] width 7 height 7
select select "42"
select select "7"
select select "0"
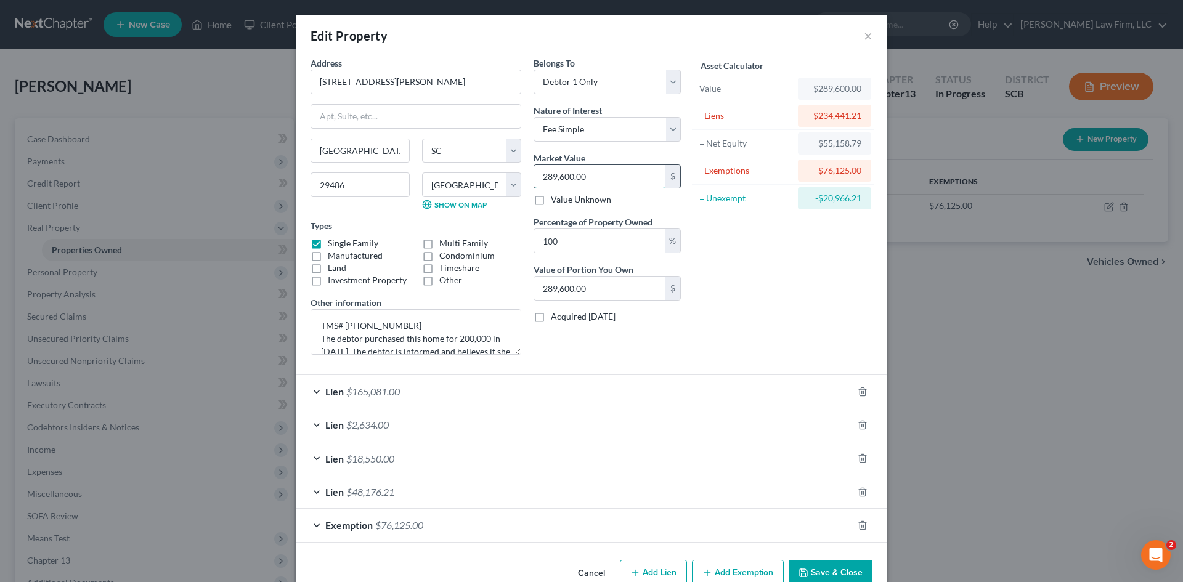
type input "3"
type input "3.00"
type input "34"
type input "34.00"
type input "345"
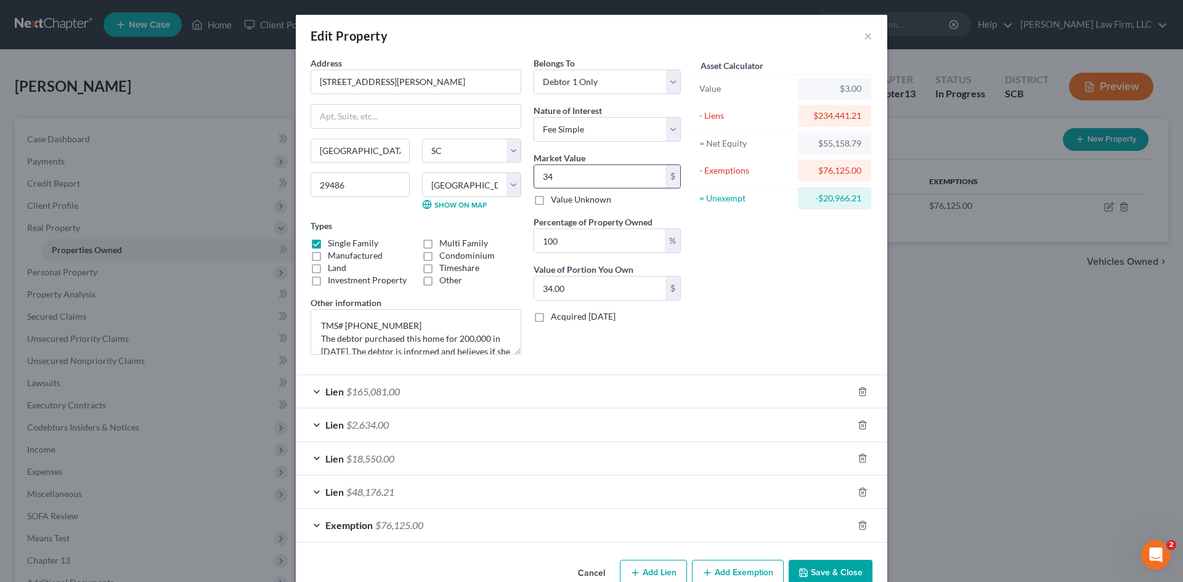
type input "345.00"
type input "3450"
type input "3,450.00"
type input "3,4500"
type input "34,500.00"
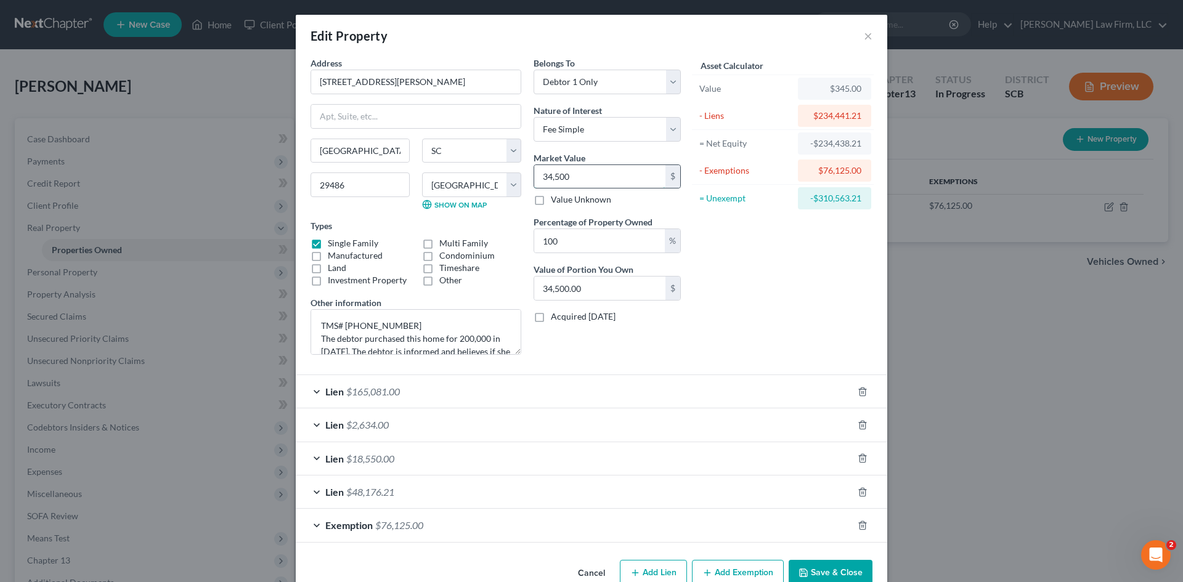
type input "34,5000"
type input "345,000.00"
type input "345,000"
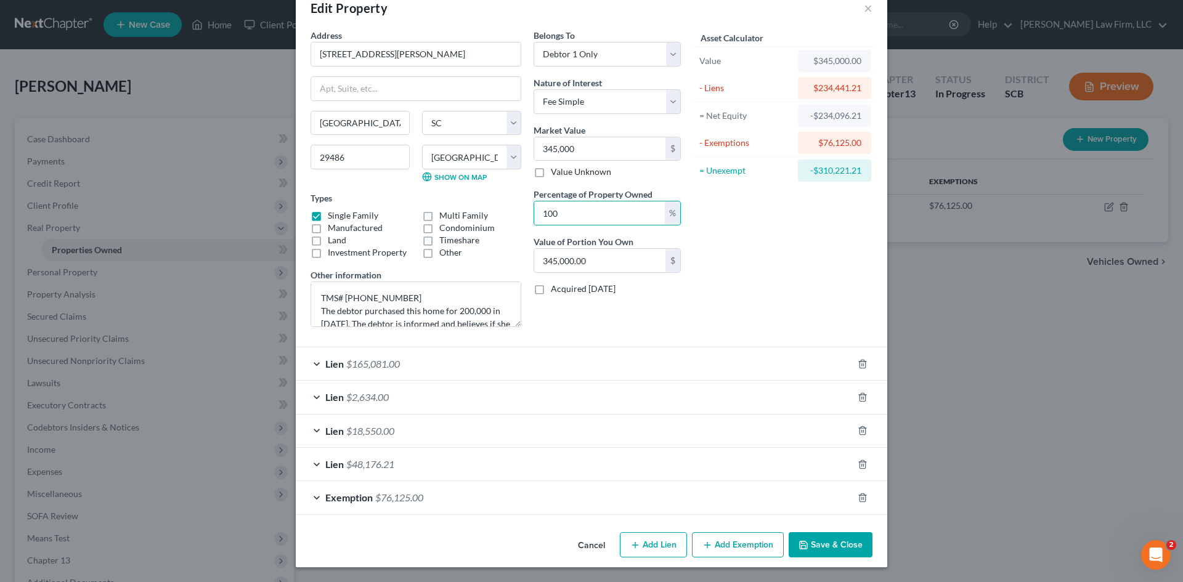
click at [732, 258] on div "Asset Calculator Value $345,000.00 - Liens $234,441.21 = Net Equity -$234,096.2…" at bounding box center [783, 183] width 192 height 308
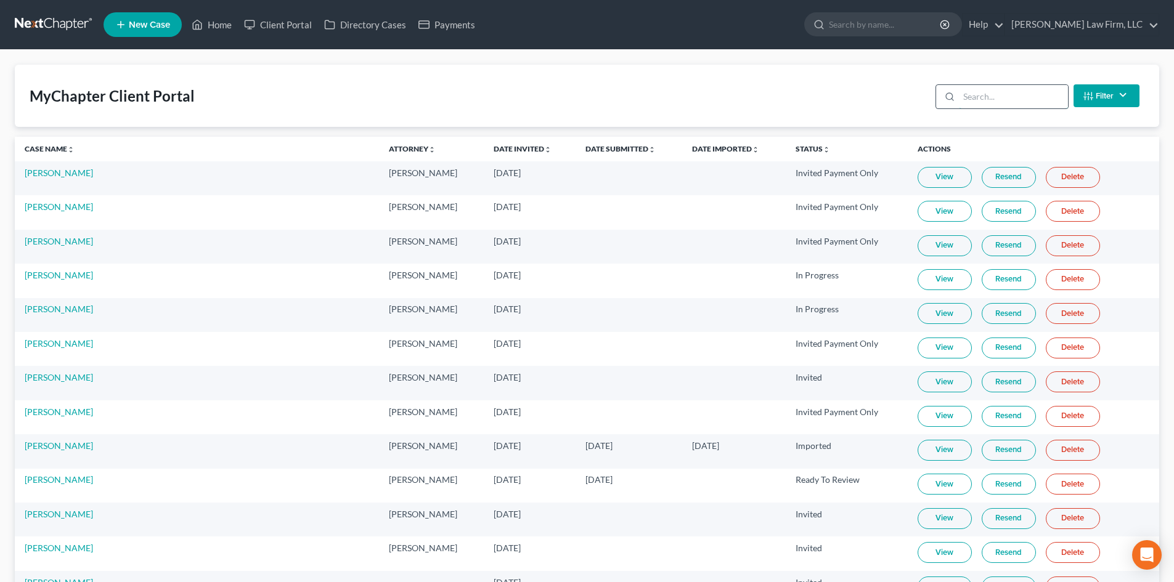
click at [992, 106] on input "search" at bounding box center [1013, 96] width 109 height 23
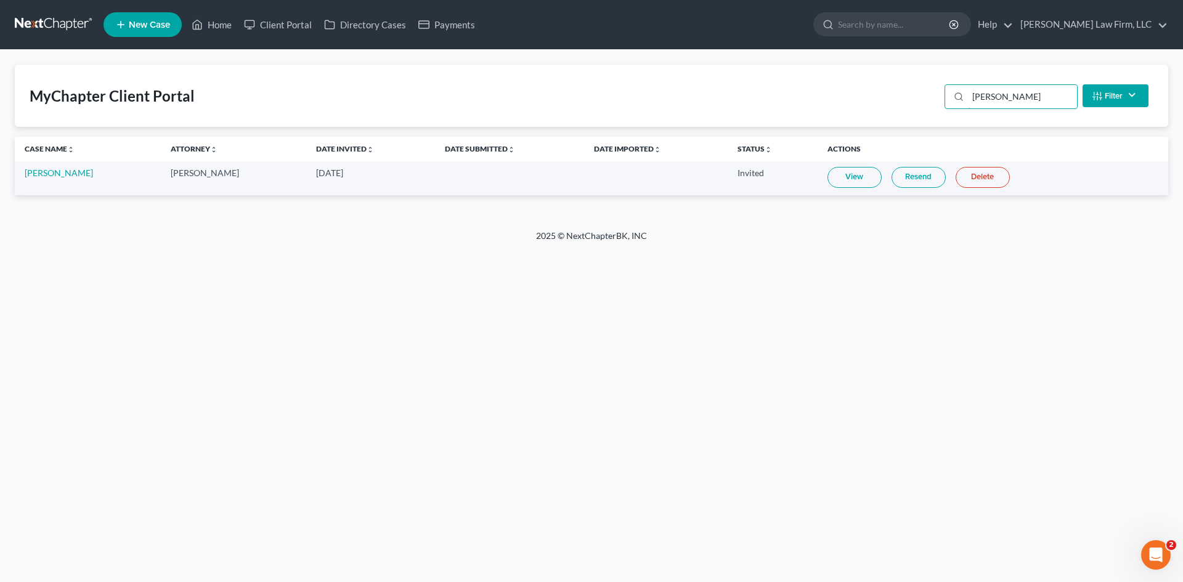
type input "burr"
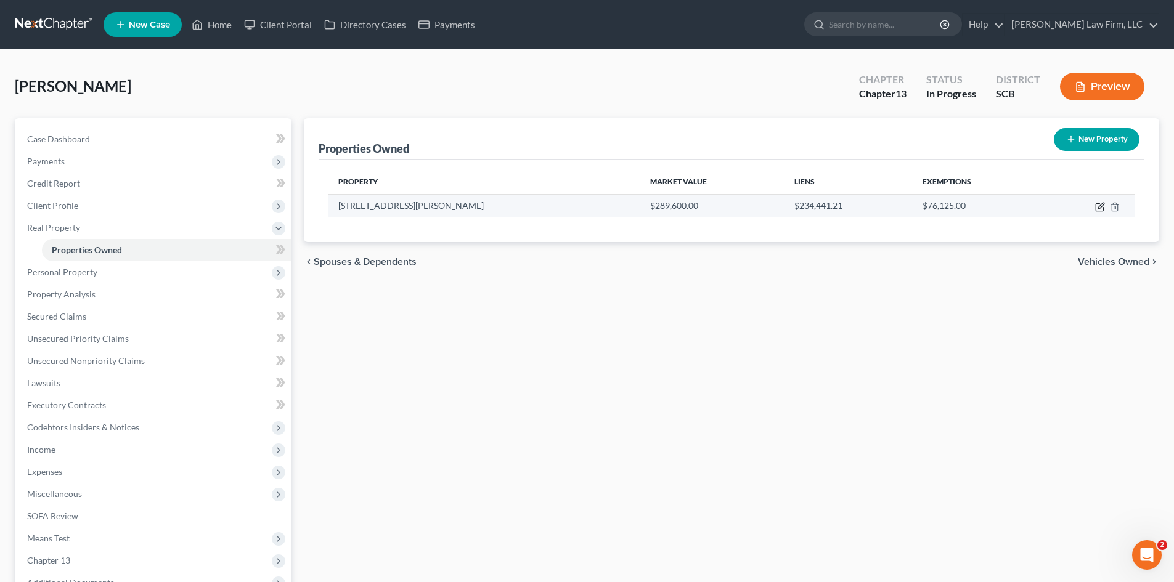
click at [1100, 208] on icon "button" at bounding box center [1101, 206] width 6 height 6
select select "42"
select select "0"
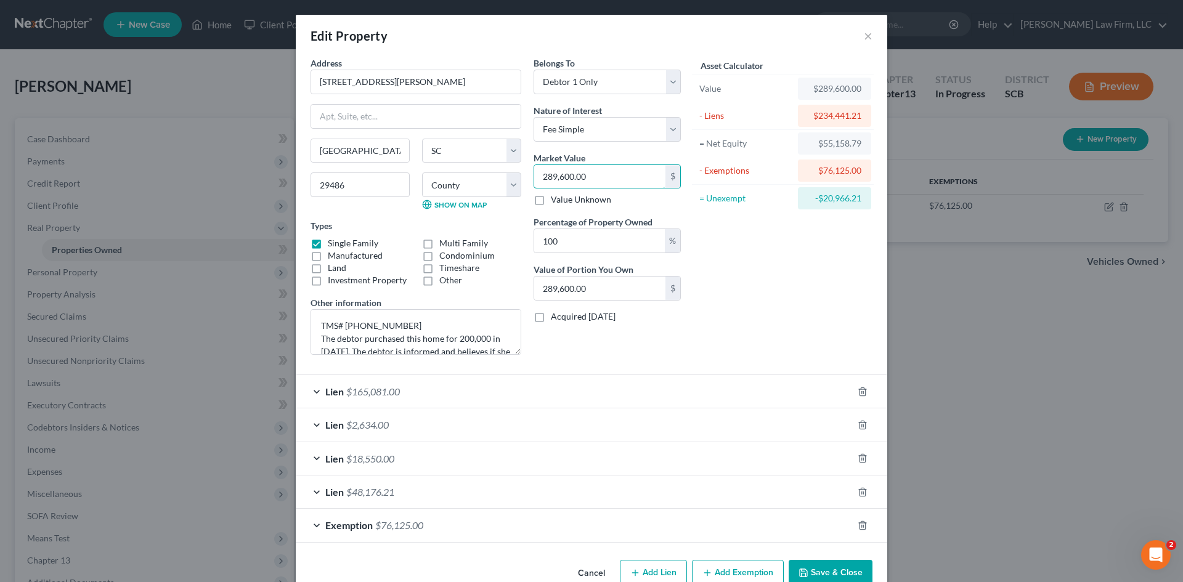
type input "3"
type input "3.00"
type input "34"
type input "34.00"
type input "345"
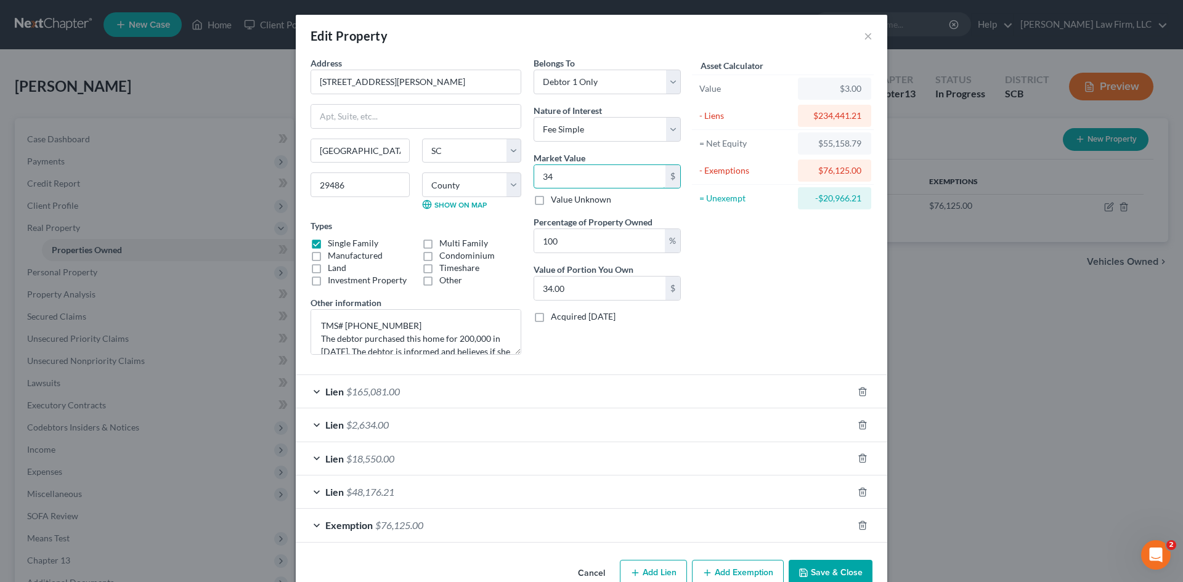
type input "345.00"
type input "3450"
type input "3,450.00"
type input "3,4500"
type input "34,500.00"
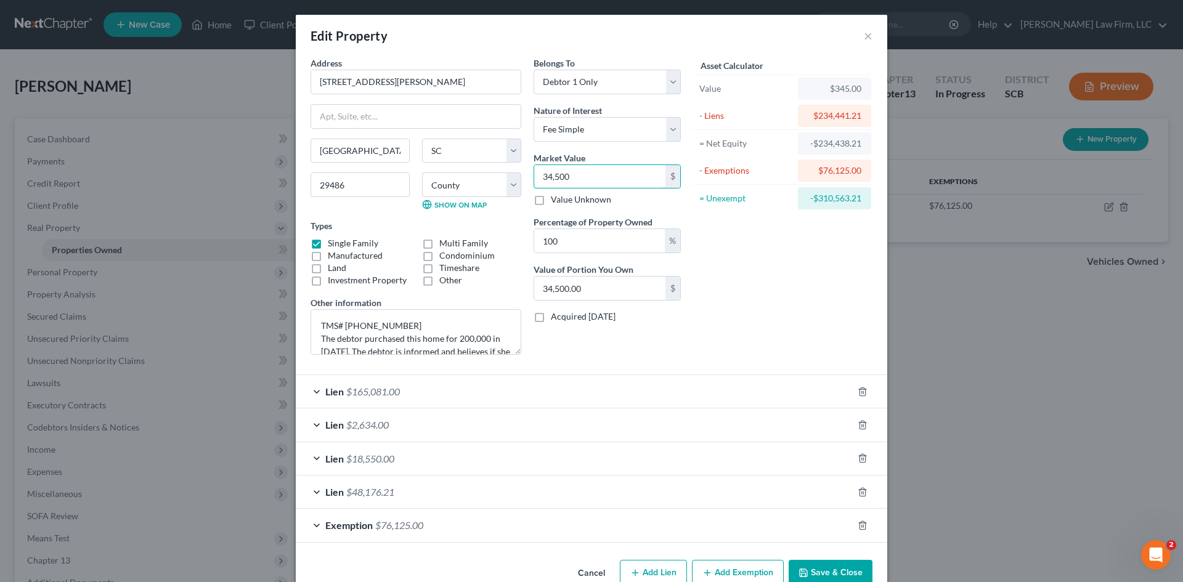
type input "34,5000"
type input "345,000.00"
type input "345,000"
click at [841, 575] on button "Save & Close" at bounding box center [831, 573] width 84 height 26
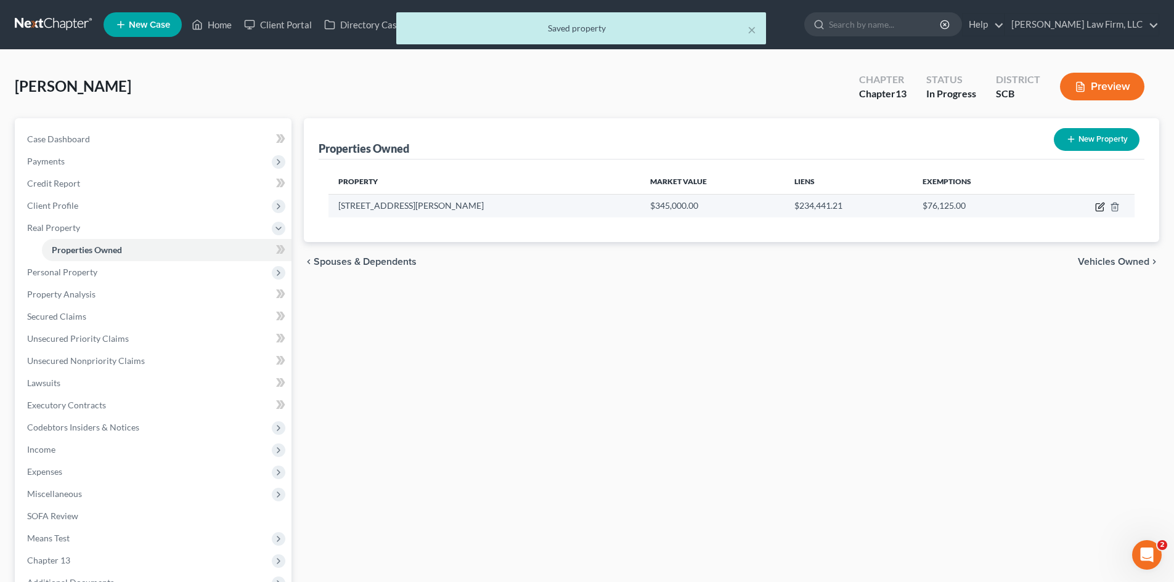
click at [1101, 206] on icon "button" at bounding box center [1100, 207] width 10 height 10
select select "42"
select select "7"
select select "0"
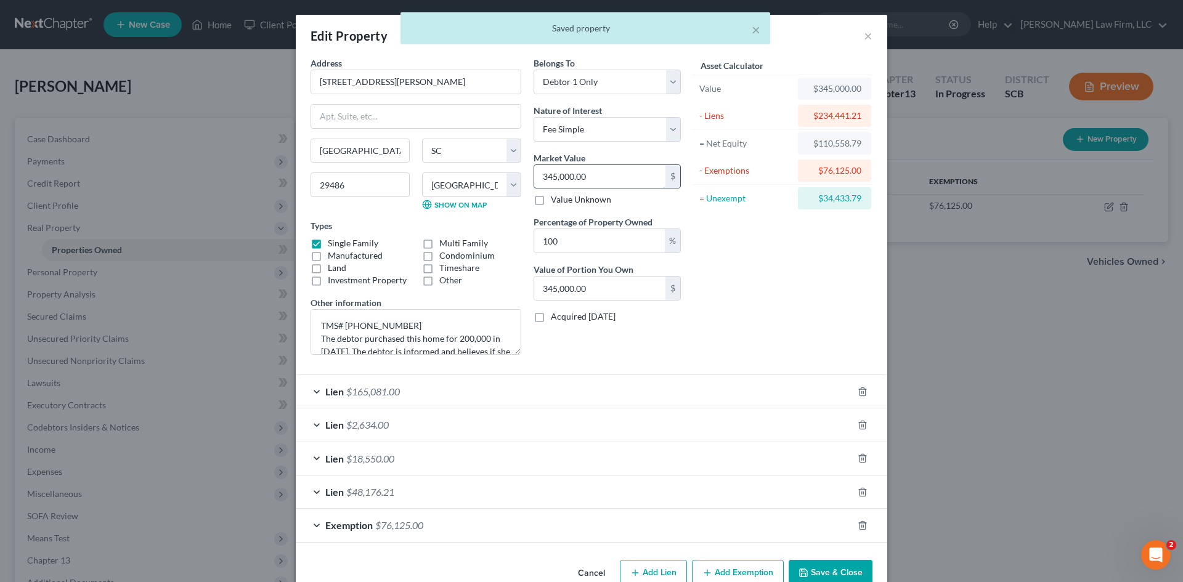
click at [592, 174] on input "345,000.00" at bounding box center [599, 176] width 131 height 23
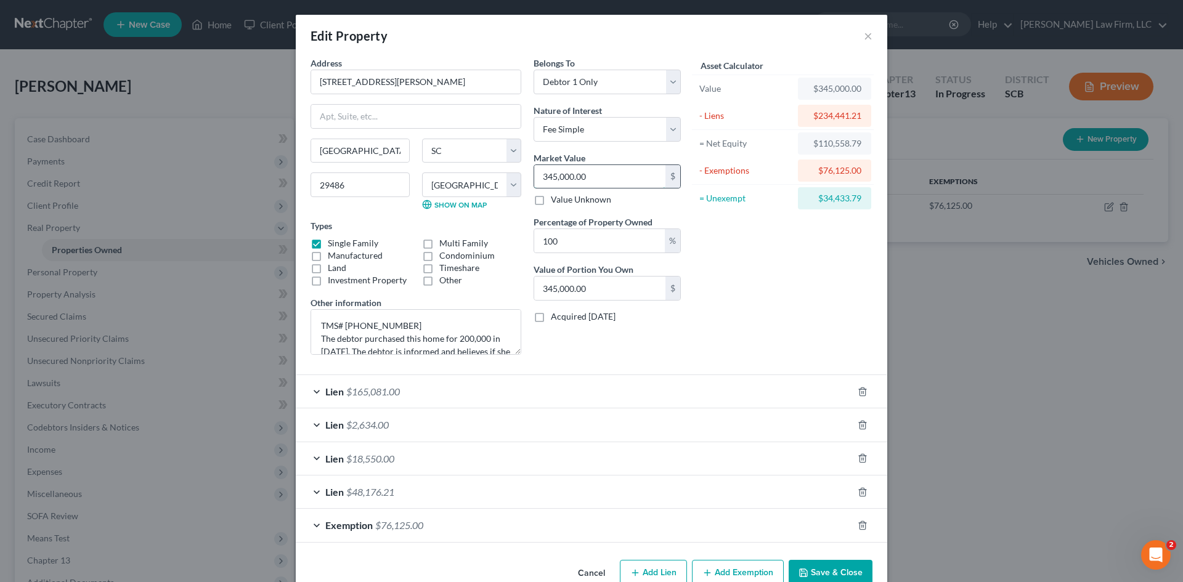
type input "2"
type input "2.00"
type input "28"
type input "28.00"
type input "286"
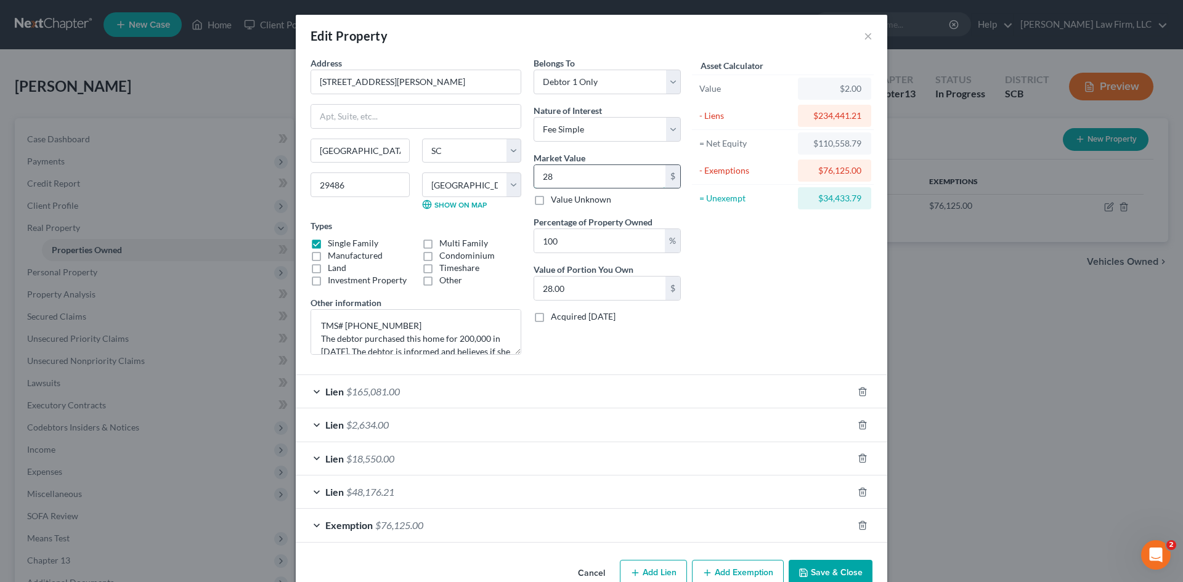
type input "286.00"
type input "2869"
type input "2,869.00"
type input "2,8690"
type input "28,690.00"
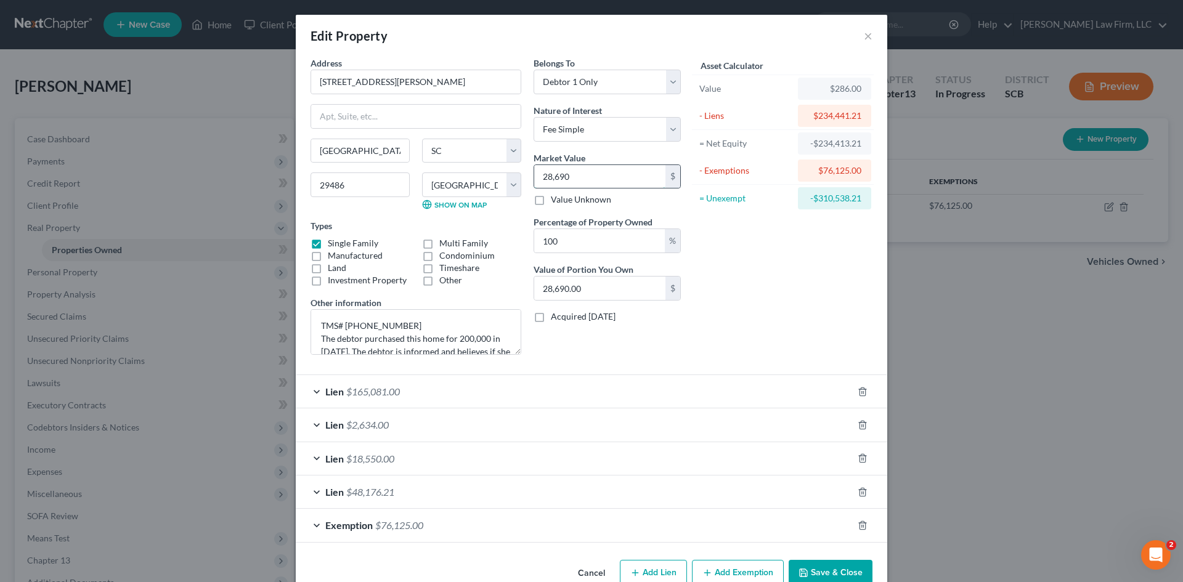
type input "28,6900"
type input "286,900.00"
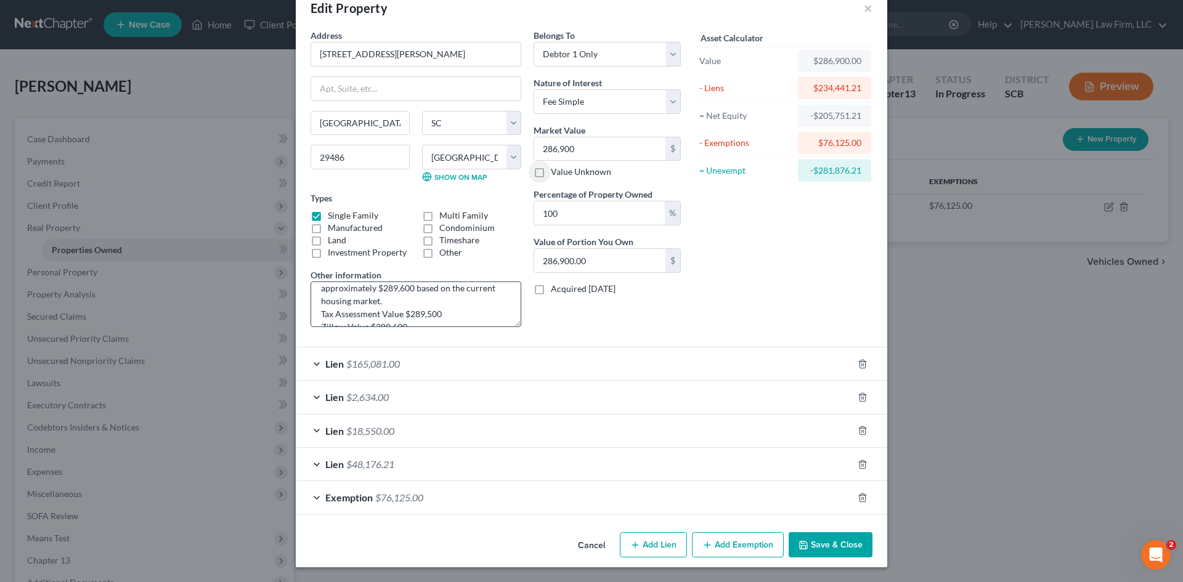
scroll to position [78, 0]
type input "2"
type input "2.00"
type input "28"
type input "28.00"
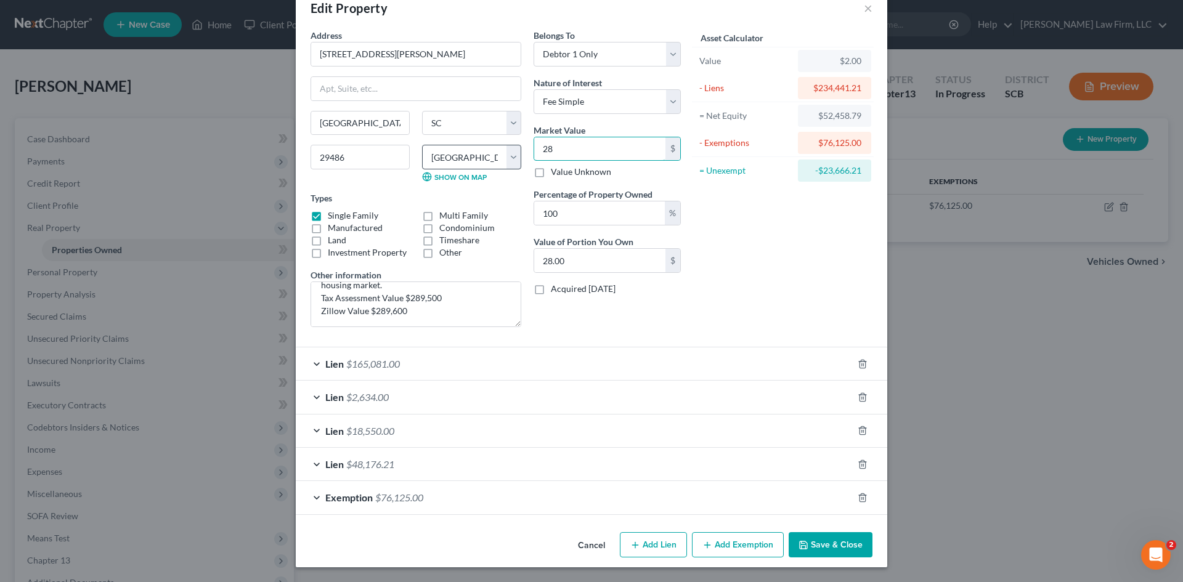
type input "289"
type input "289.00"
type input "2896"
type input "2,896.00"
type input "2,8960"
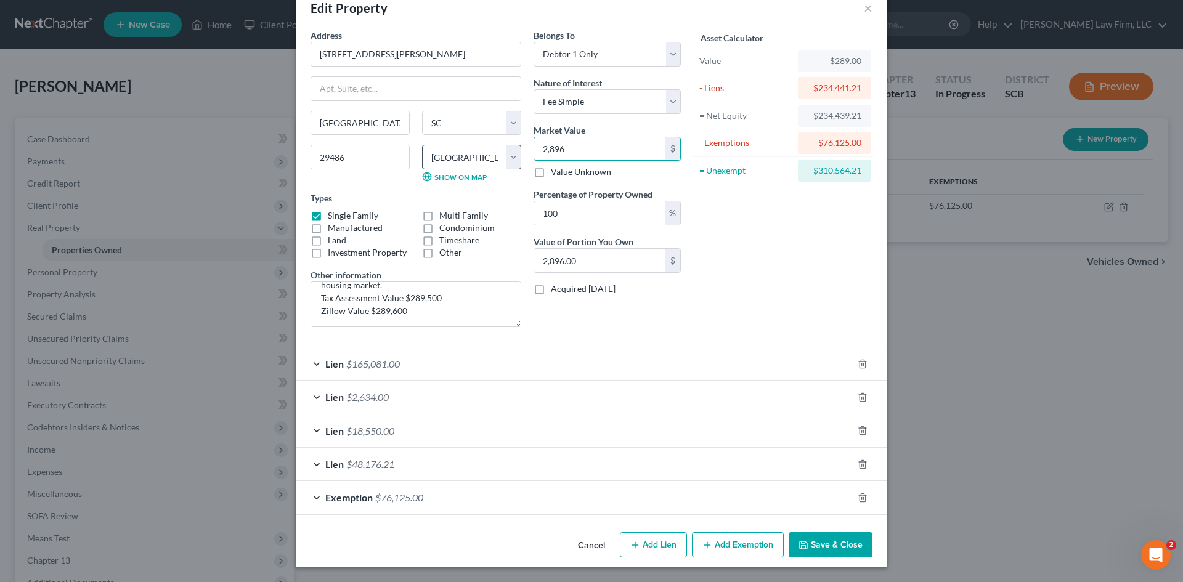
type input "28,960.00"
type input "28,9600"
type input "289,600.00"
type input "289,600"
click at [815, 544] on button "Save & Close" at bounding box center [831, 546] width 84 height 26
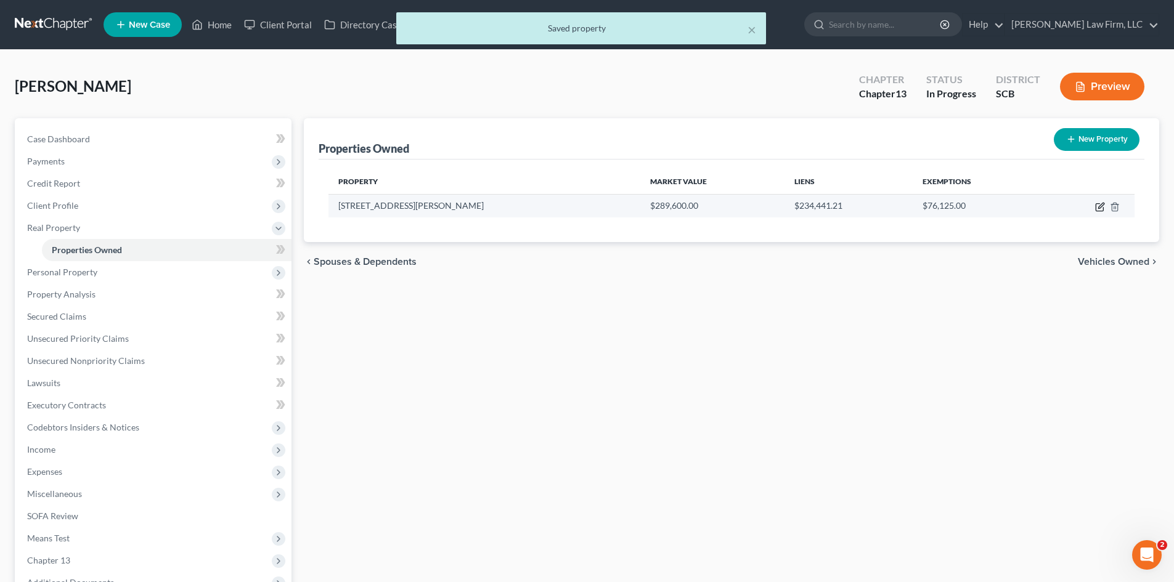
click at [1096, 207] on icon "button" at bounding box center [1099, 207] width 7 height 7
select select "42"
select select "7"
select select "0"
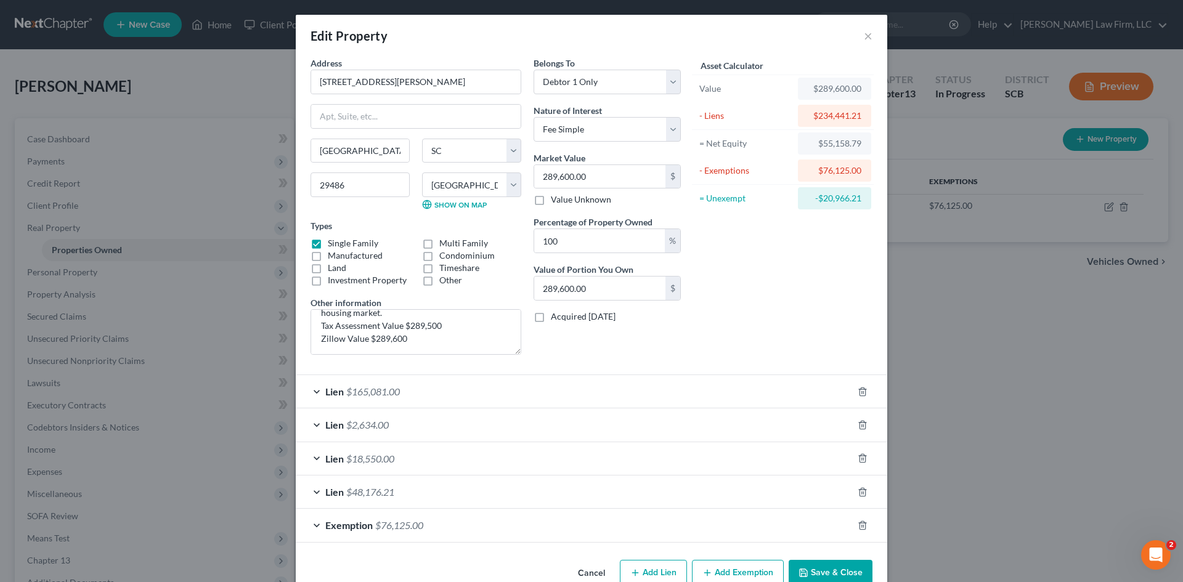
click at [844, 573] on button "Save & Close" at bounding box center [831, 573] width 84 height 26
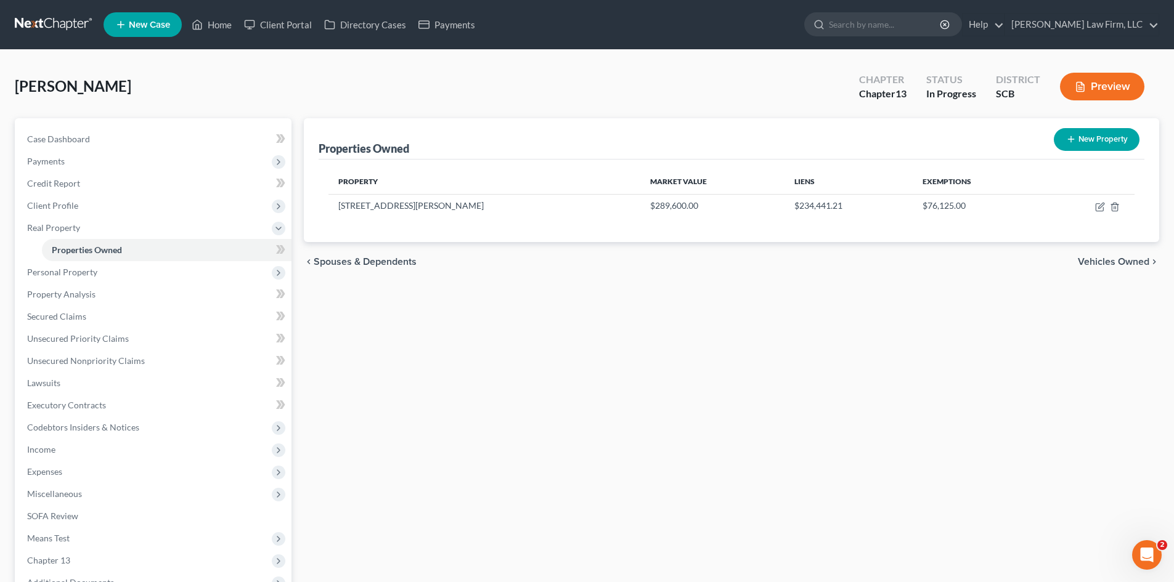
click at [1128, 259] on span "Vehicles Owned" at bounding box center [1113, 262] width 71 height 10
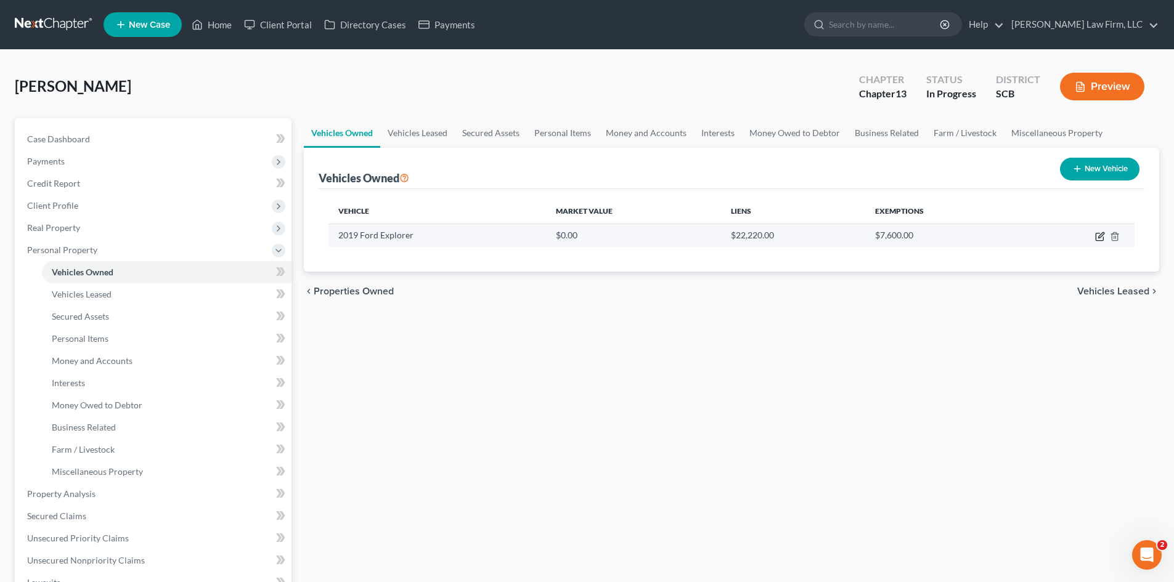
click at [1097, 237] on icon "button" at bounding box center [1100, 237] width 10 height 10
select select "0"
select select "7"
select select "2"
select select "3"
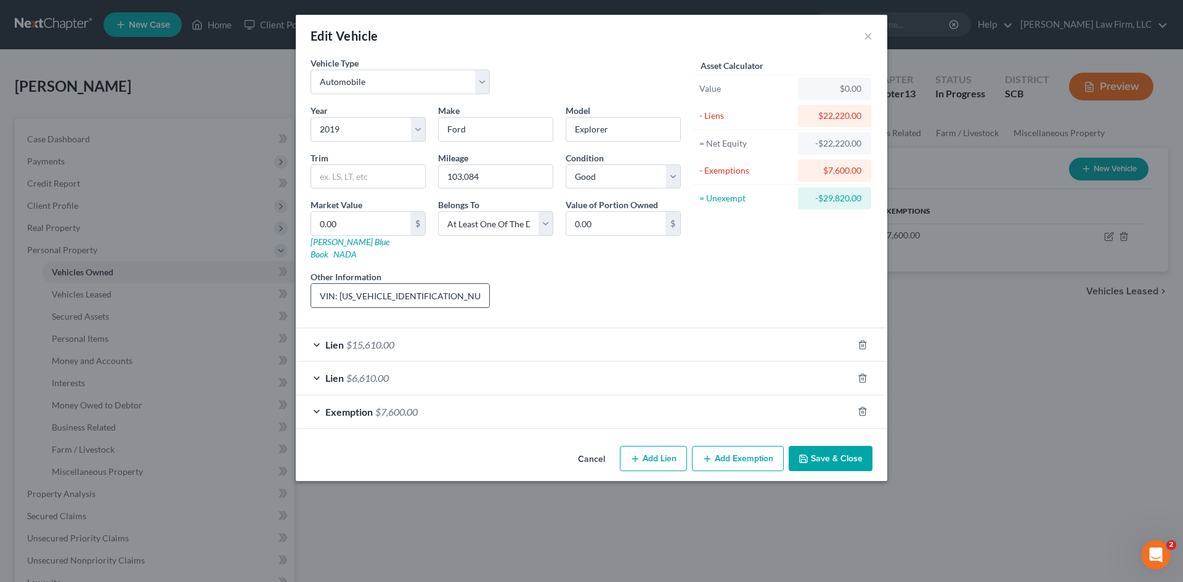
drag, startPoint x: 431, startPoint y: 284, endPoint x: 340, endPoint y: 287, distance: 90.7
click at [340, 287] on input "VIN: [US_VEHICLE_IDENTIFICATION_NUMBER] (Jointly held w/[PERSON_NAME], the debt…" at bounding box center [400, 295] width 178 height 23
click at [343, 226] on input "0.00" at bounding box center [360, 223] width 99 height 23
click at [359, 227] on input "0.00" at bounding box center [360, 223] width 99 height 23
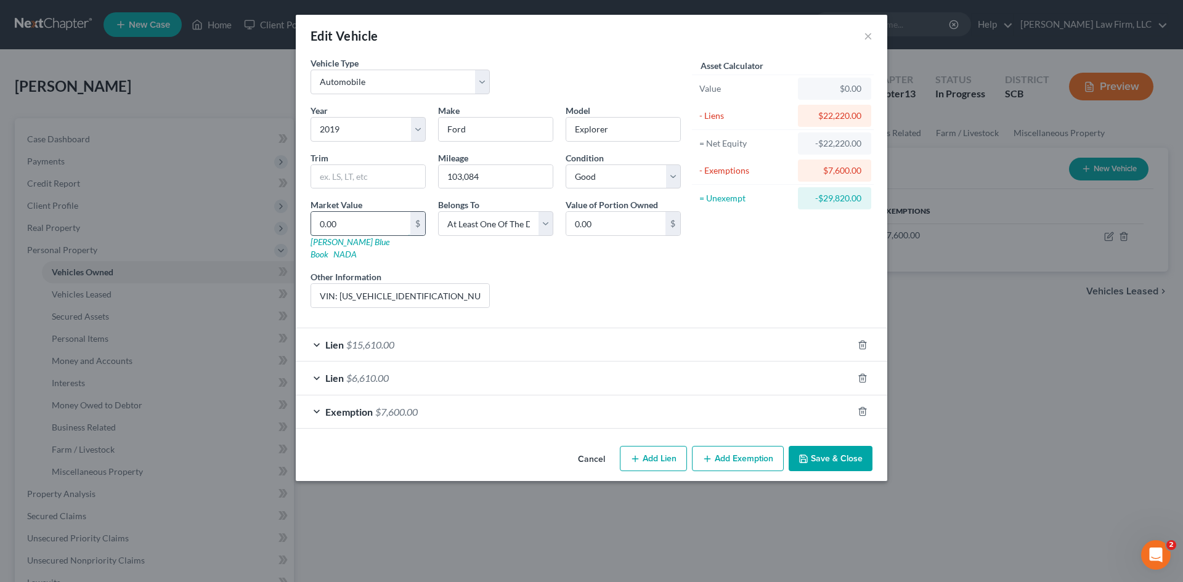
type input "1"
type input "1.00"
type input "16"
type input "16.00"
type input "165"
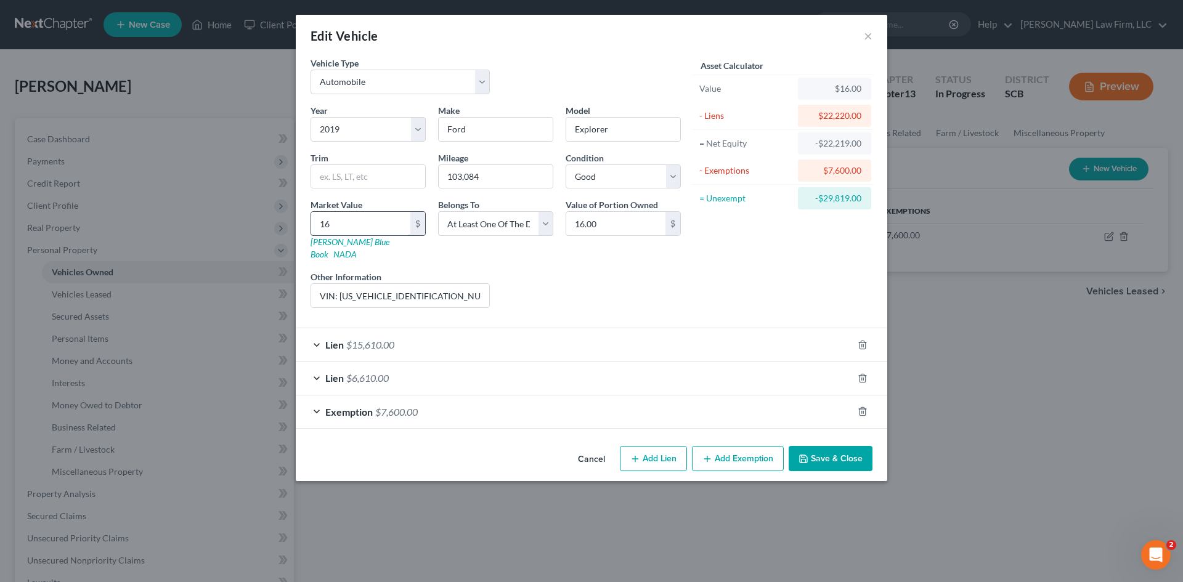
type input "165.00"
type input "1652"
type input "1,652.00"
type input "1,6525"
type input "16,525.00"
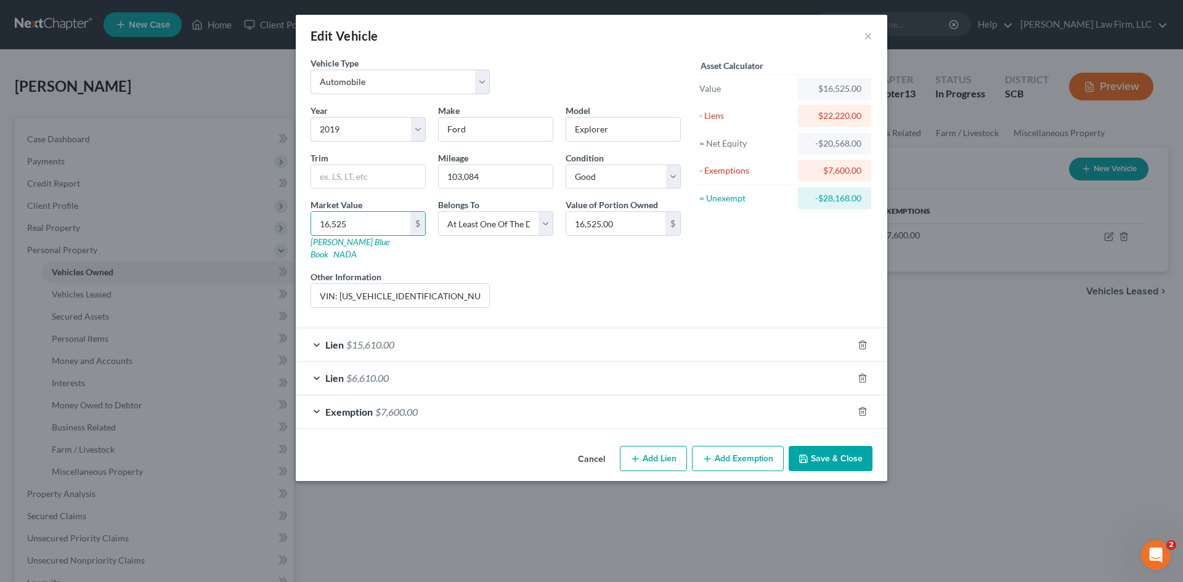
type input "16,525"
click at [841, 446] on button "Save & Close" at bounding box center [831, 459] width 84 height 26
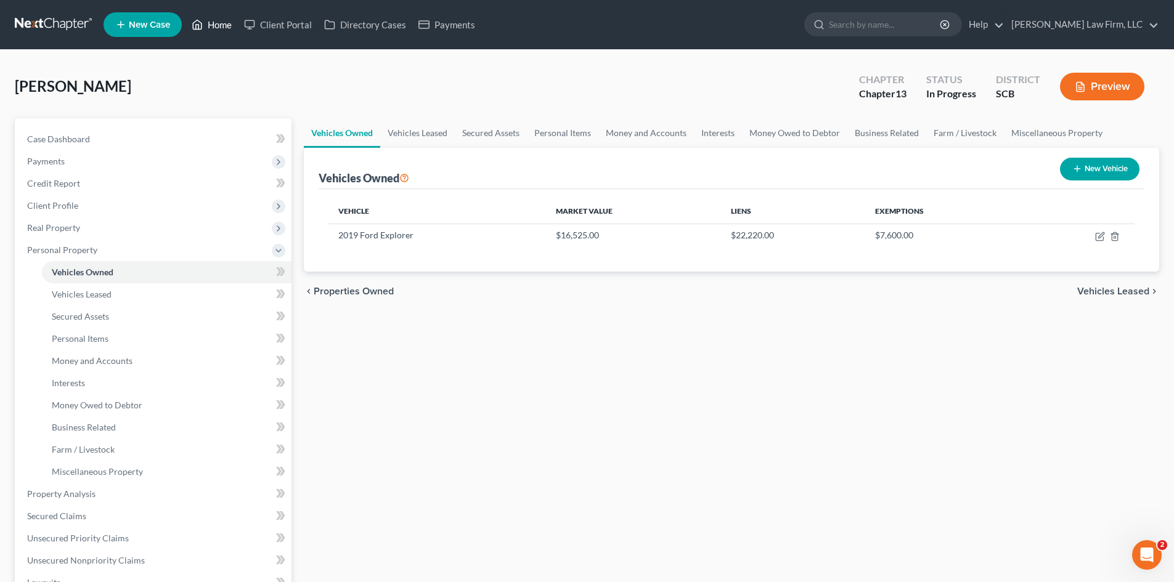
click at [226, 24] on link "Home" at bounding box center [212, 25] width 52 height 22
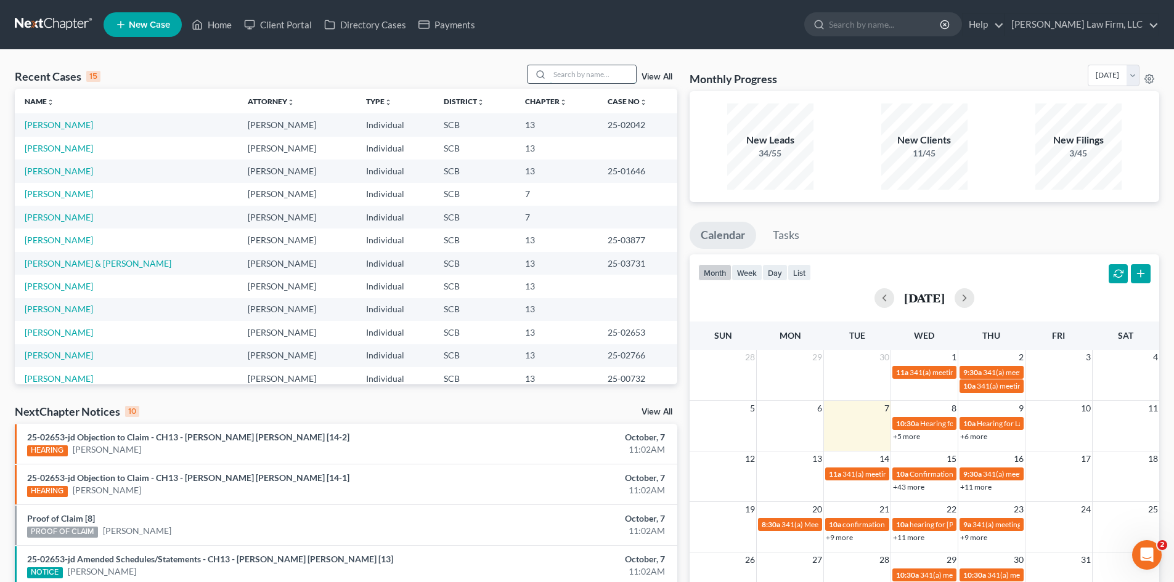
click at [611, 81] on input "search" at bounding box center [593, 74] width 86 height 18
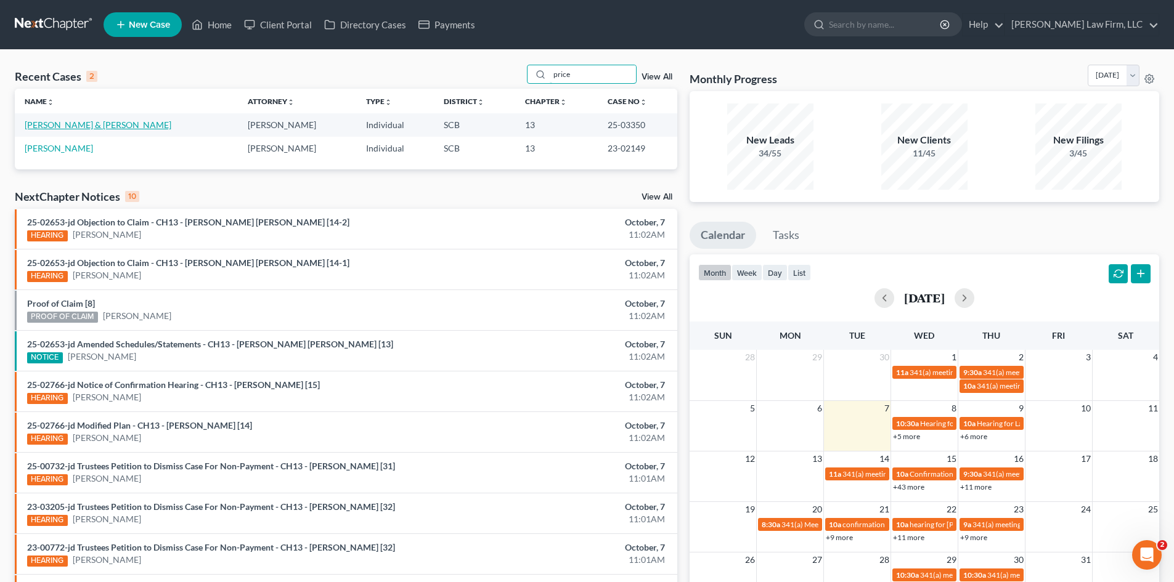
type input "price"
click at [54, 128] on link "[PERSON_NAME] & [PERSON_NAME]" at bounding box center [98, 125] width 147 height 10
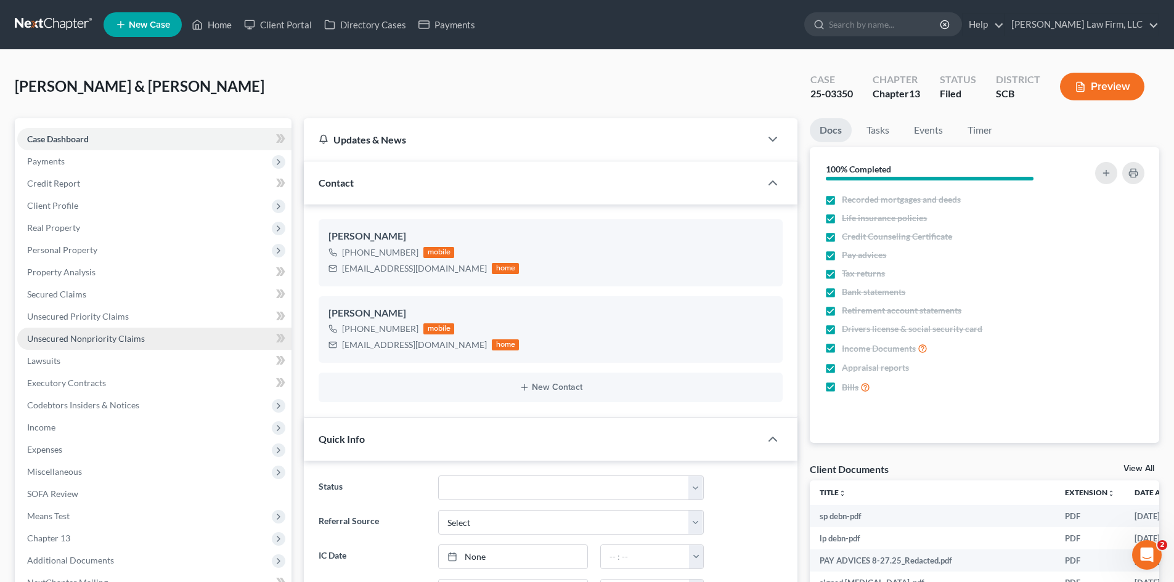
select select "0"
click at [67, 343] on span "Unsecured Nonpriority Claims" at bounding box center [86, 338] width 118 height 10
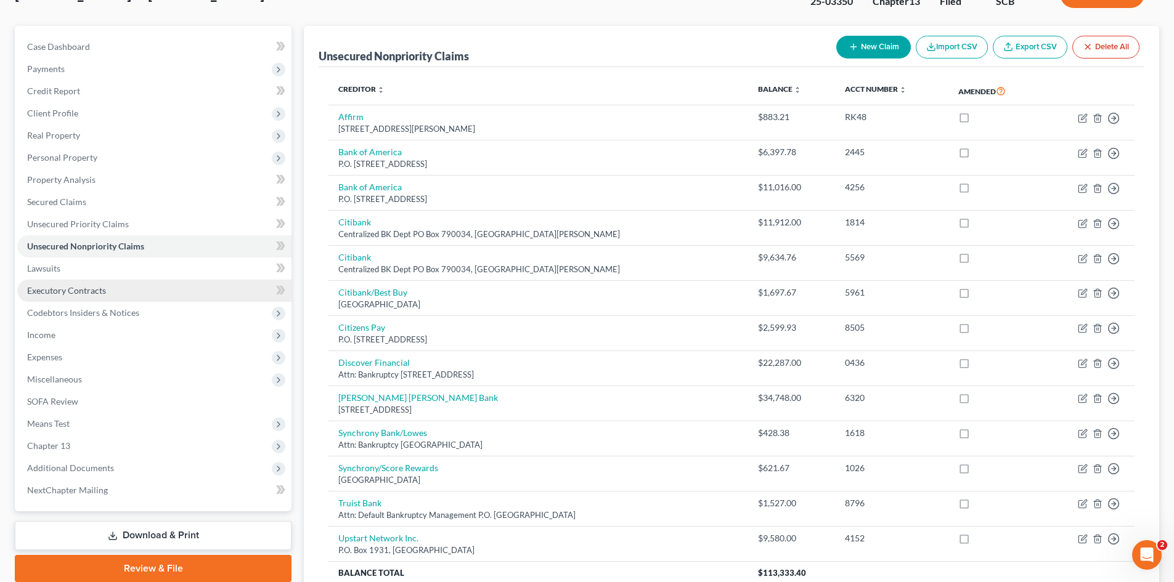
scroll to position [82, 0]
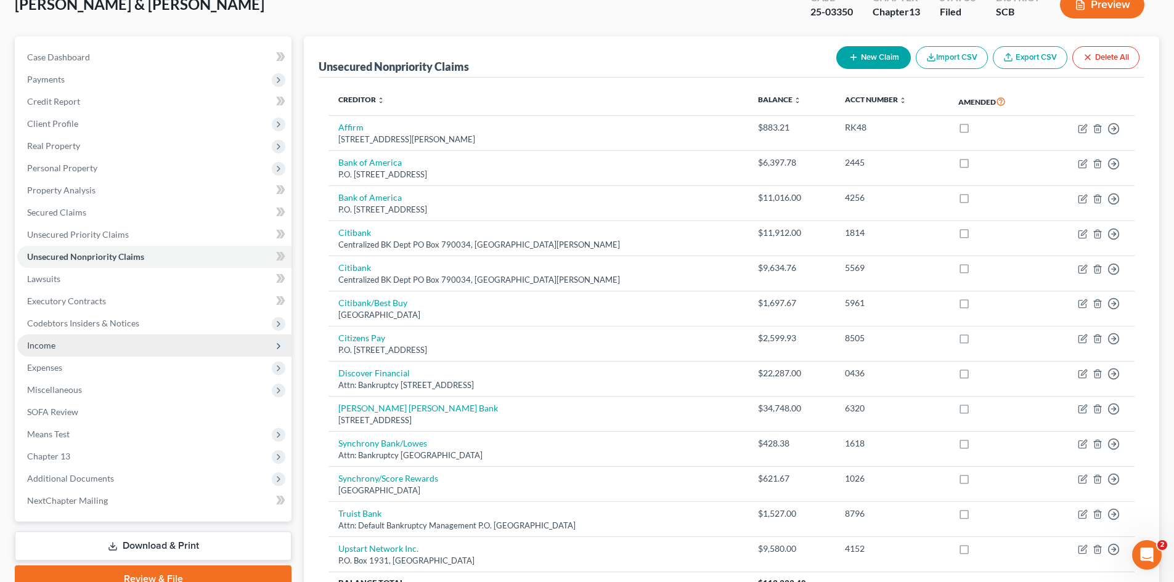
click at [54, 341] on span "Income" at bounding box center [41, 345] width 28 height 10
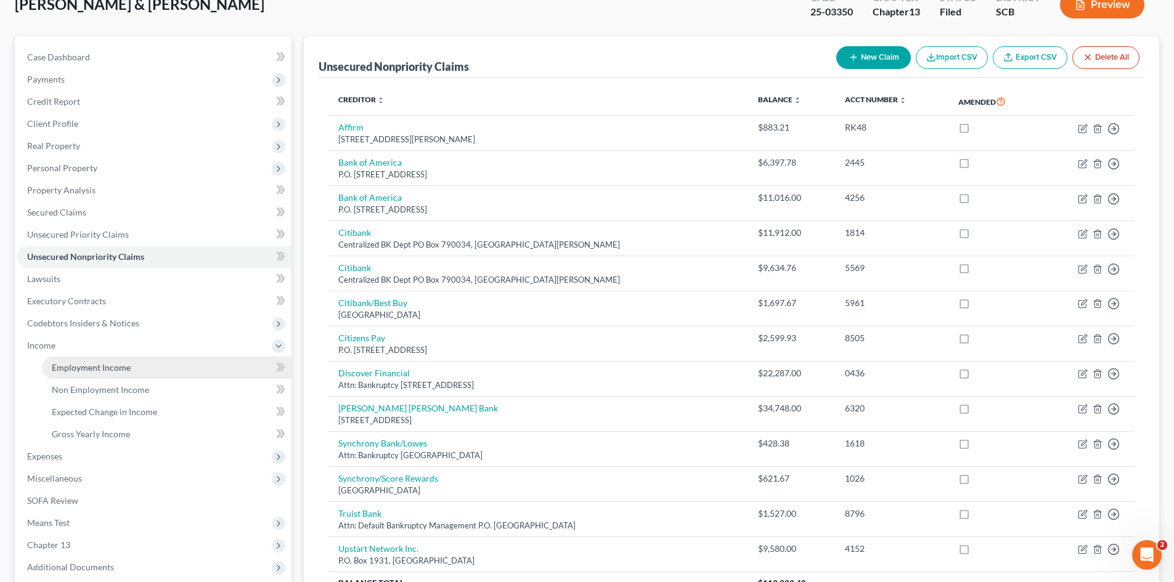
click at [61, 371] on span "Employment Income" at bounding box center [91, 367] width 79 height 10
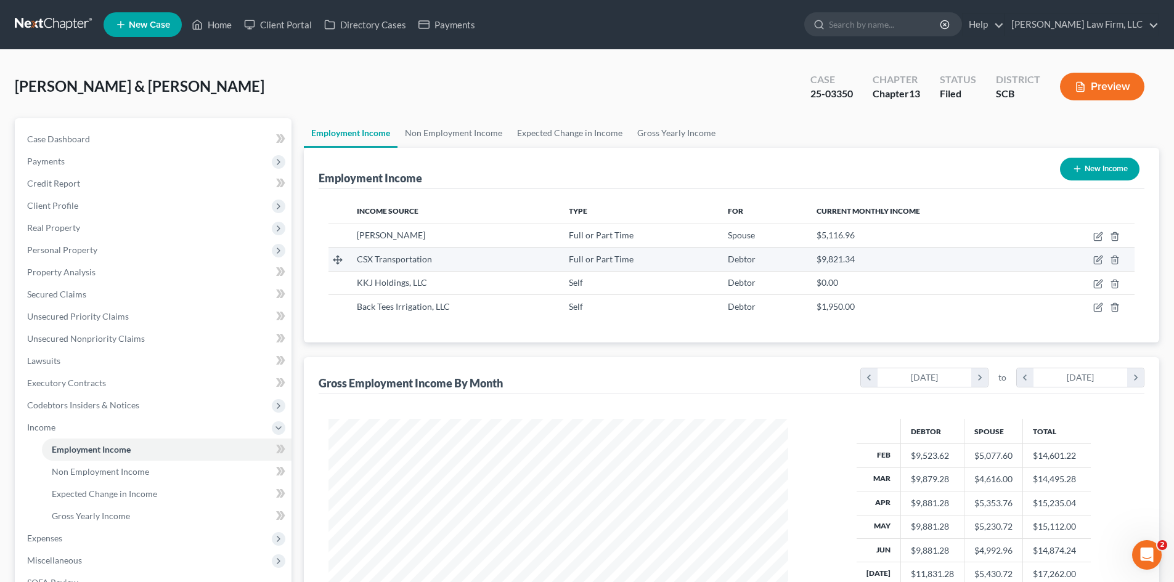
scroll to position [230, 484]
click at [428, 146] on link "Non Employment Income" at bounding box center [454, 133] width 112 height 30
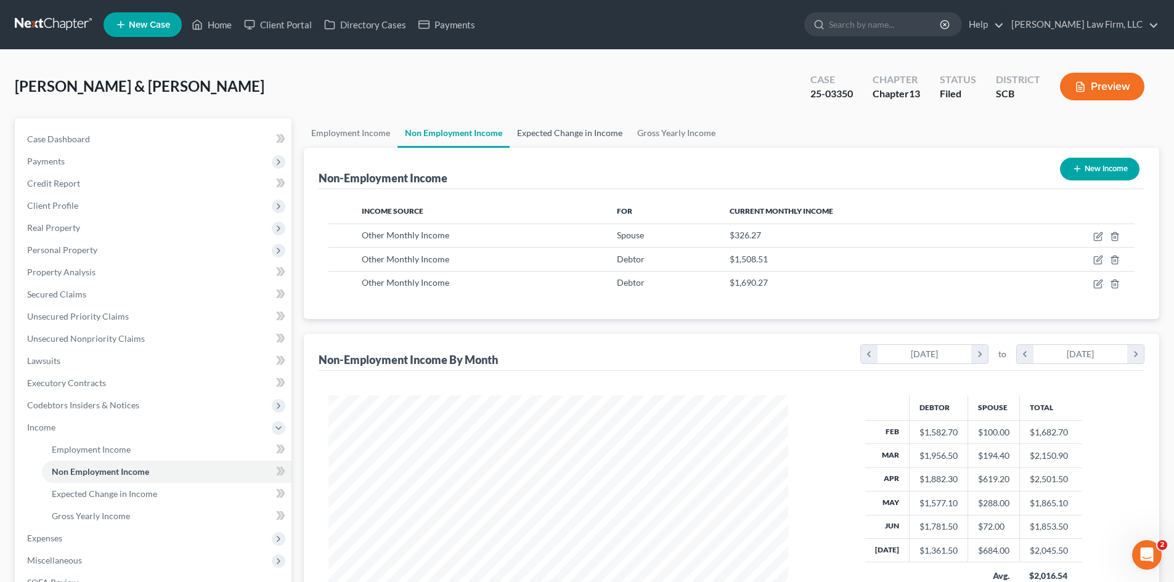
scroll to position [230, 484]
click at [528, 138] on link "Expected Change in Income" at bounding box center [570, 133] width 120 height 30
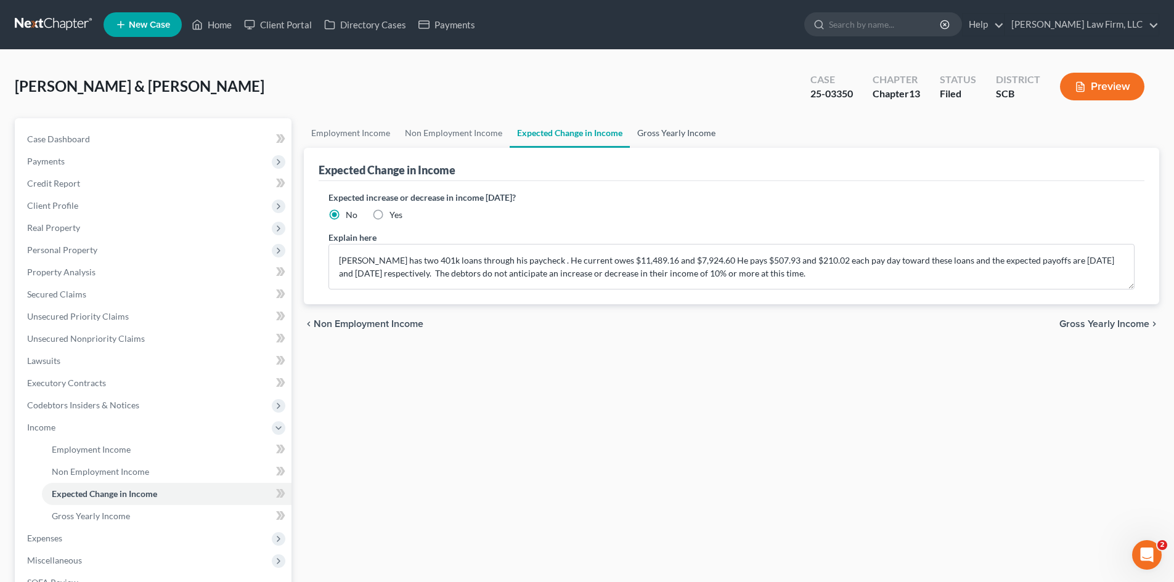
click at [698, 123] on link "Gross Yearly Income" at bounding box center [676, 133] width 93 height 30
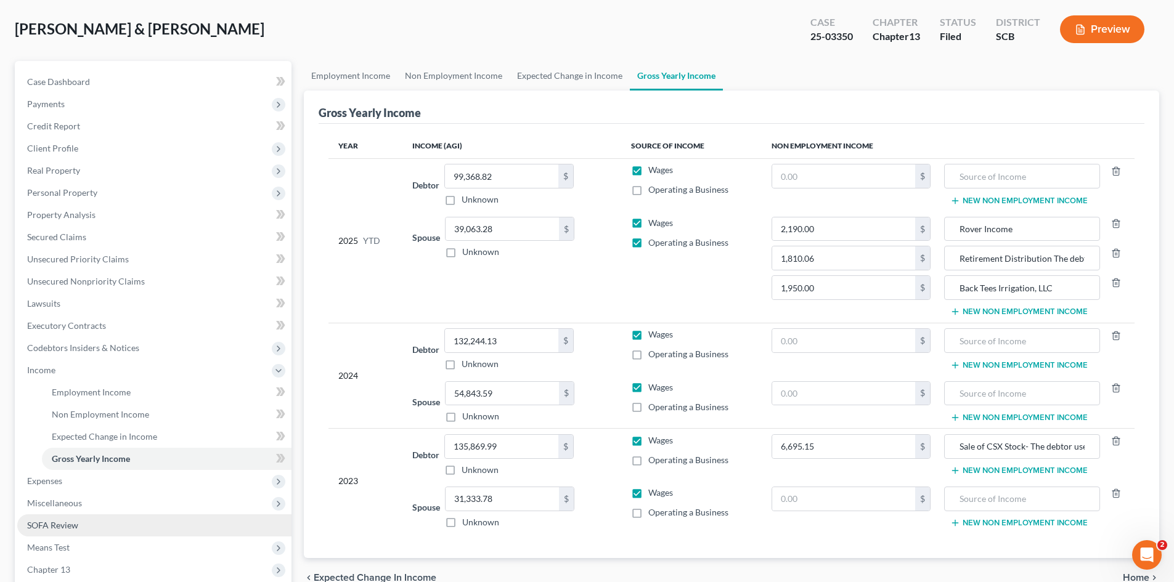
scroll to position [123, 0]
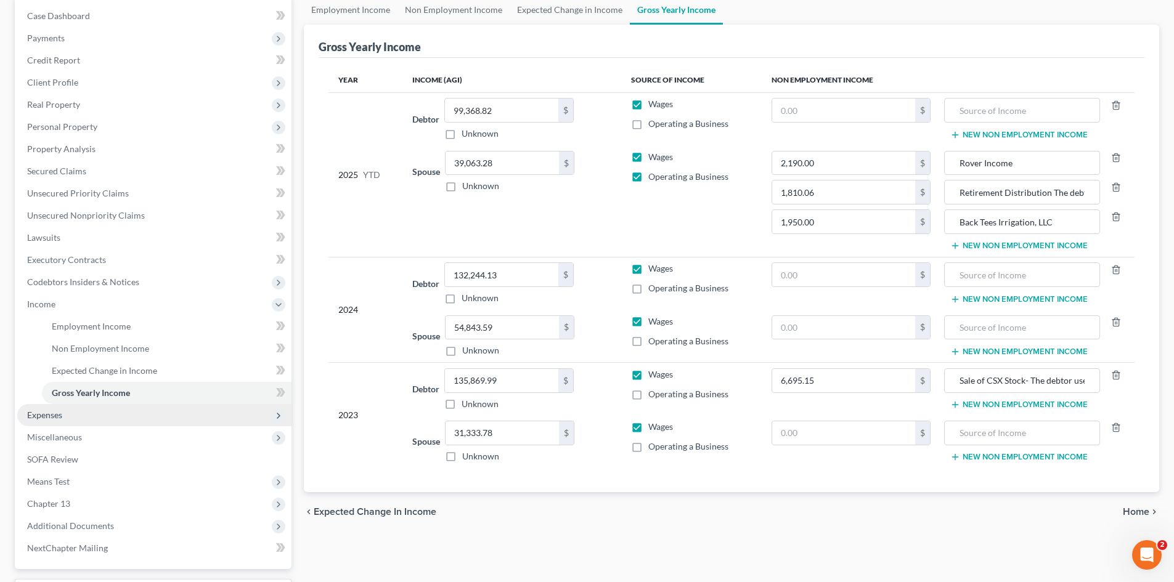
click at [52, 419] on span "Expenses" at bounding box center [44, 415] width 35 height 10
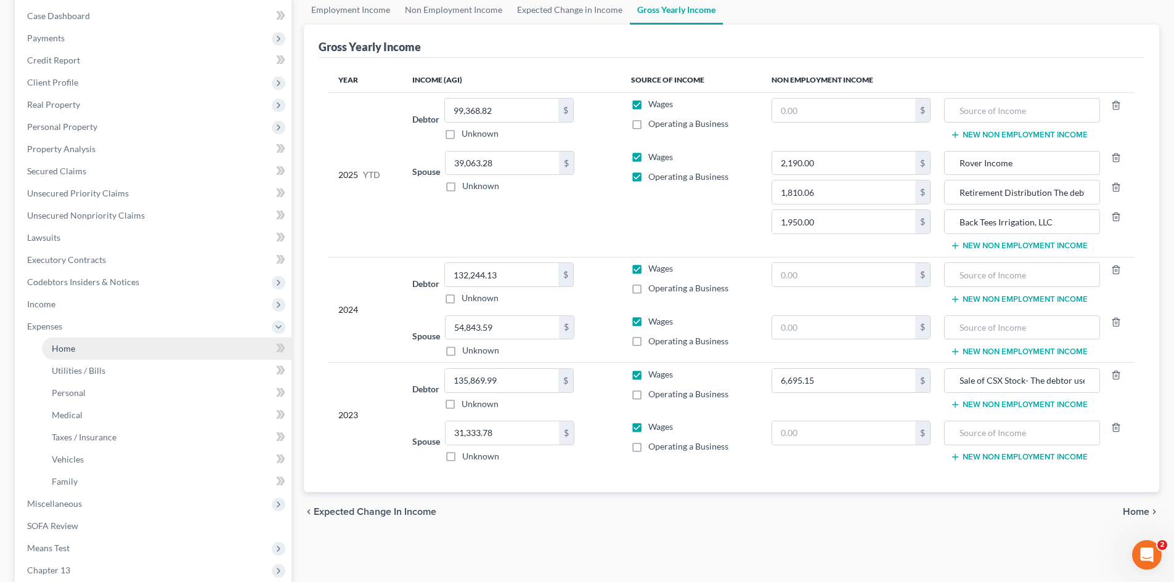
click at [67, 356] on link "Home" at bounding box center [167, 349] width 250 height 22
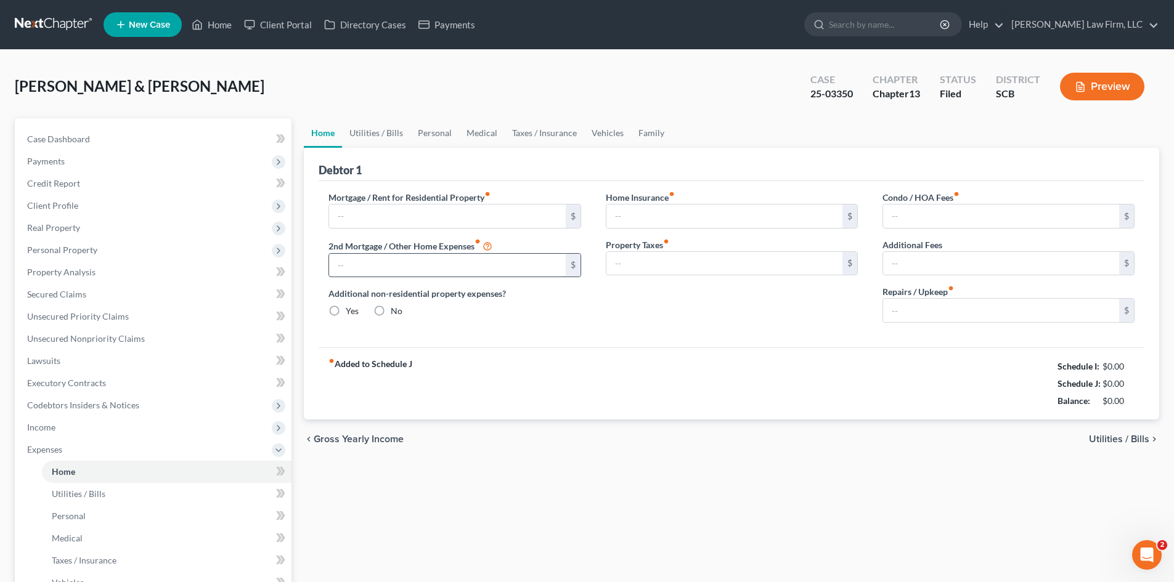
type input "1,810.75"
type input "360.52"
radio input "true"
type input "0.00"
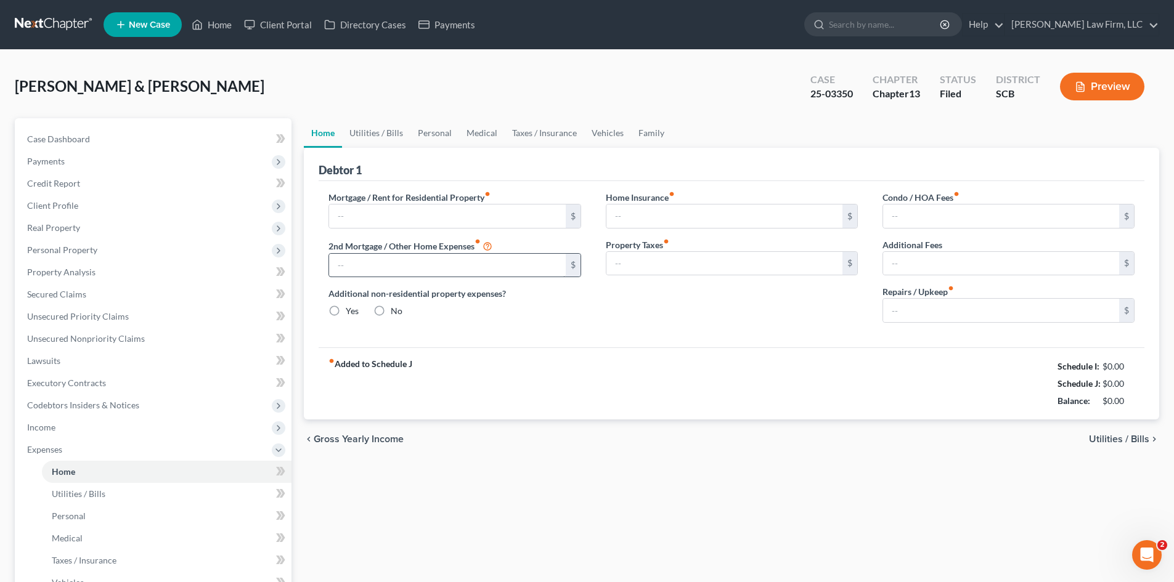
type input "76.99"
type input "25.00"
type input "300.00"
click at [631, 136] on link "Family" at bounding box center [651, 133] width 41 height 30
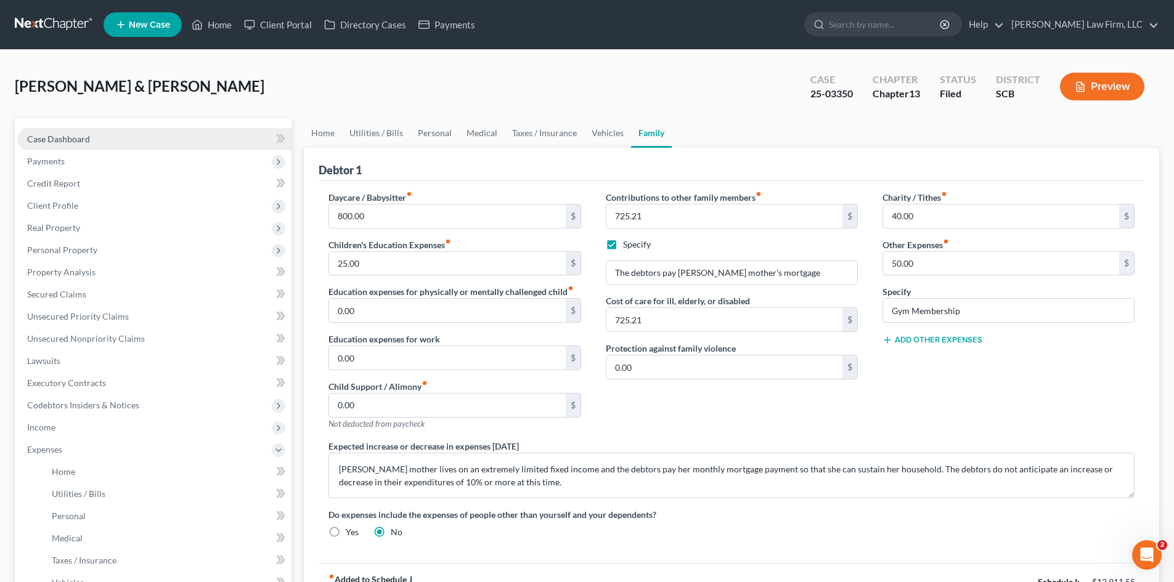
click at [86, 136] on span "Case Dashboard" at bounding box center [58, 139] width 63 height 10
select select "2"
select select "0"
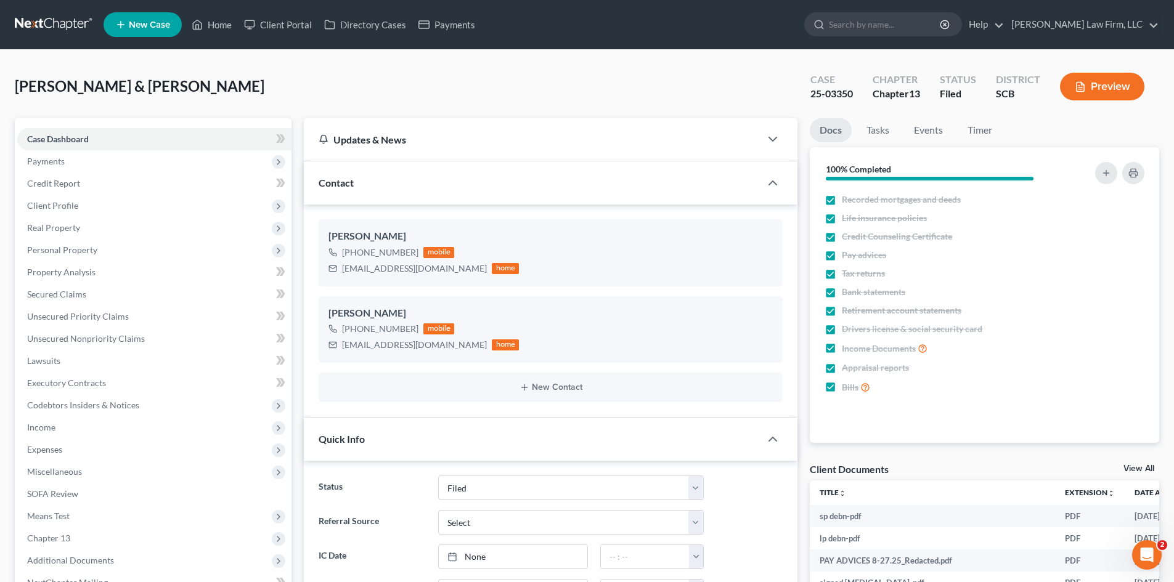
scroll to position [148, 0]
click at [55, 449] on span "Expenses" at bounding box center [44, 449] width 35 height 10
click at [96, 560] on span "Taxes / Insurance" at bounding box center [84, 560] width 65 height 10
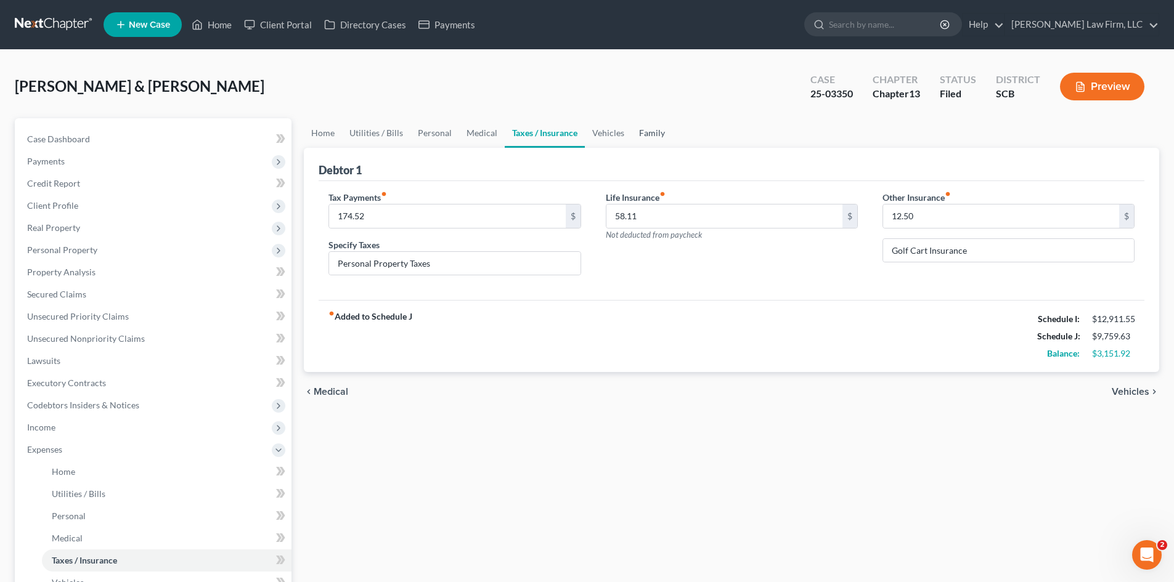
click at [650, 139] on link "Family" at bounding box center [652, 133] width 41 height 30
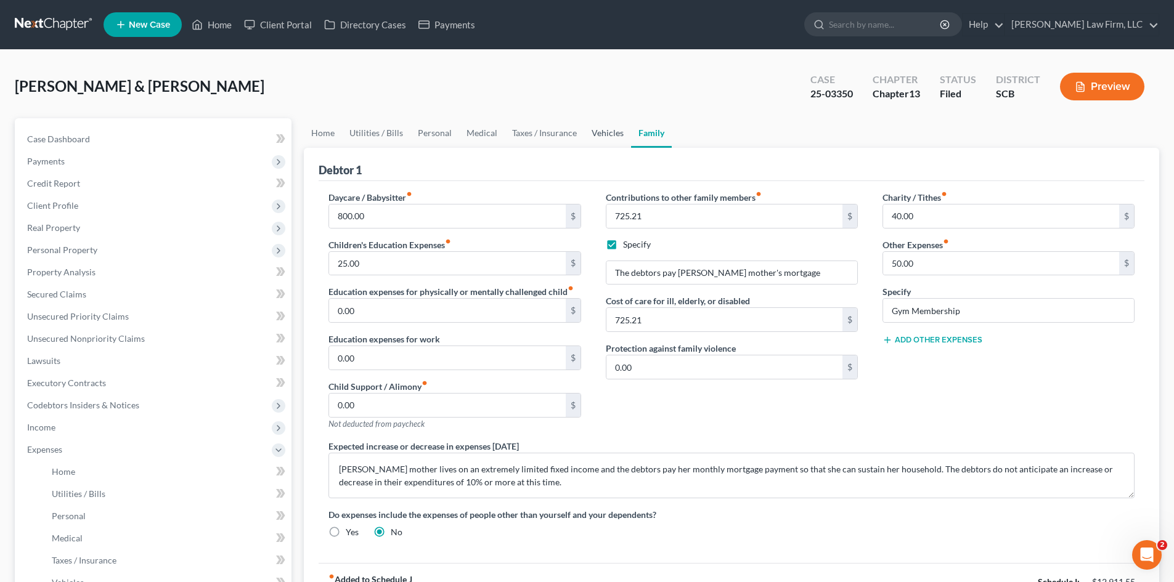
click at [599, 134] on link "Vehicles" at bounding box center [607, 133] width 47 height 30
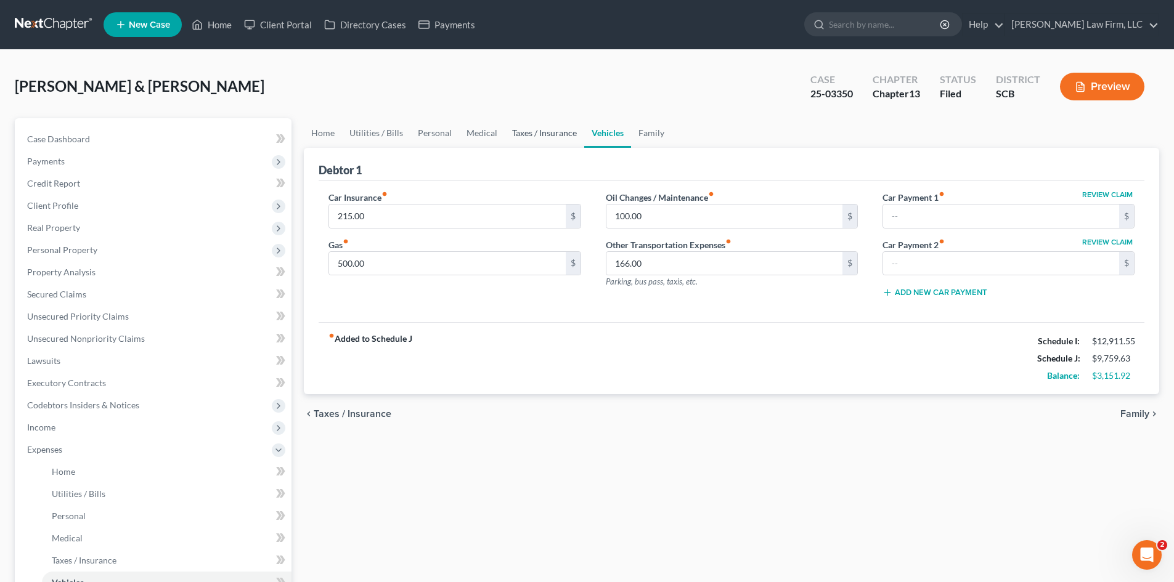
click at [561, 134] on link "Taxes / Insurance" at bounding box center [545, 133] width 80 height 30
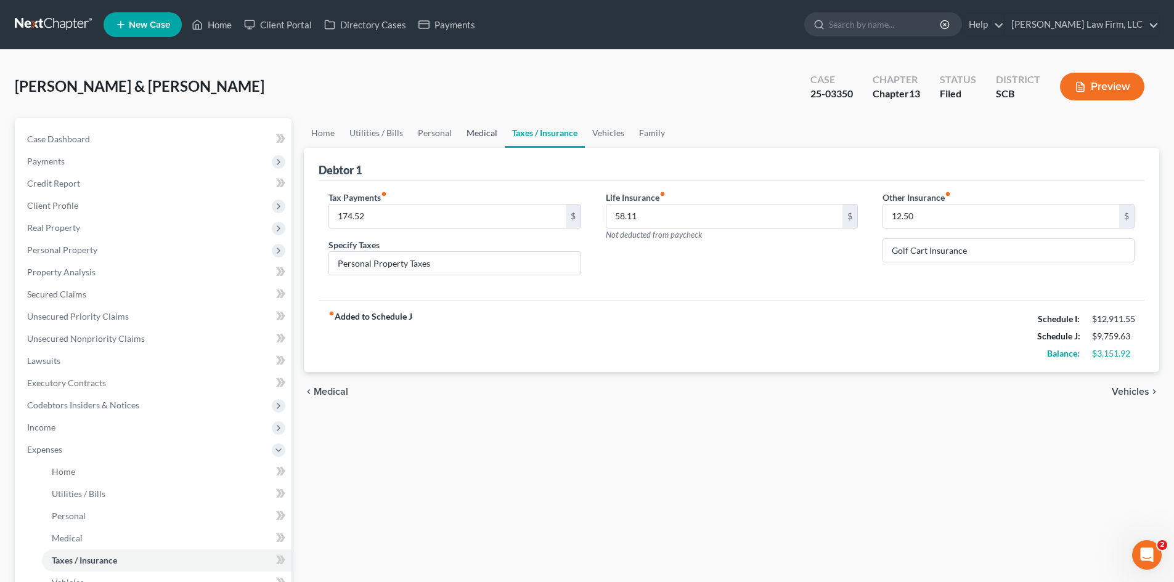
click at [486, 134] on link "Medical" at bounding box center [482, 133] width 46 height 30
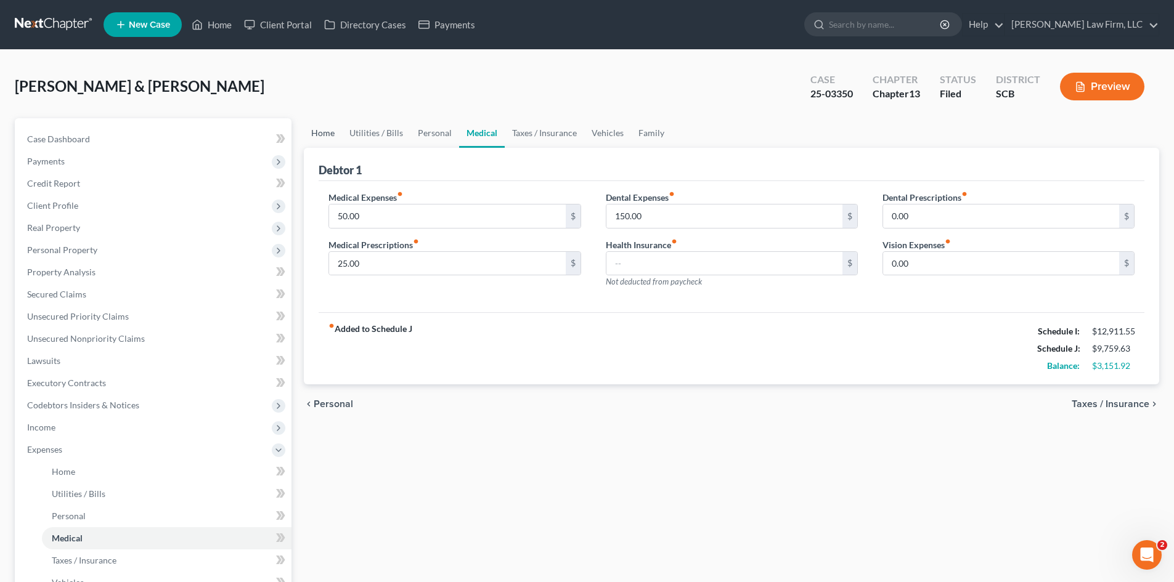
click at [325, 137] on link "Home" at bounding box center [323, 133] width 38 height 30
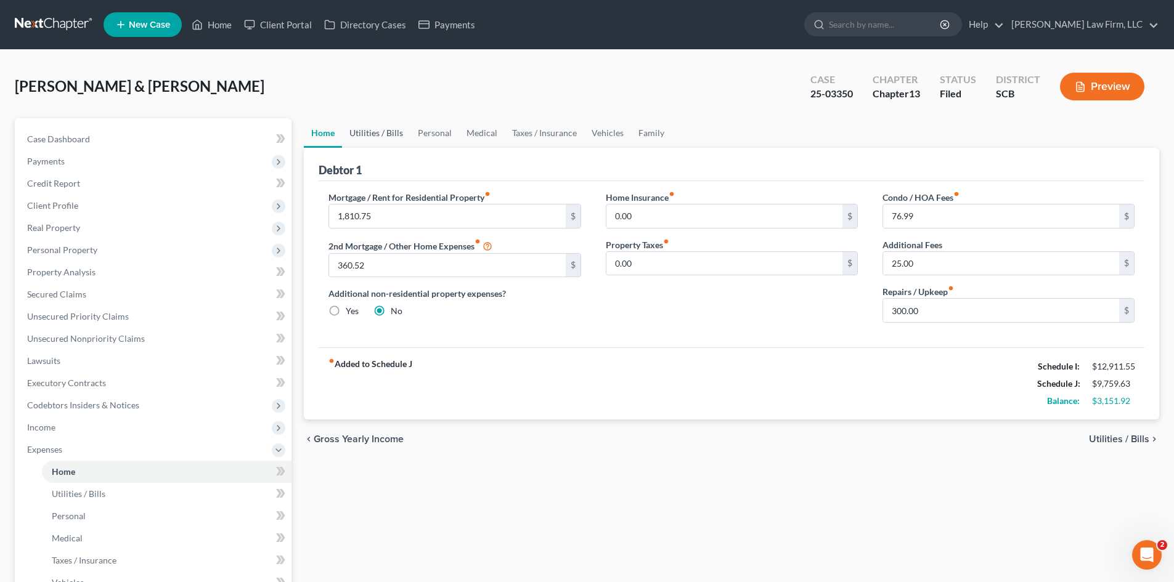
click at [361, 133] on link "Utilities / Bills" at bounding box center [376, 133] width 68 height 30
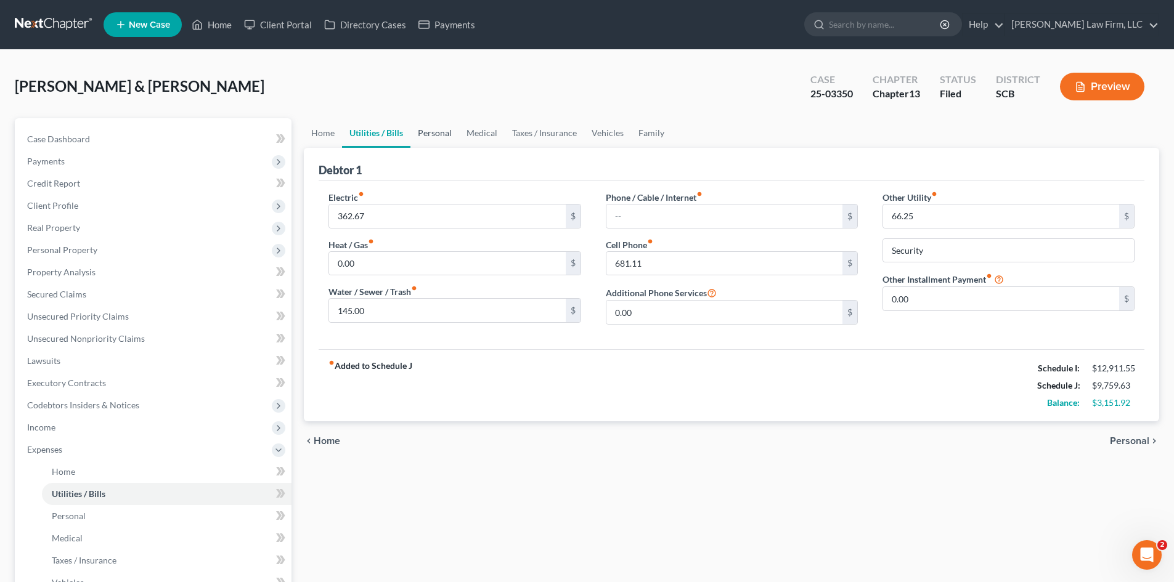
click at [420, 136] on link "Personal" at bounding box center [434, 133] width 49 height 30
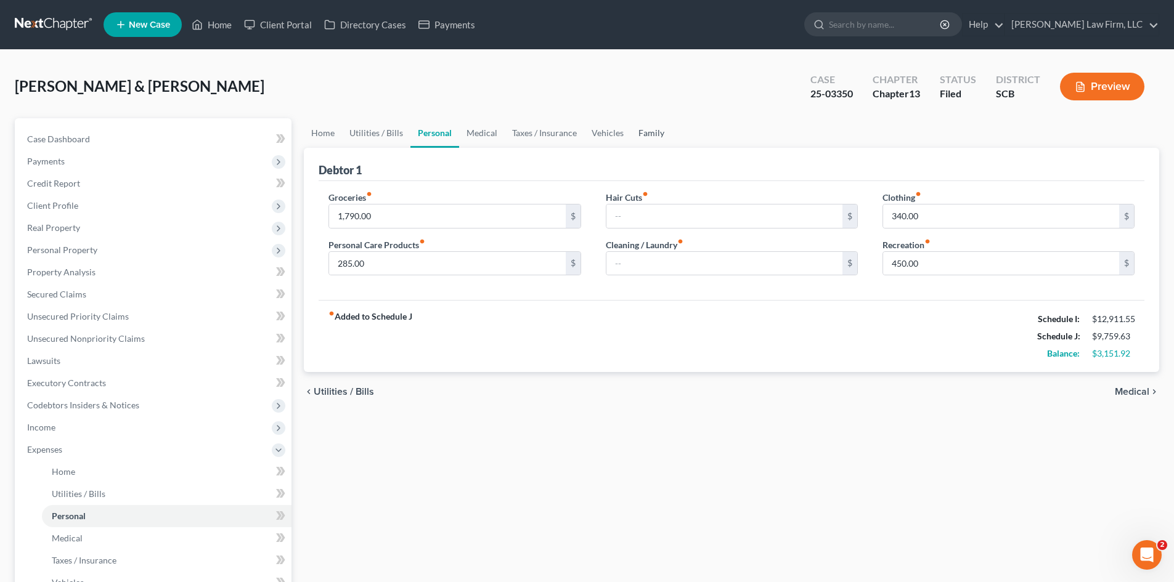
click at [648, 133] on link "Family" at bounding box center [651, 133] width 41 height 30
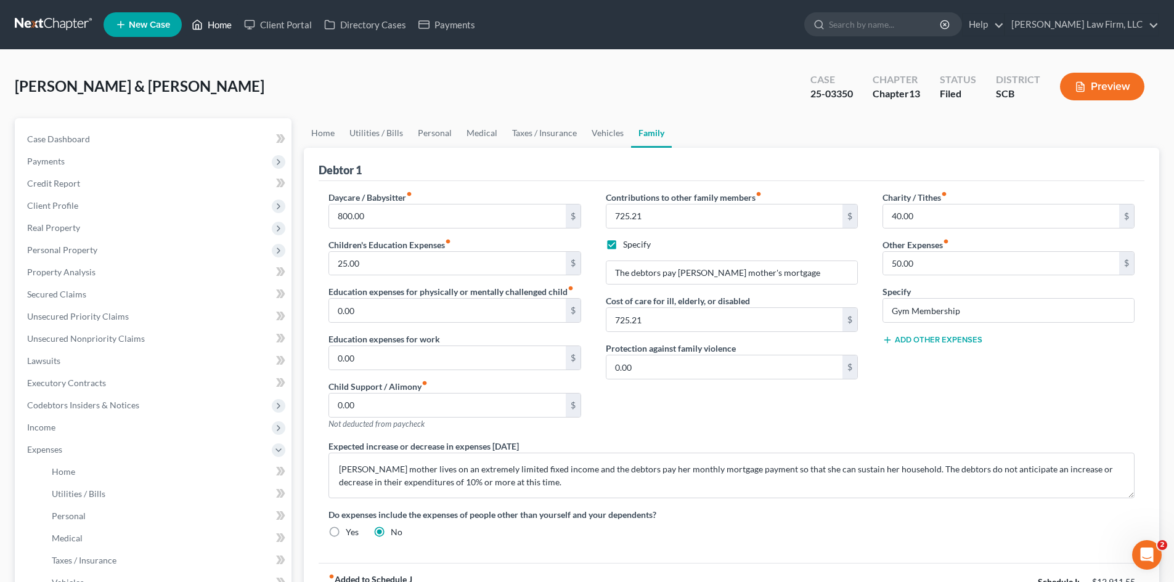
click at [226, 27] on link "Home" at bounding box center [212, 25] width 52 height 22
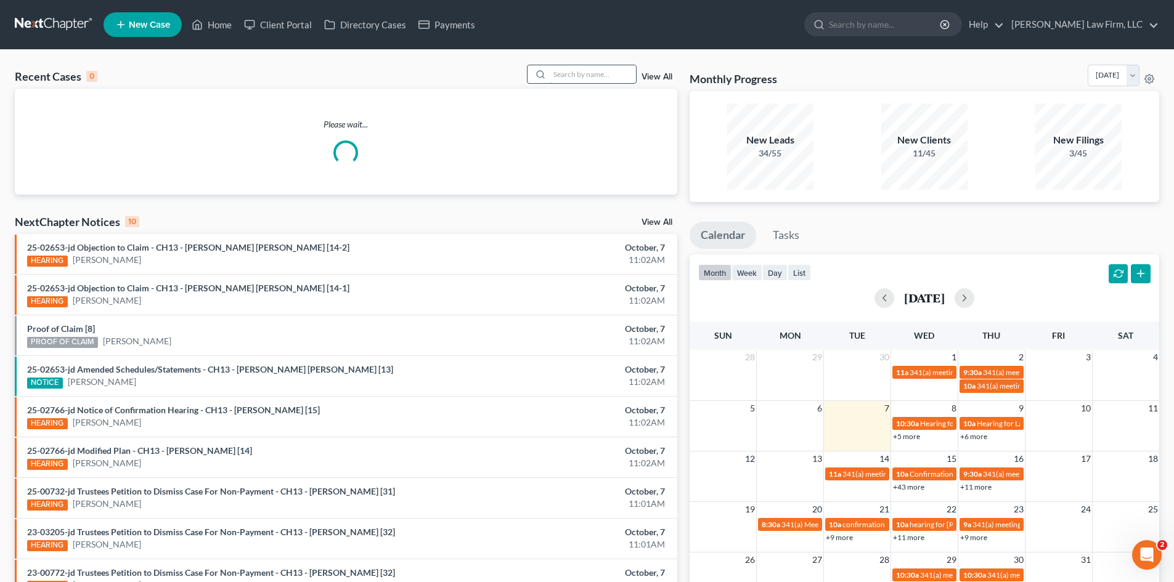
click at [599, 75] on input "search" at bounding box center [593, 74] width 86 height 18
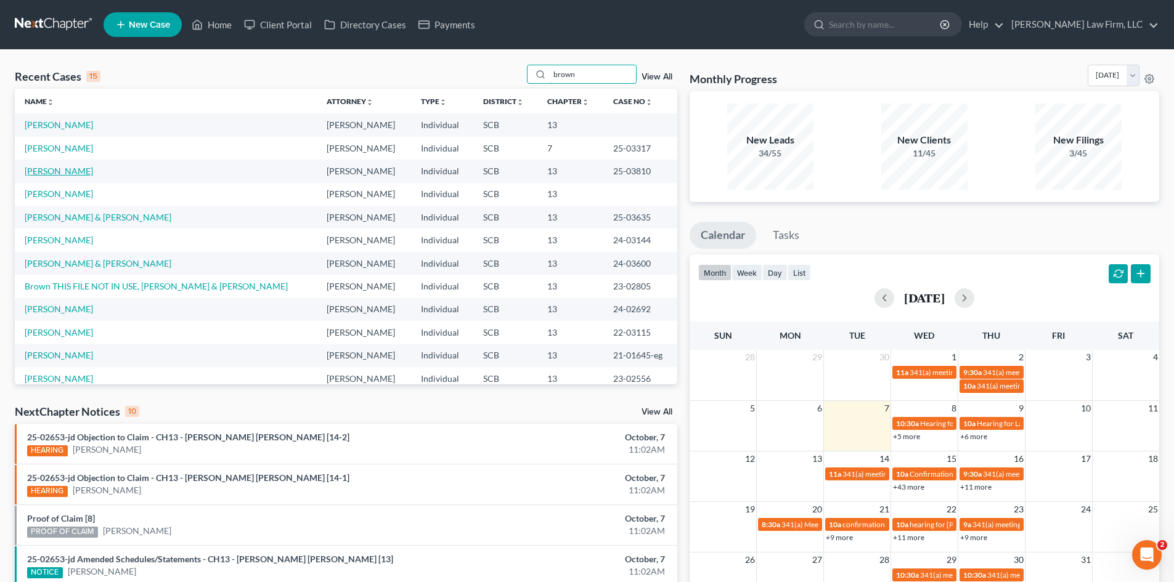
type input "brown"
click at [74, 169] on link "[PERSON_NAME]" at bounding box center [59, 171] width 68 height 10
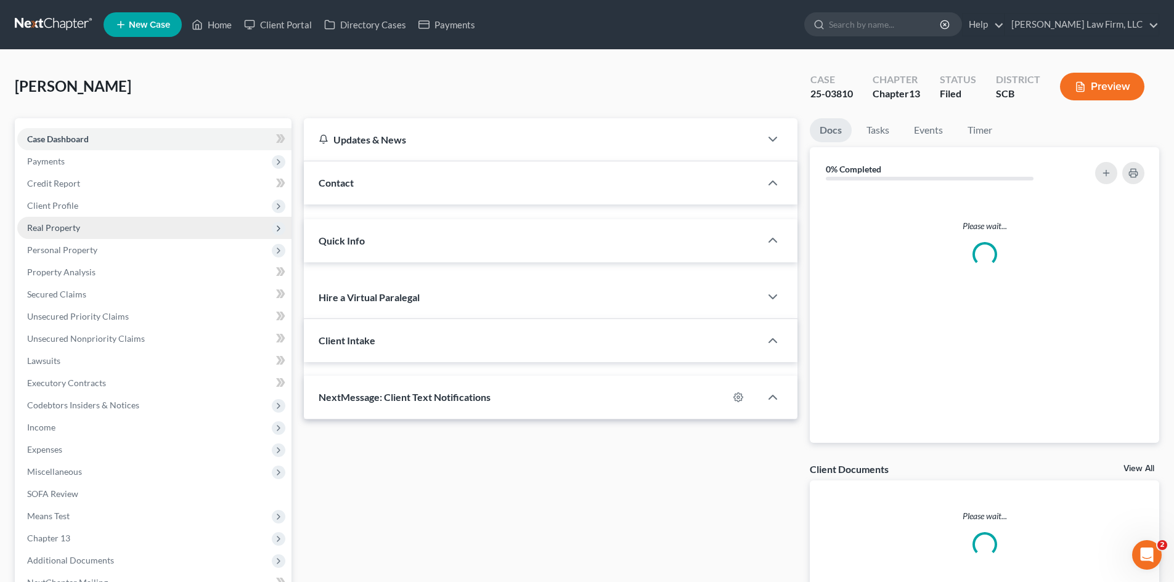
select select "0"
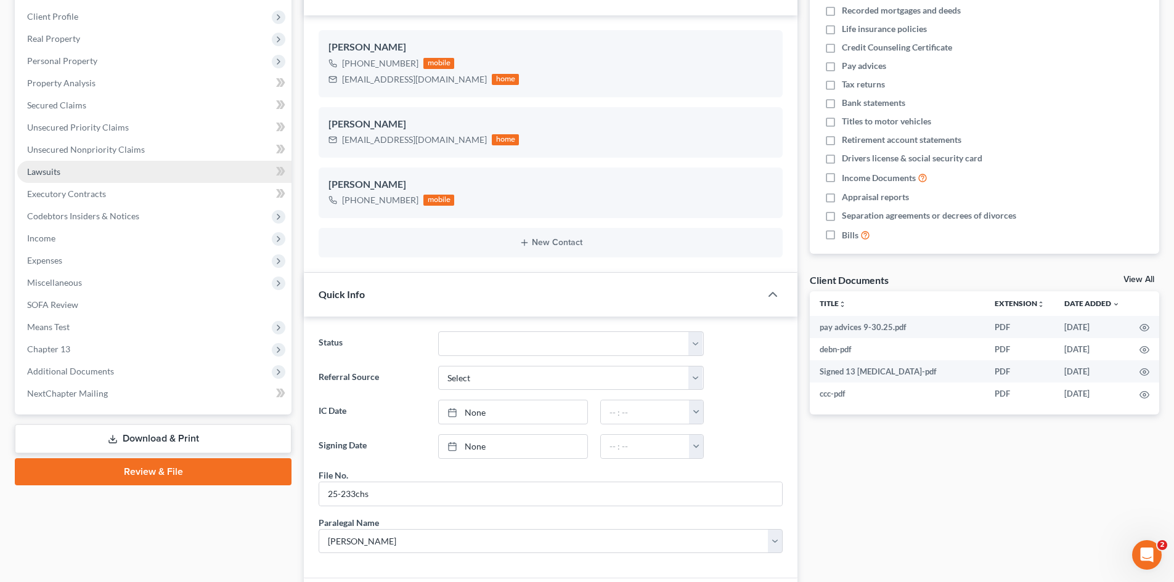
scroll to position [185, 0]
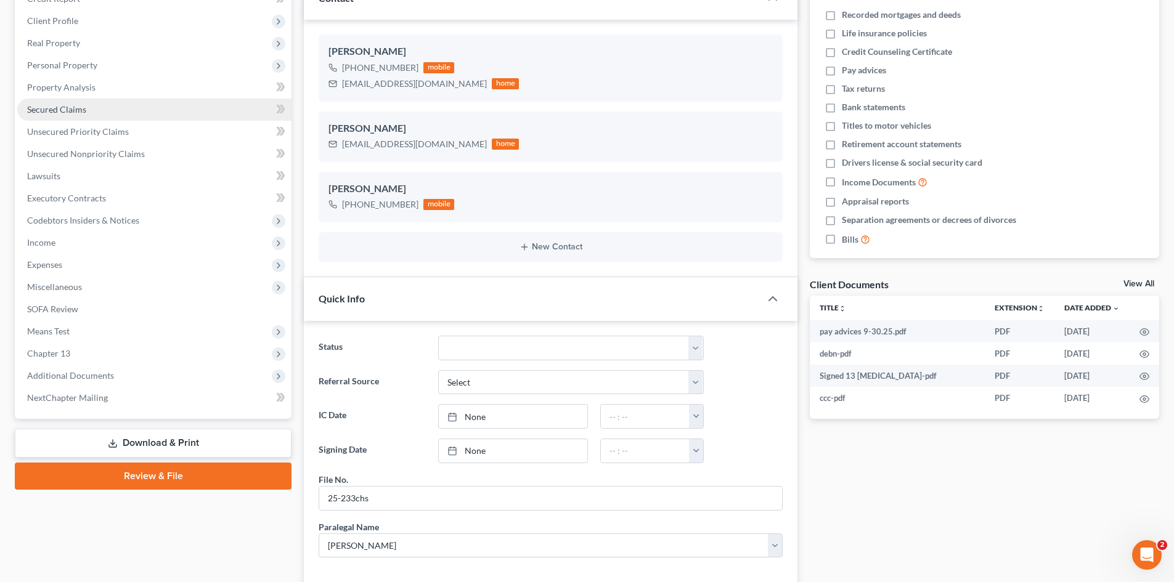
click at [57, 112] on span "Secured Claims" at bounding box center [56, 109] width 59 height 10
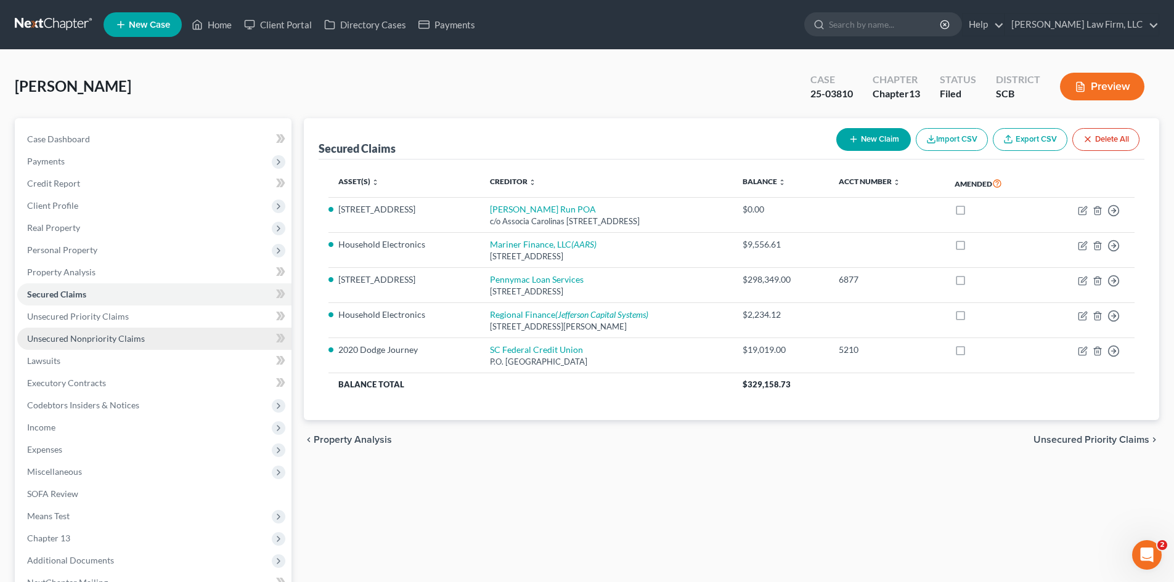
click at [78, 336] on span "Unsecured Nonpriority Claims" at bounding box center [86, 338] width 118 height 10
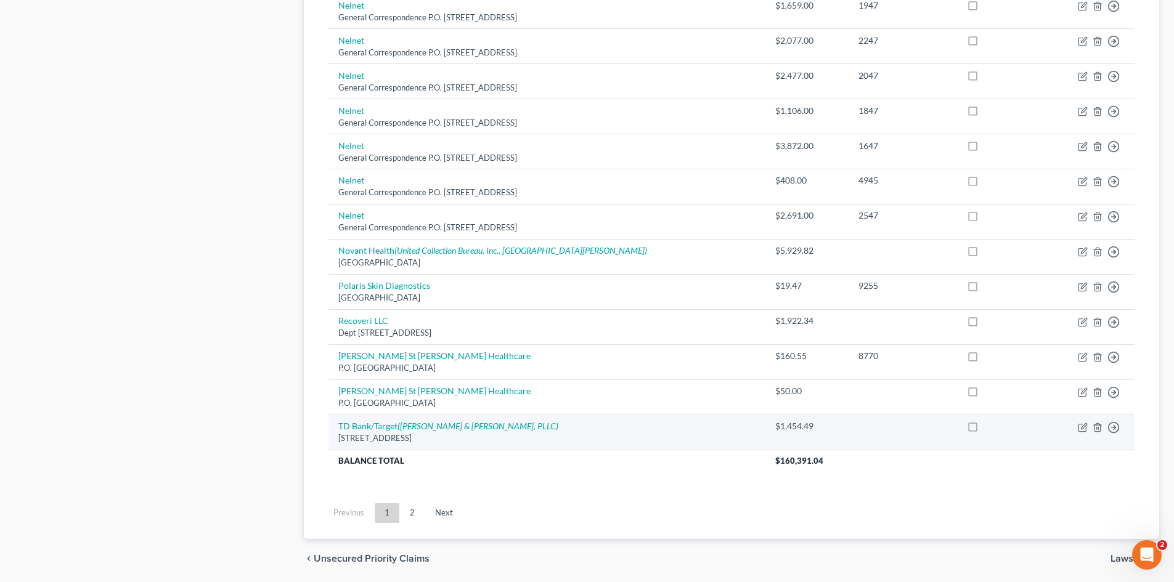
scroll to position [844, 0]
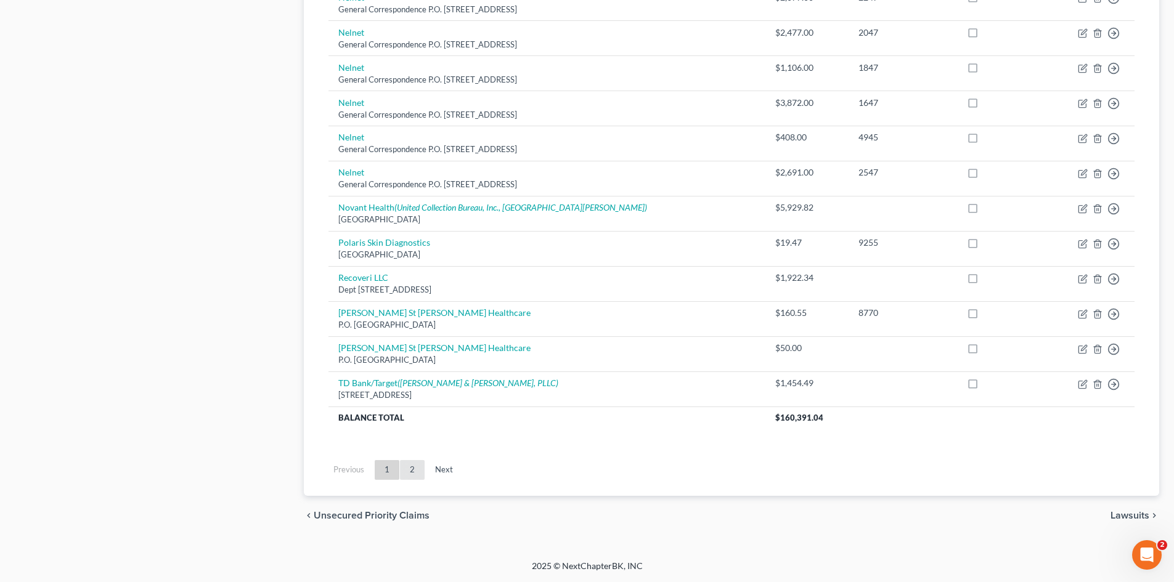
click at [410, 472] on link "2" at bounding box center [412, 470] width 25 height 20
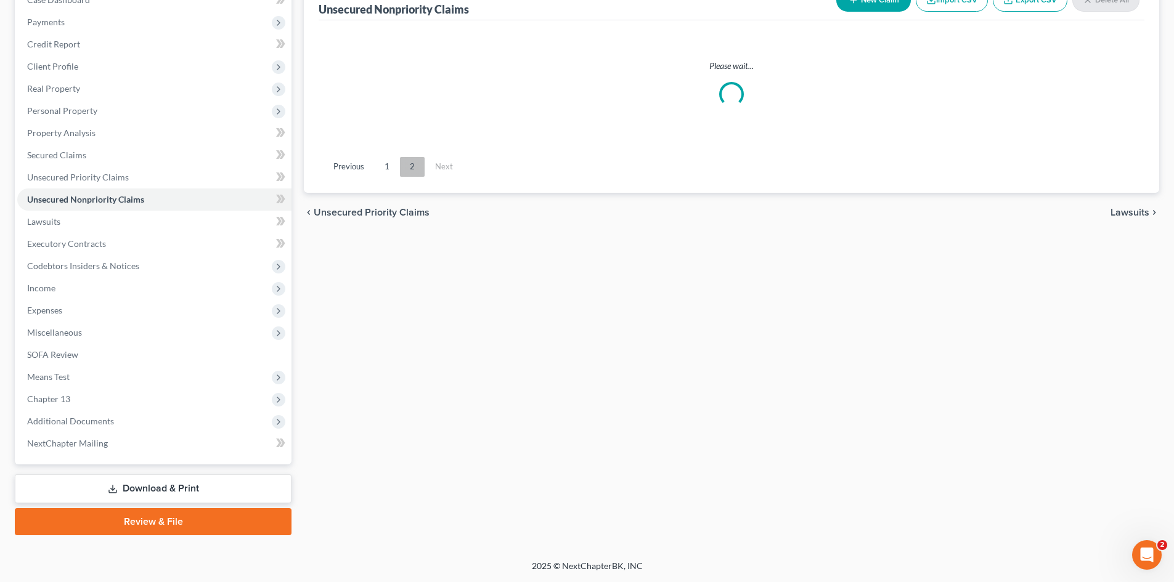
scroll to position [139, 0]
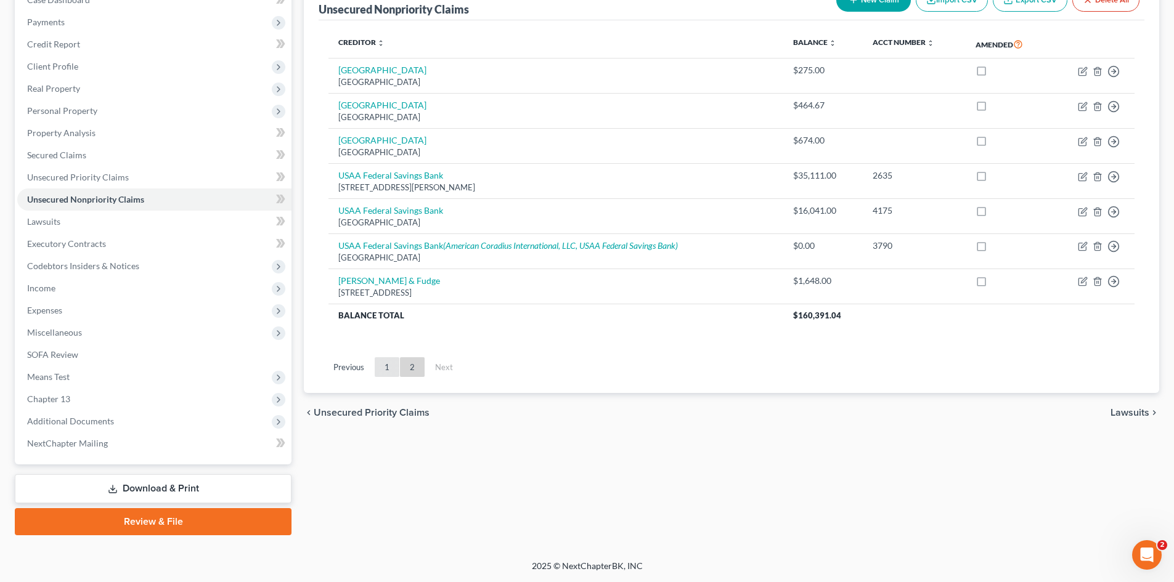
click at [394, 369] on link "1" at bounding box center [387, 367] width 25 height 20
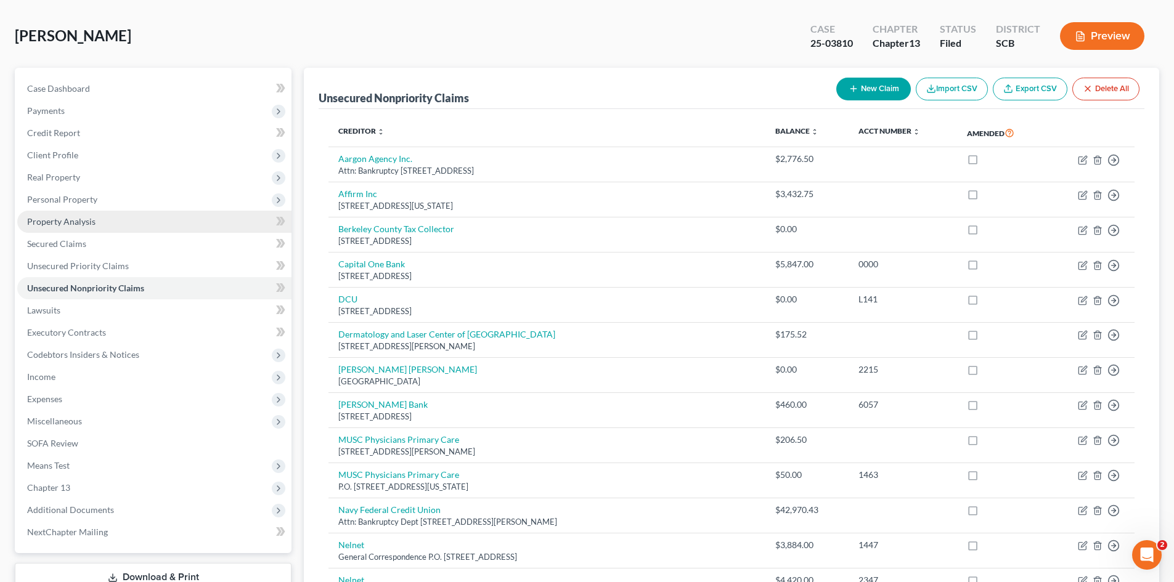
scroll to position [16, 0]
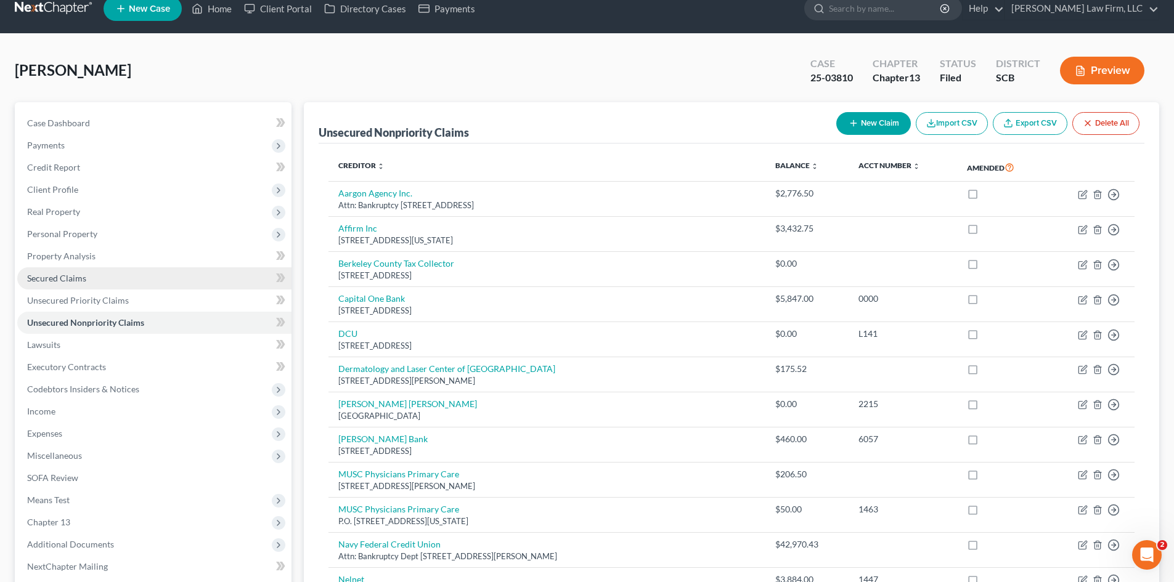
click at [54, 273] on span "Secured Claims" at bounding box center [56, 278] width 59 height 10
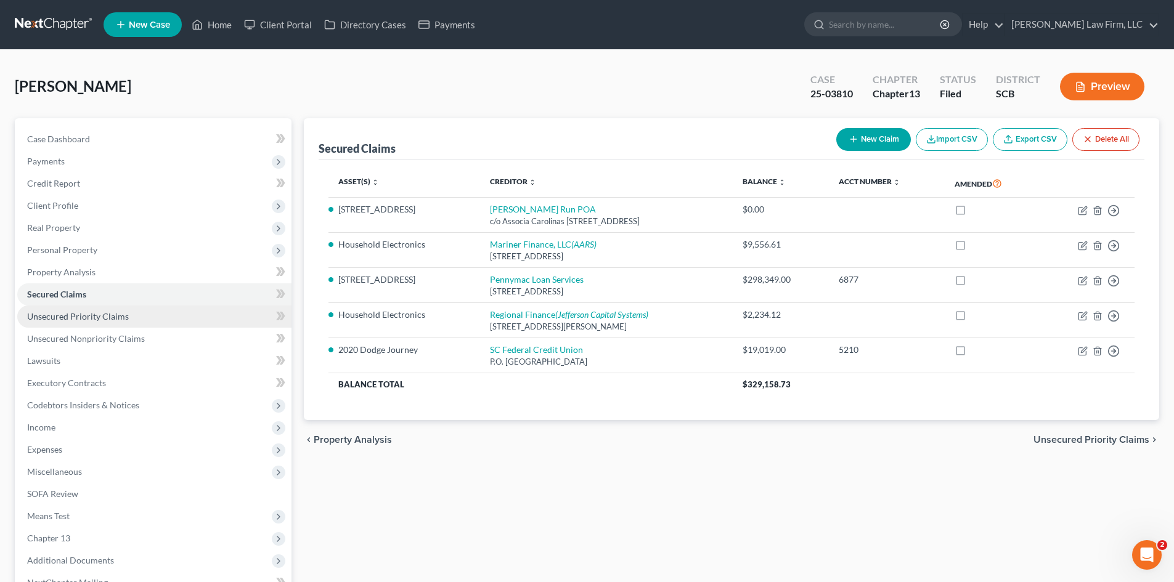
click at [44, 318] on span "Unsecured Priority Claims" at bounding box center [78, 316] width 102 height 10
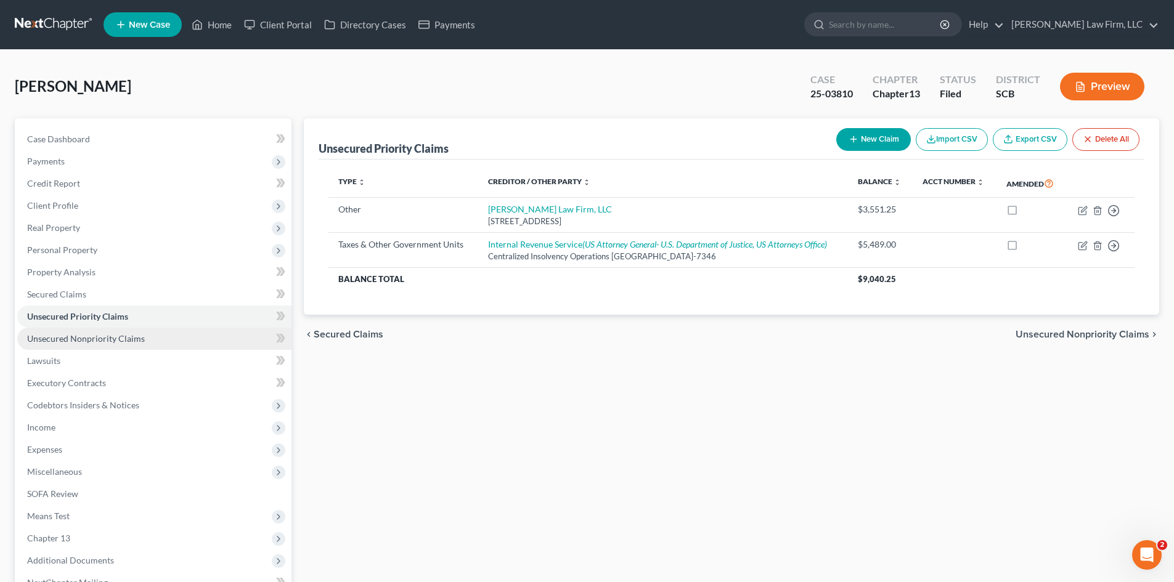
click at [54, 337] on span "Unsecured Nonpriority Claims" at bounding box center [86, 338] width 118 height 10
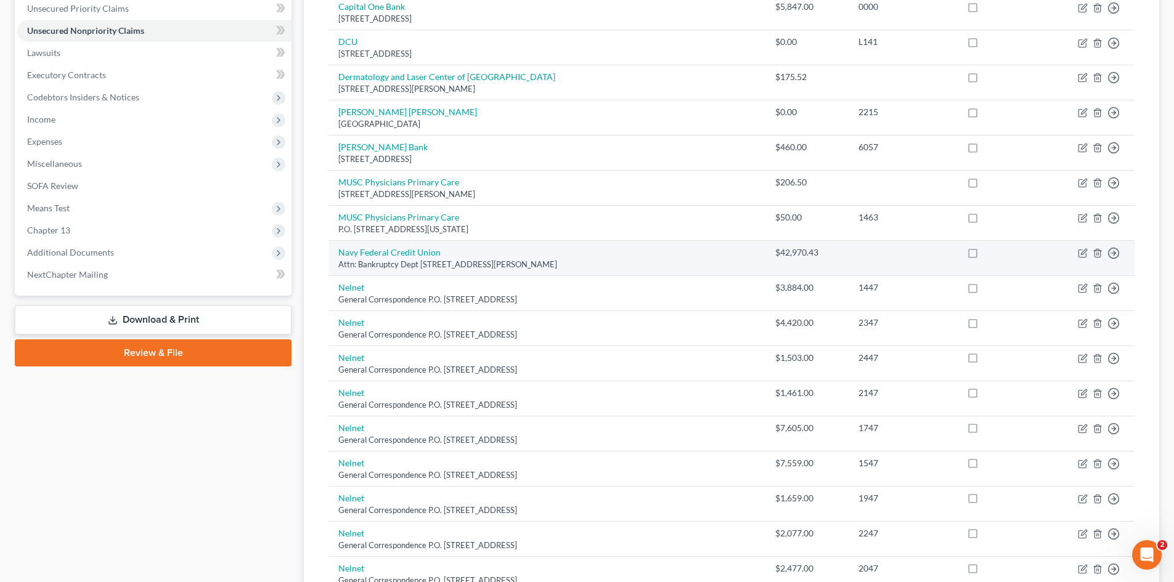
scroll to position [370, 0]
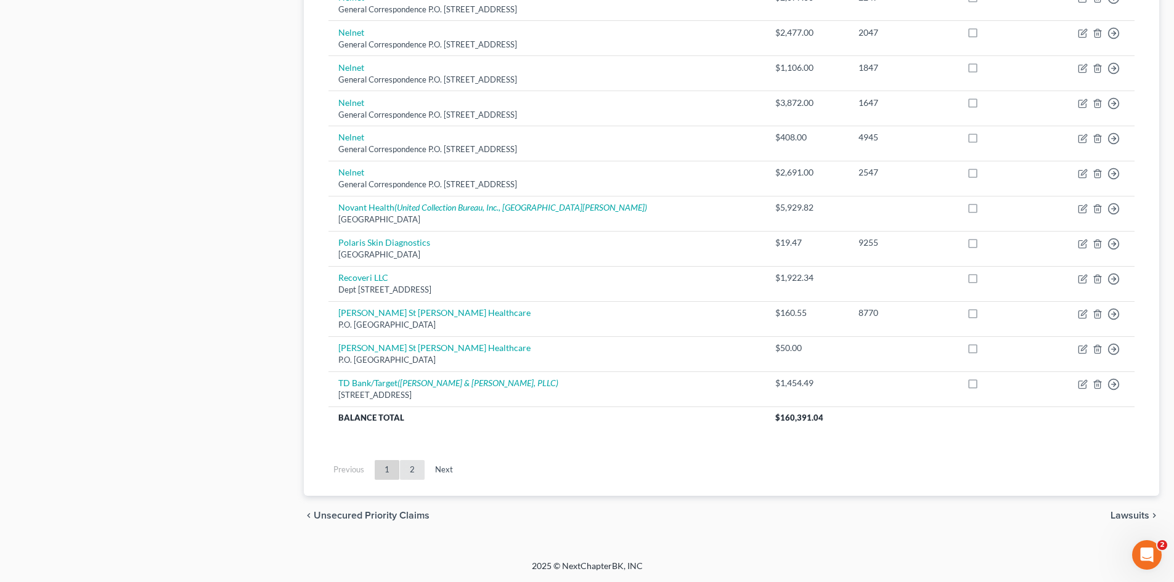
click at [415, 471] on link "2" at bounding box center [412, 470] width 25 height 20
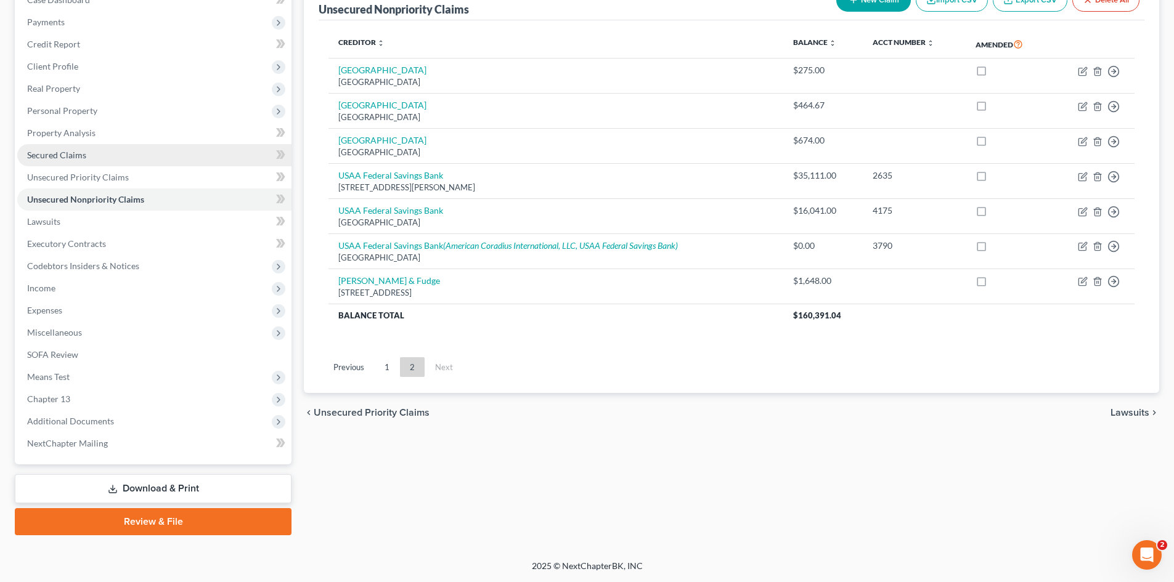
click at [113, 156] on link "Secured Claims" at bounding box center [154, 155] width 274 height 22
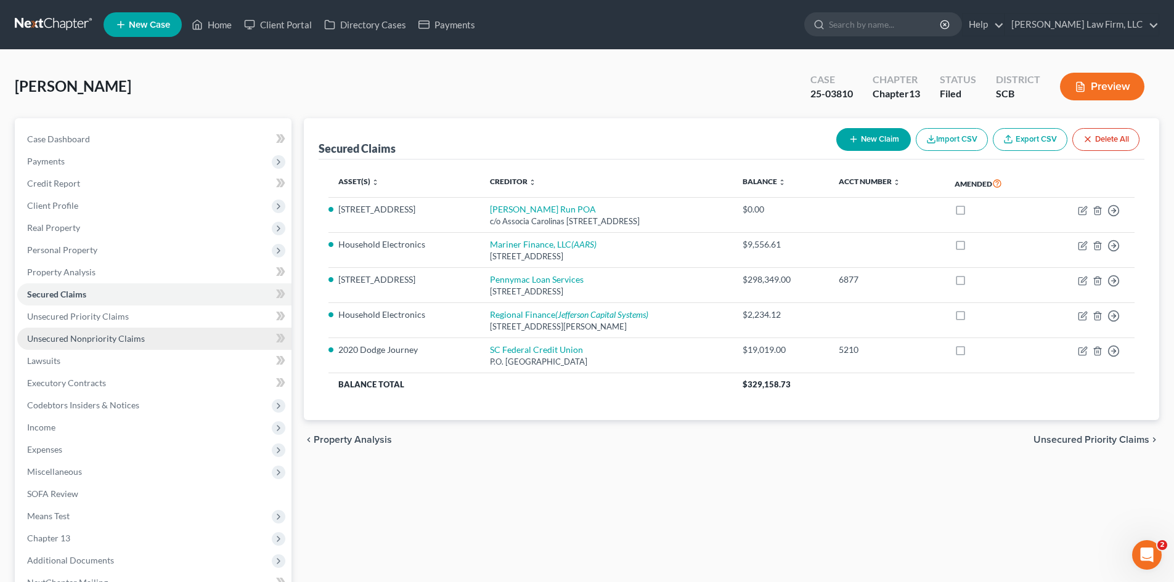
click at [79, 340] on span "Unsecured Nonpriority Claims" at bounding box center [86, 338] width 118 height 10
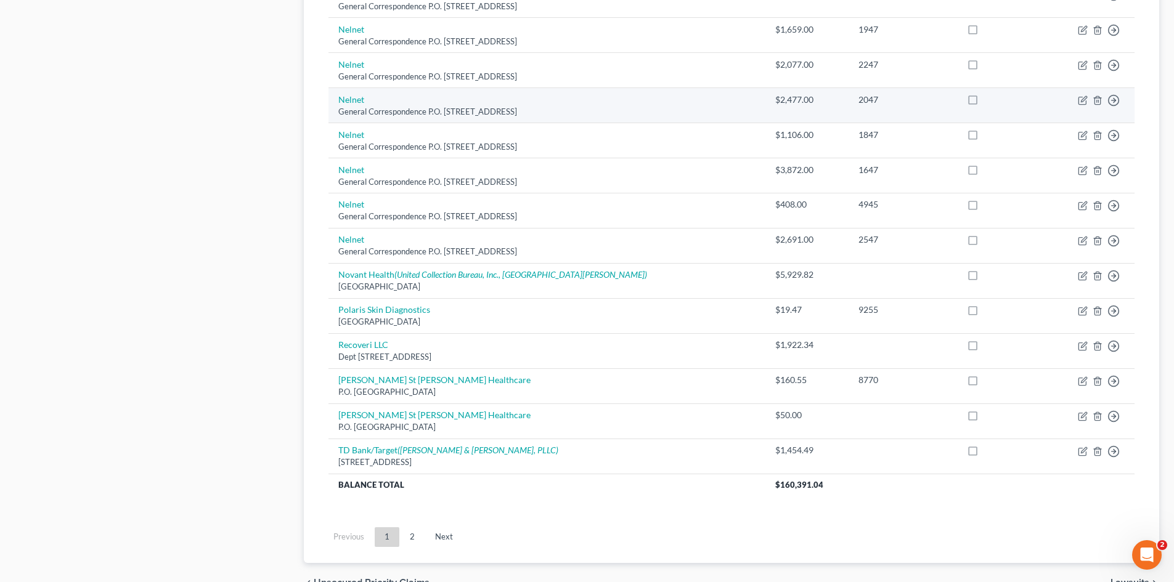
scroll to position [801, 0]
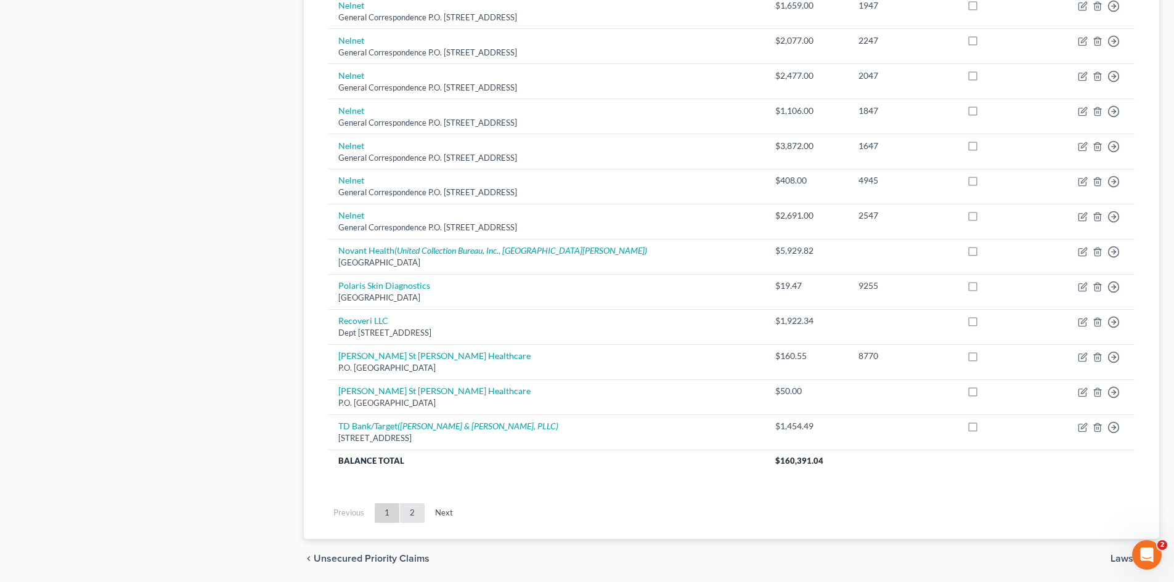
click at [415, 513] on link "2" at bounding box center [412, 514] width 25 height 20
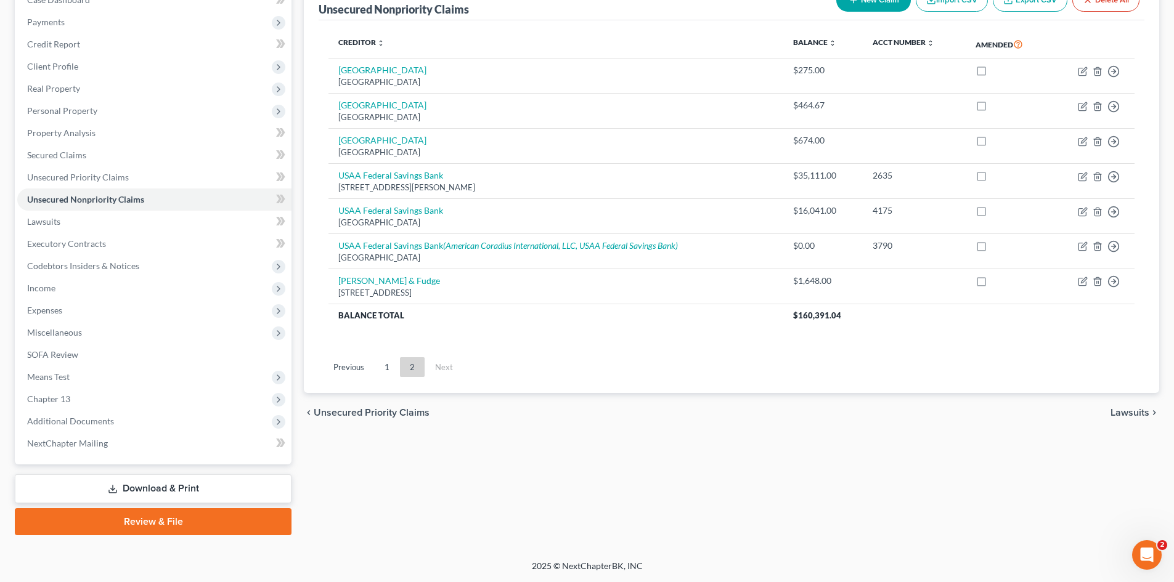
scroll to position [78, 0]
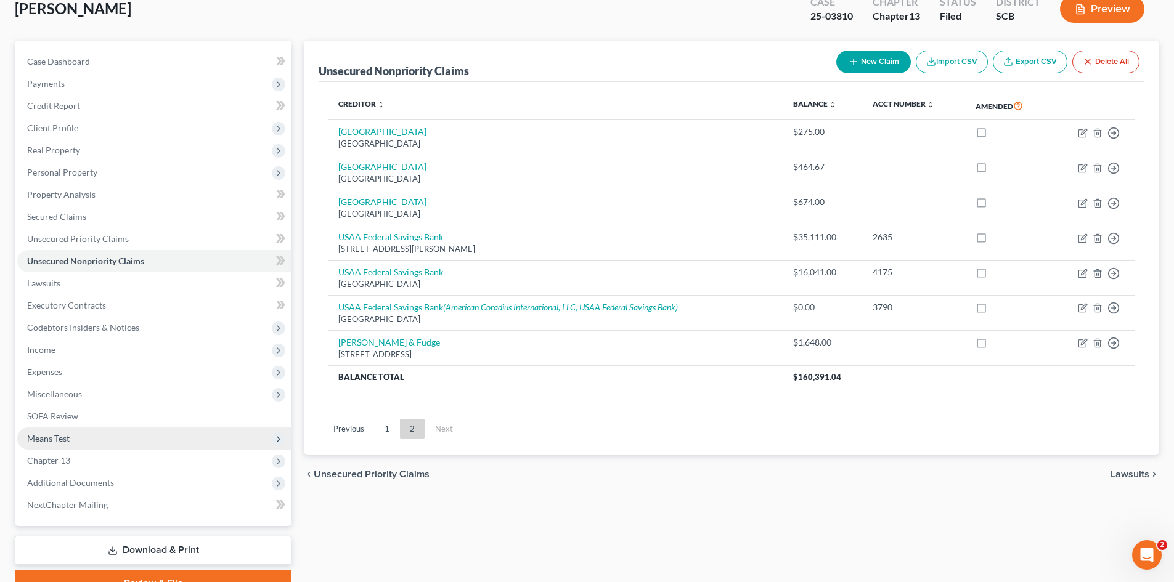
click at [51, 442] on span "Means Test" at bounding box center [48, 438] width 43 height 10
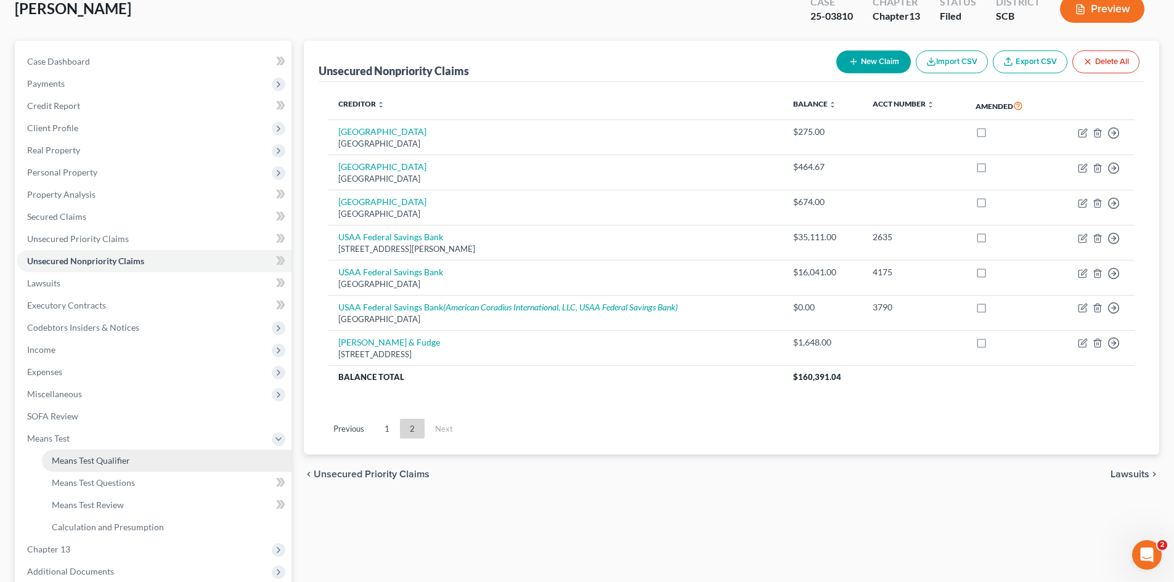
click at [50, 461] on link "Means Test Qualifier" at bounding box center [167, 461] width 250 height 22
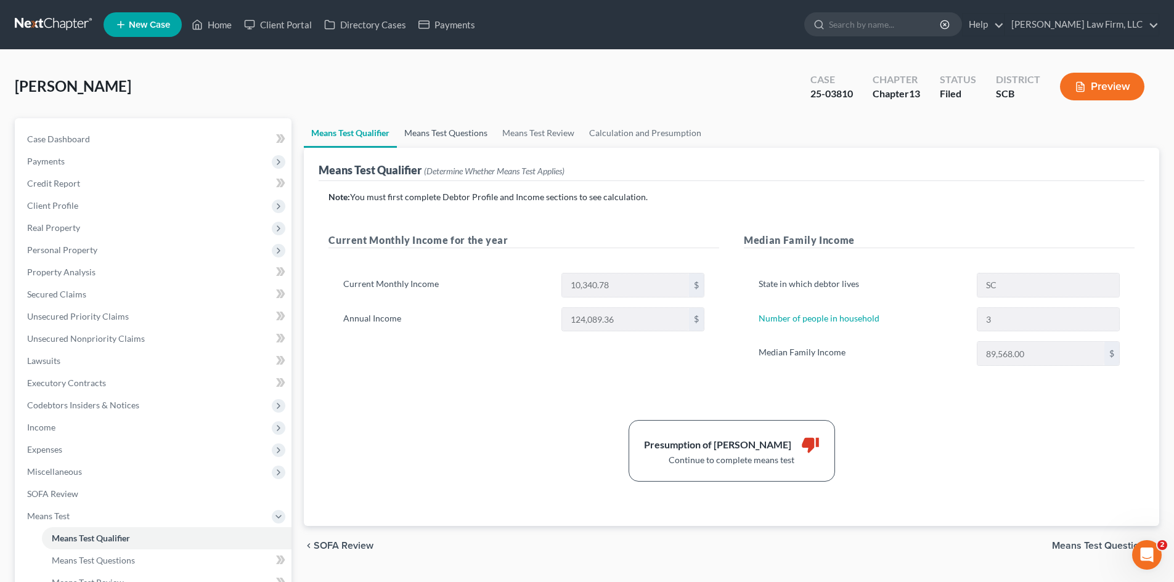
click at [461, 134] on link "Means Test Questions" at bounding box center [446, 133] width 98 height 30
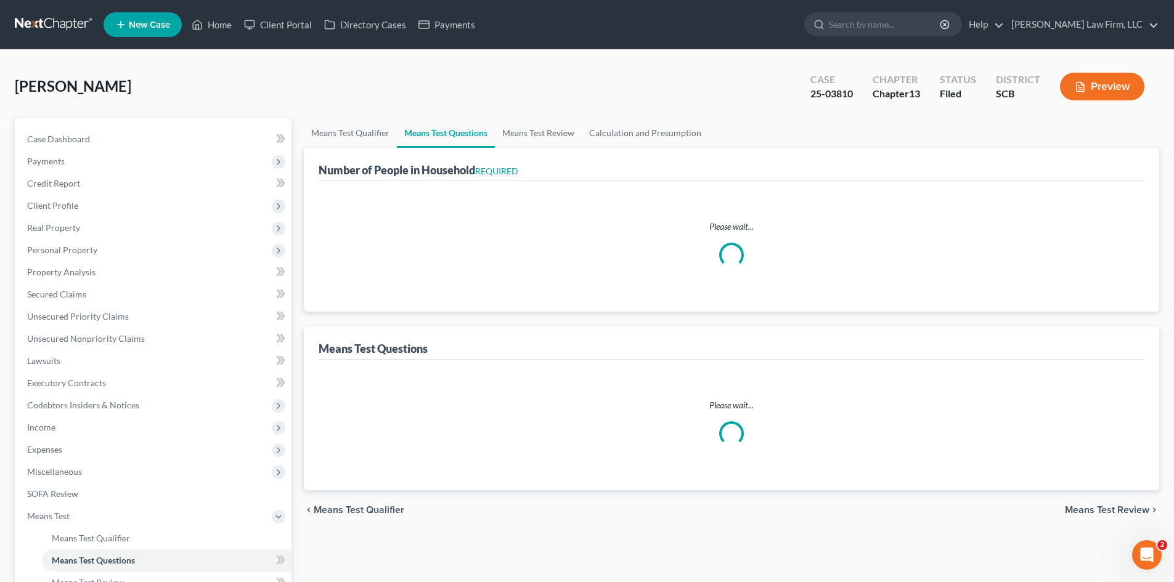
select select "0"
select select "60"
select select "1"
select select "60"
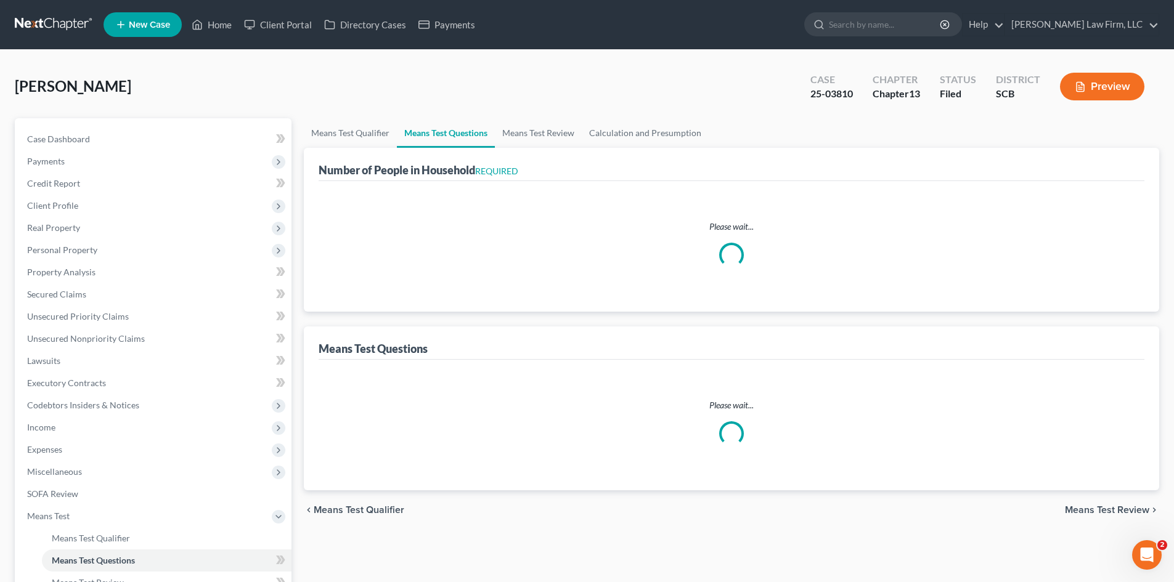
select select "60"
select select "0"
select select "60"
select select "3"
select select "2"
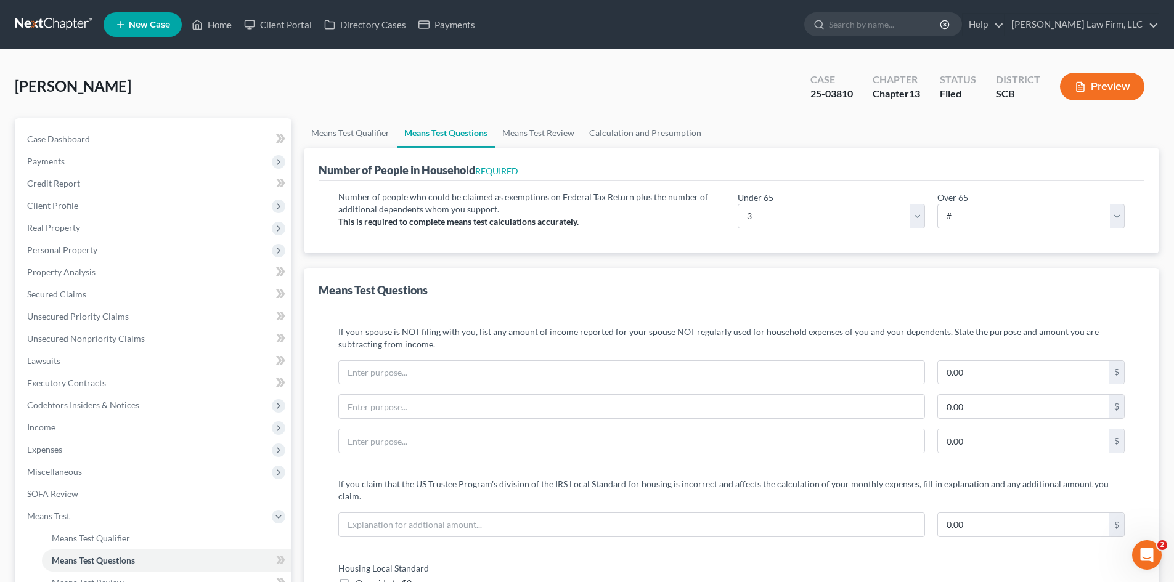
click at [1114, 89] on button "Preview" at bounding box center [1102, 87] width 84 height 28
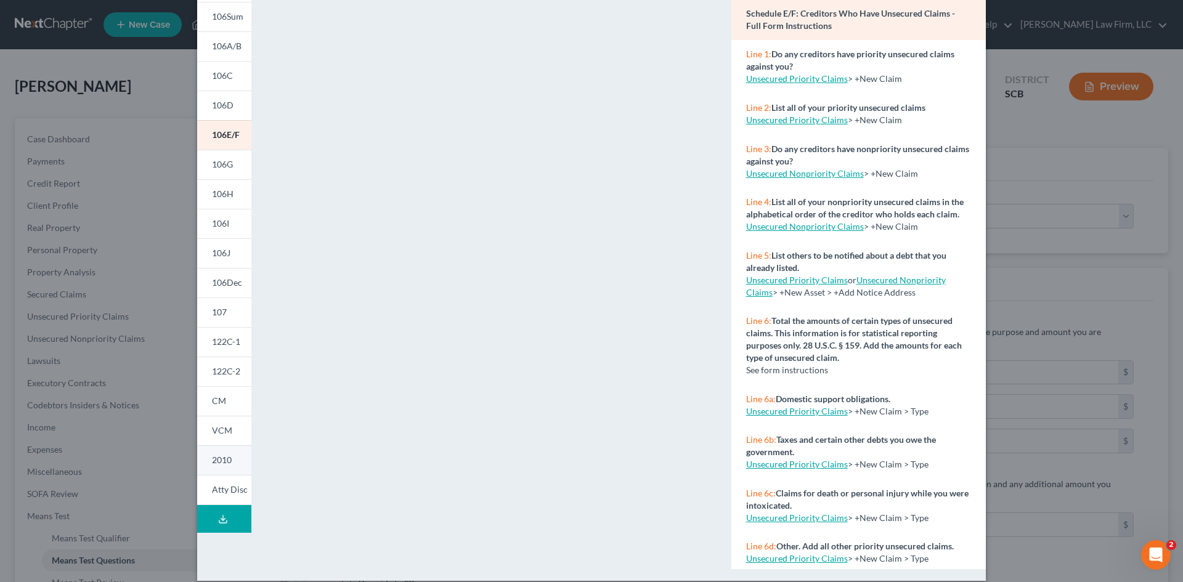
scroll to position [113, 0]
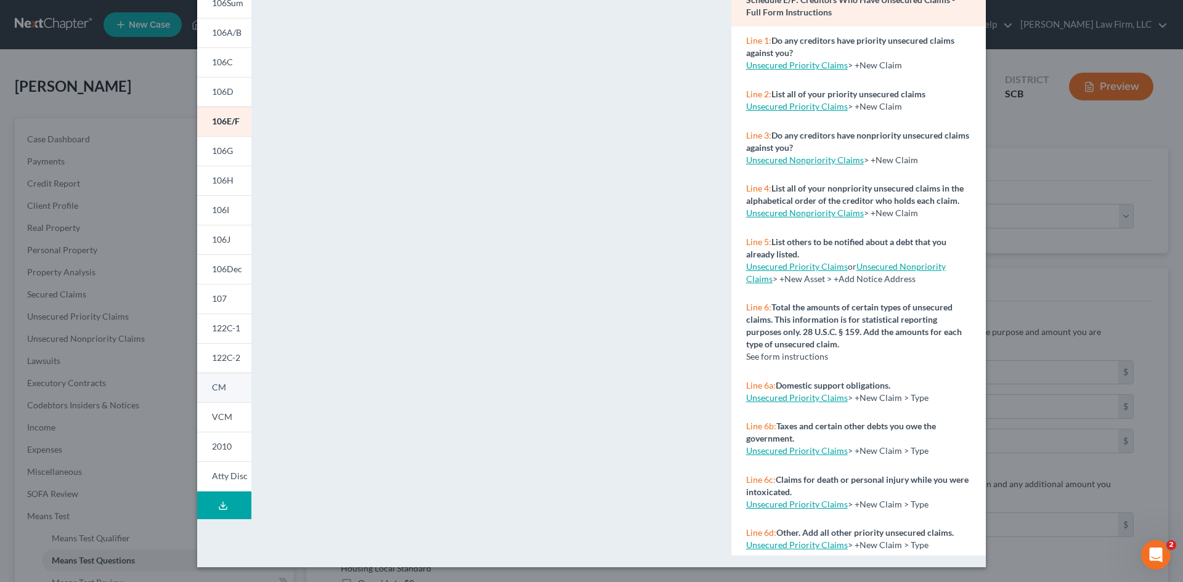
click at [213, 386] on span "CM" at bounding box center [219, 387] width 14 height 10
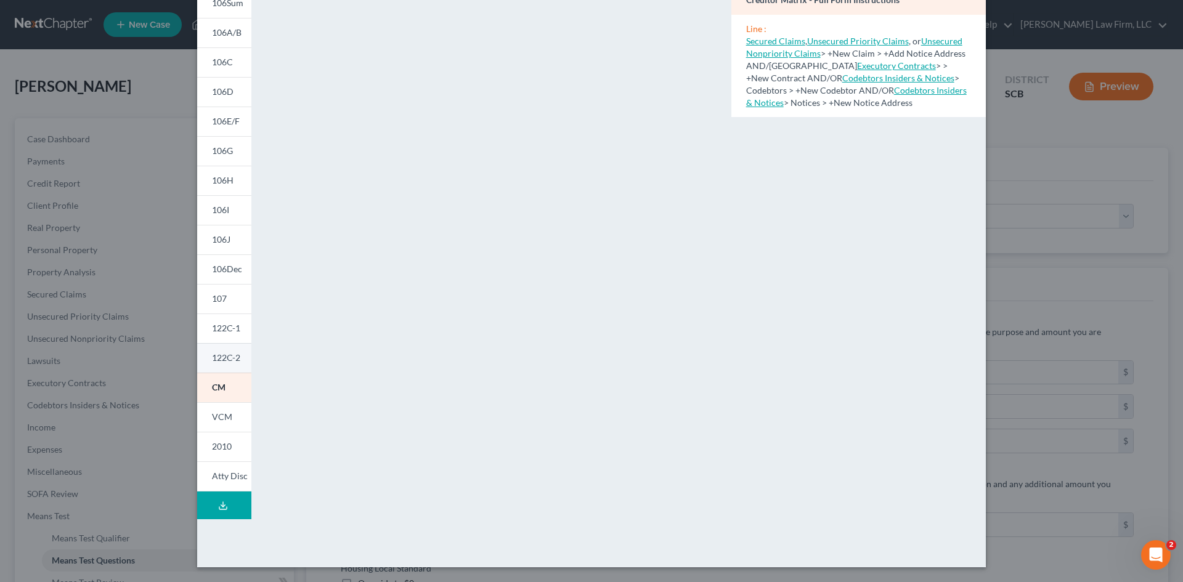
click at [227, 356] on span "122C-2" at bounding box center [226, 358] width 28 height 10
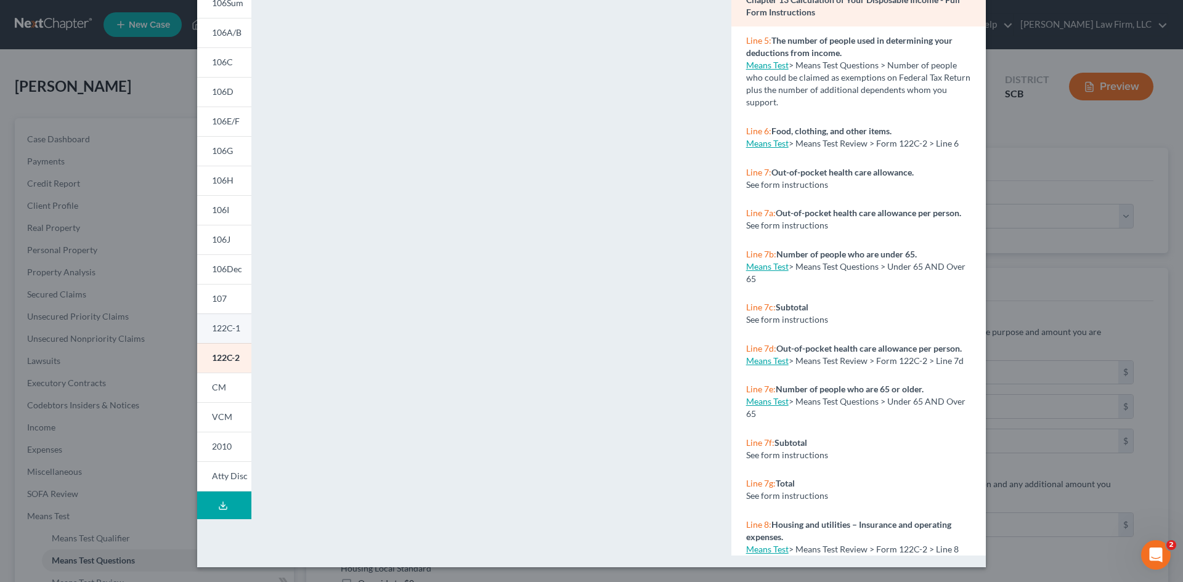
click at [218, 333] on span "122C-1" at bounding box center [226, 328] width 28 height 10
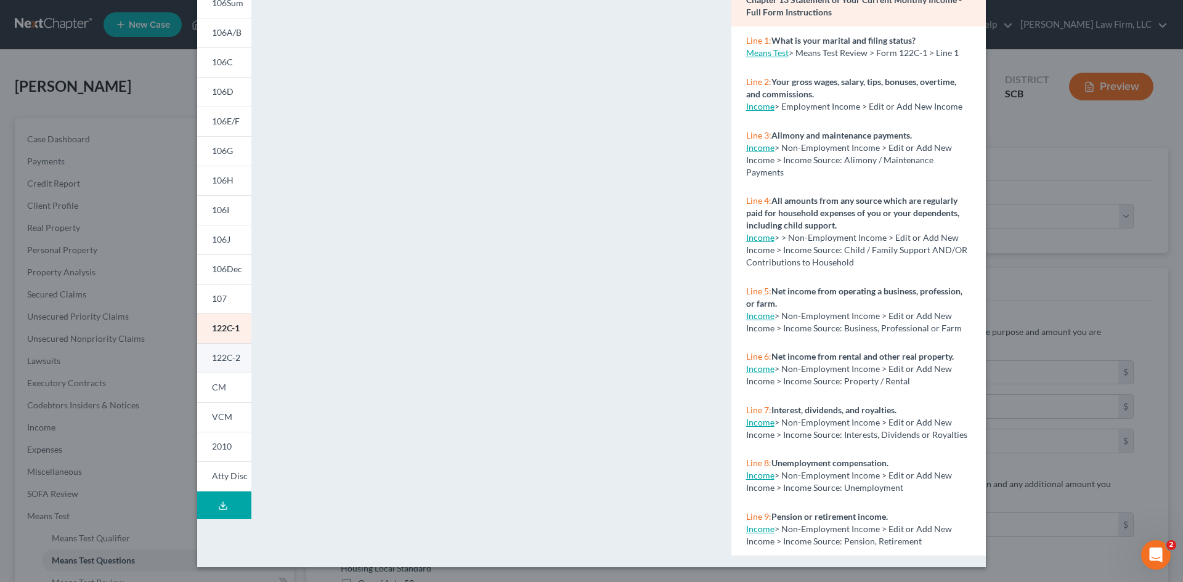
click at [222, 360] on span "122C-2" at bounding box center [226, 358] width 28 height 10
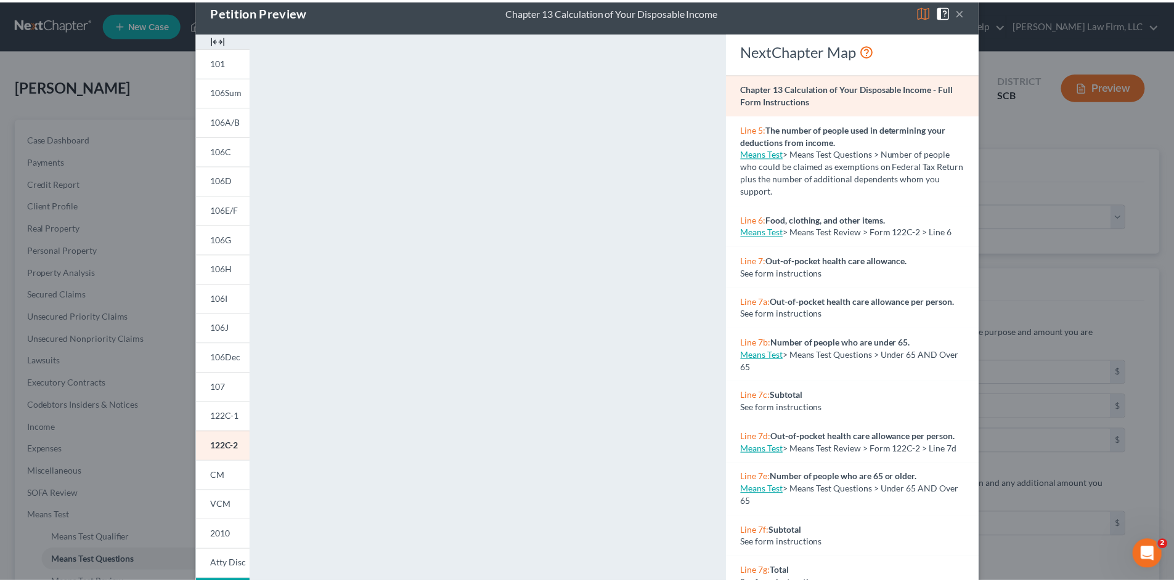
scroll to position [0, 0]
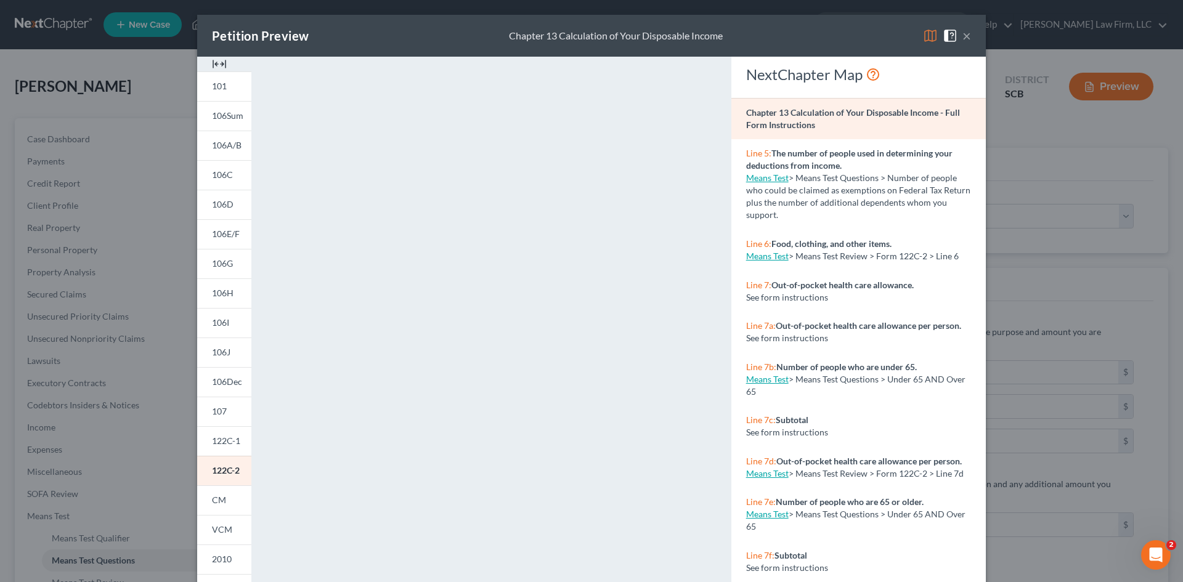
click at [965, 38] on button "×" at bounding box center [967, 35] width 9 height 15
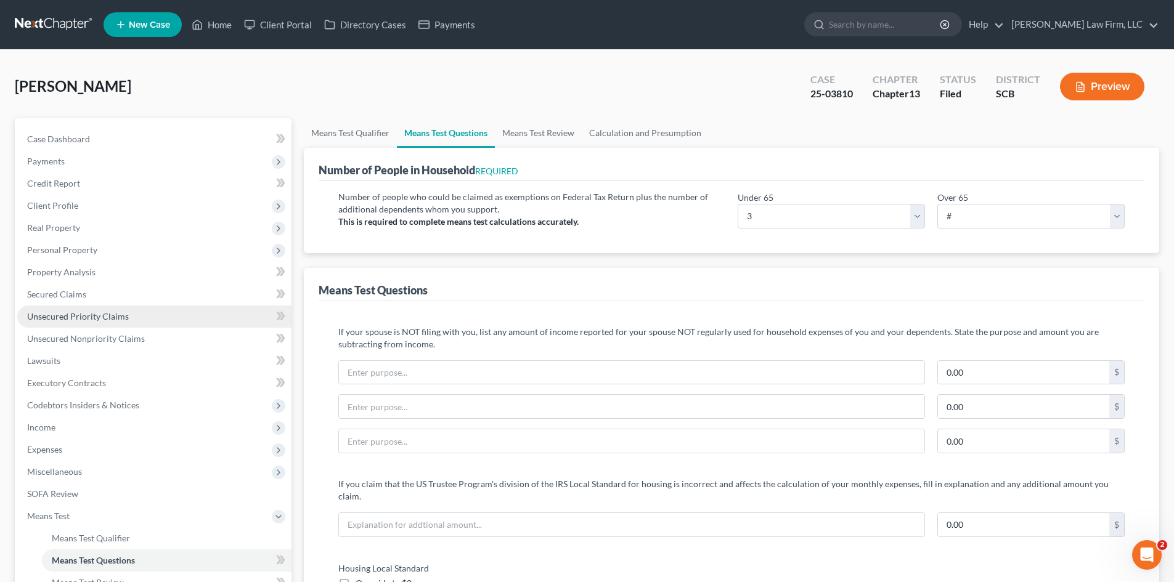
click at [90, 319] on span "Unsecured Priority Claims" at bounding box center [78, 316] width 102 height 10
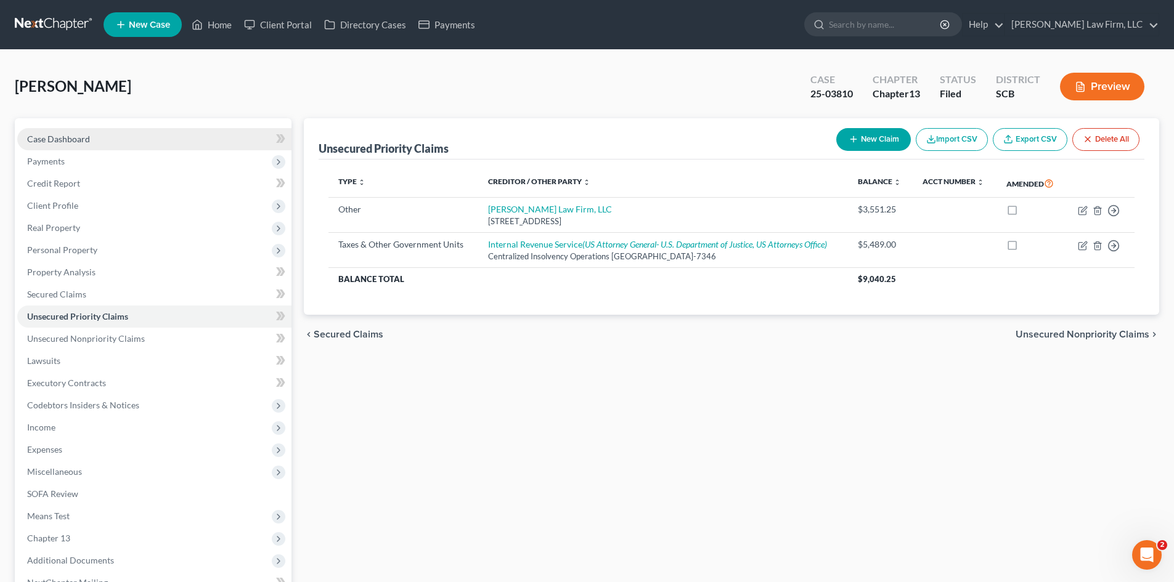
click at [91, 134] on link "Case Dashboard" at bounding box center [154, 139] width 274 height 22
select select "0"
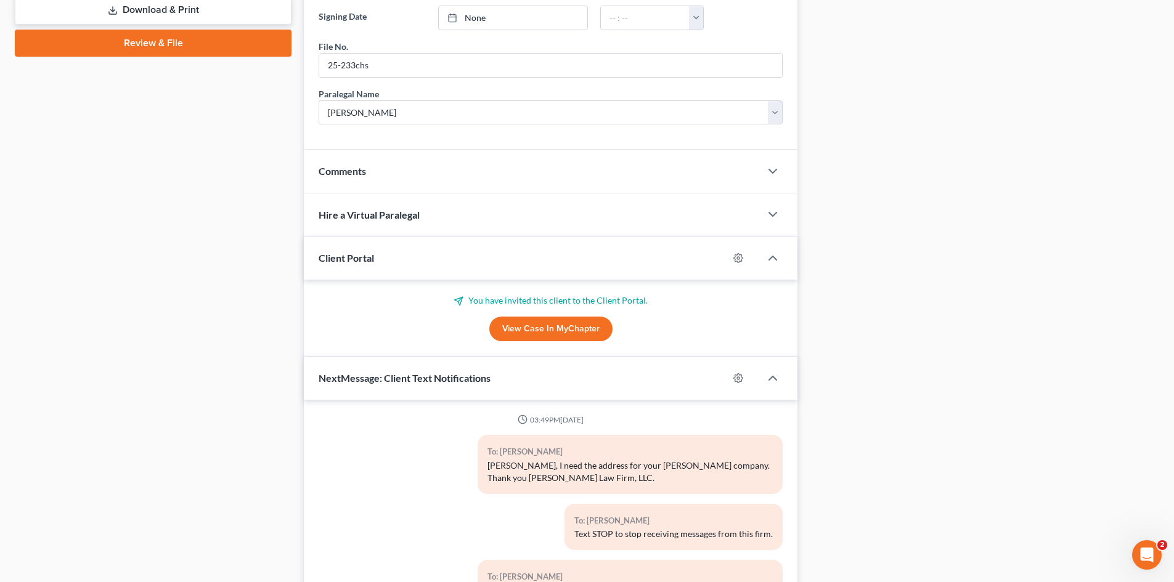
scroll to position [110, 0]
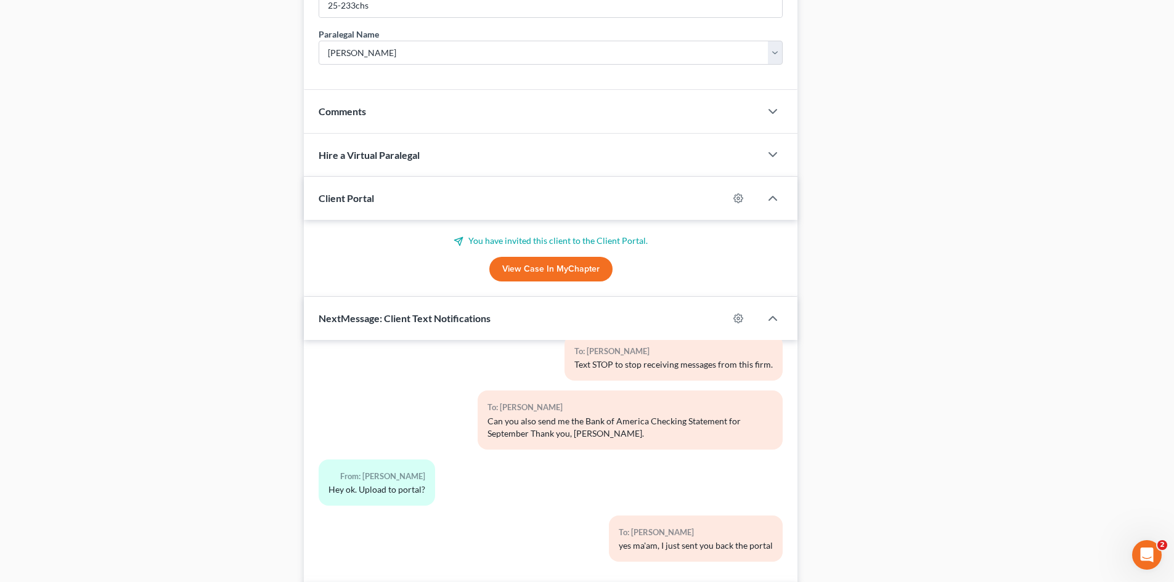
click at [391, 121] on div "Comments" at bounding box center [532, 111] width 457 height 43
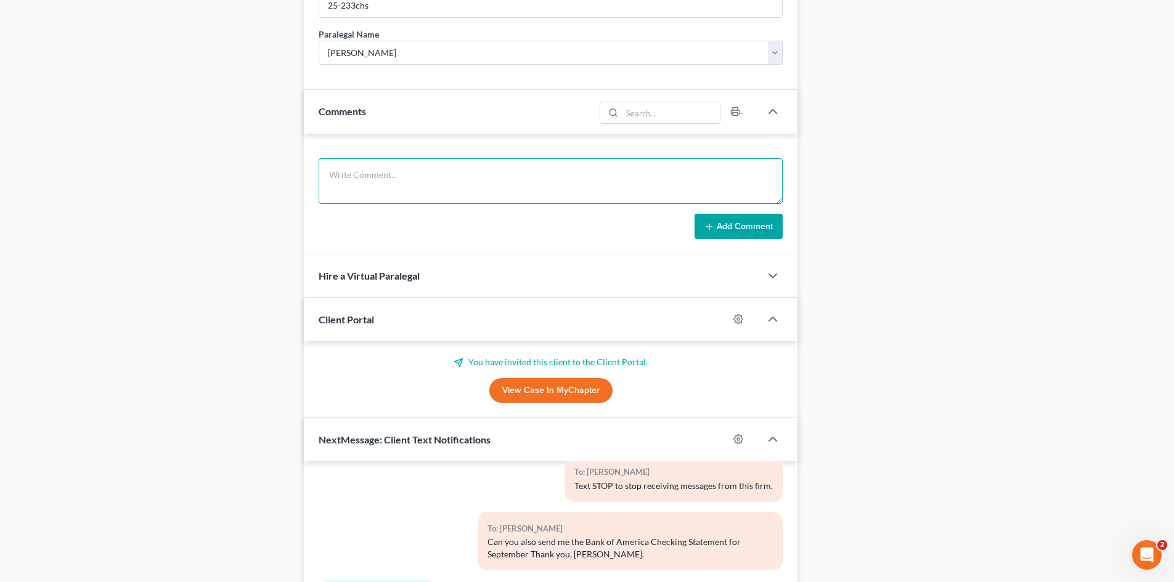
click at [420, 182] on textarea at bounding box center [551, 181] width 464 height 46
type textarea "Conns and Navy Fed need to be added as amended creditors."
click at [733, 225] on button "Add Comment" at bounding box center [739, 227] width 88 height 26
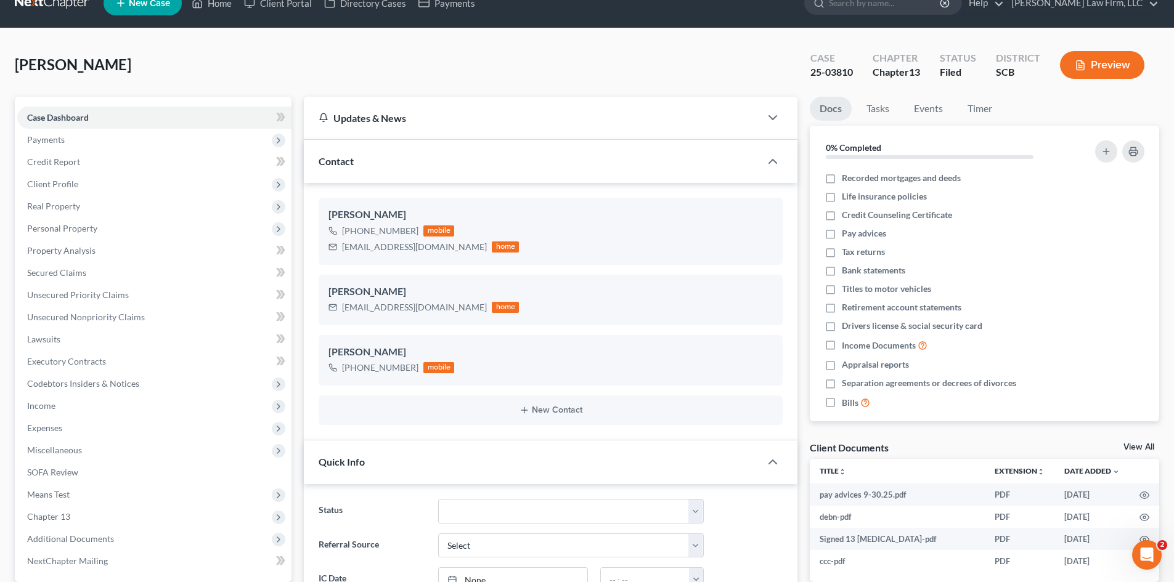
scroll to position [0, 0]
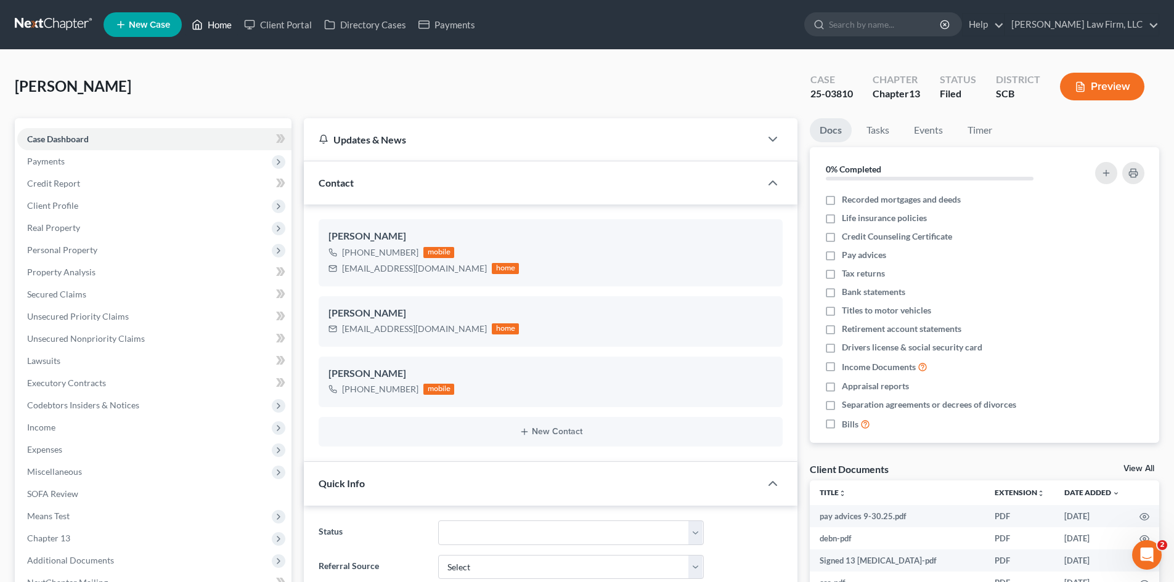
click at [211, 28] on link "Home" at bounding box center [212, 25] width 52 height 22
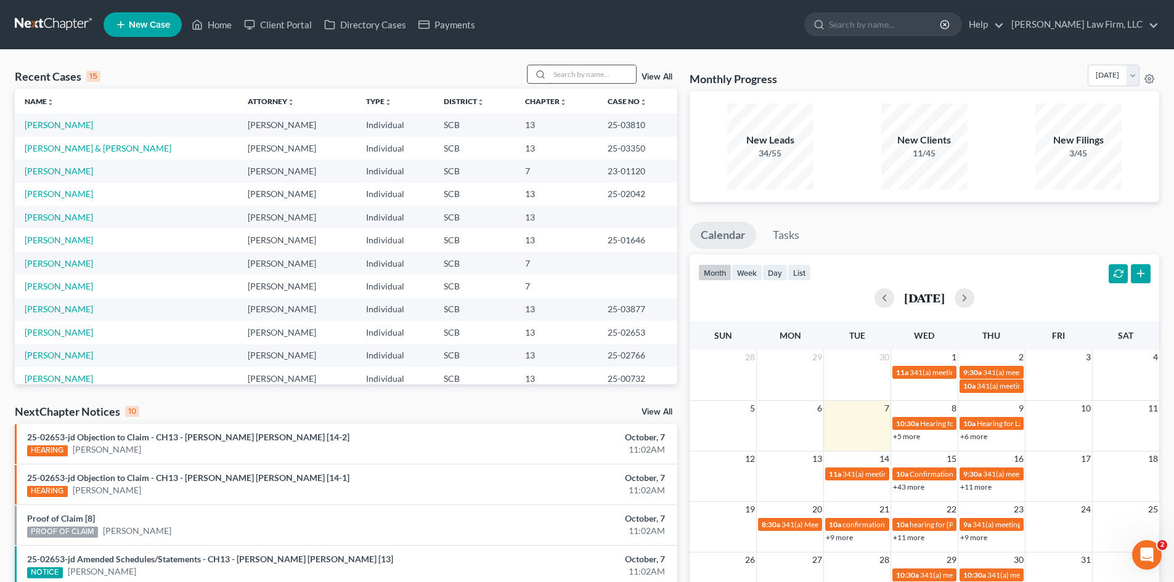
click at [555, 73] on input "search" at bounding box center [593, 74] width 86 height 18
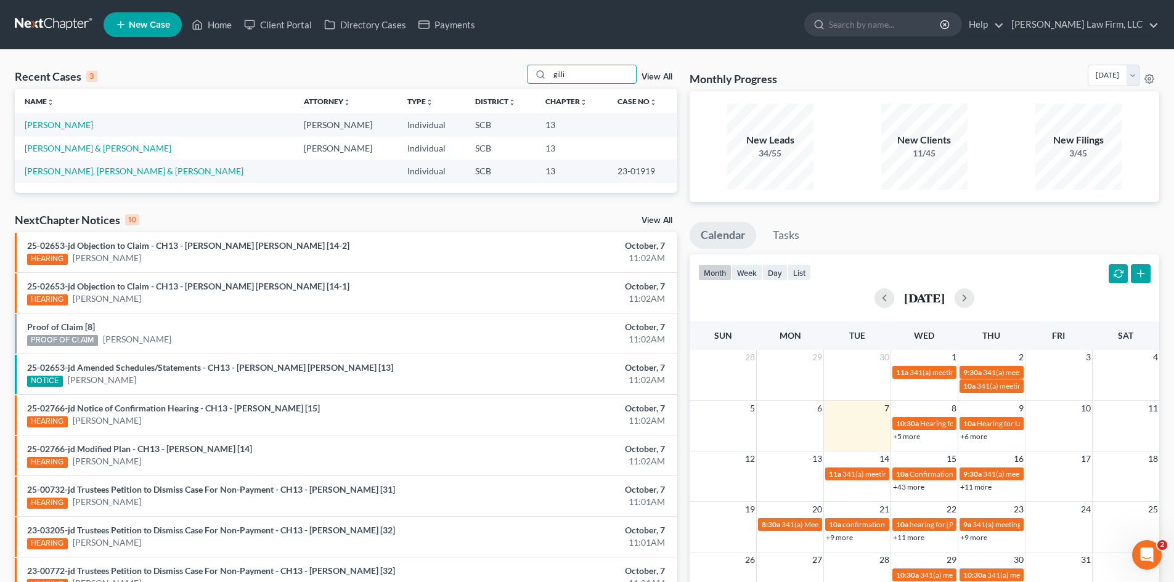
type input "gilli"
click at [72, 153] on td "[PERSON_NAME] & [PERSON_NAME]" at bounding box center [154, 148] width 279 height 23
click at [74, 151] on link "[PERSON_NAME] & [PERSON_NAME]" at bounding box center [98, 148] width 147 height 10
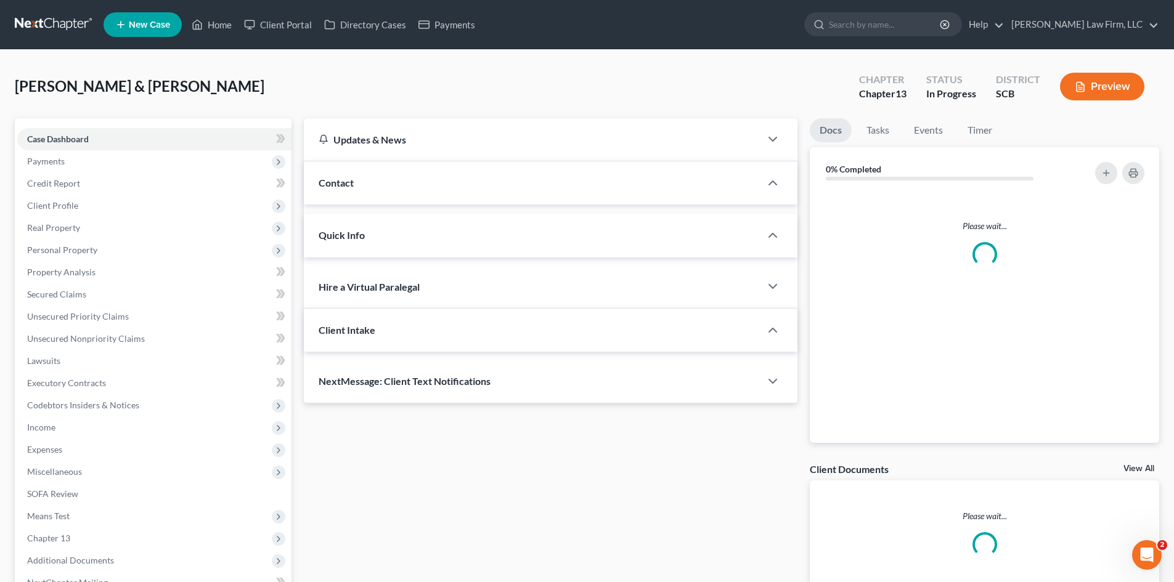
select select "0"
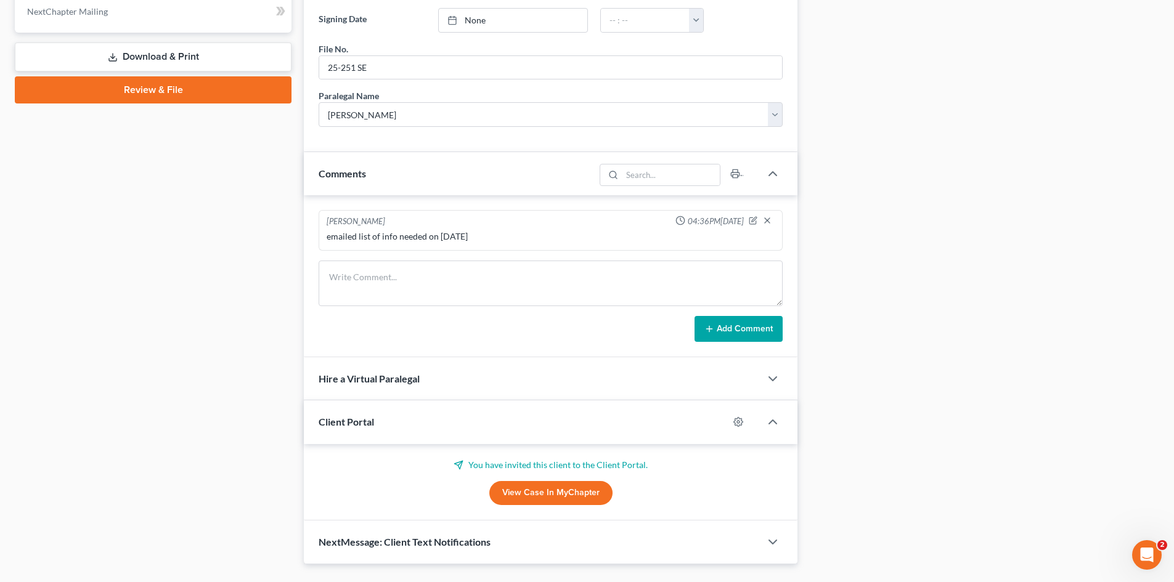
scroll to position [600, 0]
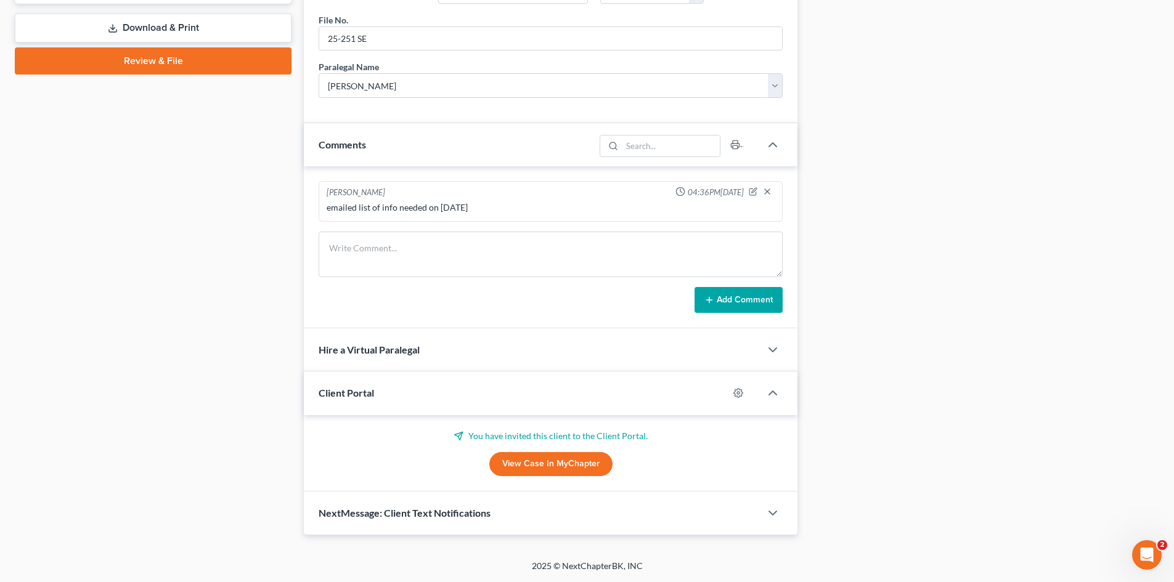
click at [552, 454] on link "View Case in MyChapter" at bounding box center [550, 464] width 123 height 25
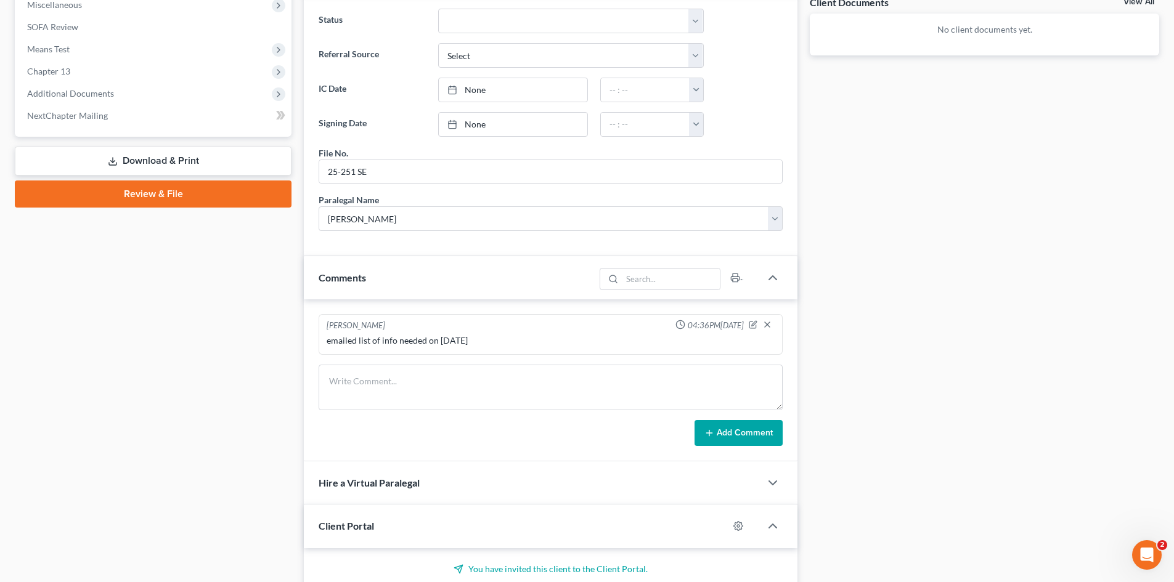
scroll to position [555, 0]
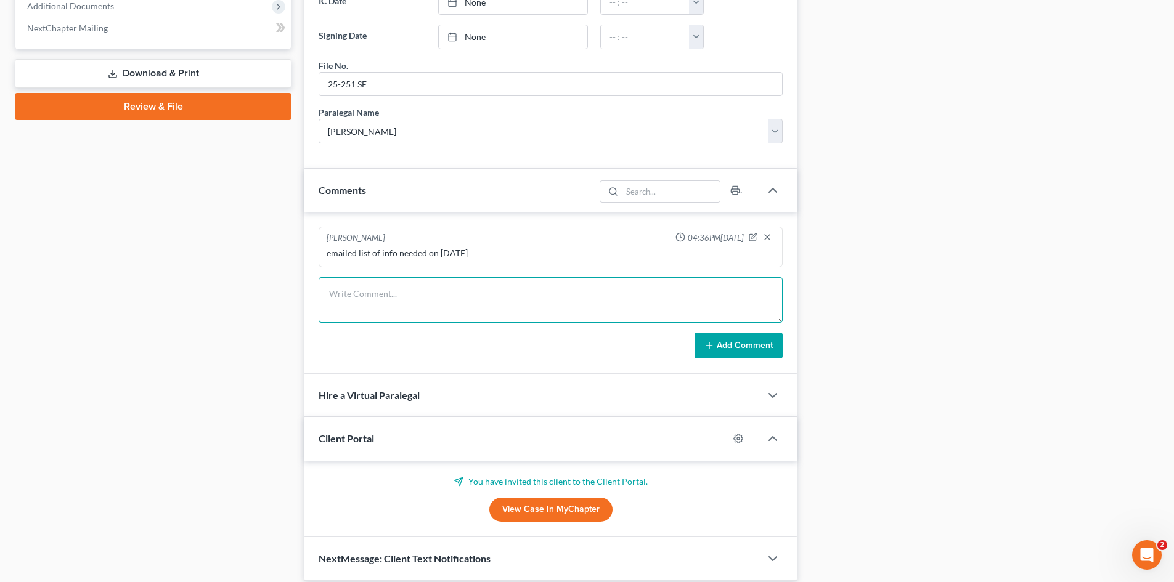
click at [356, 303] on textarea at bounding box center [551, 300] width 464 height 46
type textarea "email AGAIN from [PERSON_NAME], basically submitted credit counseling certifica…"
click at [730, 349] on button "Add Comment" at bounding box center [739, 346] width 88 height 26
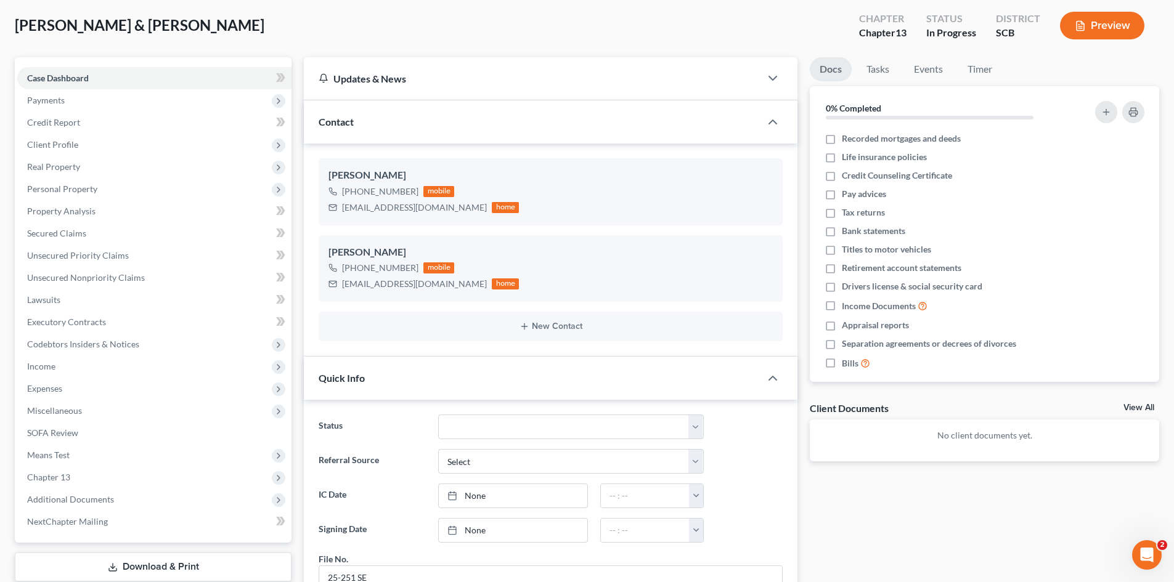
scroll to position [0, 0]
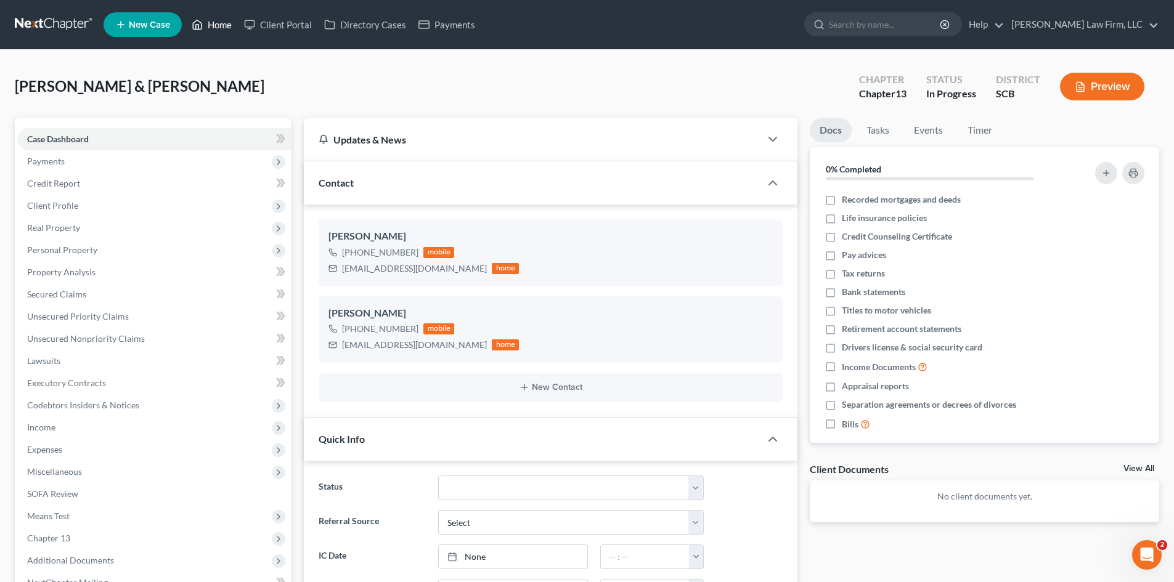
click at [225, 27] on link "Home" at bounding box center [212, 25] width 52 height 22
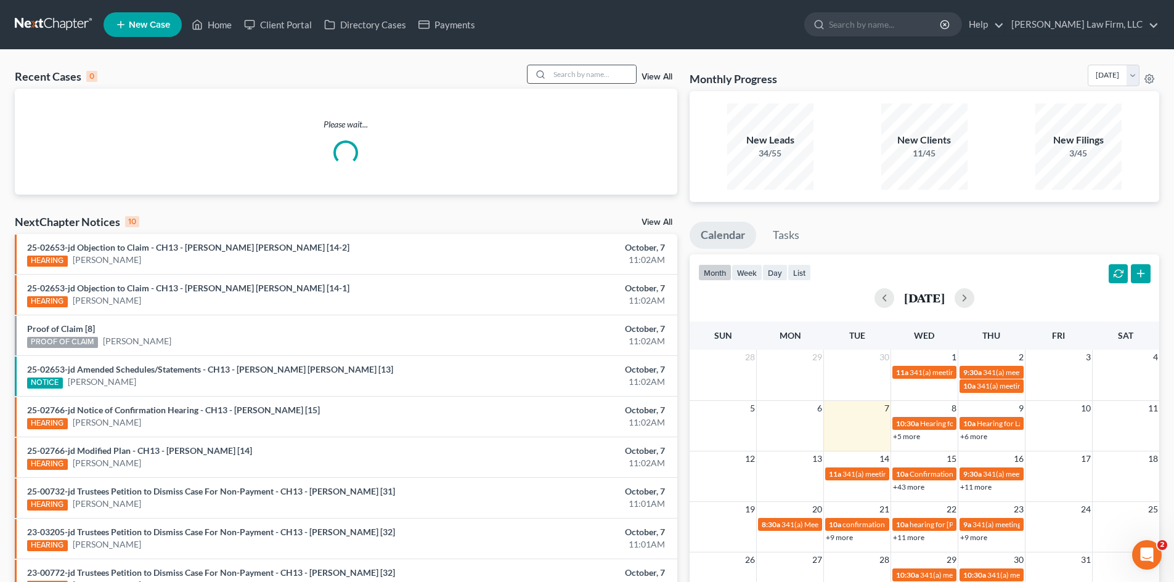
click at [545, 78] on icon at bounding box center [541, 75] width 10 height 10
click at [570, 73] on input "search" at bounding box center [593, 74] width 86 height 18
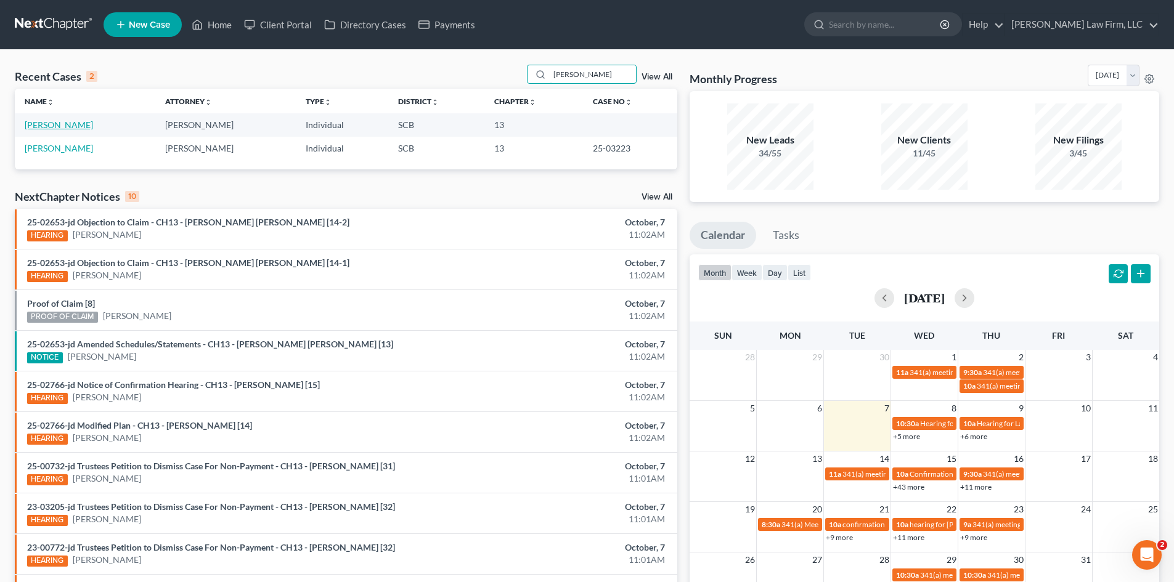
type input "[PERSON_NAME]"
click at [78, 128] on link "[PERSON_NAME]" at bounding box center [59, 125] width 68 height 10
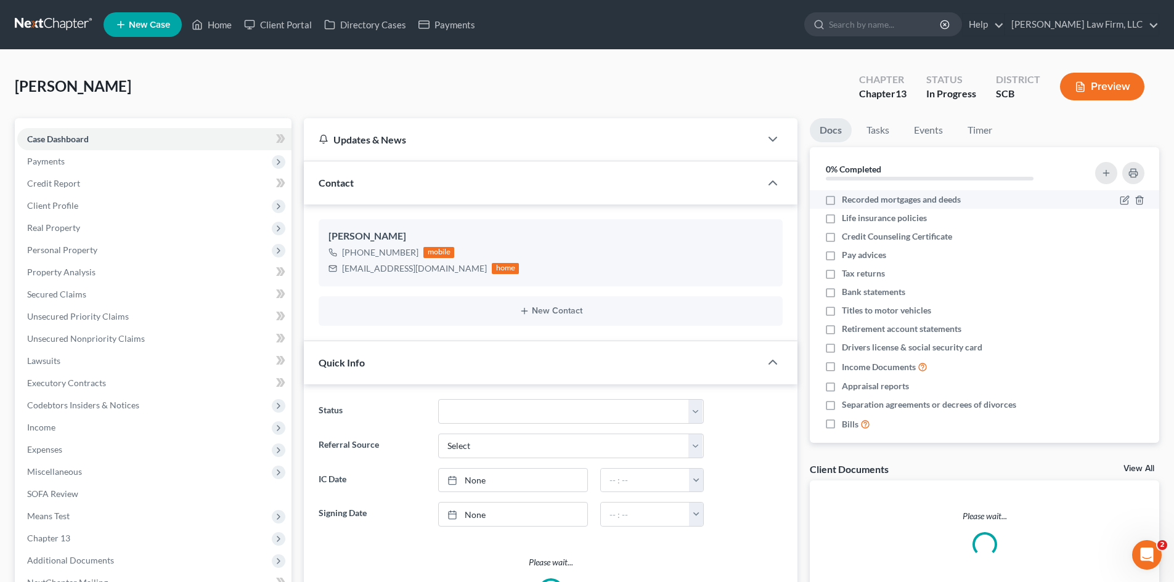
select select "0"
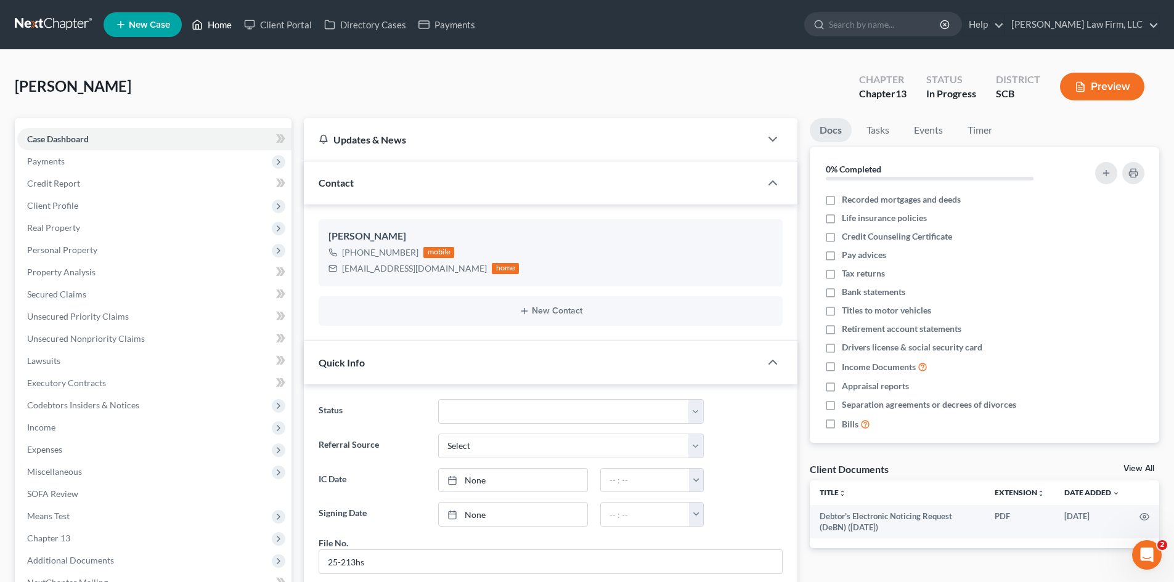
drag, startPoint x: 221, startPoint y: 22, endPoint x: 149, endPoint y: 42, distance: 74.9
click at [221, 22] on link "Home" at bounding box center [212, 25] width 52 height 22
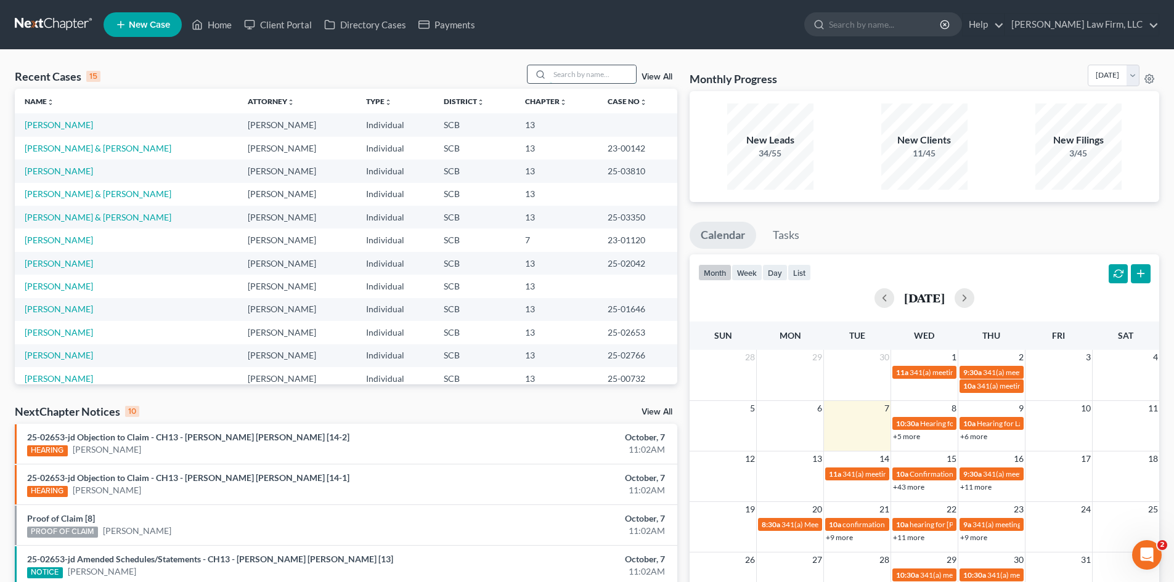
click at [582, 79] on input "search" at bounding box center [593, 74] width 86 height 18
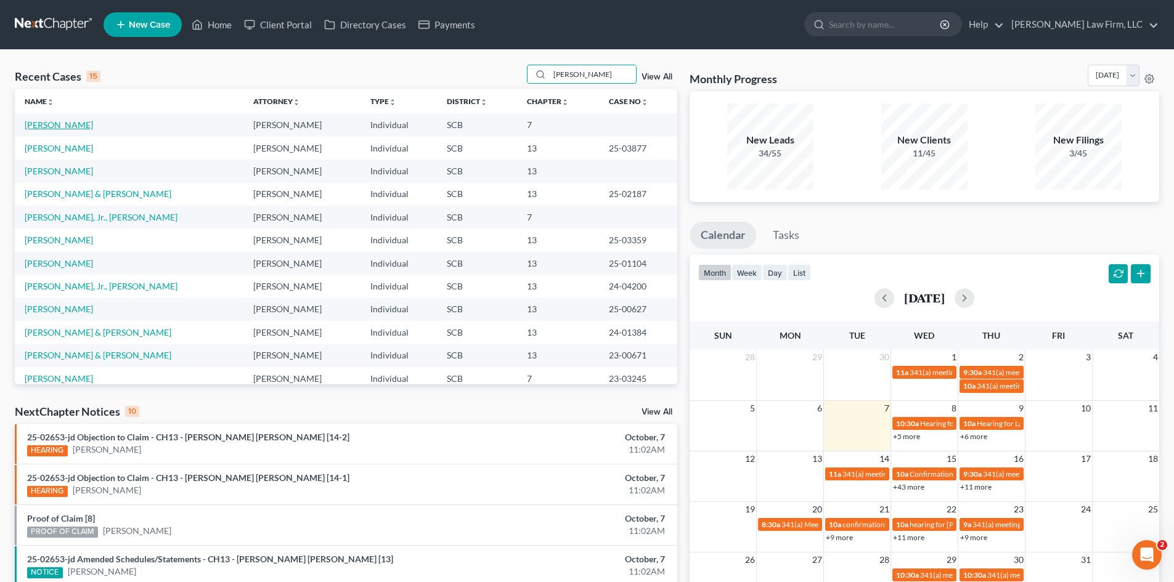
type input "[PERSON_NAME]"
click at [47, 128] on link "[PERSON_NAME]" at bounding box center [59, 125] width 68 height 10
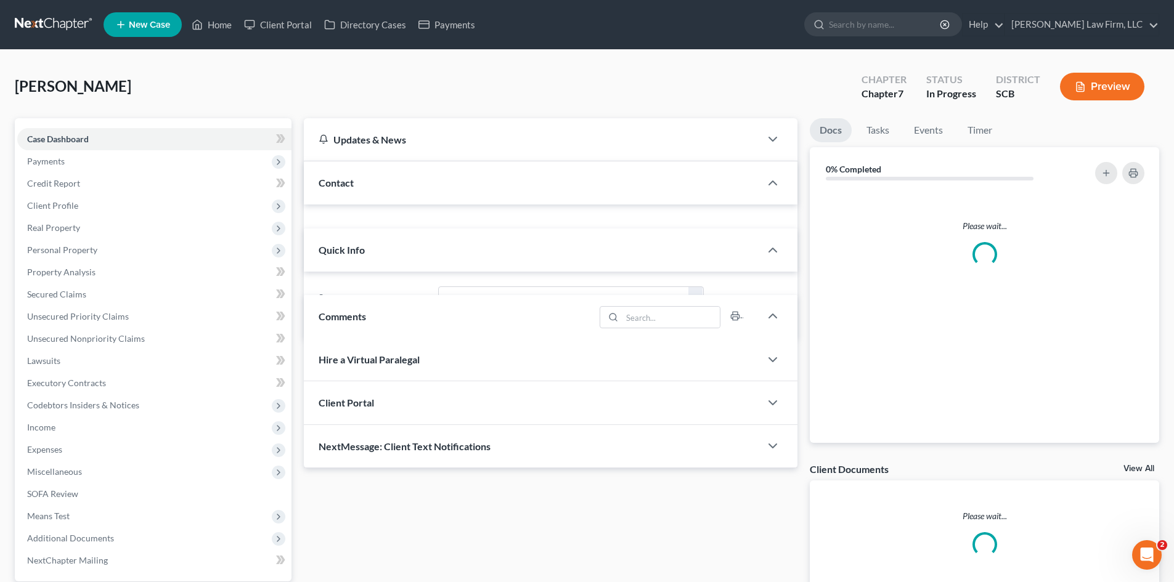
select select "1"
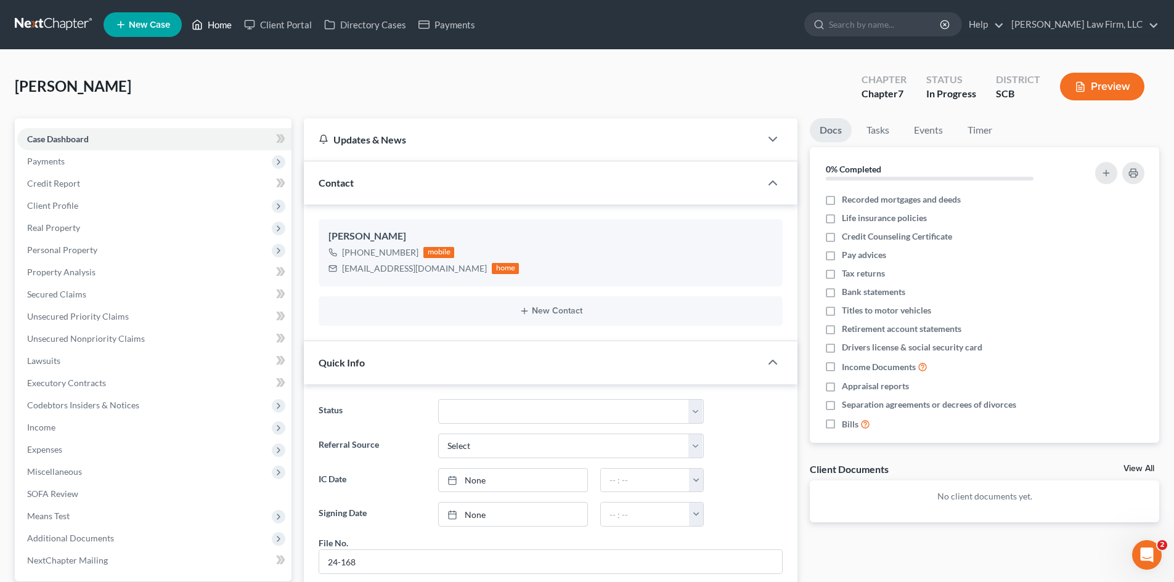
click at [208, 24] on link "Home" at bounding box center [212, 25] width 52 height 22
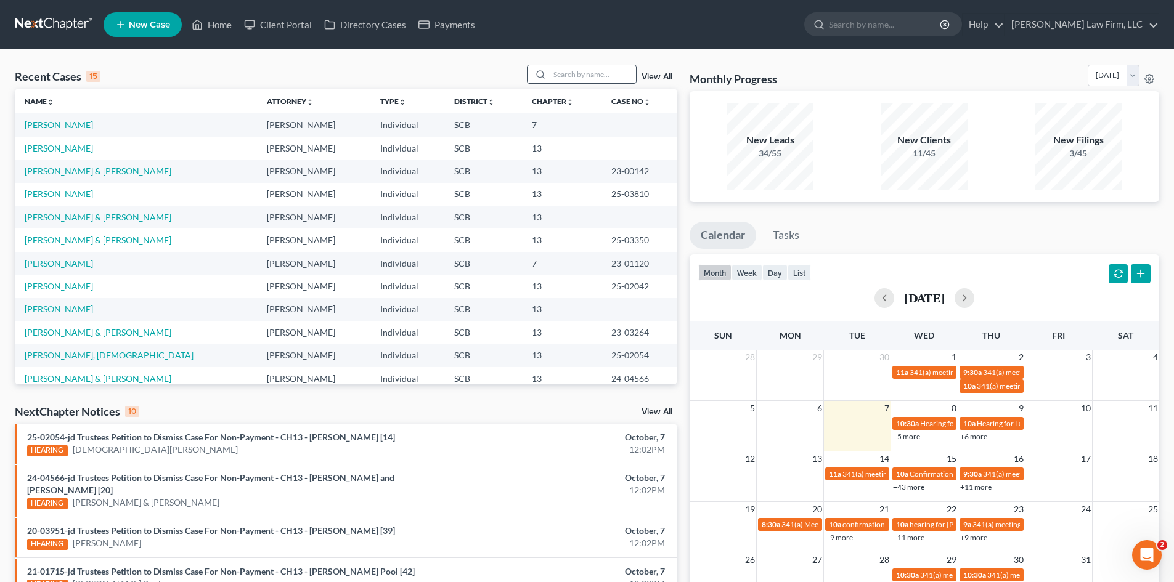
drag, startPoint x: 544, startPoint y: 82, endPoint x: 559, endPoint y: 75, distance: 16.8
click at [559, 75] on div at bounding box center [582, 74] width 110 height 19
click at [560, 75] on input "search" at bounding box center [593, 74] width 86 height 18
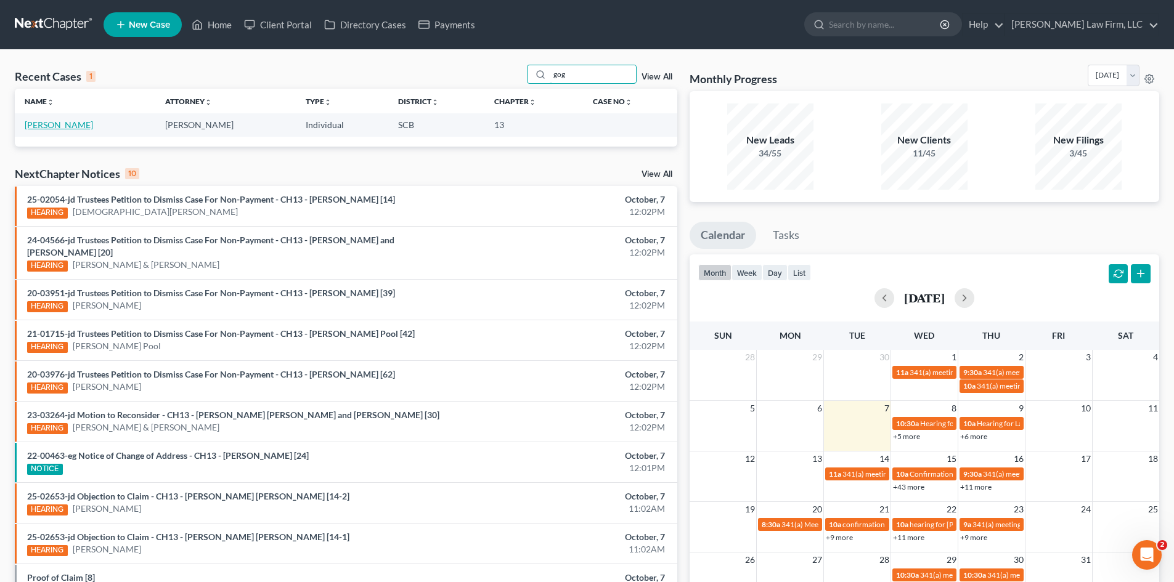
type input "gog"
click at [46, 128] on link "[PERSON_NAME]" at bounding box center [59, 125] width 68 height 10
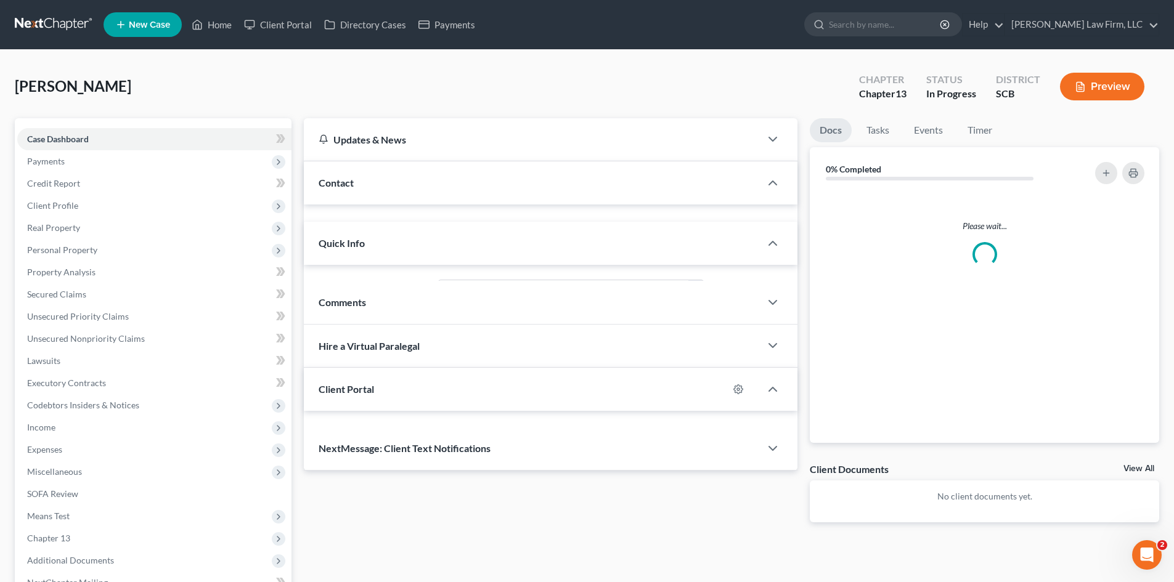
select select "0"
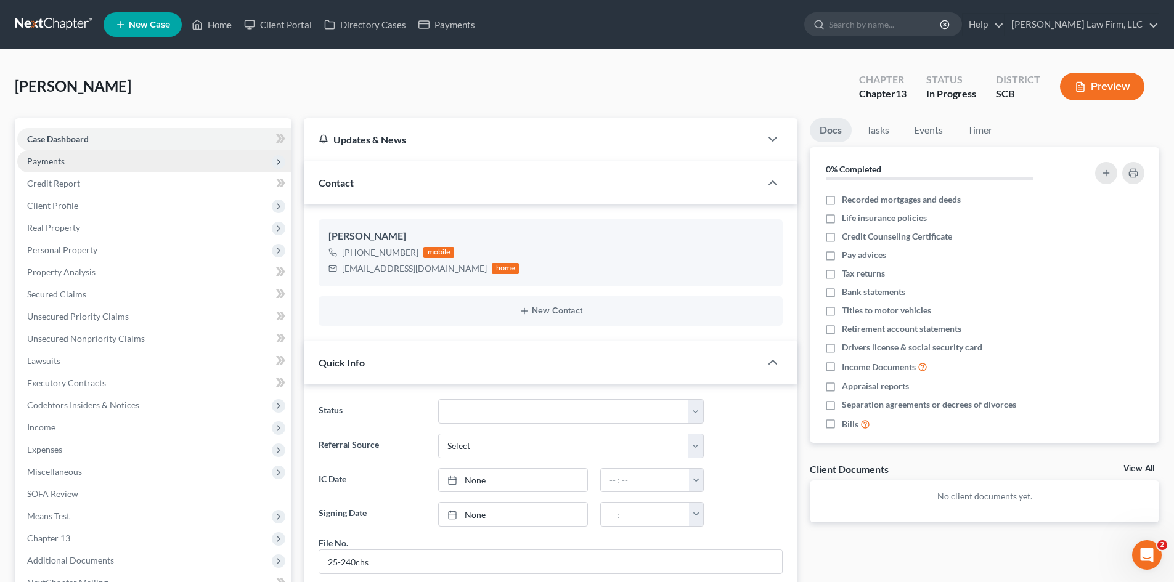
click at [75, 158] on span "Payments" at bounding box center [154, 161] width 274 height 22
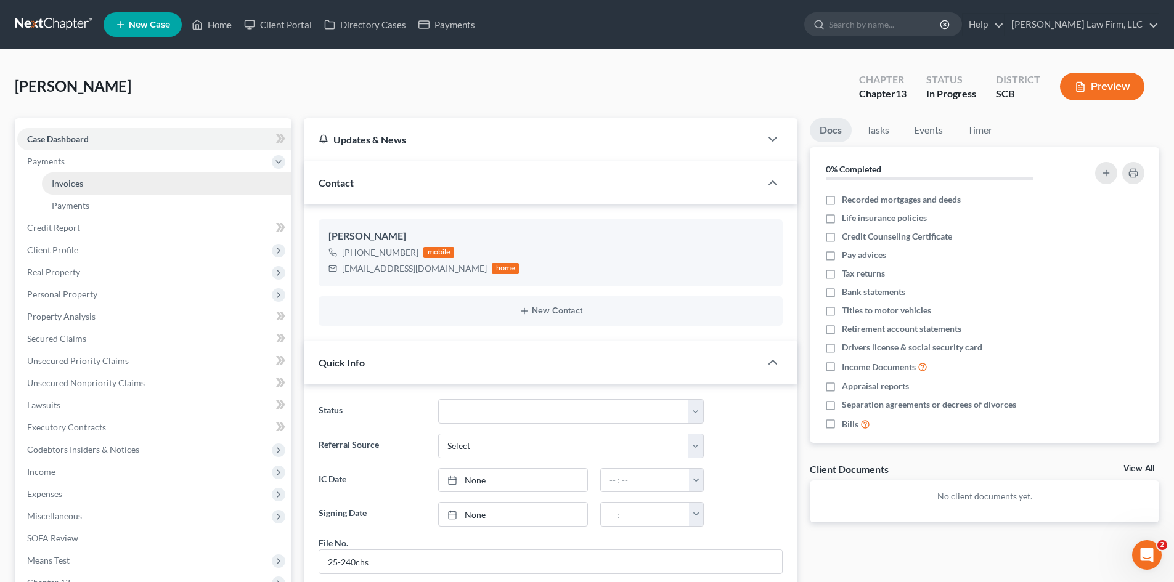
click at [69, 182] on span "Invoices" at bounding box center [67, 183] width 31 height 10
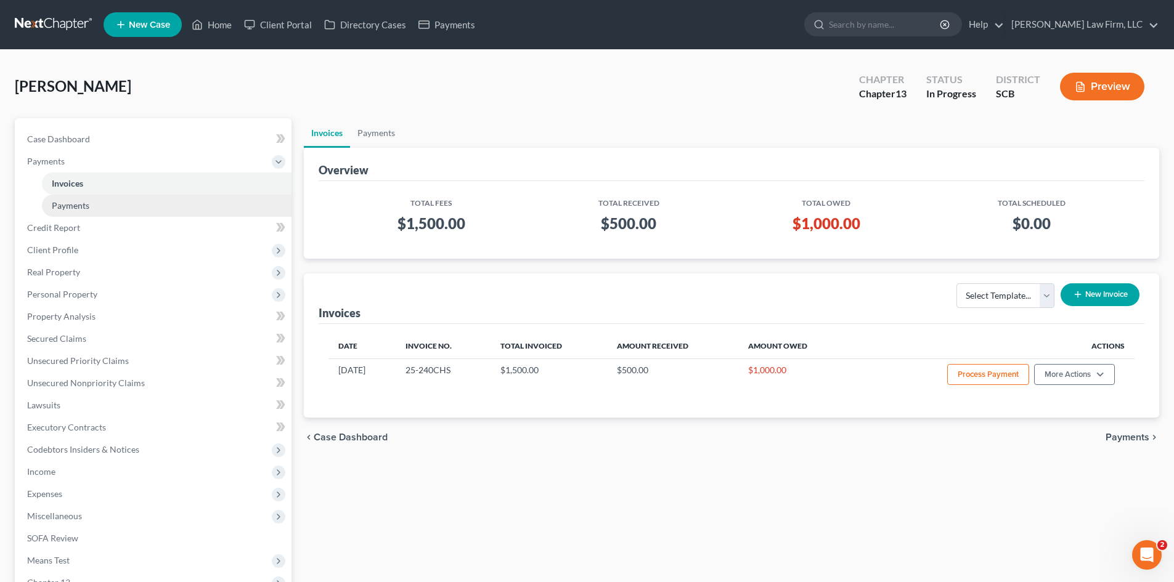
click at [71, 203] on span "Payments" at bounding box center [71, 205] width 38 height 10
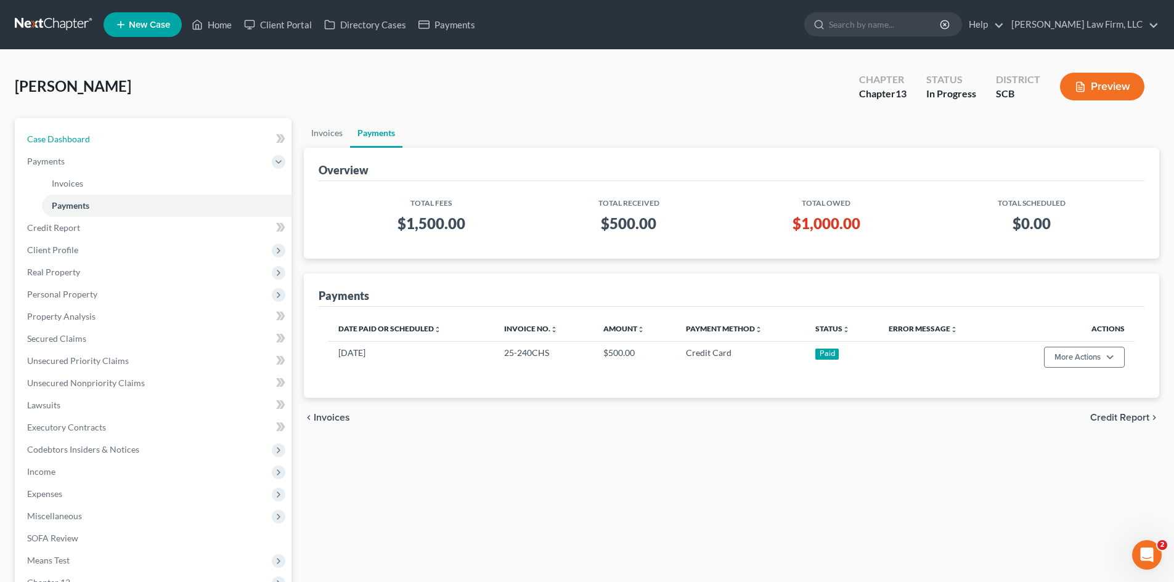
click at [62, 142] on span "Case Dashboard" at bounding box center [58, 139] width 63 height 10
select select "0"
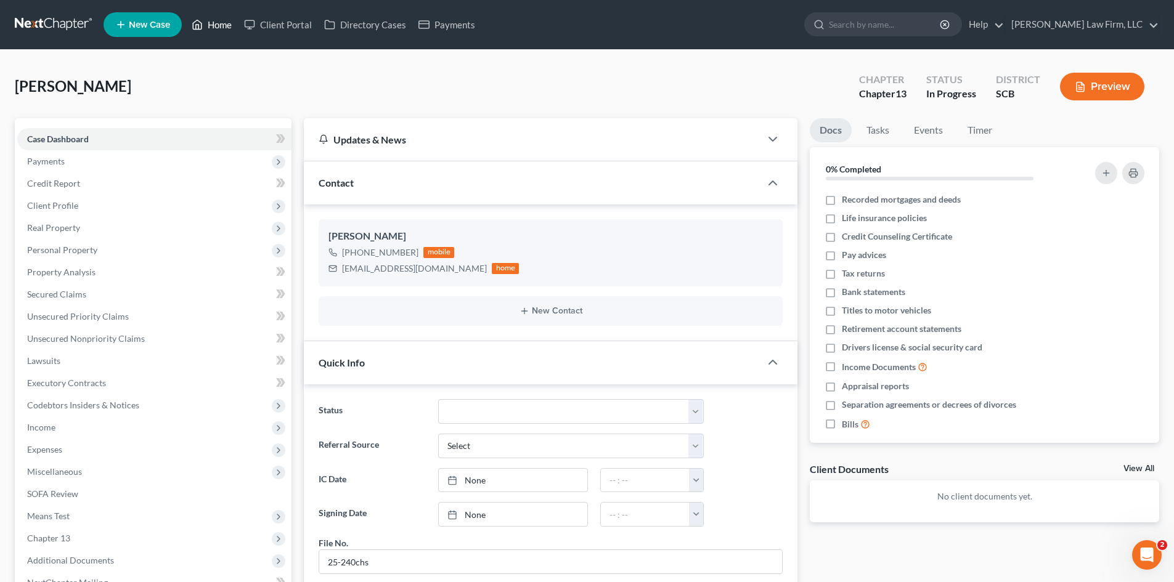
drag, startPoint x: 221, startPoint y: 18, endPoint x: 363, endPoint y: 157, distance: 198.7
click at [221, 18] on link "Home" at bounding box center [212, 25] width 52 height 22
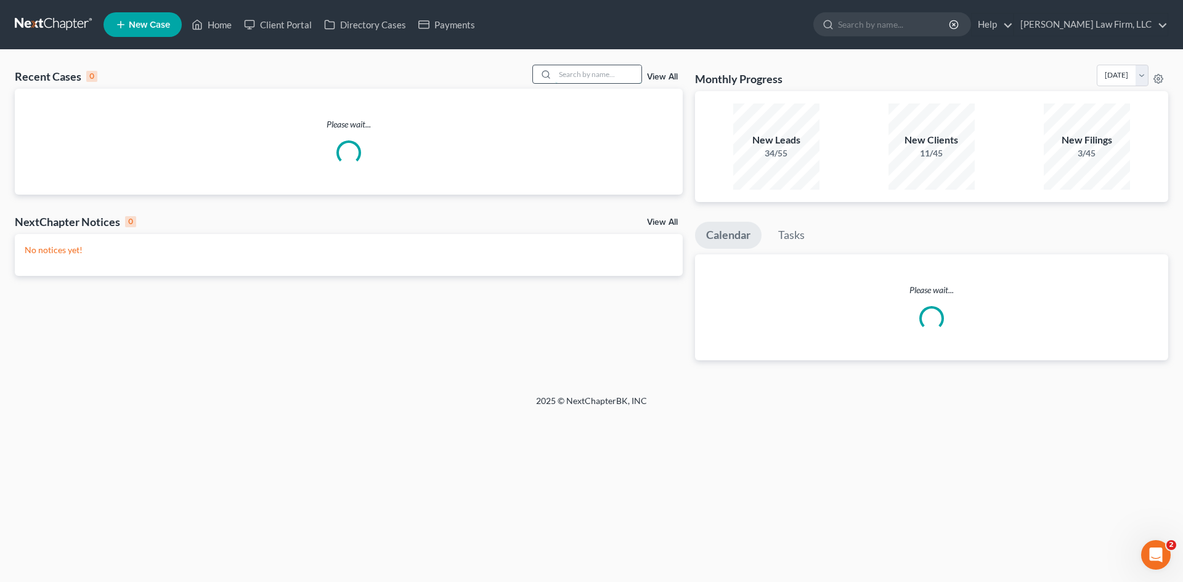
click at [610, 74] on input "search" at bounding box center [598, 74] width 86 height 18
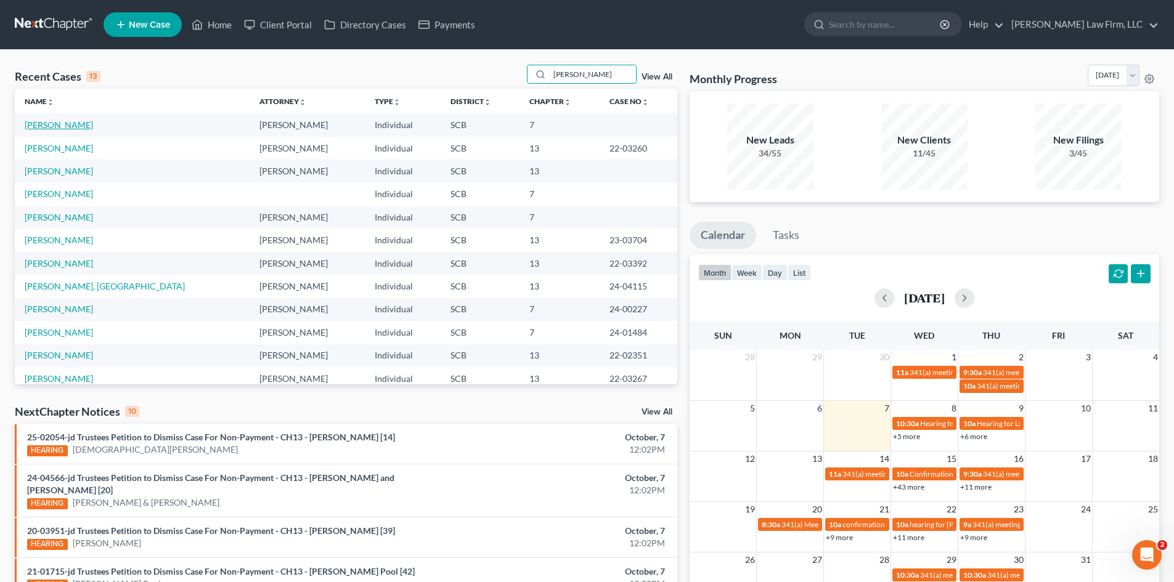
type input "[PERSON_NAME]"
click at [65, 128] on link "[PERSON_NAME]" at bounding box center [59, 125] width 68 height 10
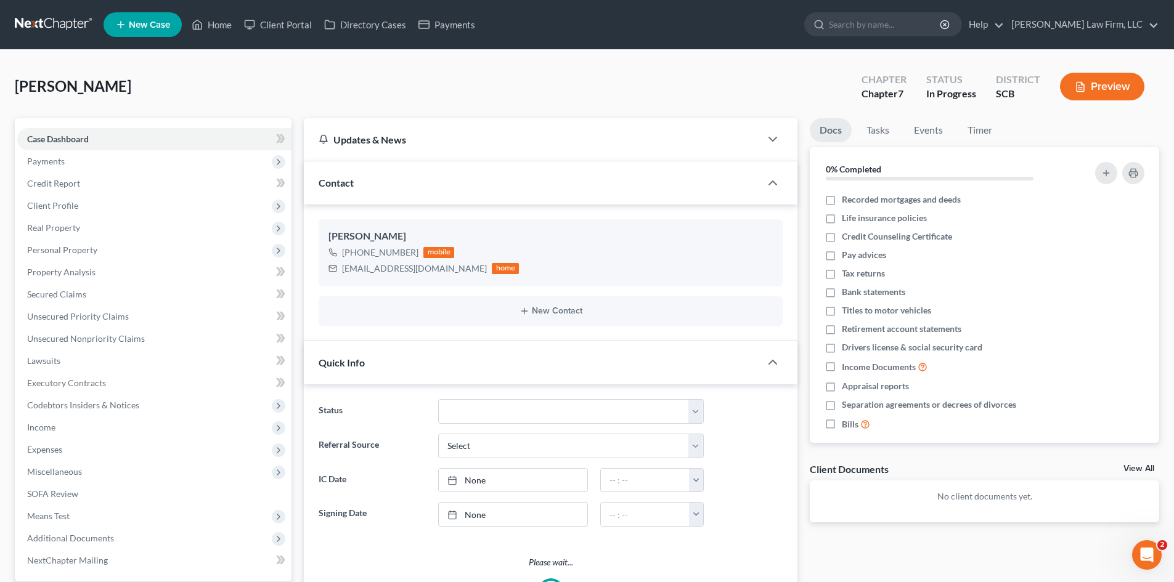
select select "0"
click at [55, 202] on span "Client Profile" at bounding box center [52, 205] width 51 height 10
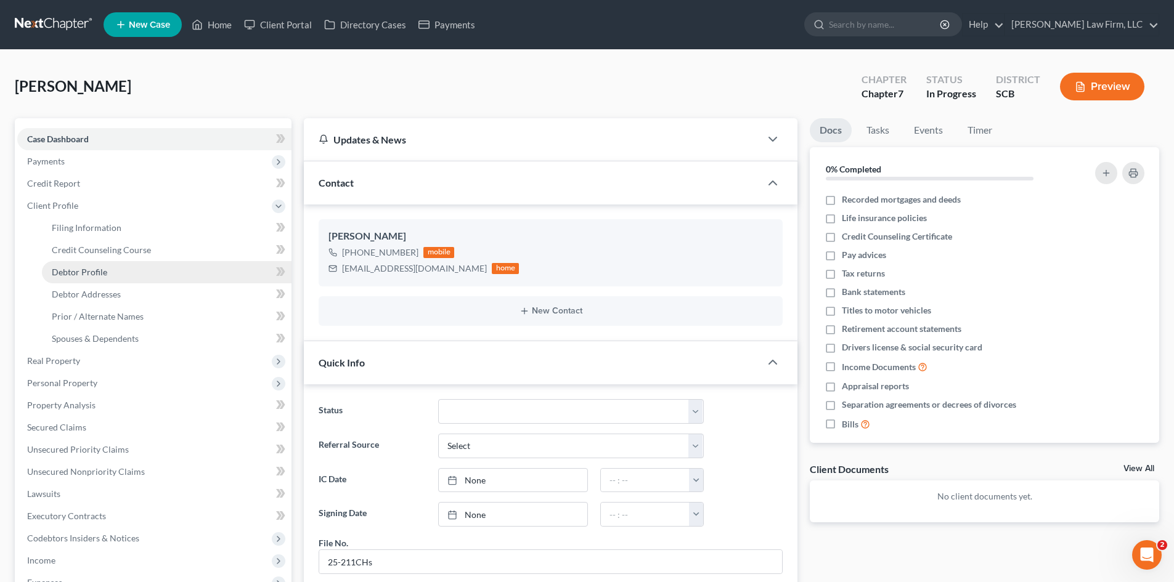
click at [60, 267] on span "Debtor Profile" at bounding box center [79, 272] width 55 height 10
select select "4"
select select "0"
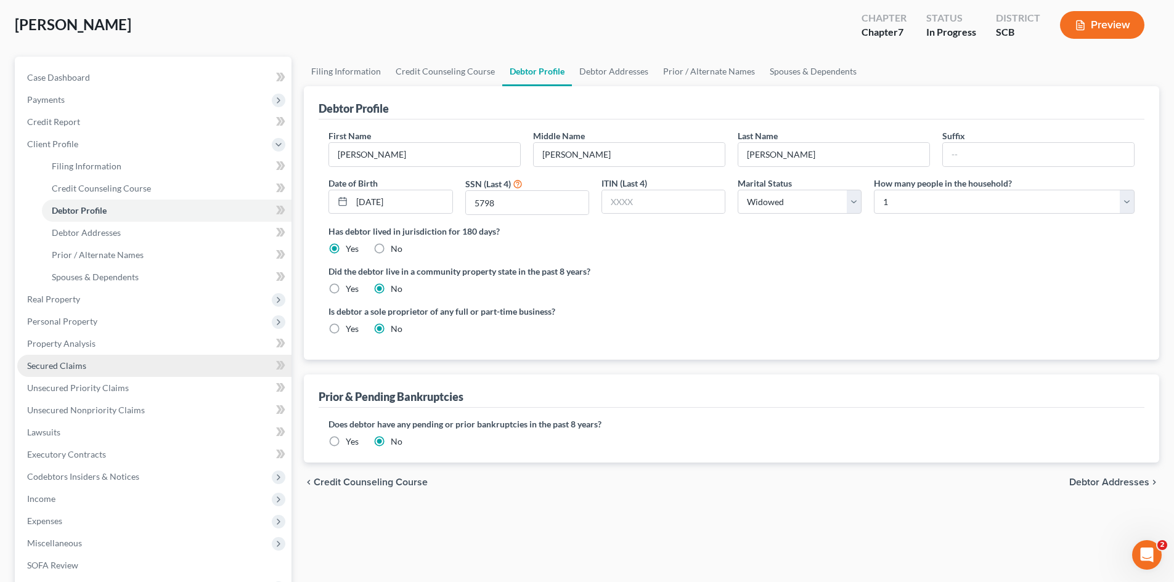
click at [78, 358] on link "Secured Claims" at bounding box center [154, 366] width 274 height 22
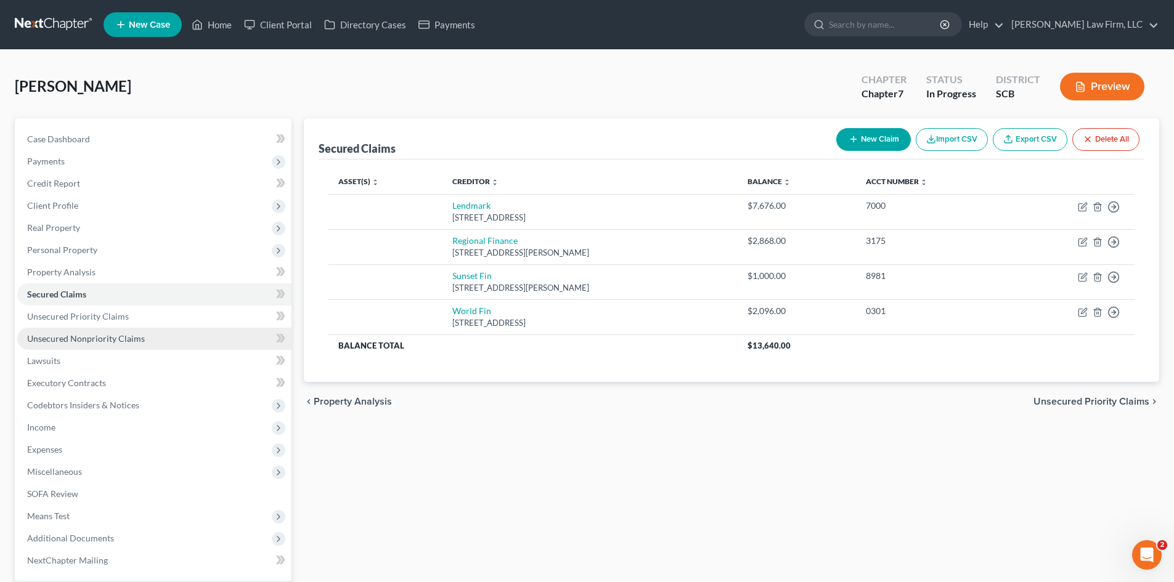
click at [81, 343] on span "Unsecured Nonpriority Claims" at bounding box center [86, 338] width 118 height 10
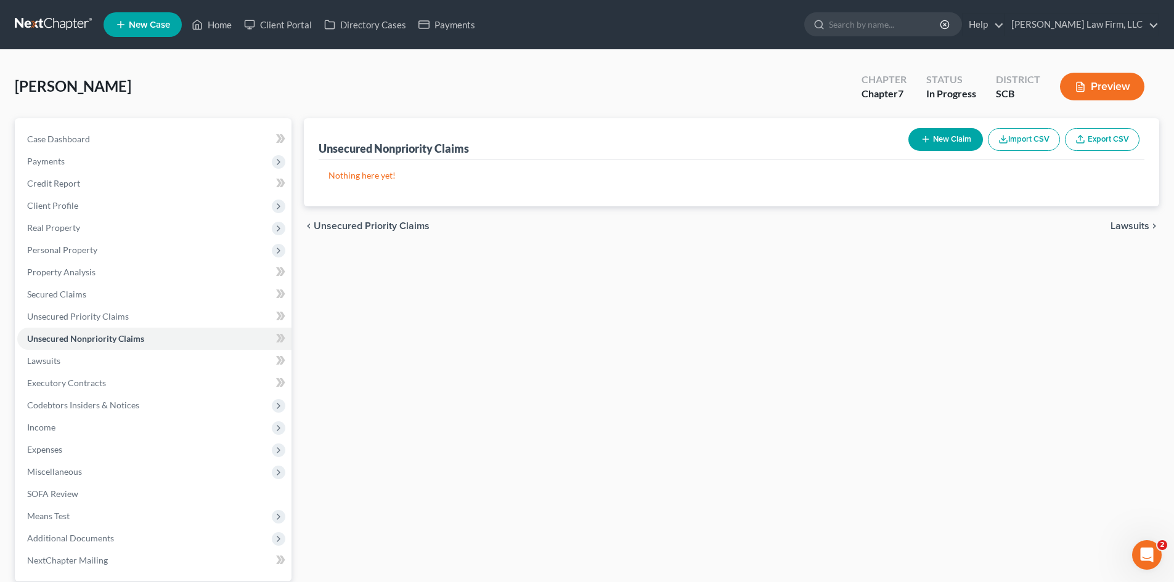
click at [945, 142] on button "New Claim" at bounding box center [945, 139] width 75 height 23
select select "0"
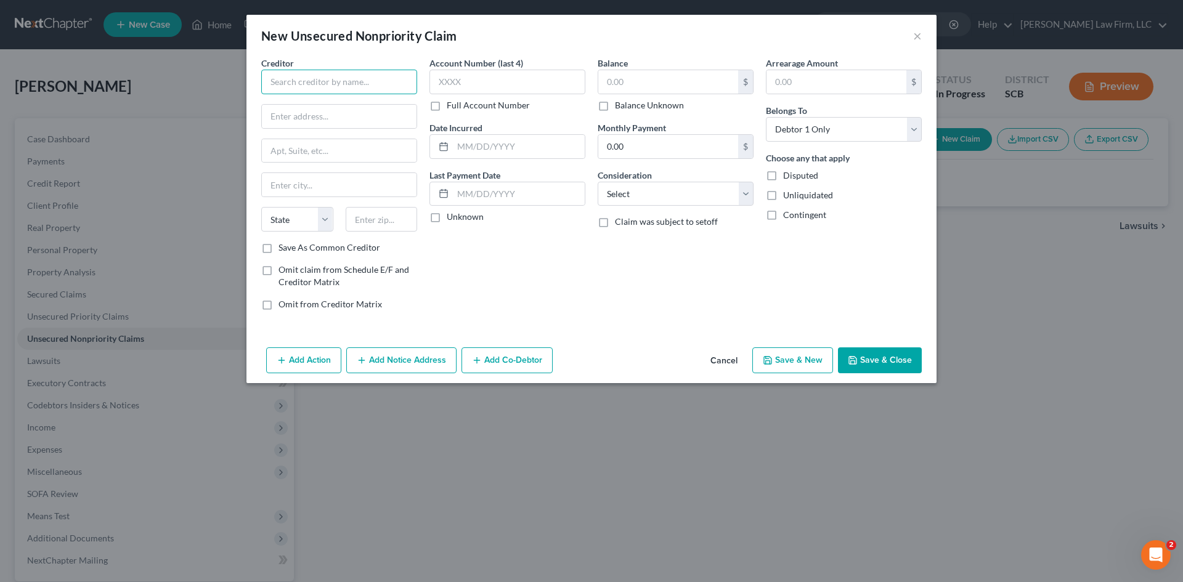
click at [363, 89] on input "text" at bounding box center [339, 82] width 156 height 25
type input "Little Lake Lending"
type input "[STREET_ADDRESS]"
click at [372, 215] on div "Creditor * [GEOGRAPHIC_DATA] [GEOGRAPHIC_DATA] [GEOGRAPHIC_DATA][US_STATE] [GEO…" at bounding box center [339, 149] width 156 height 185
click at [375, 219] on input "text" at bounding box center [382, 219] width 72 height 25
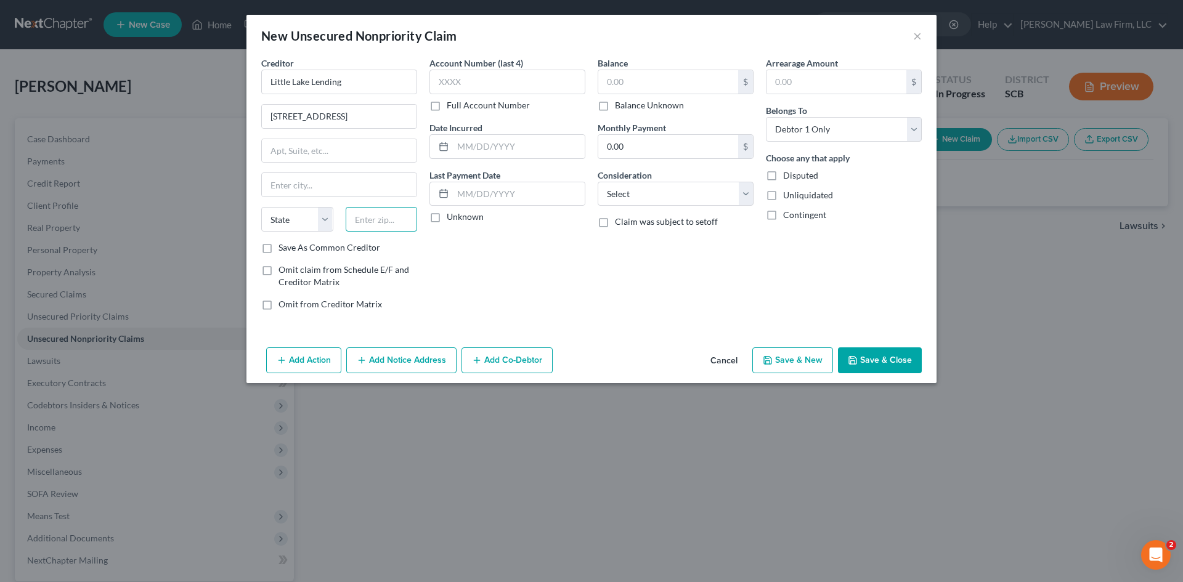
click at [364, 219] on input "text" at bounding box center [382, 219] width 72 height 25
click at [406, 114] on input "[STREET_ADDRESS]" at bounding box center [339, 116] width 155 height 23
click at [312, 149] on input "text" at bounding box center [339, 150] width 155 height 23
type input "Suite 393"
type input "95453"
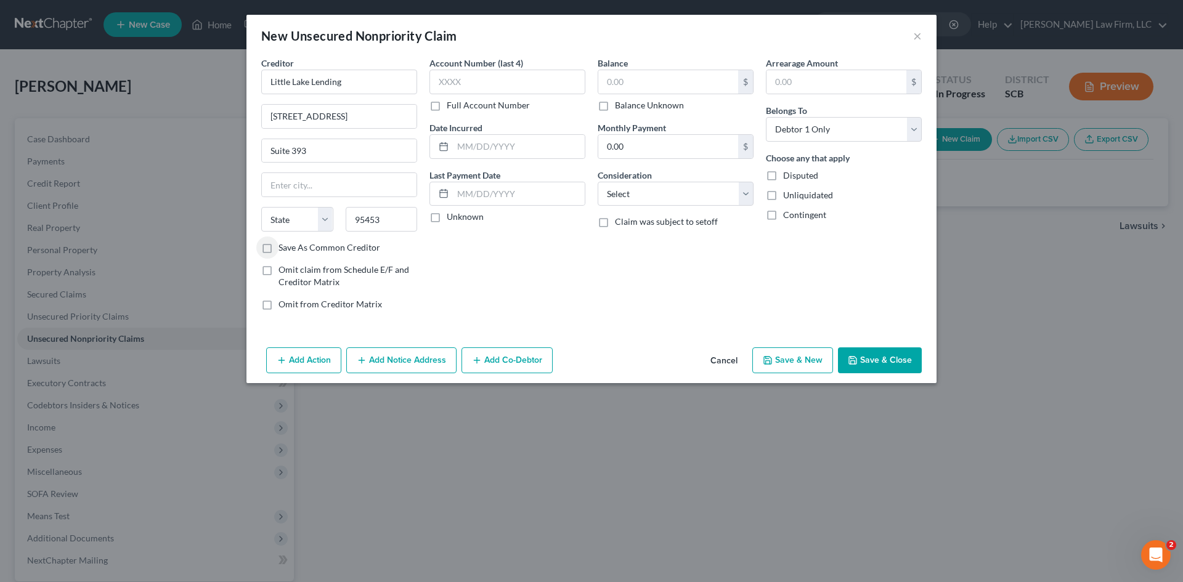
type input "[GEOGRAPHIC_DATA]"
select select "4"
click at [879, 359] on button "Save & Close" at bounding box center [880, 361] width 84 height 26
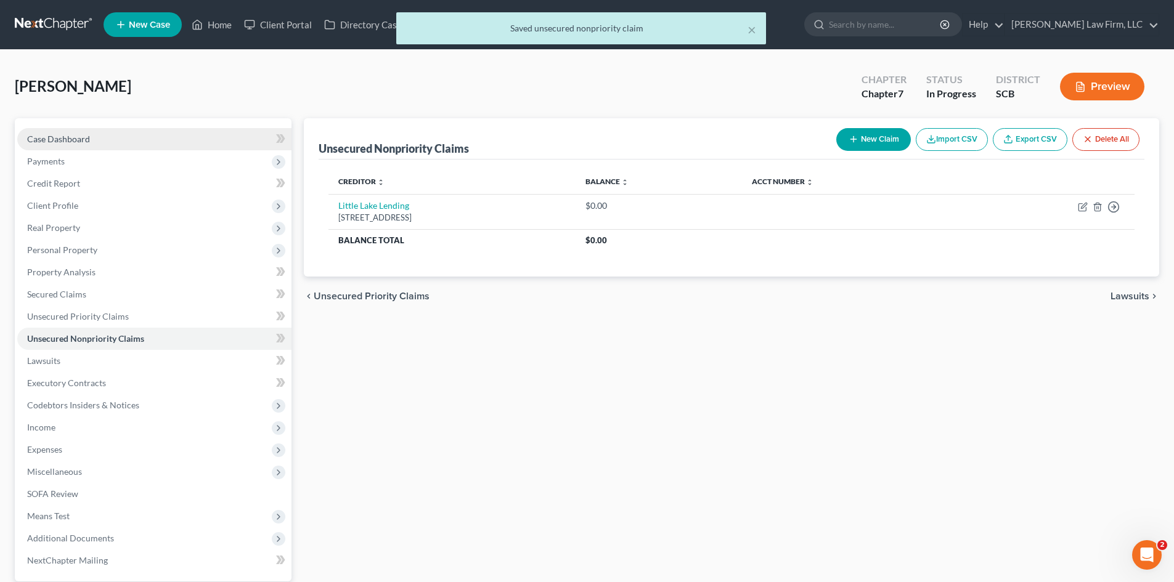
drag, startPoint x: 41, startPoint y: 135, endPoint x: 97, endPoint y: 141, distance: 55.7
click at [42, 135] on span "Case Dashboard" at bounding box center [58, 139] width 63 height 10
select select "0"
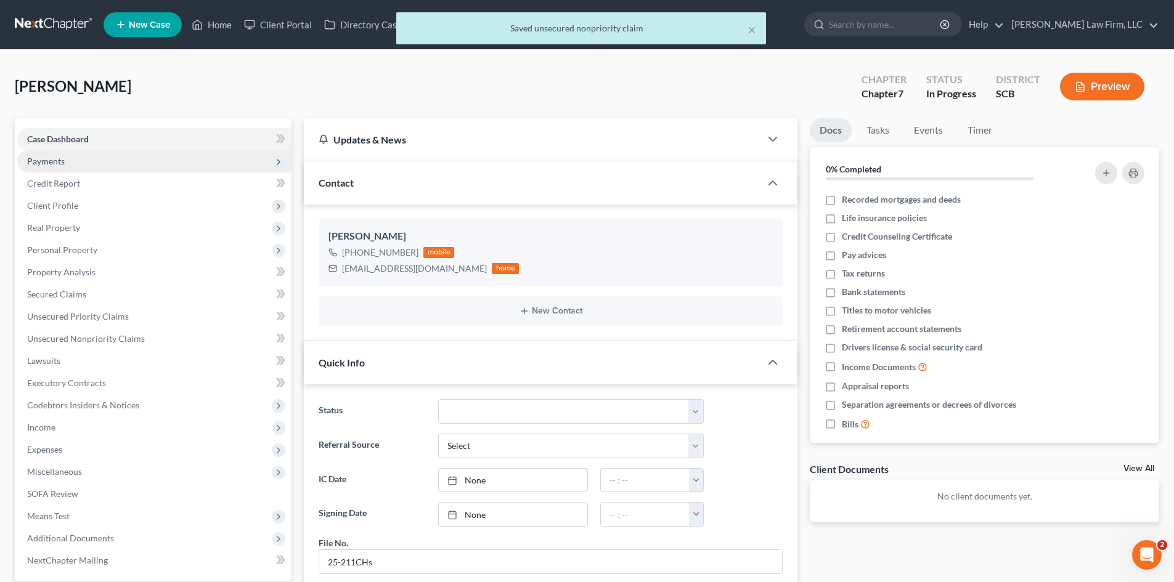
click at [63, 164] on span "Payments" at bounding box center [46, 161] width 38 height 10
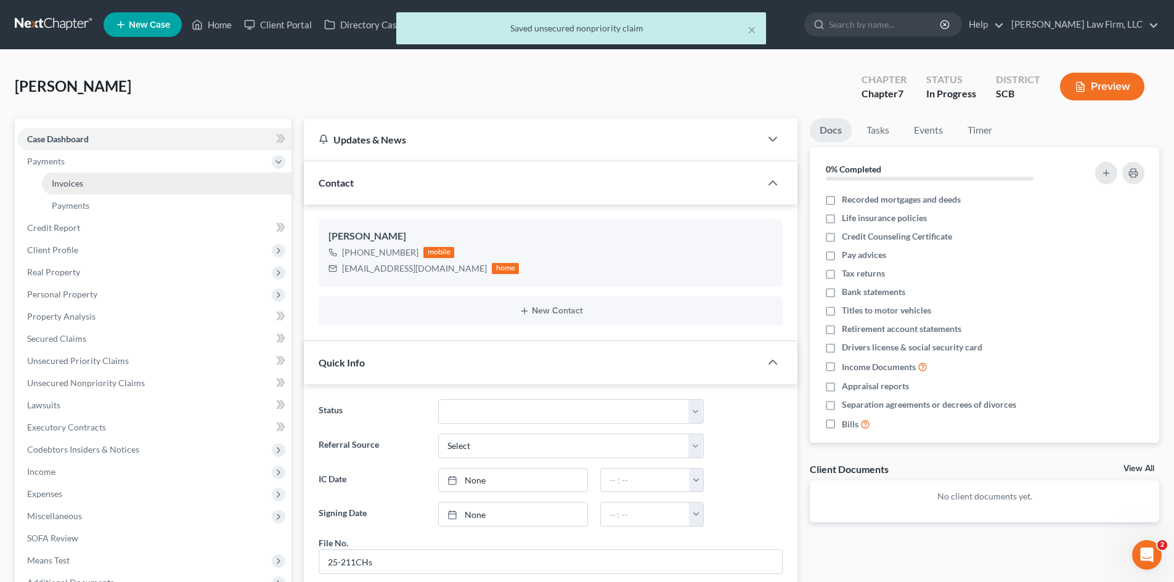
click at [60, 184] on span "Invoices" at bounding box center [67, 183] width 31 height 10
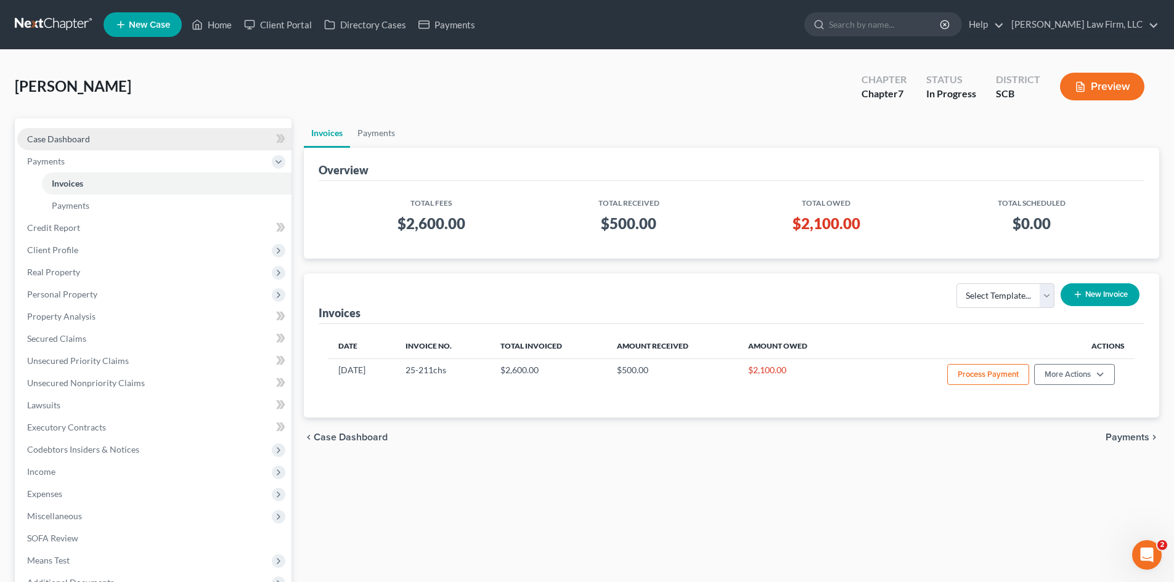
click at [86, 137] on span "Case Dashboard" at bounding box center [58, 139] width 63 height 10
select select "0"
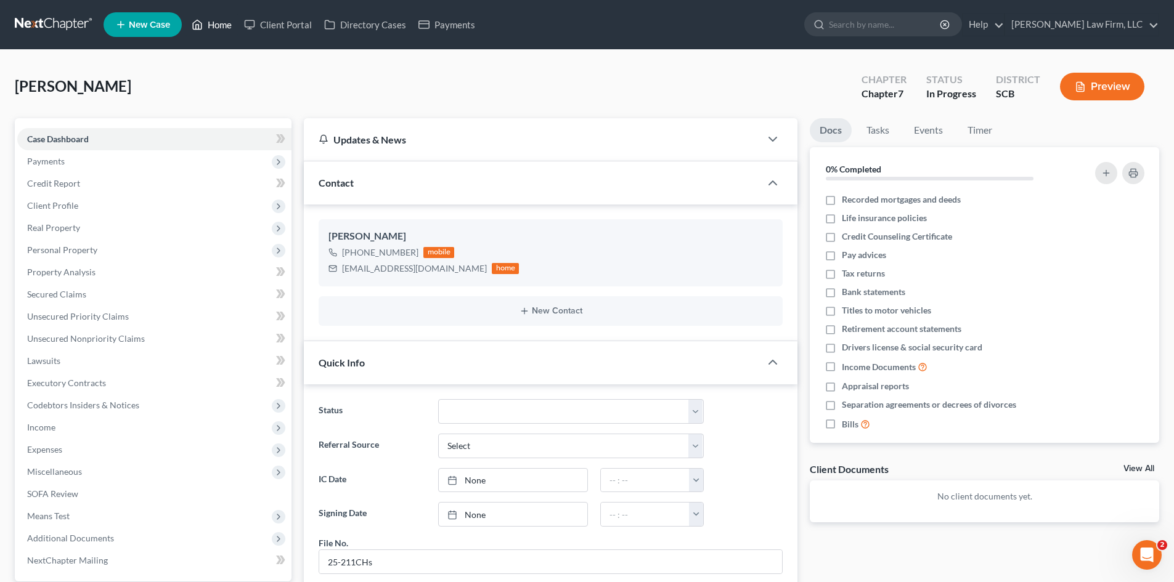
drag, startPoint x: 213, startPoint y: 26, endPoint x: 336, endPoint y: 86, distance: 136.7
click at [213, 26] on link "Home" at bounding box center [212, 25] width 52 height 22
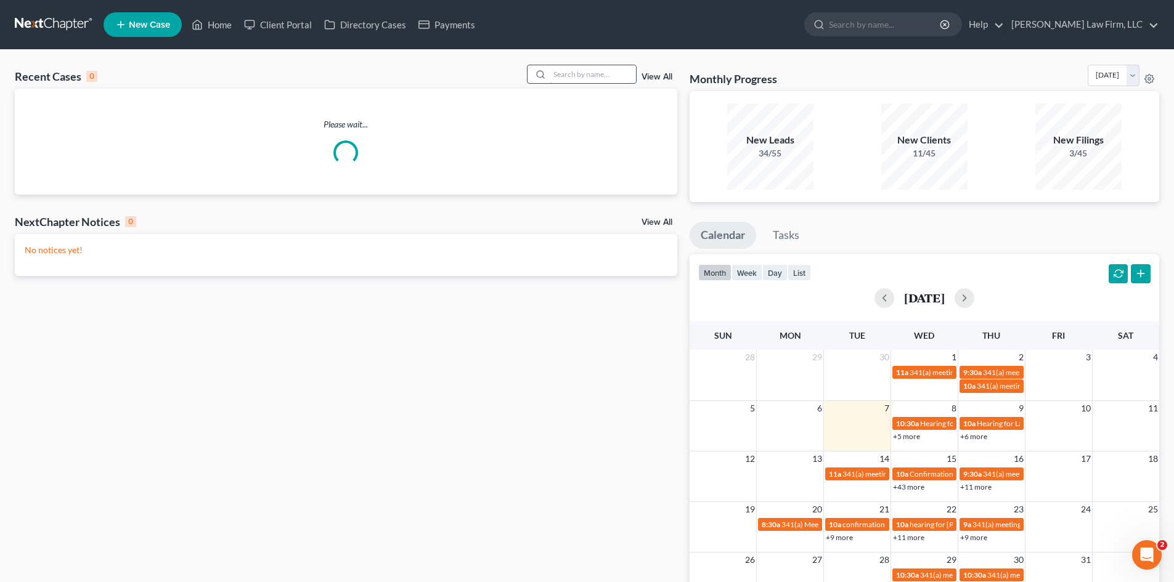
click at [558, 76] on input "search" at bounding box center [593, 74] width 86 height 18
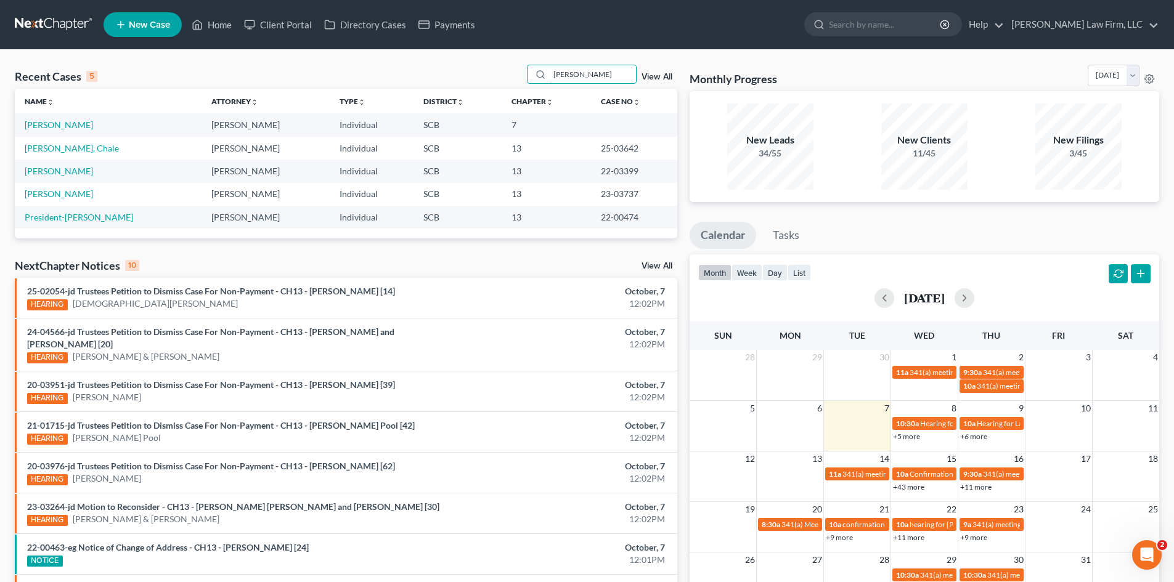
drag, startPoint x: 597, startPoint y: 71, endPoint x: 526, endPoint y: 71, distance: 70.9
click at [526, 71] on div "Recent Cases 5 [PERSON_NAME] View All" at bounding box center [346, 77] width 663 height 24
type input "k"
type input "c"
type input "d"
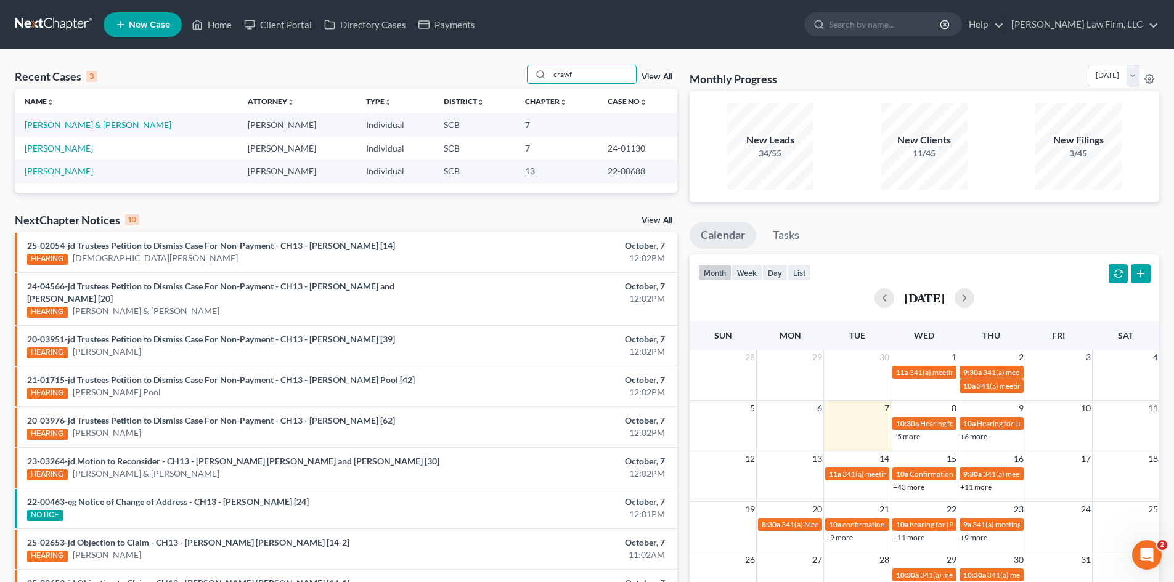
type input "crawf"
click at [80, 121] on link "[PERSON_NAME] & [PERSON_NAME]" at bounding box center [98, 125] width 147 height 10
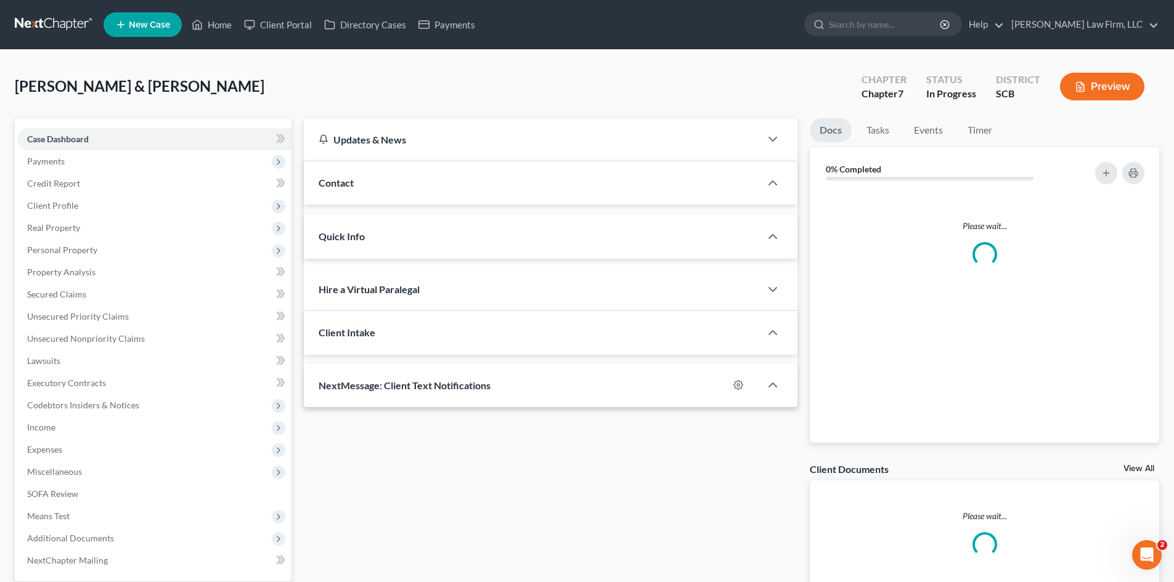
select select "0"
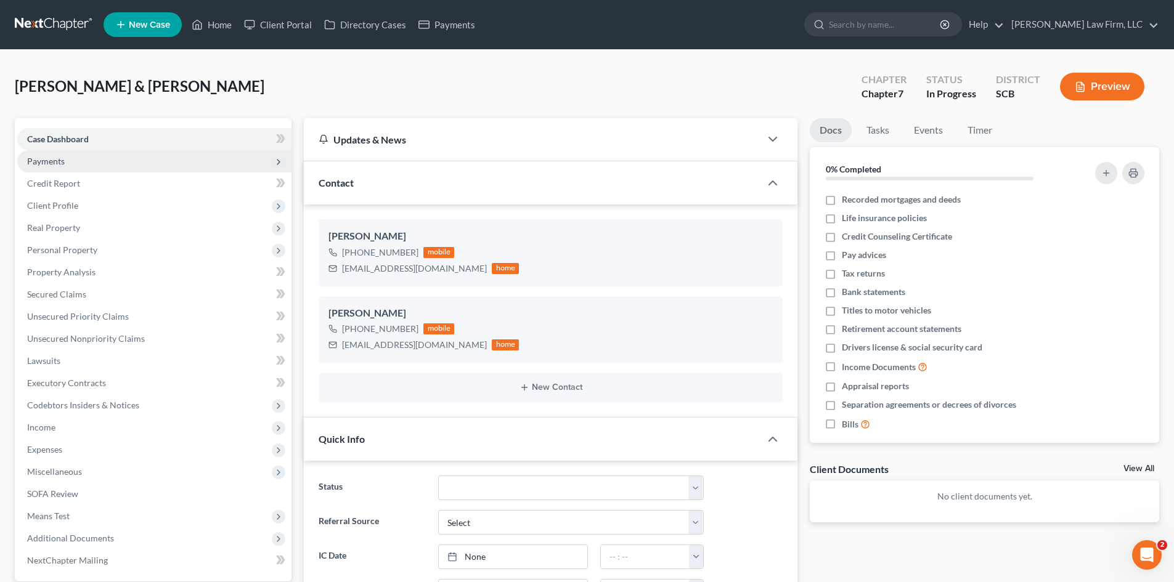
click at [74, 158] on span "Payments" at bounding box center [154, 161] width 274 height 22
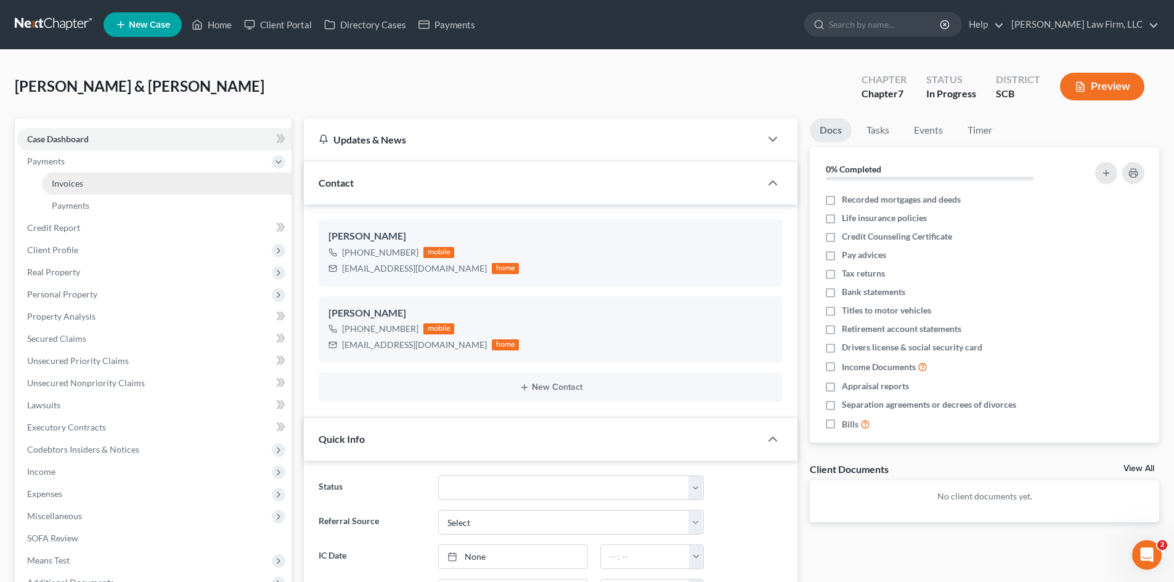
click at [81, 182] on span "Invoices" at bounding box center [67, 183] width 31 height 10
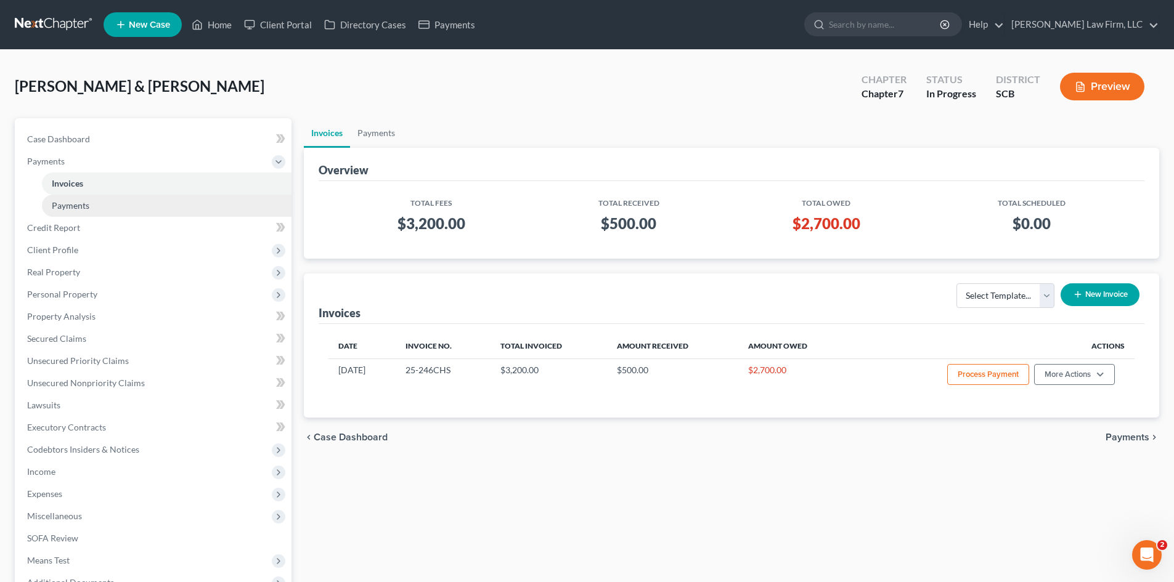
click at [73, 202] on span "Payments" at bounding box center [71, 205] width 38 height 10
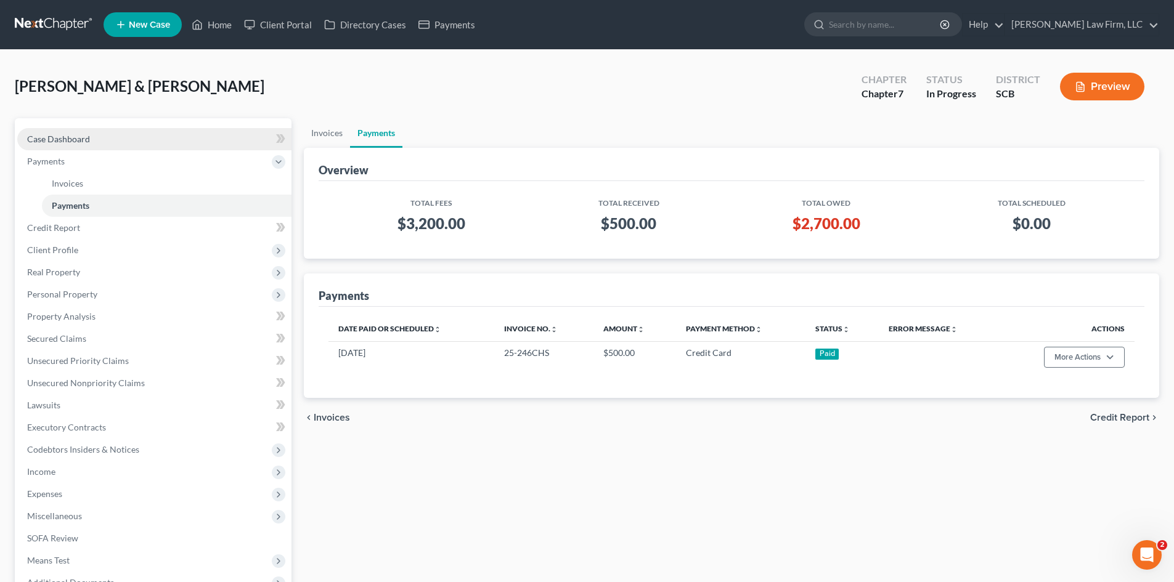
click at [81, 140] on span "Case Dashboard" at bounding box center [58, 139] width 63 height 10
select select "0"
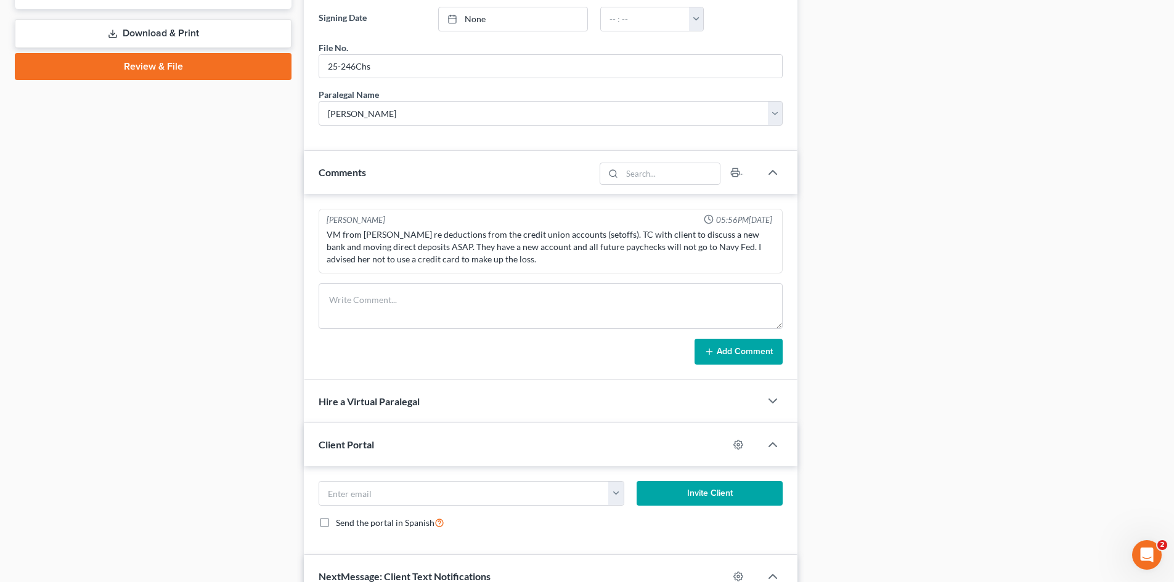
scroll to position [678, 0]
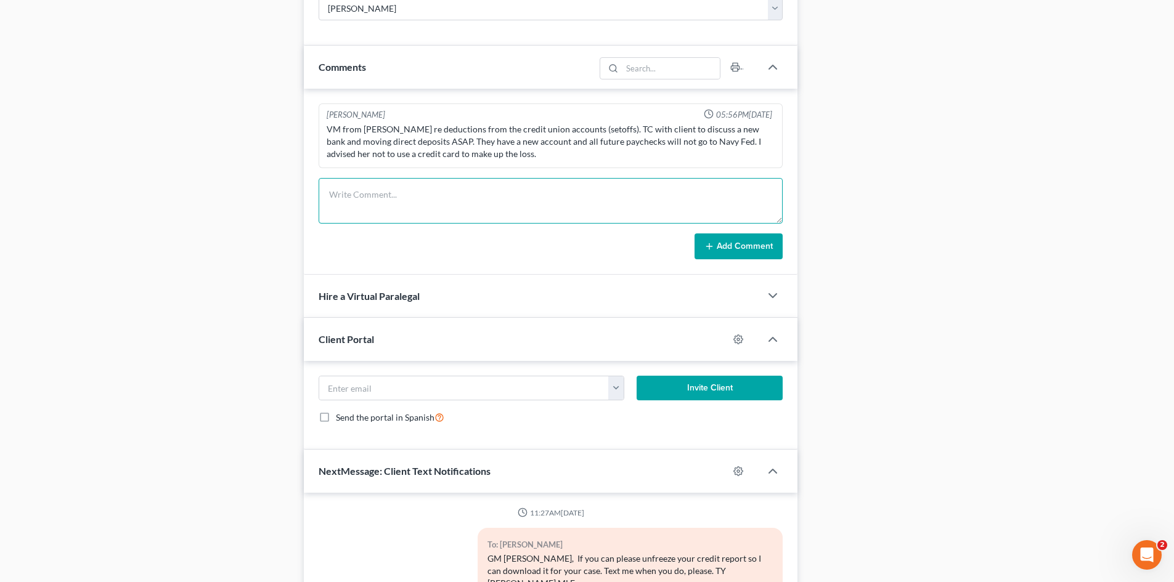
click at [395, 204] on textarea at bounding box center [551, 201] width 464 height 46
type textarea "e"
type textarea "emailed for appt to sign."
click at [764, 249] on button "Add Comment" at bounding box center [739, 247] width 88 height 26
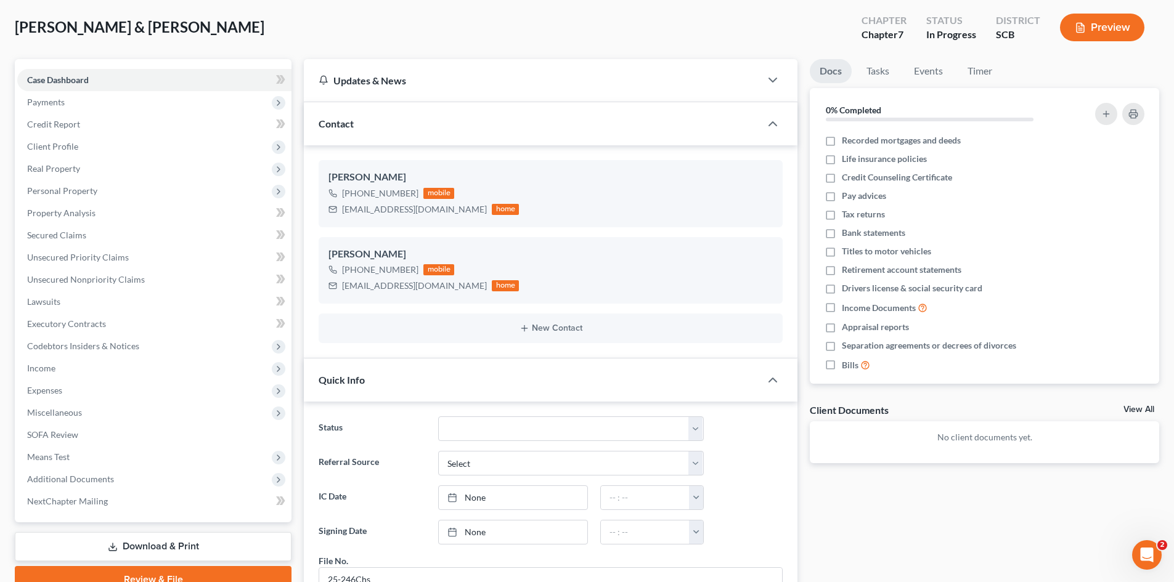
scroll to position [0, 0]
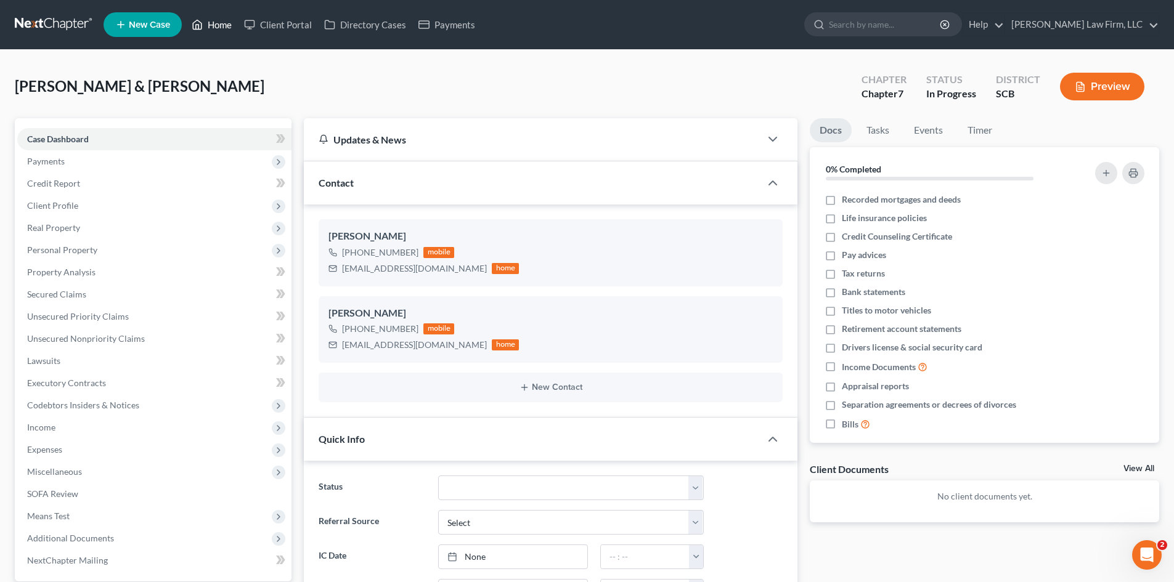
drag, startPoint x: 218, startPoint y: 30, endPoint x: 309, endPoint y: 73, distance: 101.7
click at [218, 30] on link "Home" at bounding box center [212, 25] width 52 height 22
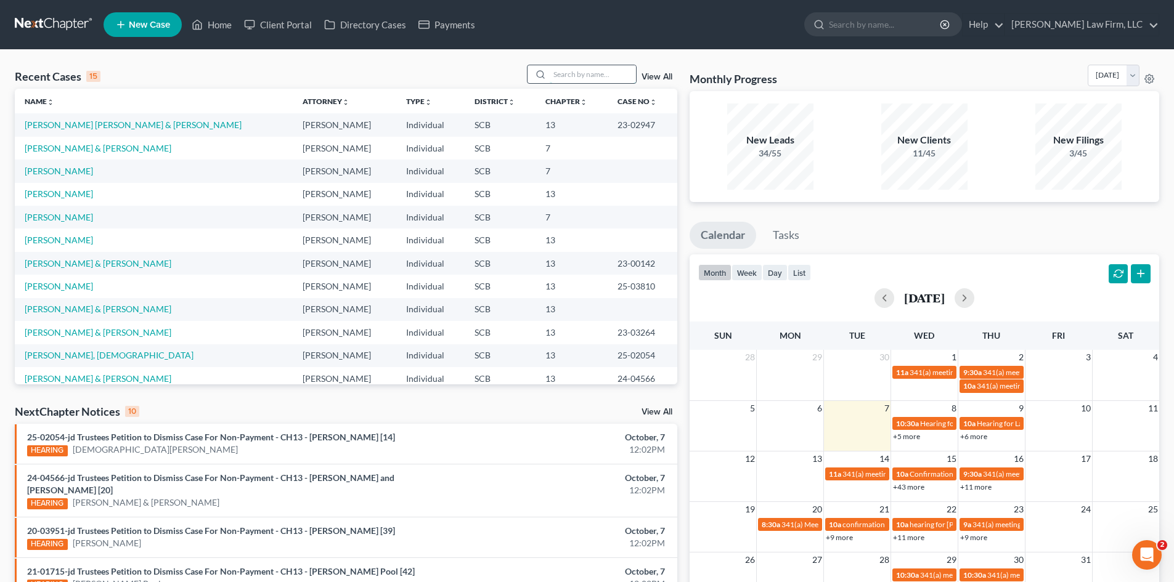
click at [576, 75] on input "search" at bounding box center [593, 74] width 86 height 18
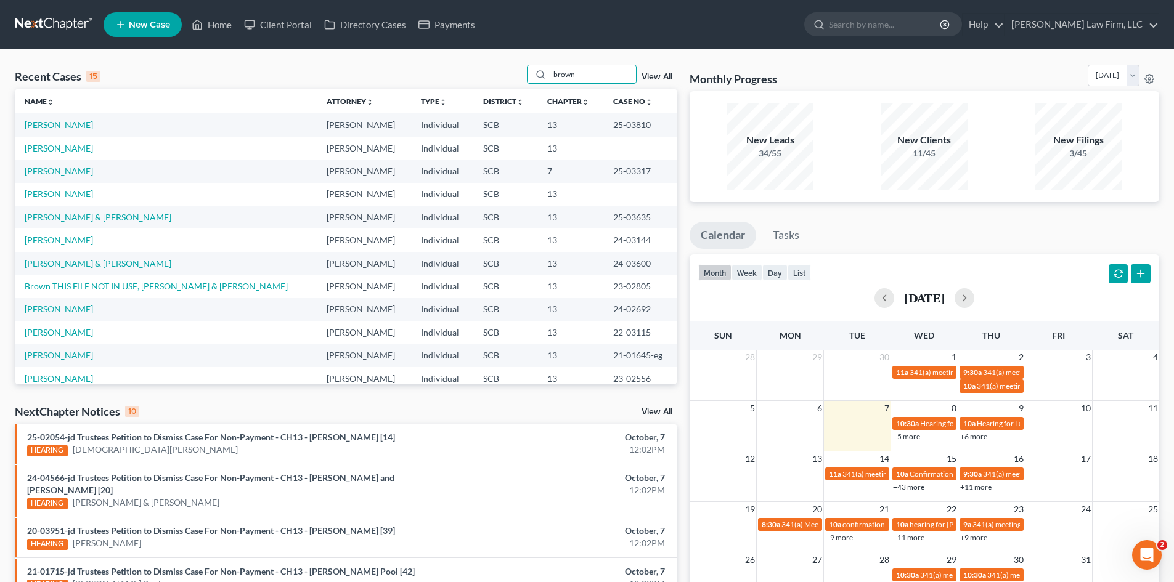
type input "brown"
click at [68, 193] on link "[PERSON_NAME]" at bounding box center [59, 194] width 68 height 10
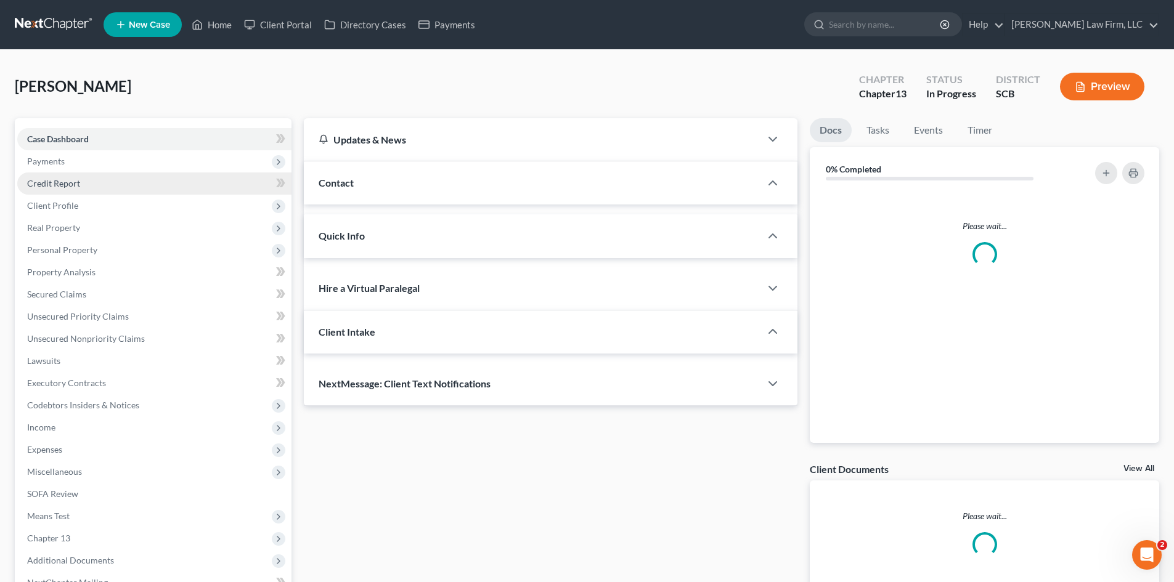
select select "0"
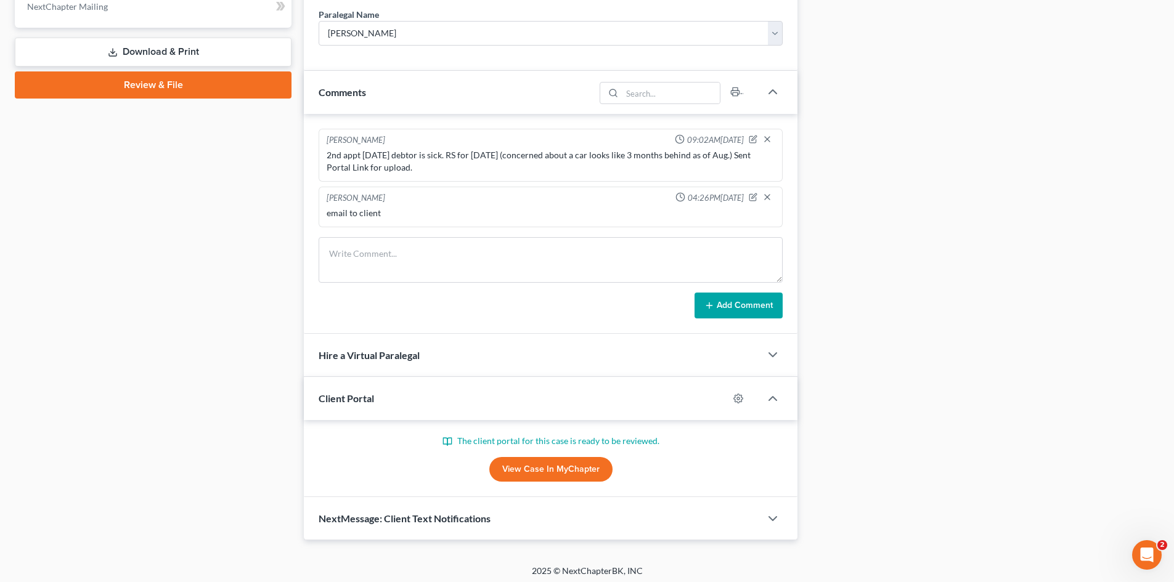
scroll to position [581, 0]
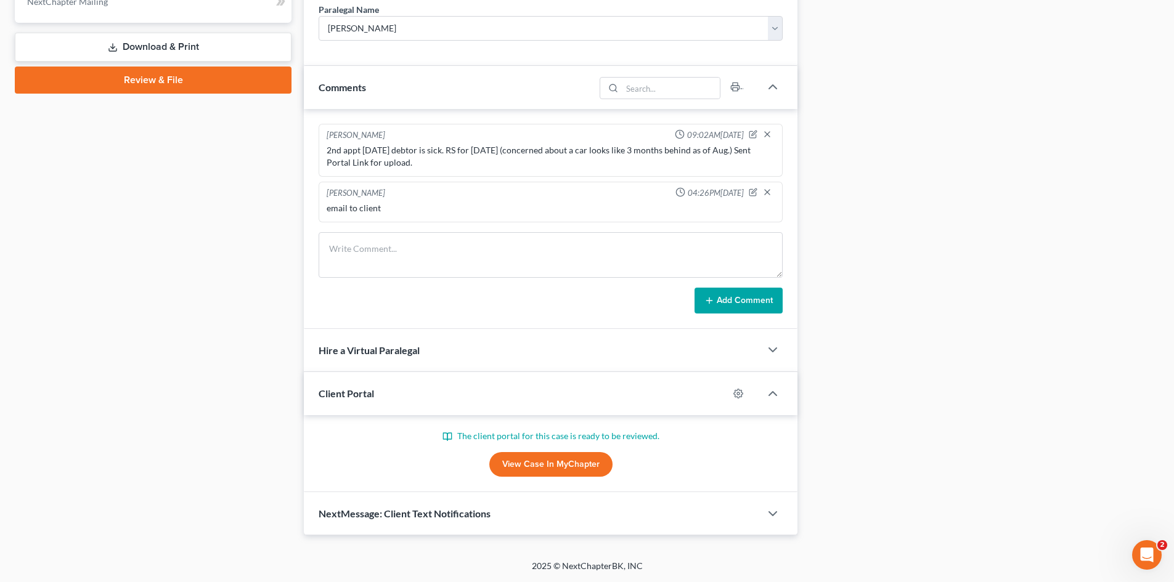
click at [536, 457] on link "View Case in MyChapter" at bounding box center [550, 464] width 123 height 25
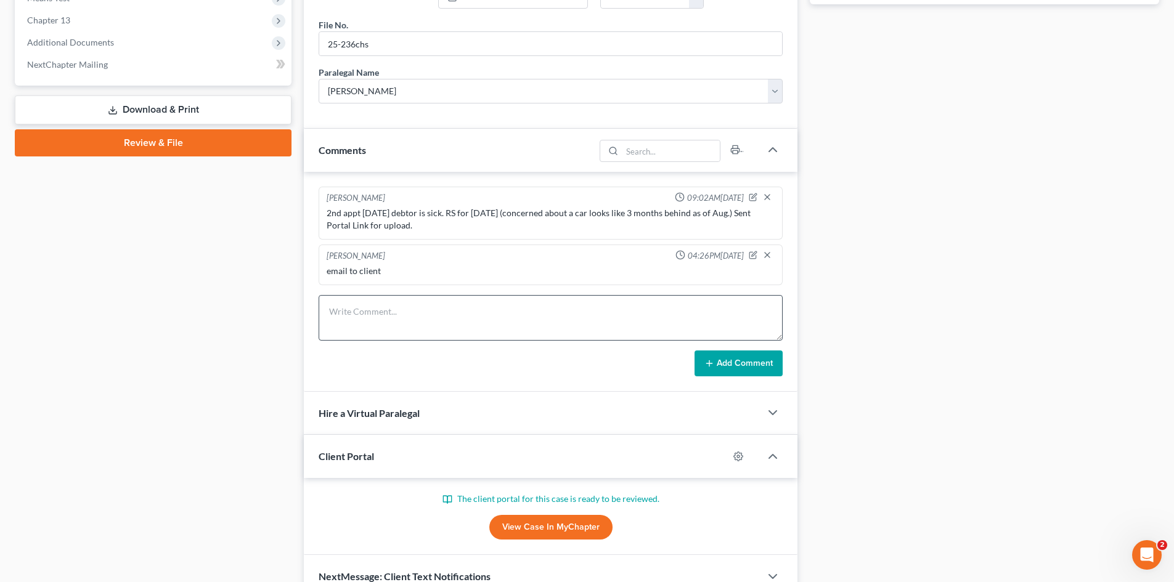
scroll to position [520, 0]
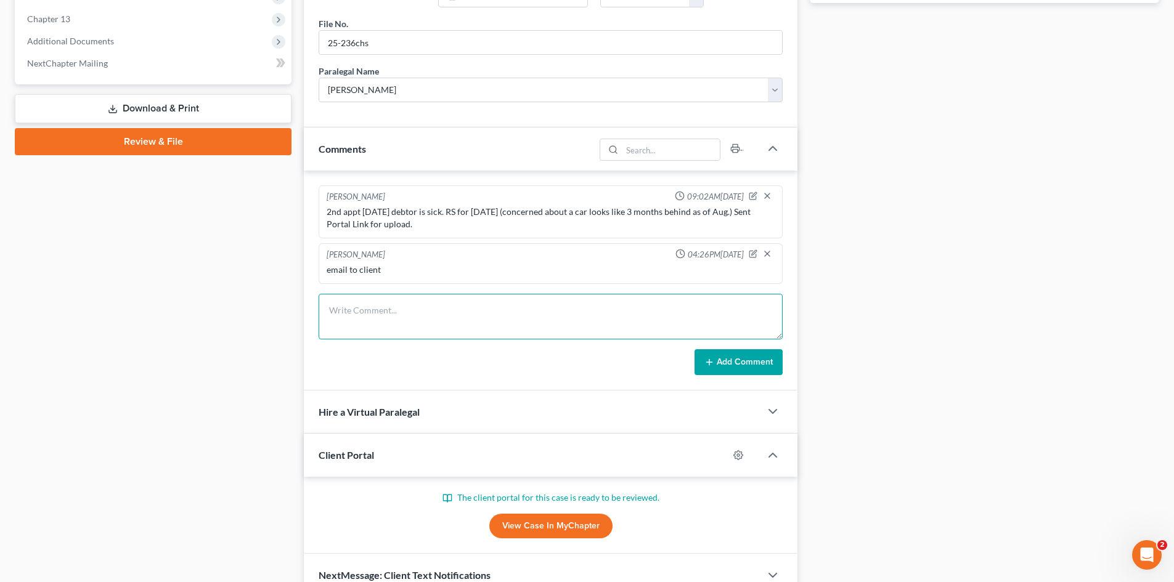
drag, startPoint x: 465, startPoint y: 327, endPoint x: 455, endPoint y: 328, distance: 10.0
click at [465, 327] on textarea at bounding box center [551, 317] width 464 height 46
type textarea "tc to client follow up"
click at [757, 370] on button "Add Comment" at bounding box center [739, 362] width 88 height 26
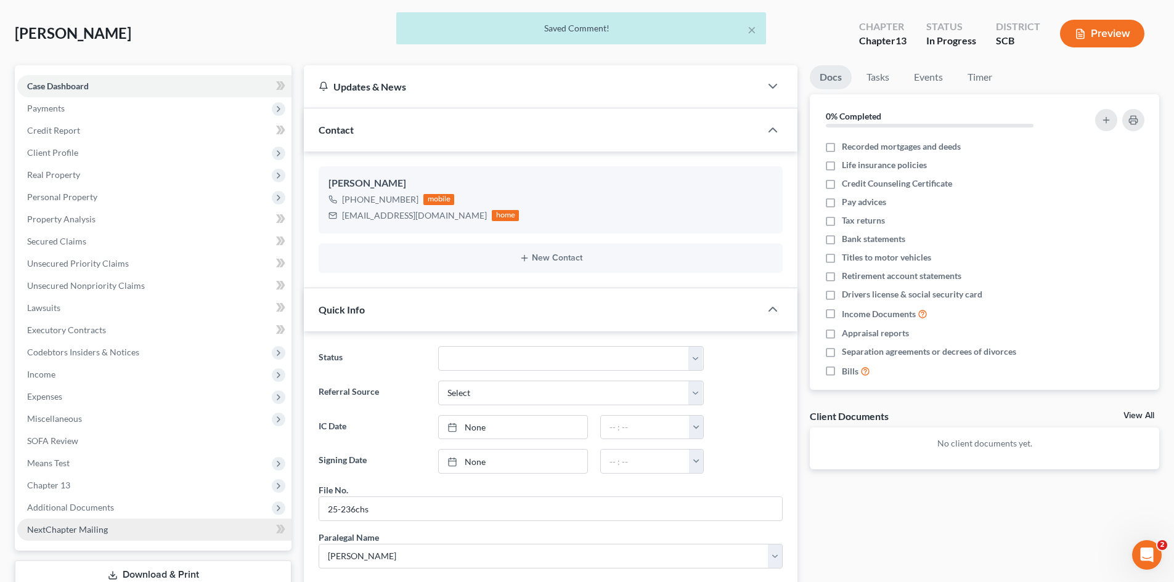
scroll to position [0, 0]
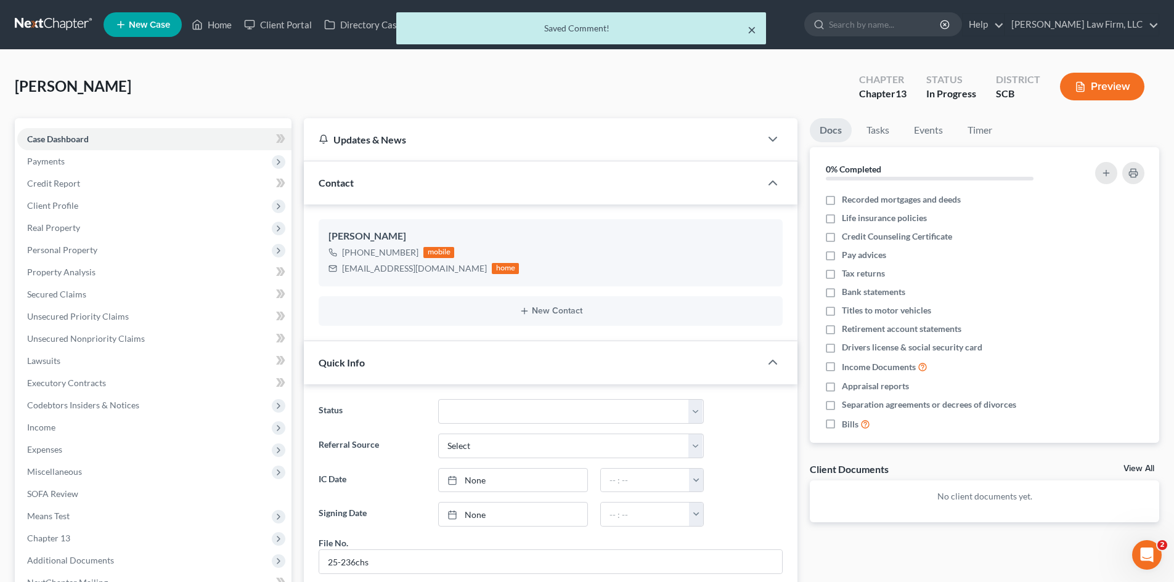
drag, startPoint x: 753, startPoint y: 31, endPoint x: 179, endPoint y: 23, distance: 574.5
click at [753, 31] on button "×" at bounding box center [752, 29] width 9 height 15
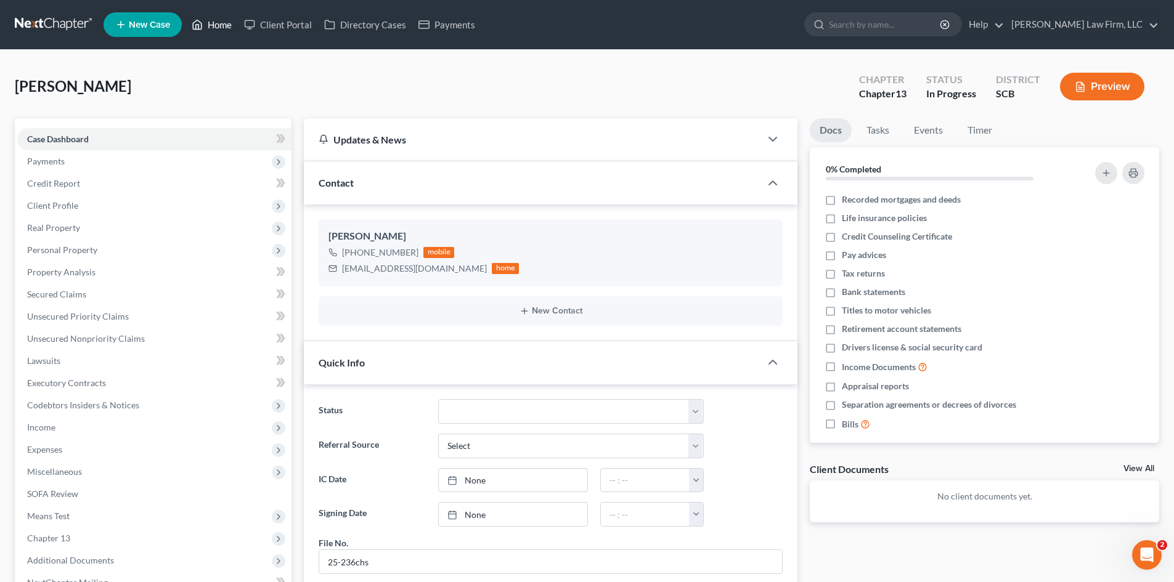
click at [224, 23] on link "Home" at bounding box center [212, 25] width 52 height 22
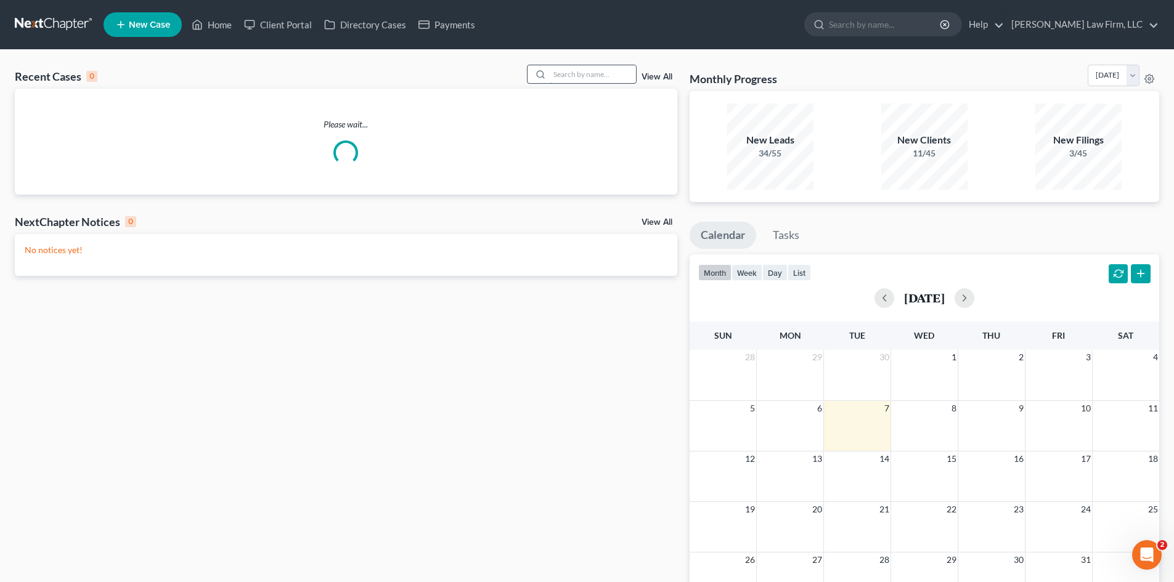
click at [596, 80] on input "search" at bounding box center [593, 74] width 86 height 18
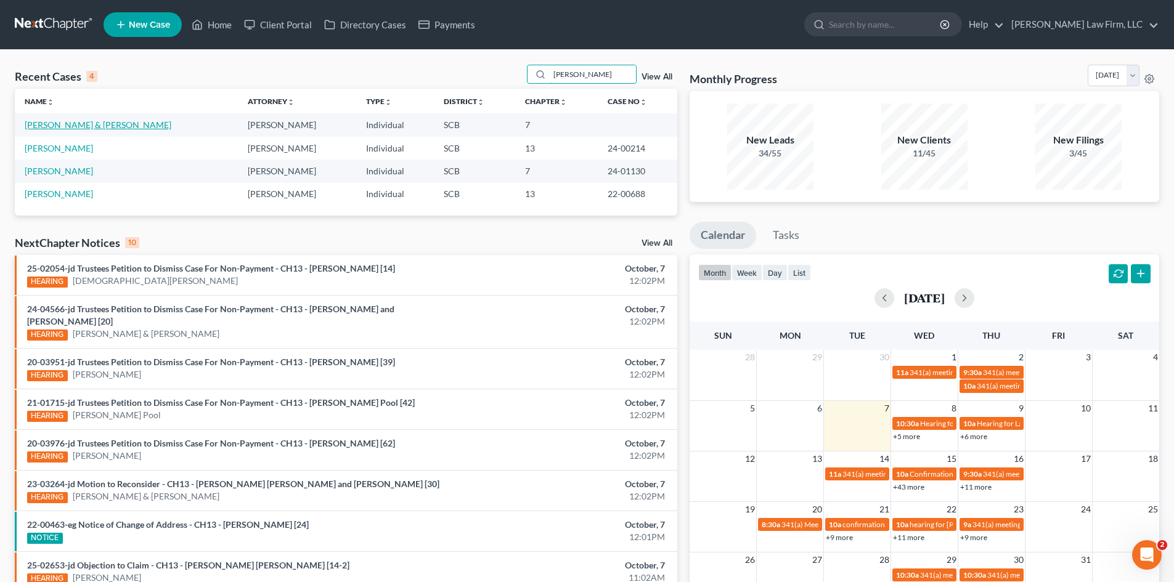
type input "[PERSON_NAME]"
click at [96, 127] on link "[PERSON_NAME] & [PERSON_NAME]" at bounding box center [98, 125] width 147 height 10
select select "0"
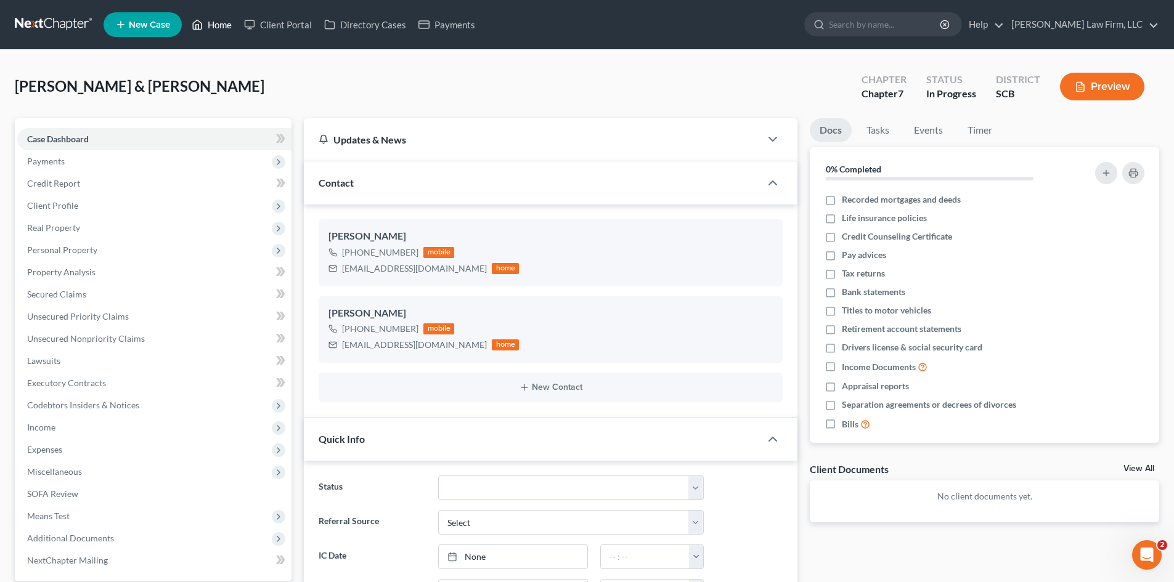
click at [228, 27] on link "Home" at bounding box center [212, 25] width 52 height 22
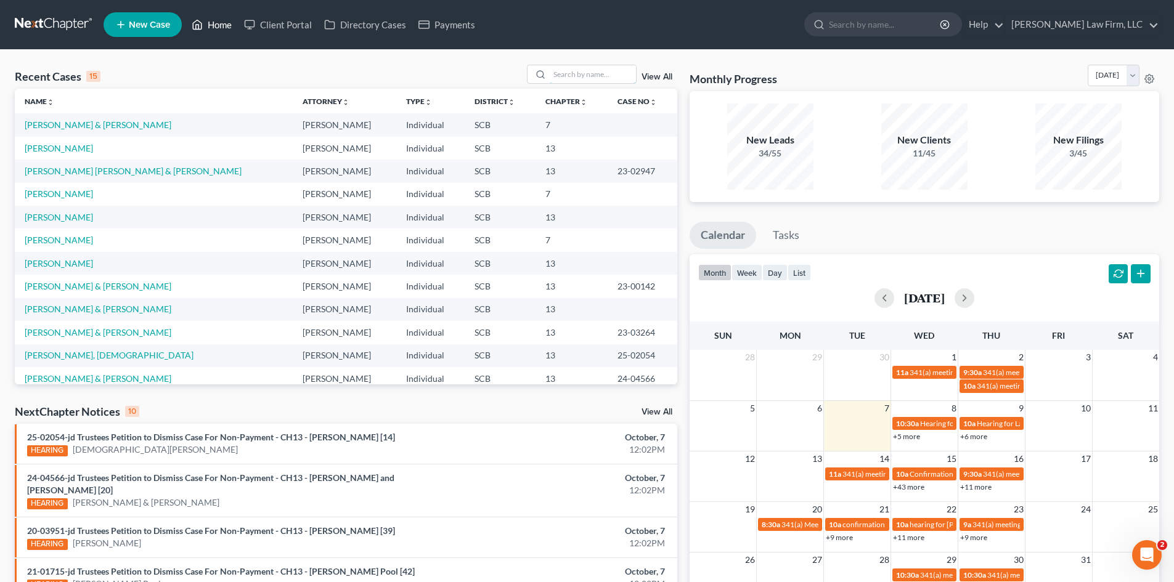
click at [573, 70] on input "search" at bounding box center [593, 74] width 86 height 18
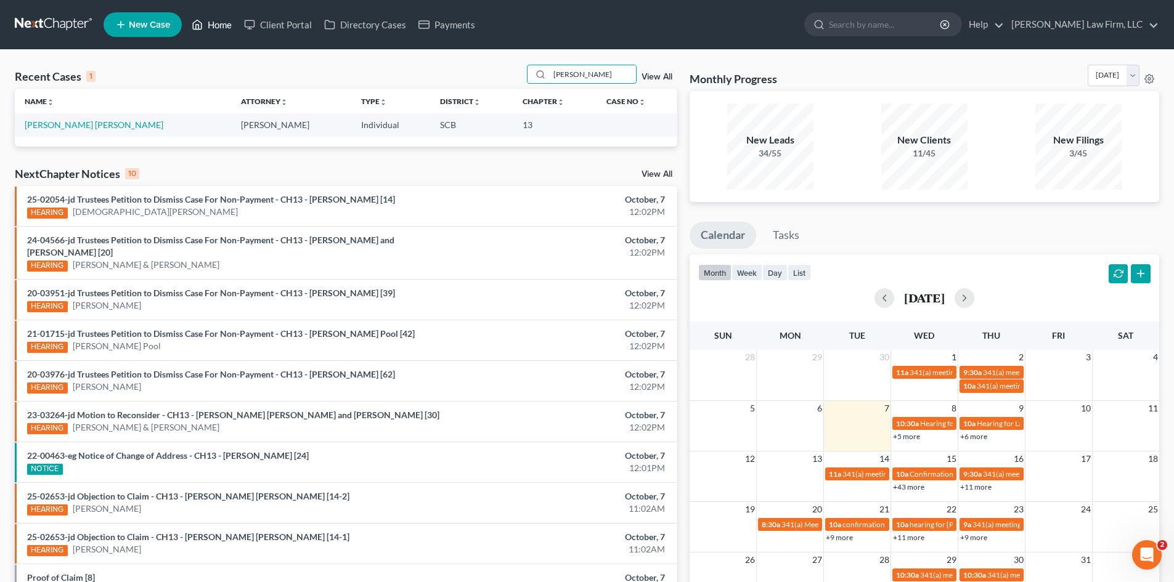
type input "[PERSON_NAME]"
click at [70, 120] on link "[PERSON_NAME] [PERSON_NAME]" at bounding box center [94, 125] width 139 height 10
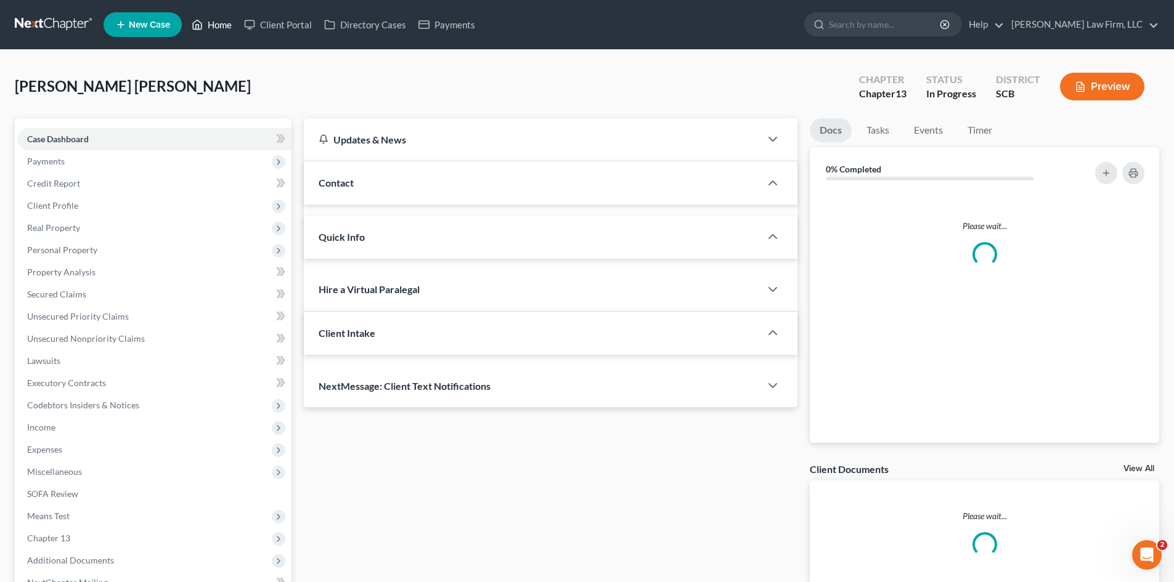
select select "1"
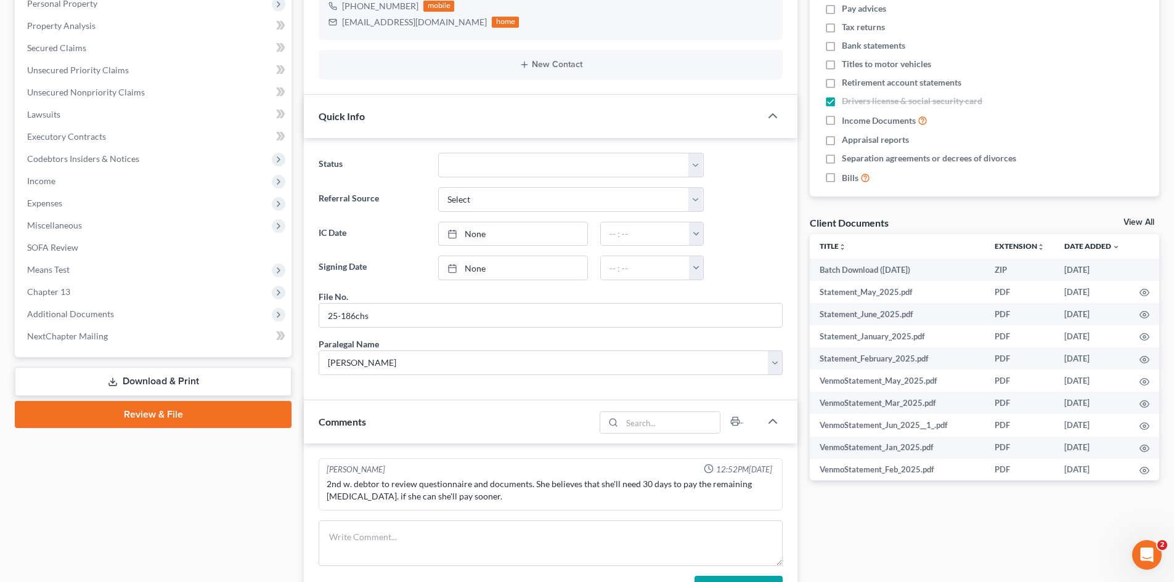
scroll to position [308, 0]
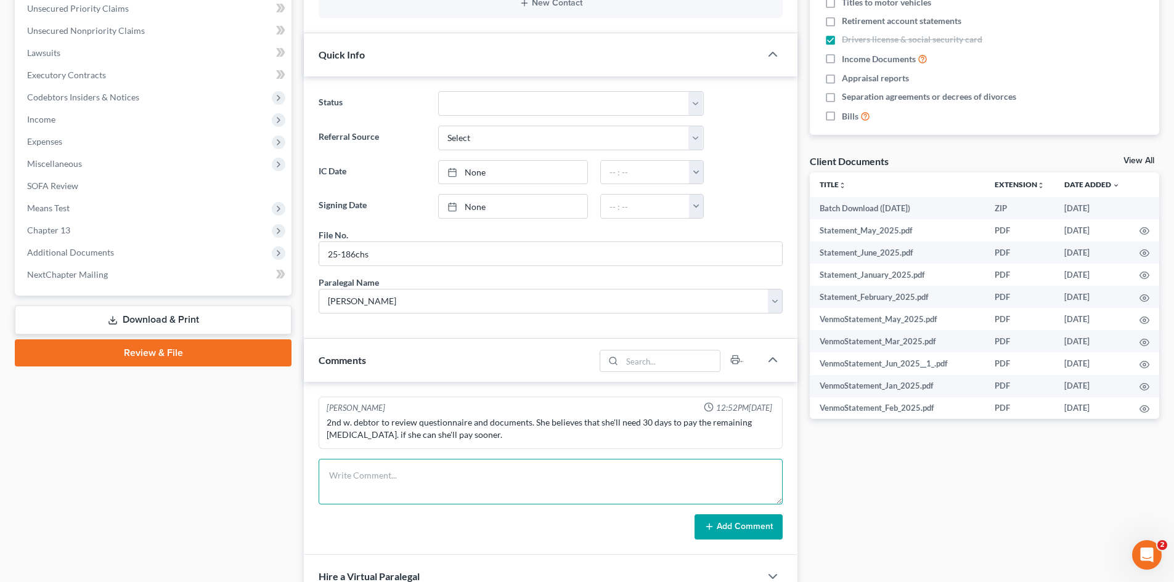
click at [486, 467] on textarea at bounding box center [551, 482] width 464 height 46
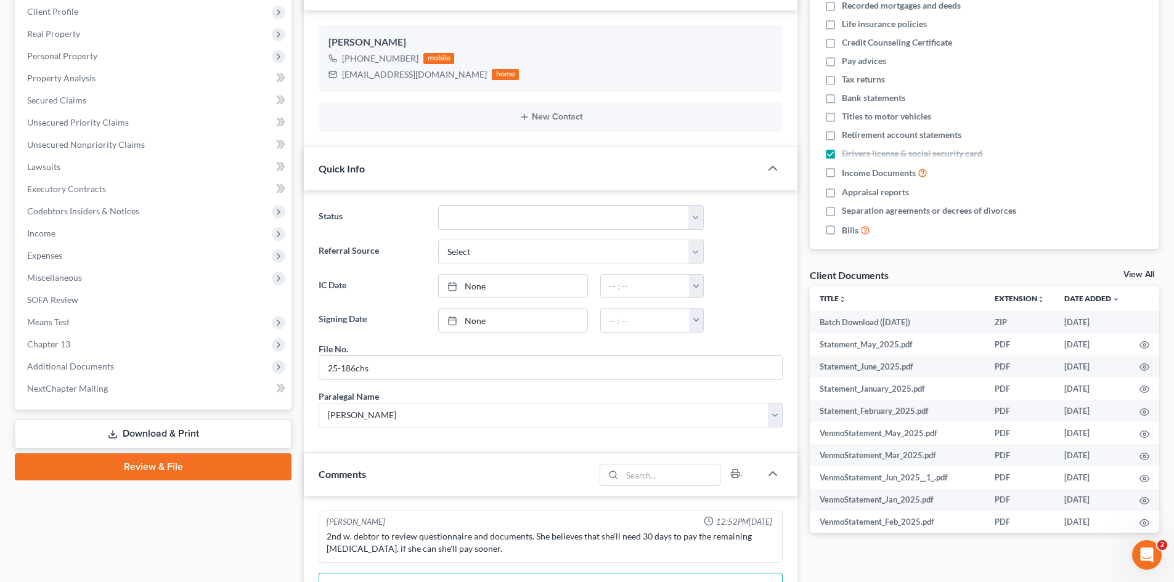
scroll to position [62, 0]
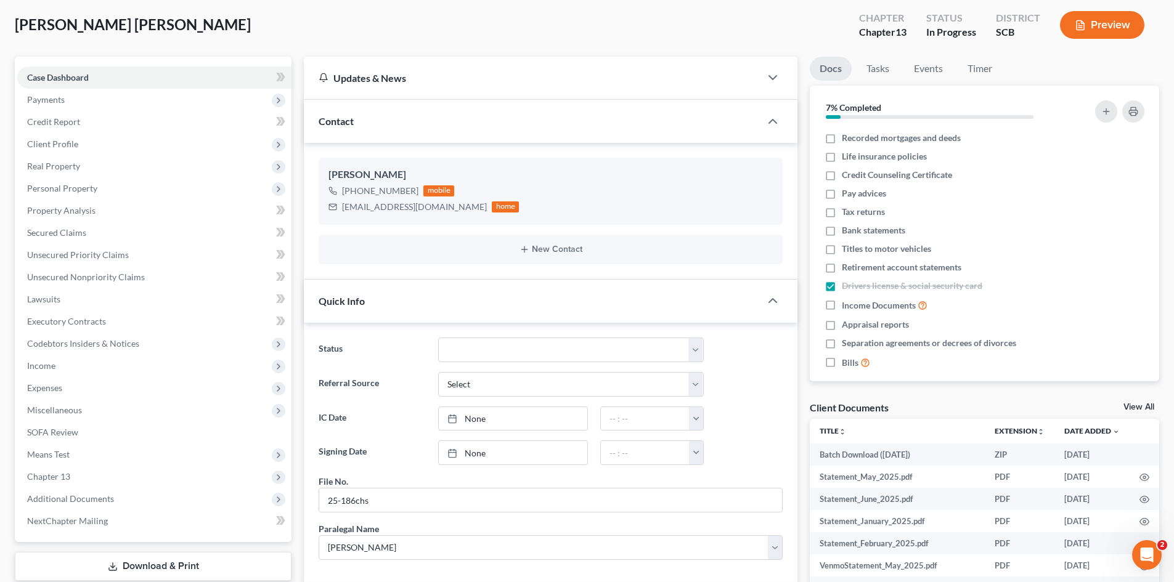
click at [63, 100] on span "Payments" at bounding box center [46, 99] width 38 height 10
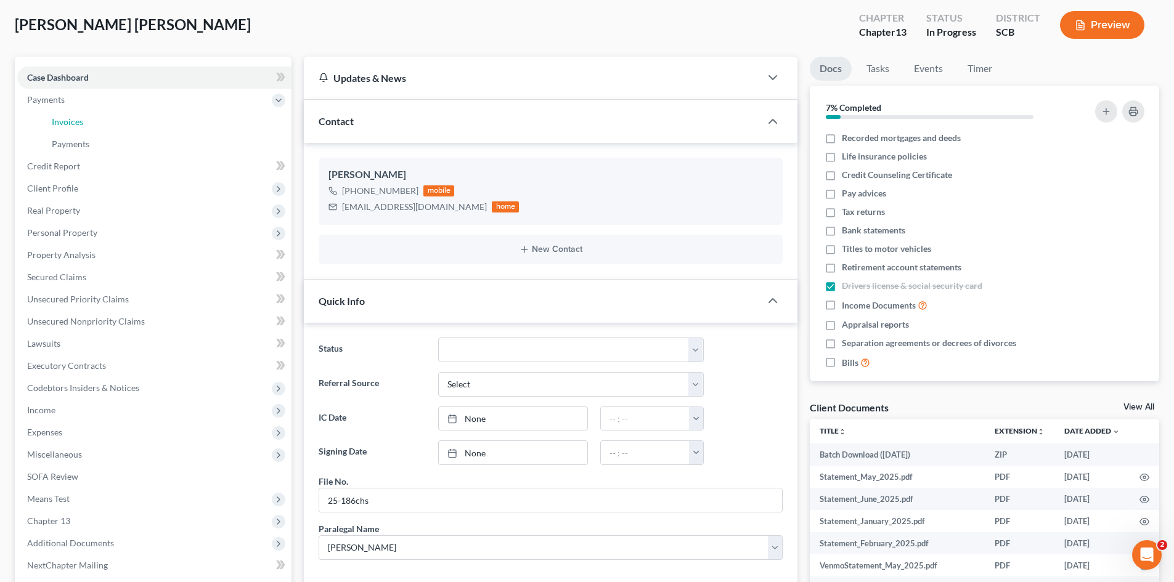
click at [66, 120] on span "Invoices" at bounding box center [67, 121] width 31 height 10
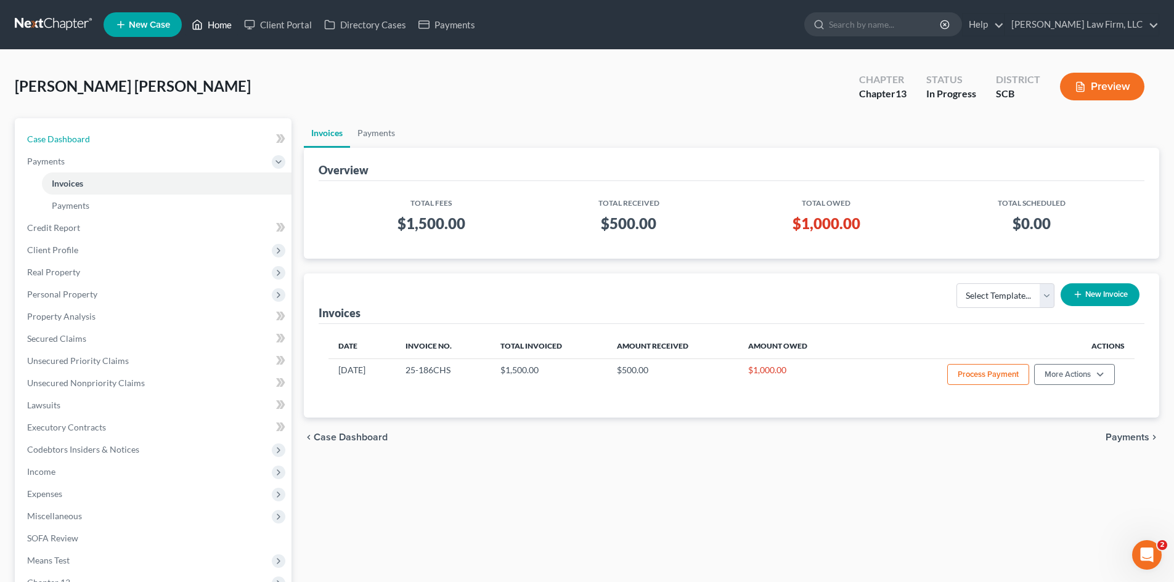
click at [59, 135] on span "Case Dashboard" at bounding box center [58, 139] width 63 height 10
select select "1"
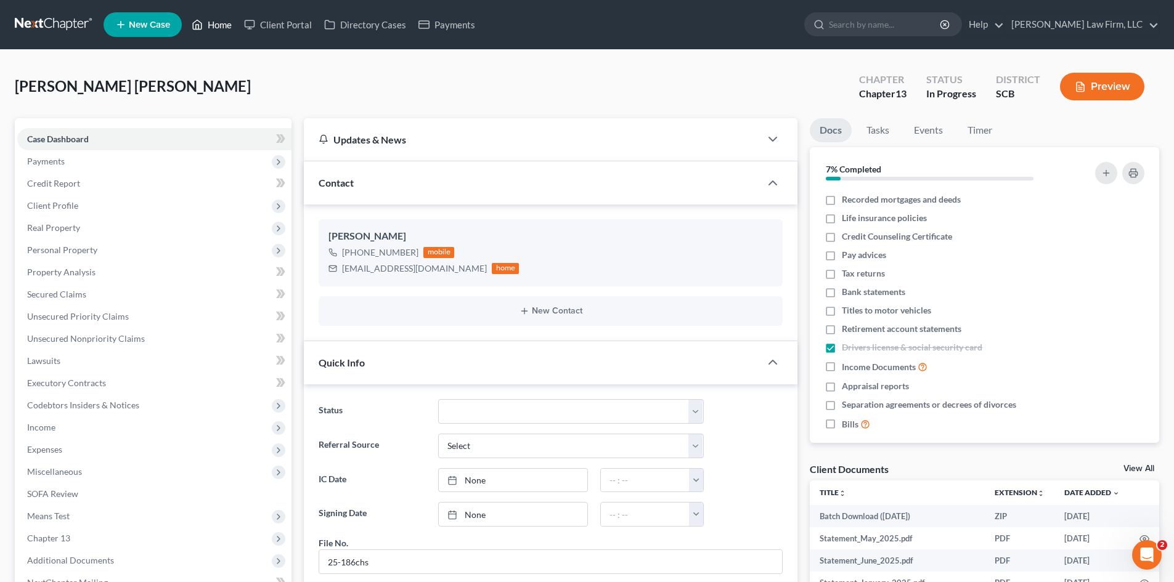
drag, startPoint x: 222, startPoint y: 29, endPoint x: 273, endPoint y: 191, distance: 170.0
click at [222, 29] on link "Home" at bounding box center [212, 25] width 52 height 22
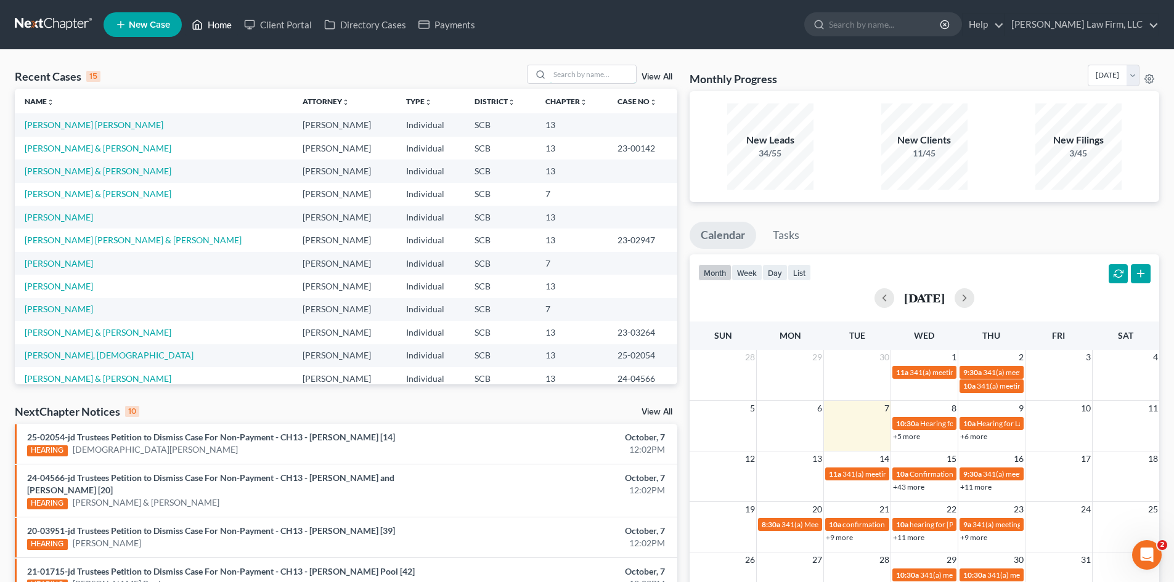
drag, startPoint x: 603, startPoint y: 76, endPoint x: 598, endPoint y: 73, distance: 6.7
click at [603, 76] on input "search" at bounding box center [593, 74] width 86 height 18
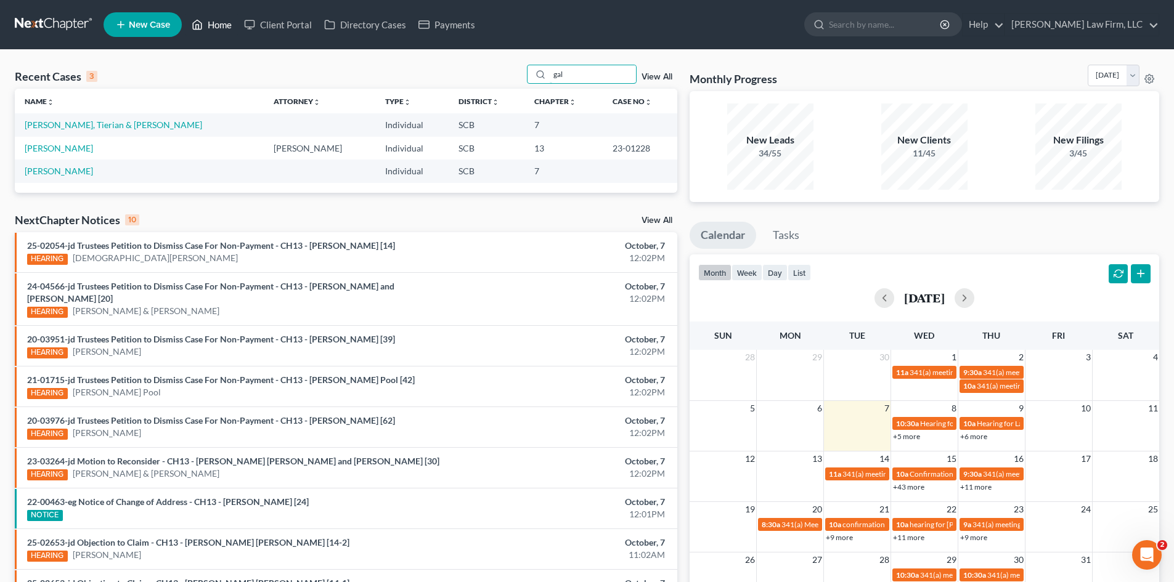
type input "gal"
click at [86, 124] on link "[PERSON_NAME], Tierian & [PERSON_NAME]" at bounding box center [114, 125] width 178 height 10
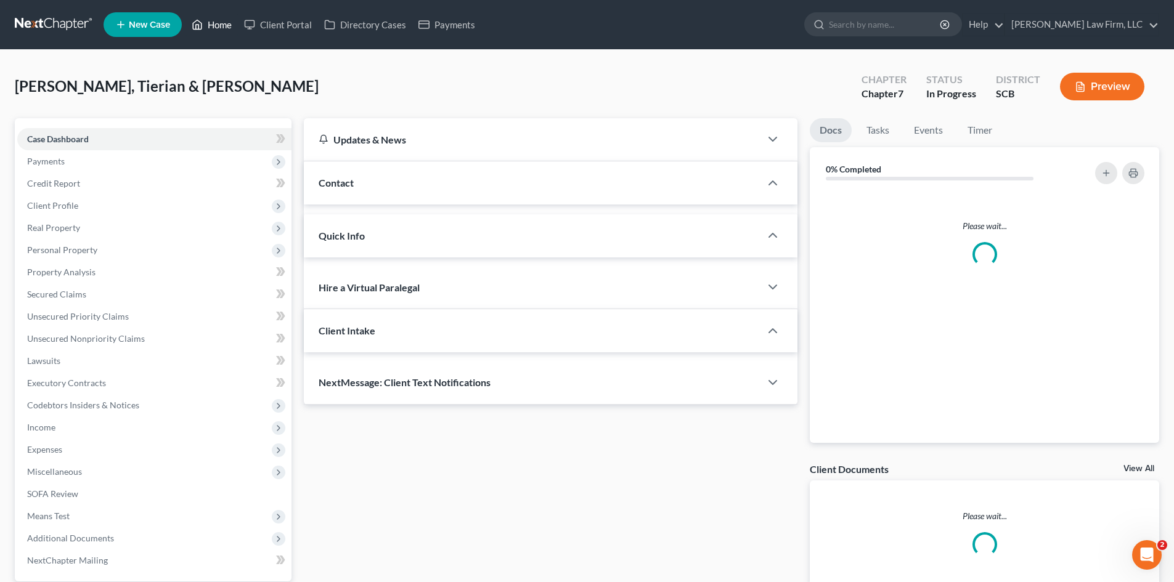
select select "1"
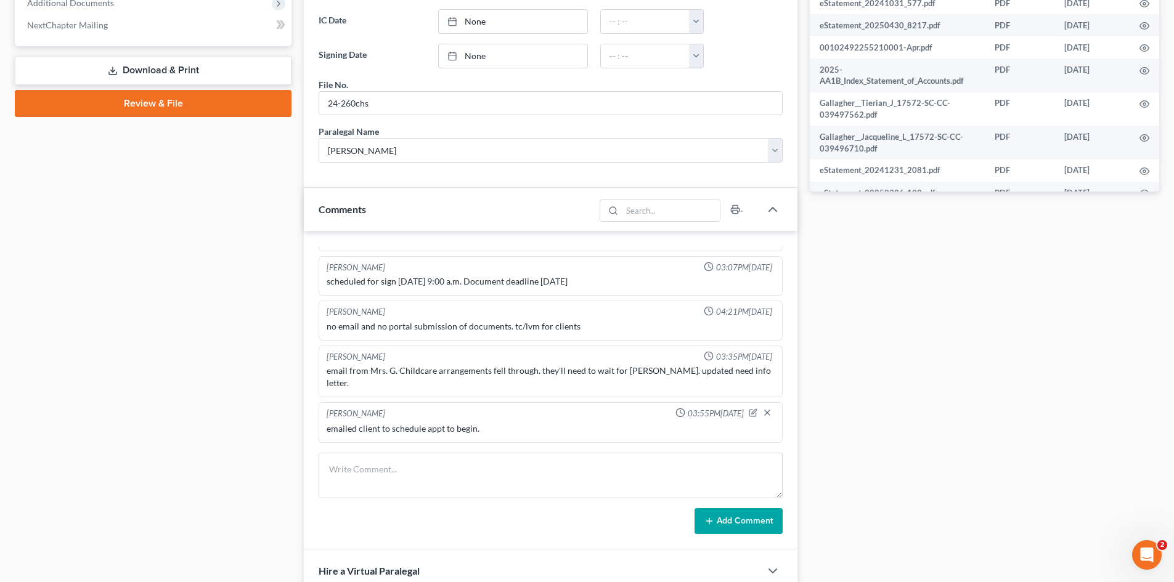
scroll to position [555, 0]
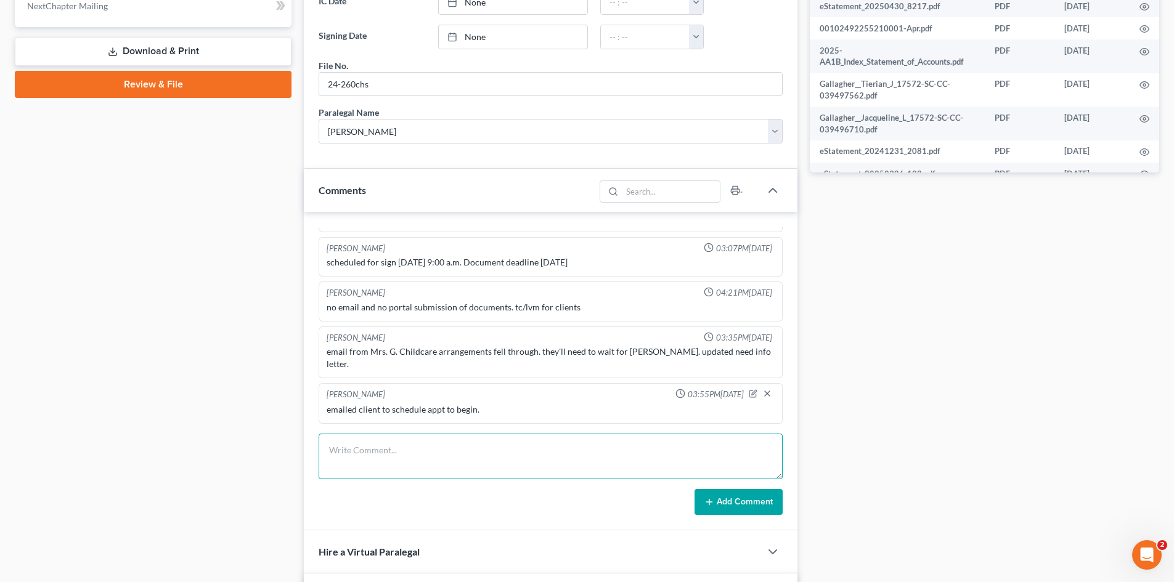
click at [475, 447] on textarea at bounding box center [551, 457] width 464 height 46
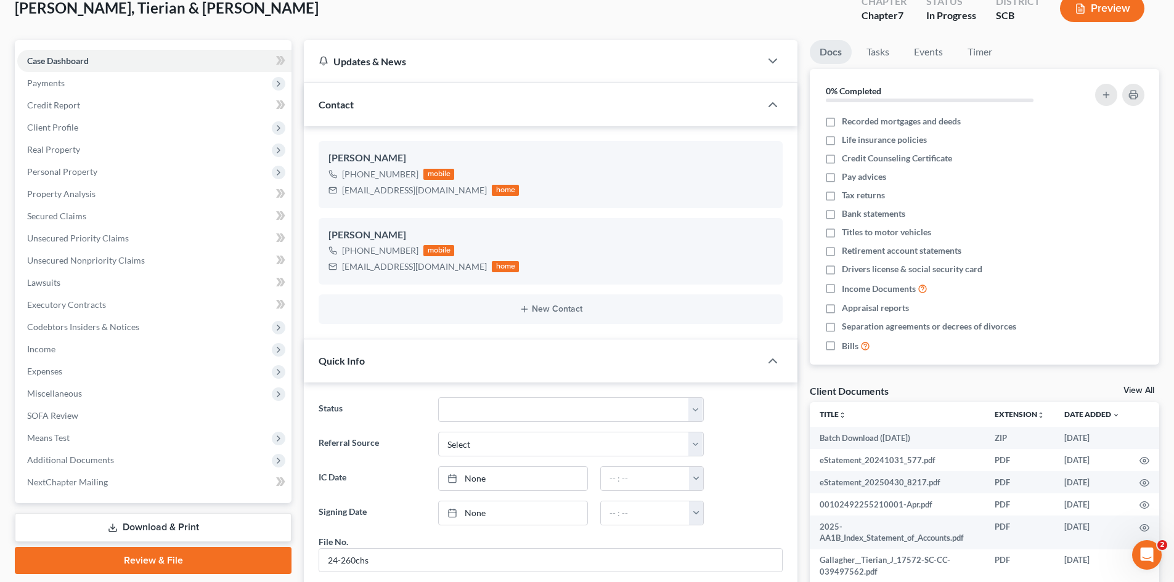
scroll to position [0, 0]
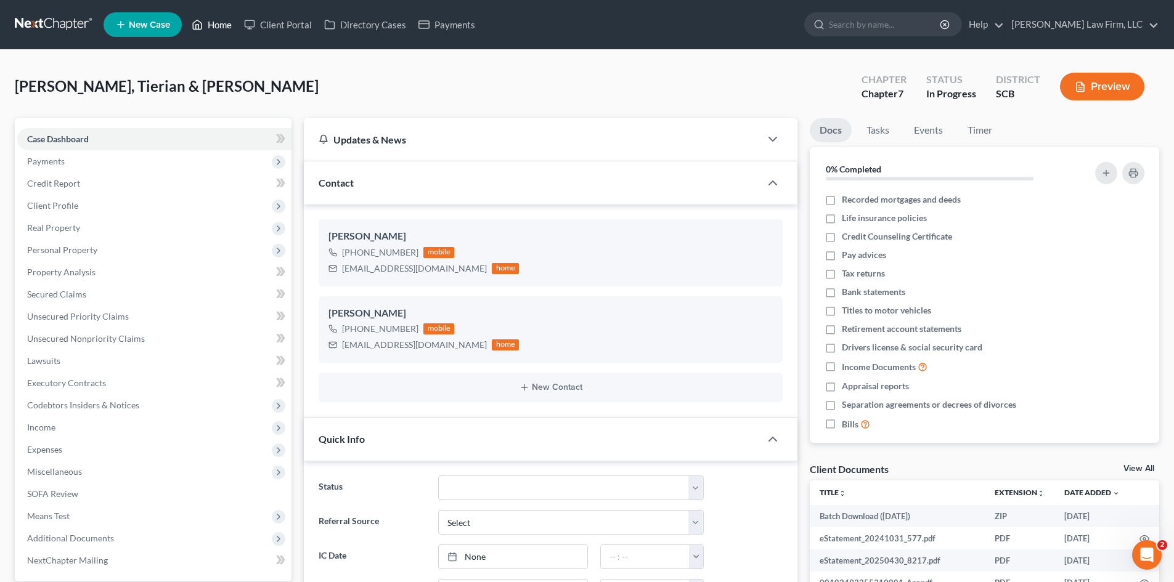
click at [212, 24] on link "Home" at bounding box center [212, 25] width 52 height 22
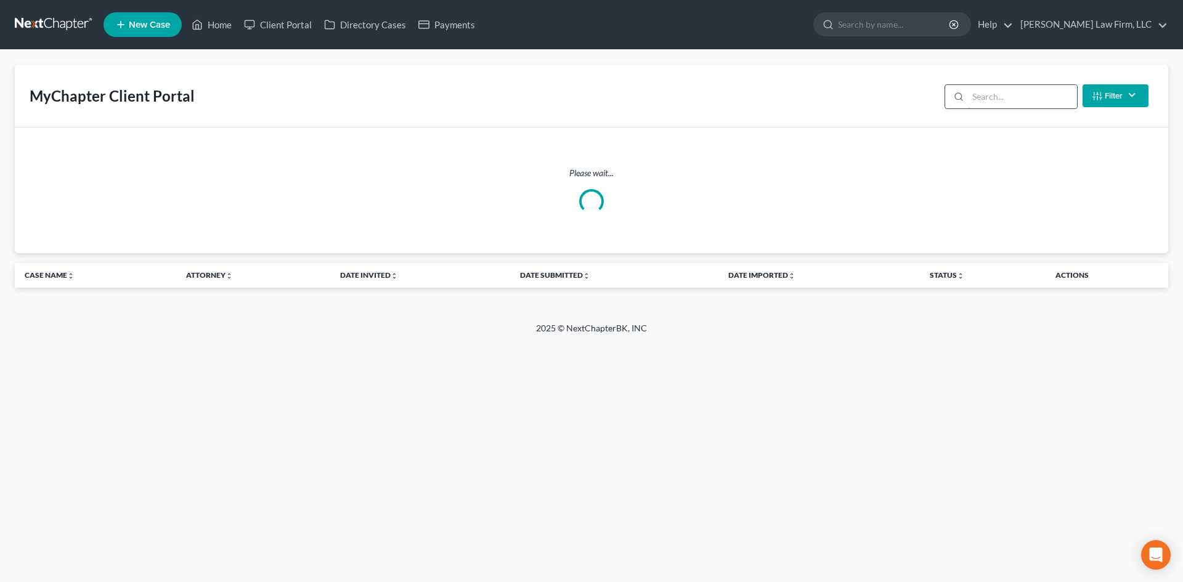
click at [981, 100] on input "search" at bounding box center [1022, 96] width 109 height 23
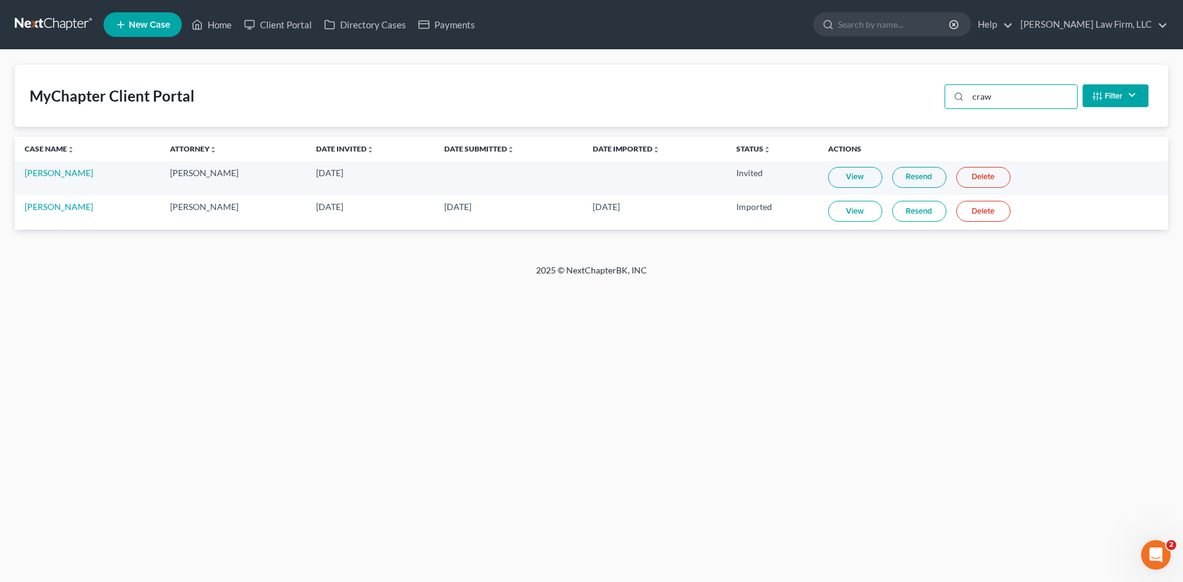
type input "craw"
click at [854, 205] on link "View" at bounding box center [855, 211] width 54 height 21
